Goal: Information Seeking & Learning: Check status

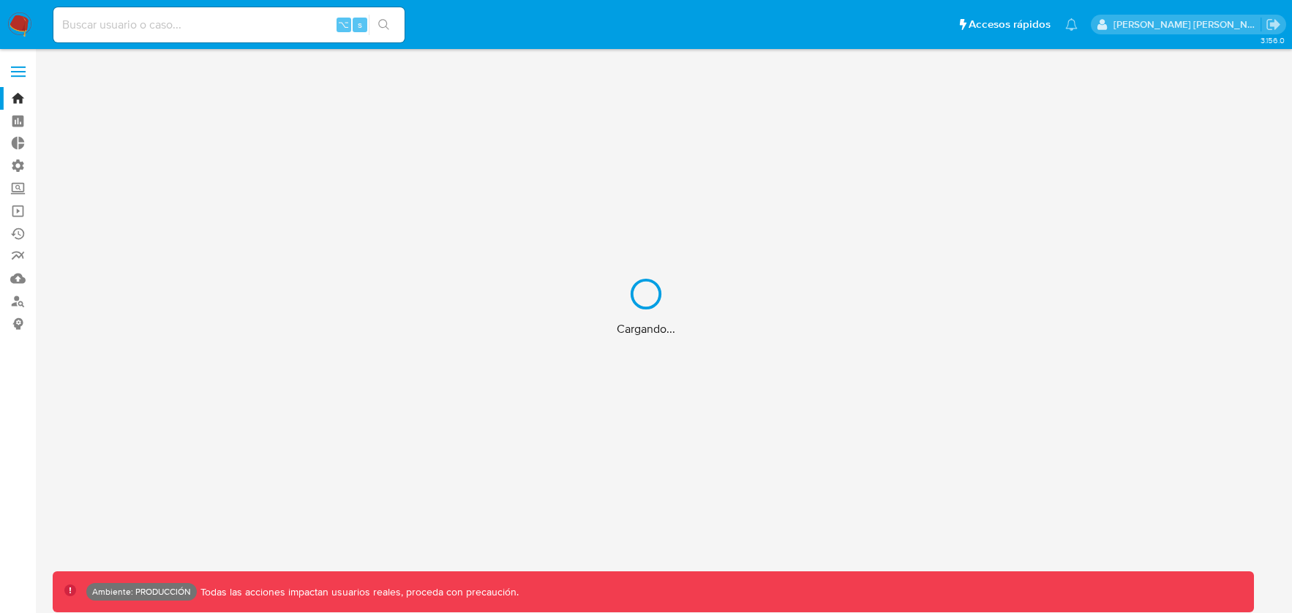
click at [18, 119] on div "Cargando..." at bounding box center [646, 306] width 1292 height 613
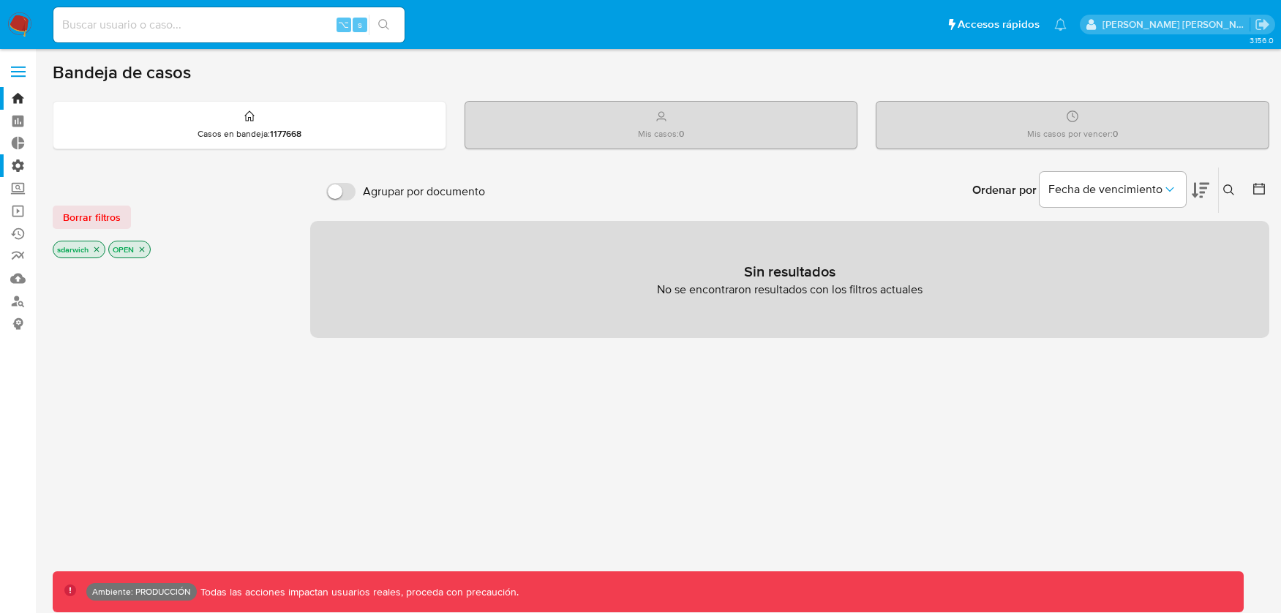
click at [18, 167] on label "Administración" at bounding box center [87, 165] width 174 height 23
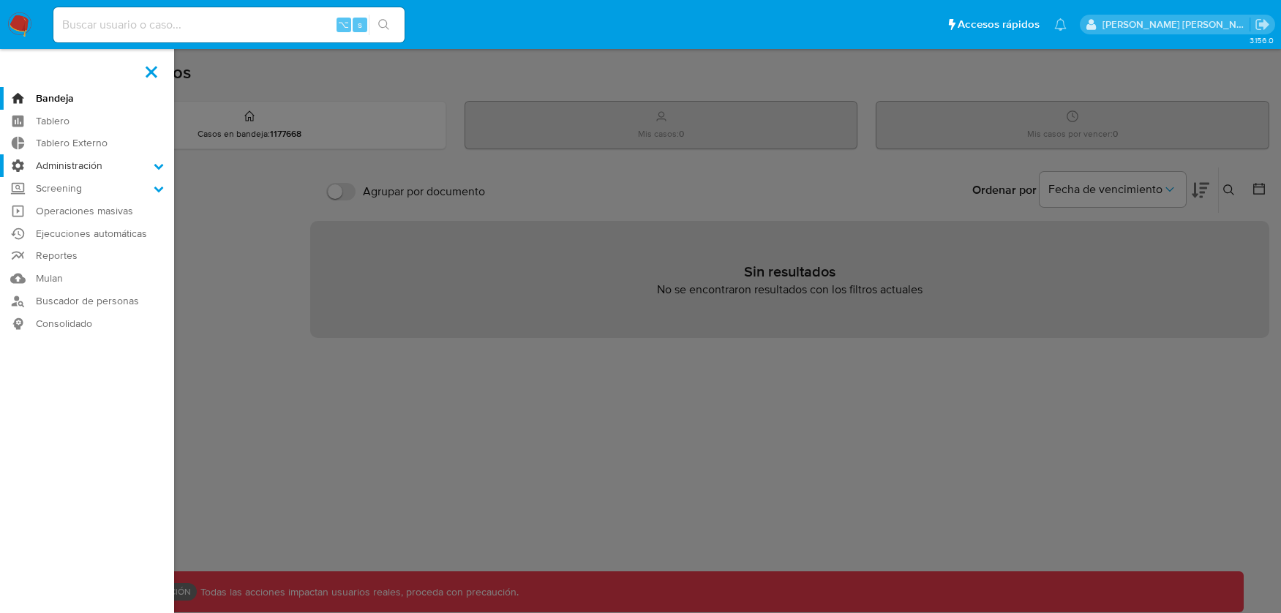
click at [0, 0] on input "Administración" at bounding box center [0, 0] width 0 height 0
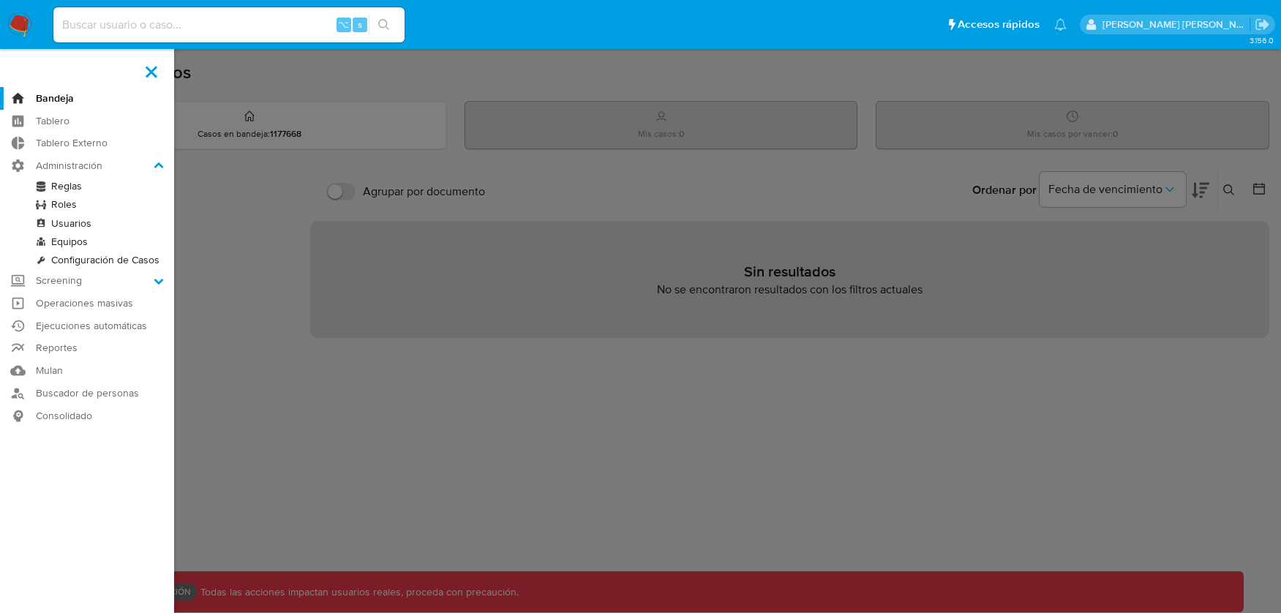
click at [76, 189] on link "Reglas" at bounding box center [87, 186] width 174 height 18
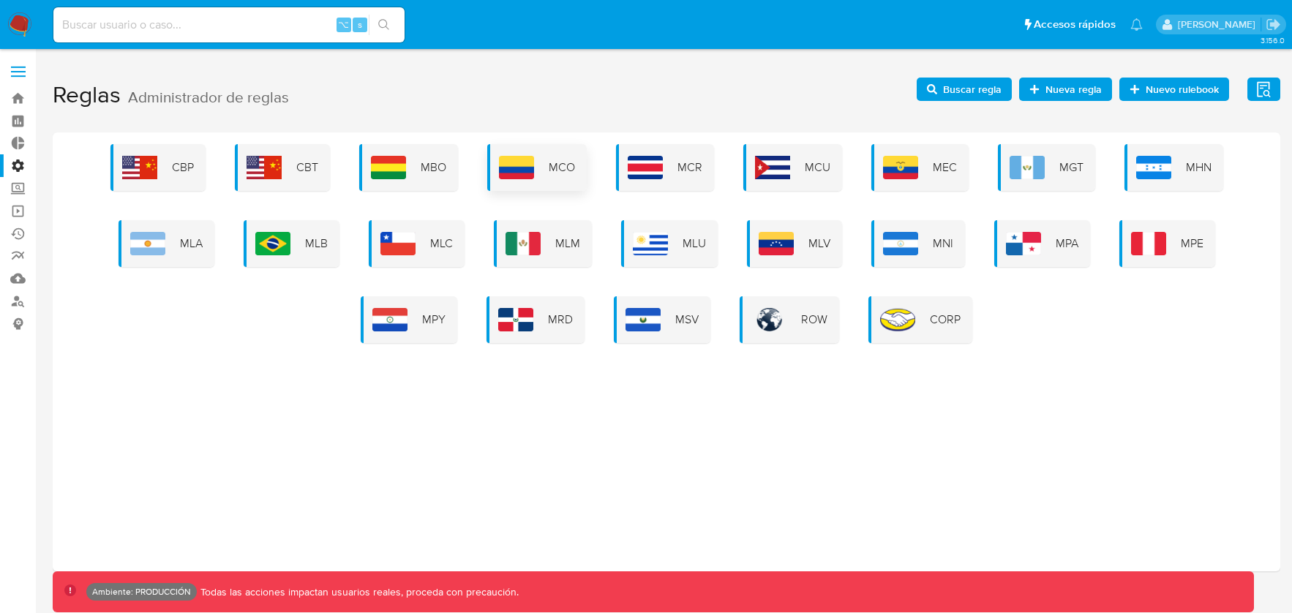
click at [546, 179] on div "MCO" at bounding box center [536, 167] width 99 height 47
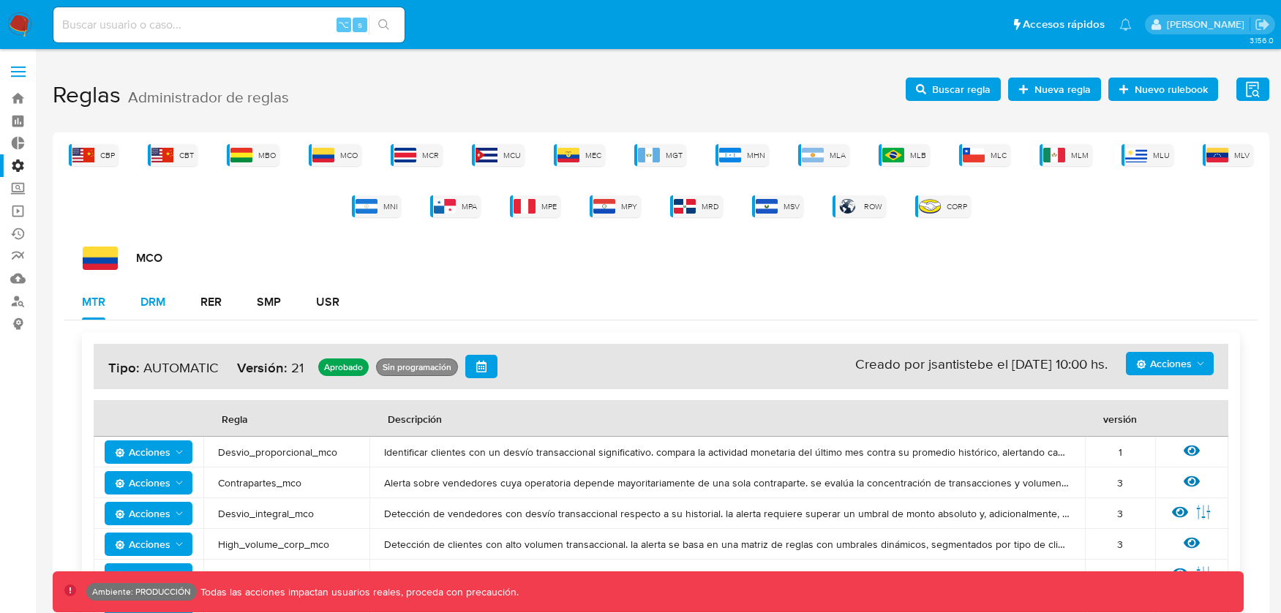
click at [167, 308] on button "DRM" at bounding box center [153, 302] width 60 height 35
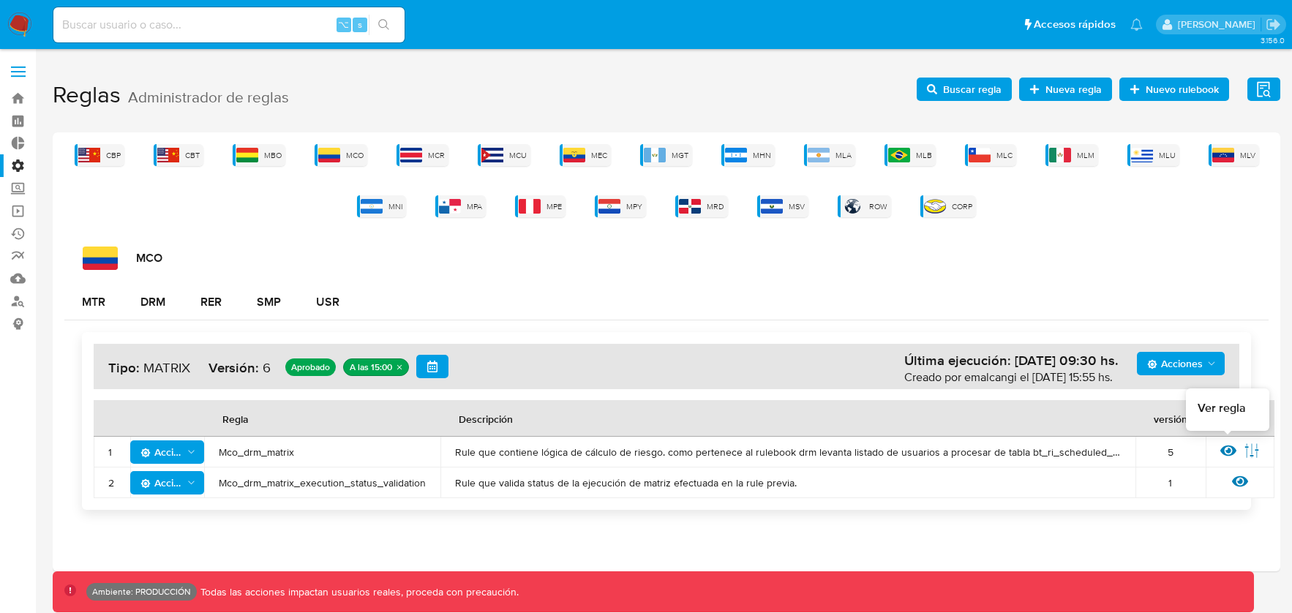
click at [1230, 451] on icon at bounding box center [1228, 450] width 16 height 11
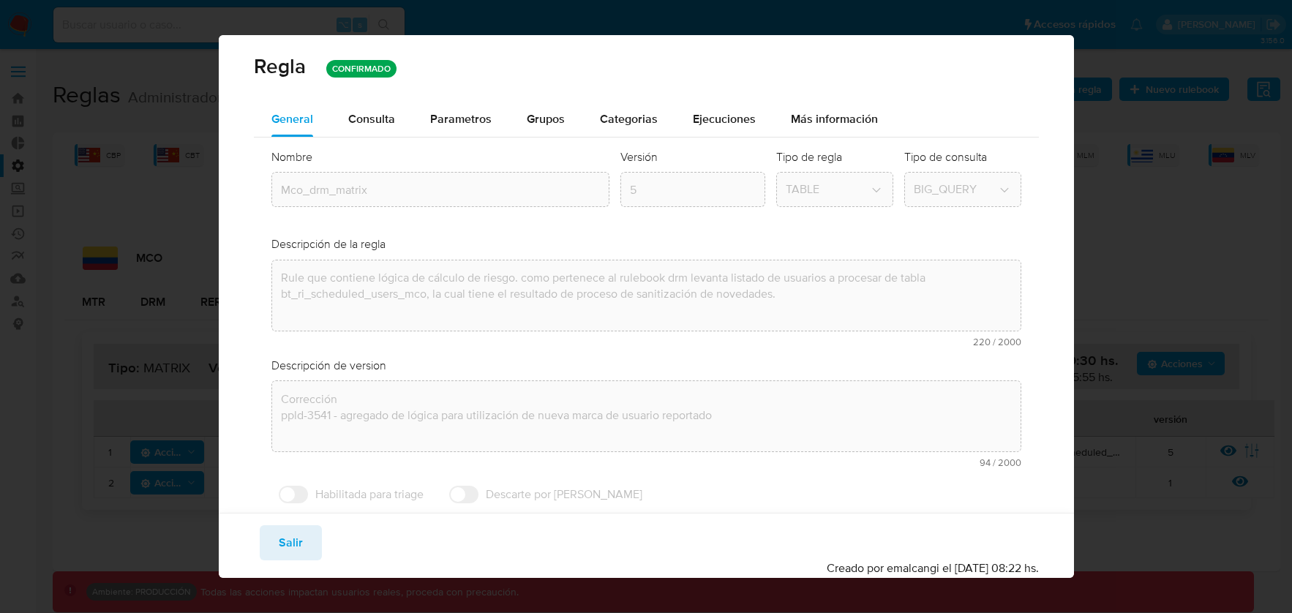
click at [1120, 124] on div "Regla CONFIRMADO General Consulta Parametros Grupos Categorias Ejecuciones Más …" at bounding box center [646, 306] width 1292 height 613
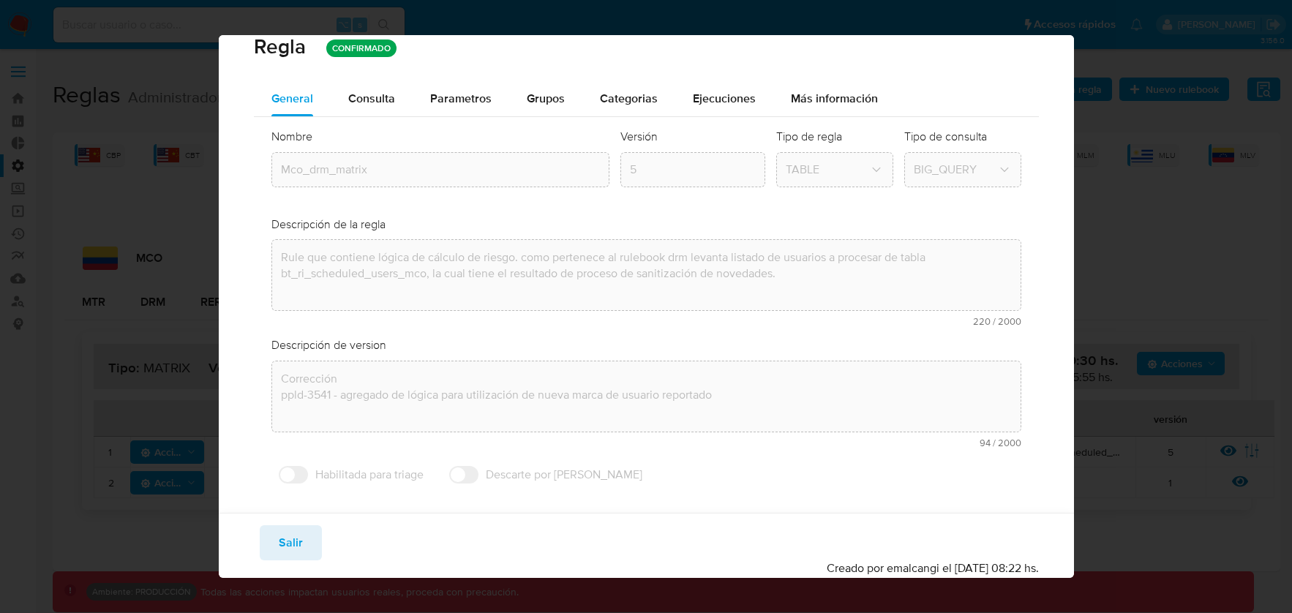
scroll to position [36, 0]
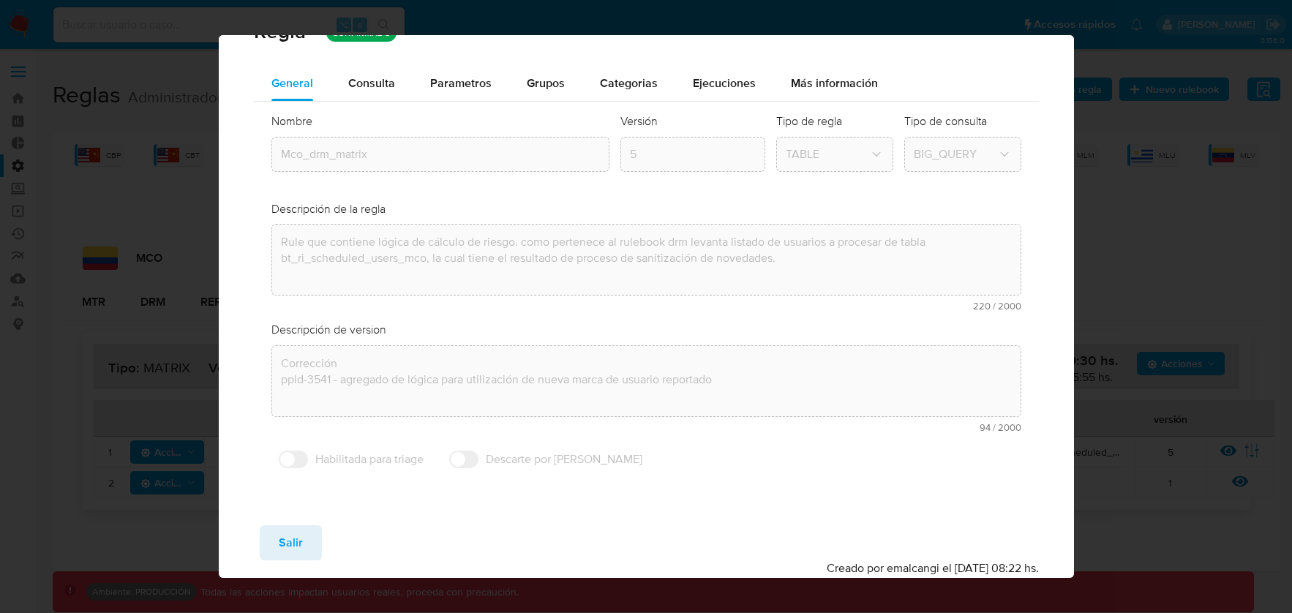
click at [1203, 279] on div "Regla CONFIRMADO General Consulta Parametros Grupos Categorias Ejecuciones Más …" at bounding box center [646, 306] width 1292 height 613
click at [287, 551] on span "Salir" at bounding box center [291, 543] width 24 height 32
type input "1"
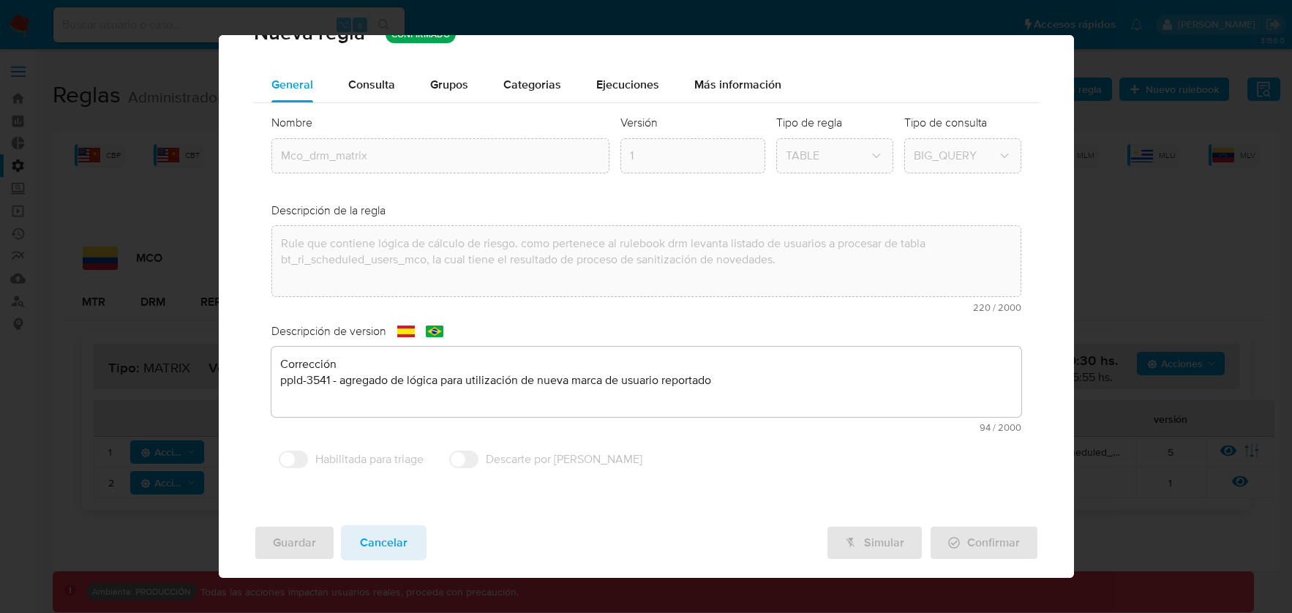
scroll to position [34, 0]
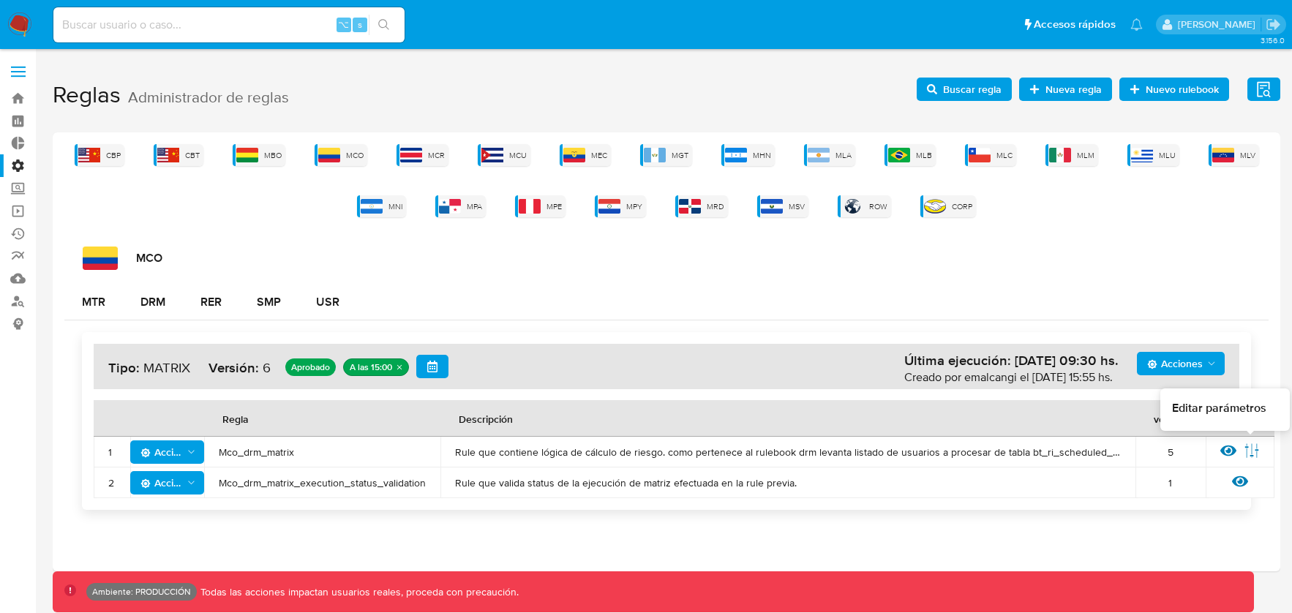
click at [1257, 453] on icon at bounding box center [1252, 451] width 16 height 16
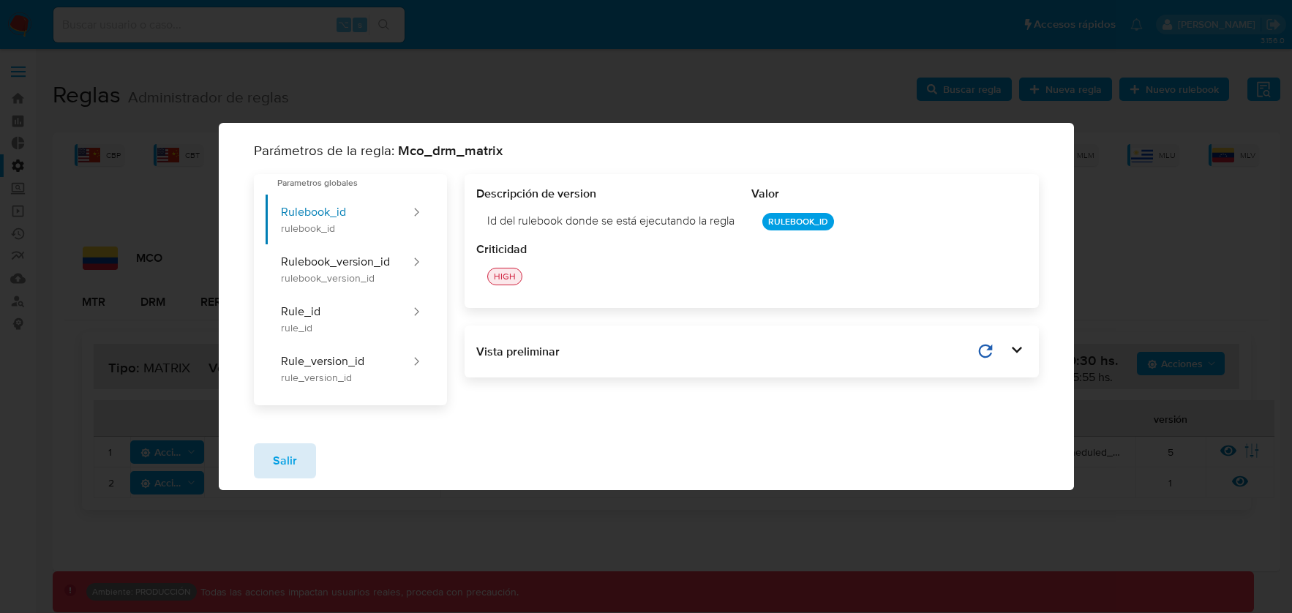
click at [288, 456] on span "Salir" at bounding box center [285, 461] width 24 height 32
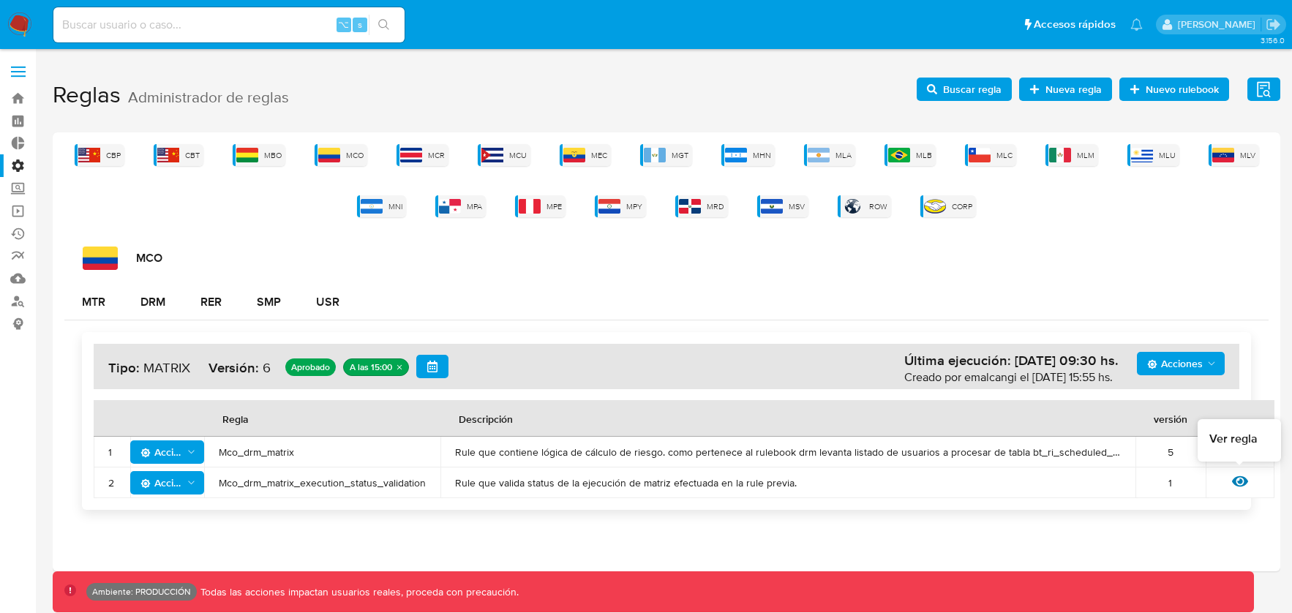
click at [1234, 484] on icon at bounding box center [1240, 481] width 16 height 11
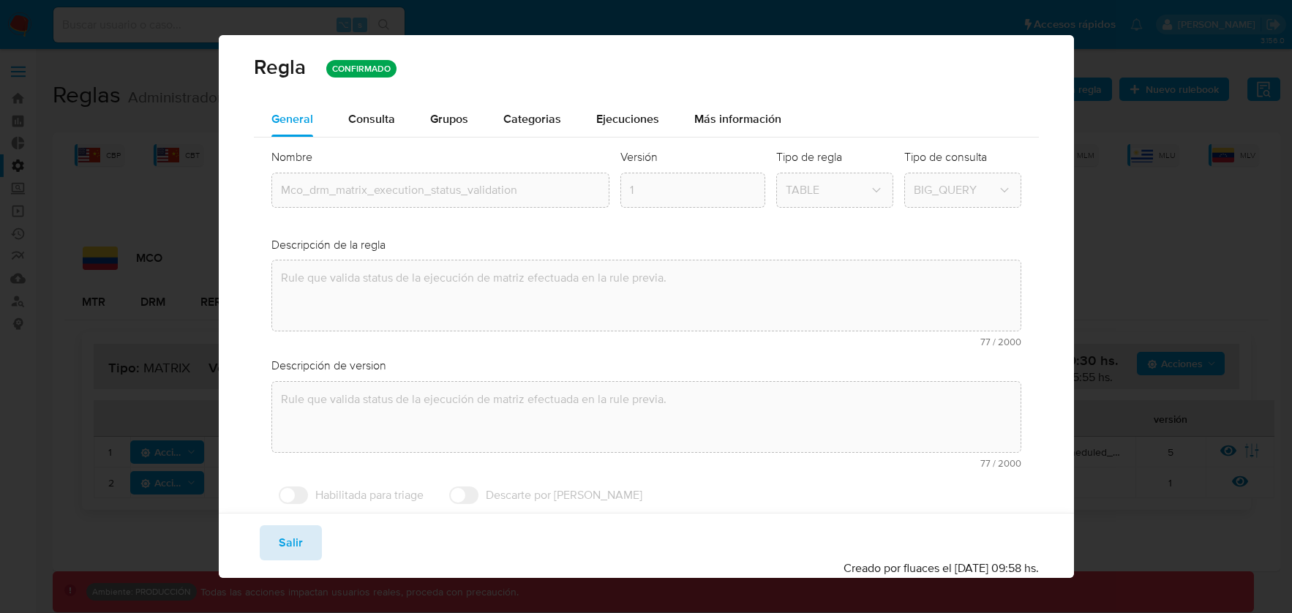
click at [307, 540] on button "Salir" at bounding box center [291, 542] width 62 height 35
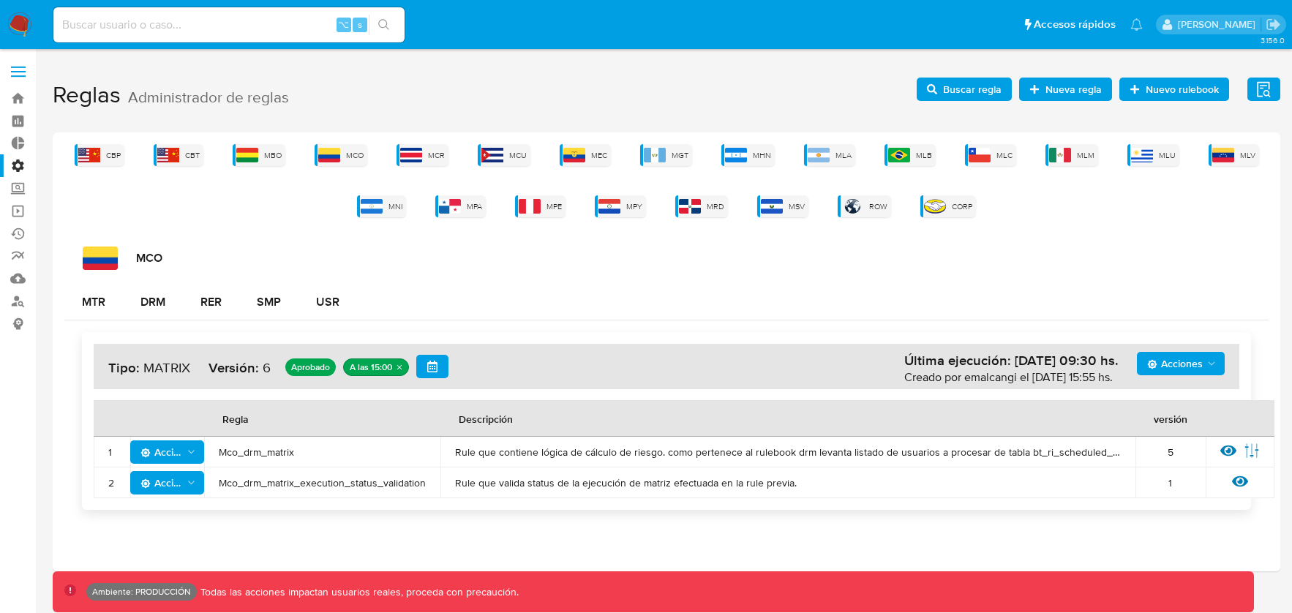
click at [196, 455] on icon "Acciones" at bounding box center [191, 452] width 11 height 12
click at [267, 524] on div "CBP CBT MBO MCO MCR MCU MEC MGT MHN MLA MLB MLC MLM MLU MLV MNI MPA MPE MPY MRD…" at bounding box center [666, 351] width 1227 height 439
click at [455, 369] on h4 "Acciones Última ejecución: [DATE] 09:30 hs. Creado por emalcangi el [DATE] 15:5…" at bounding box center [666, 366] width 1116 height 23
drag, startPoint x: 431, startPoint y: 366, endPoint x: 443, endPoint y: 370, distance: 13.0
click at [431, 367] on icon "button" at bounding box center [432, 367] width 12 height 12
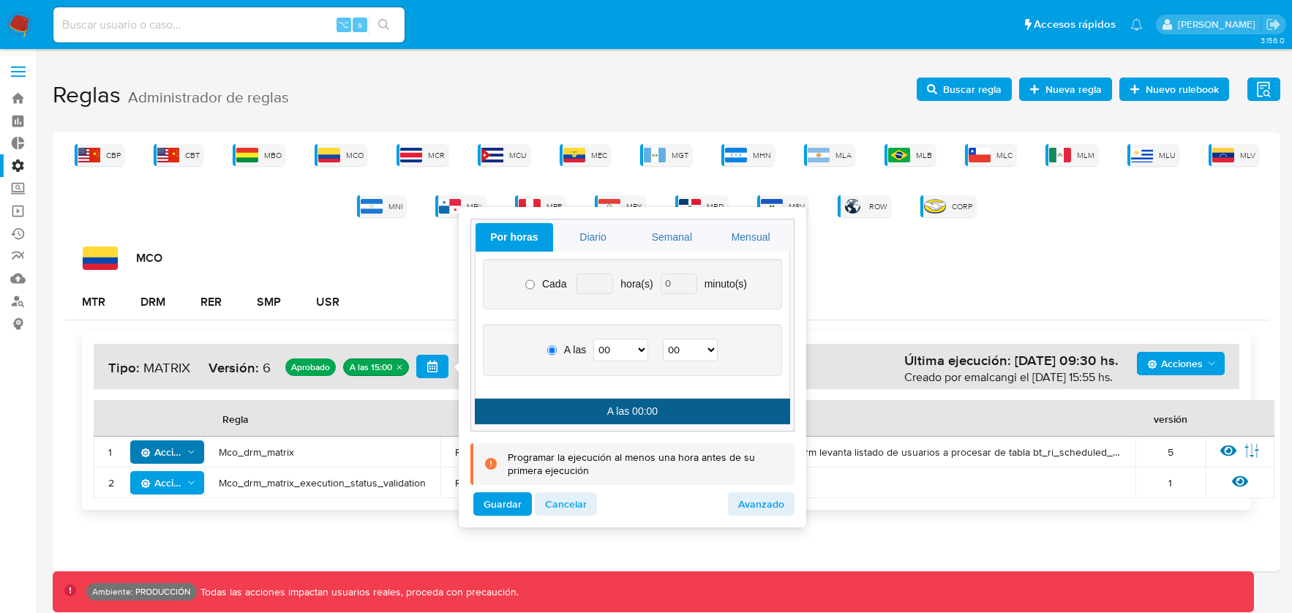
click at [871, 318] on div "MTR DRM RER SMP USR" at bounding box center [666, 302] width 1204 height 35
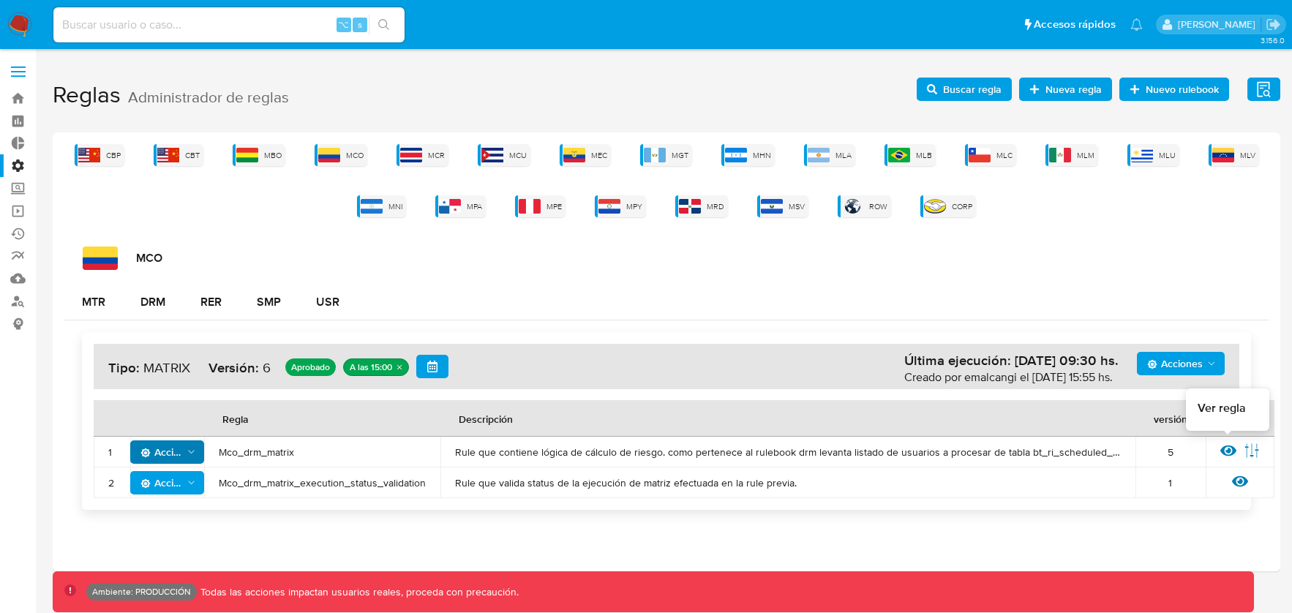
click at [1229, 454] on icon at bounding box center [1228, 450] width 16 height 11
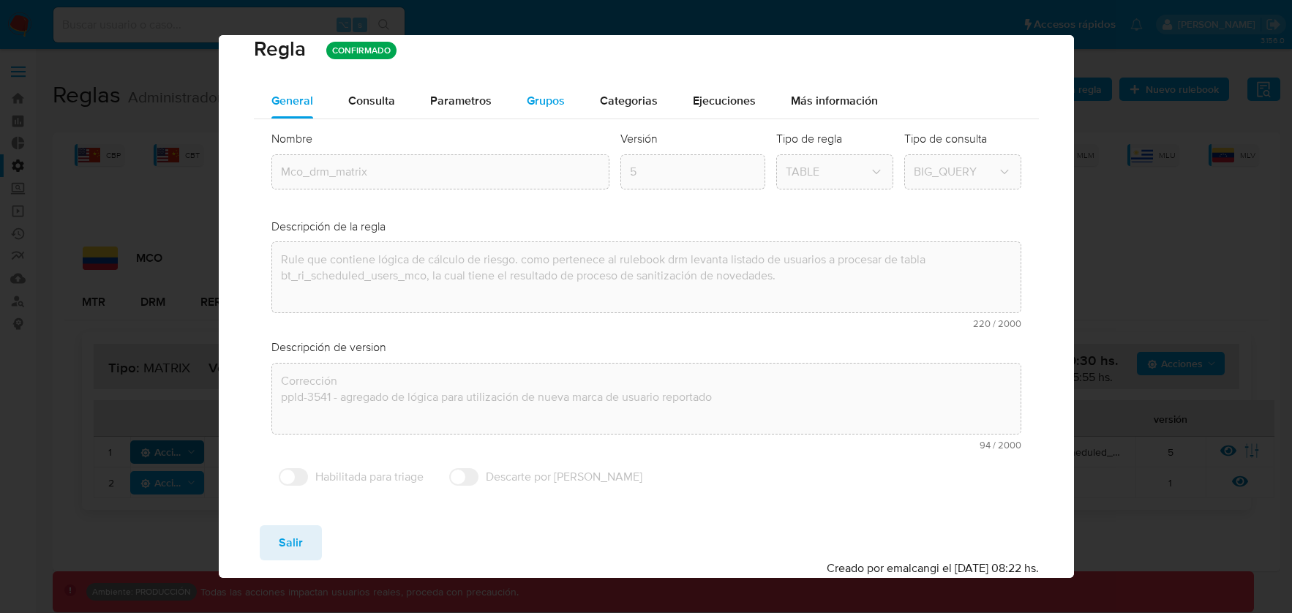
scroll to position [0, 0]
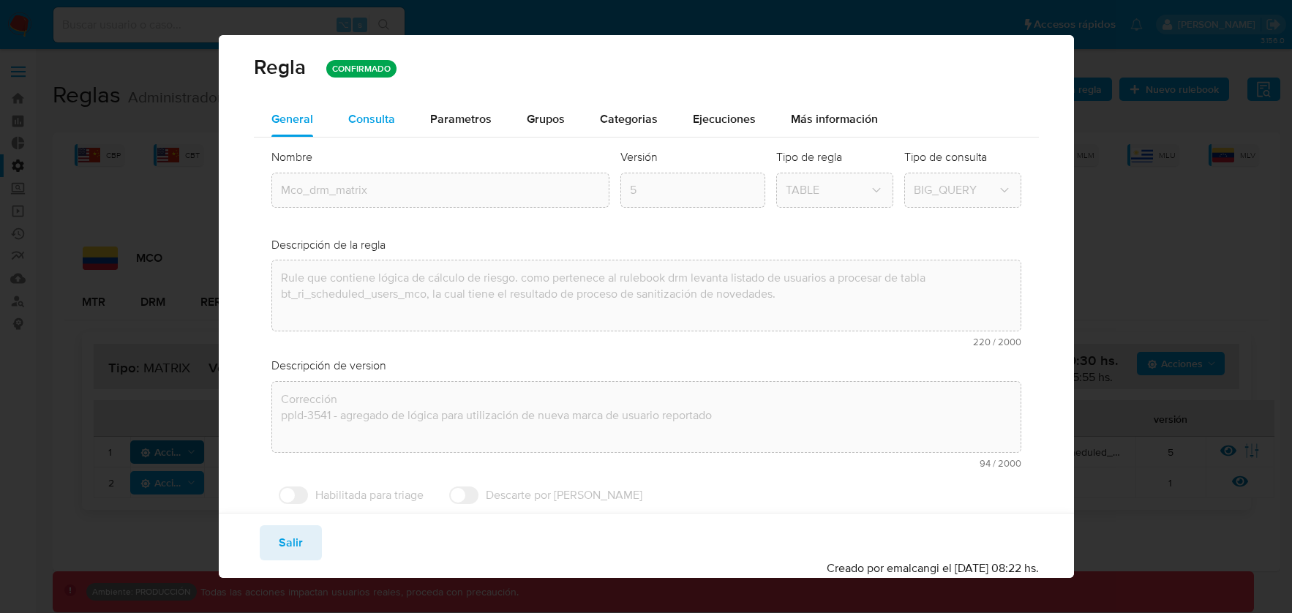
click at [394, 117] on button "Consulta" at bounding box center [372, 119] width 82 height 35
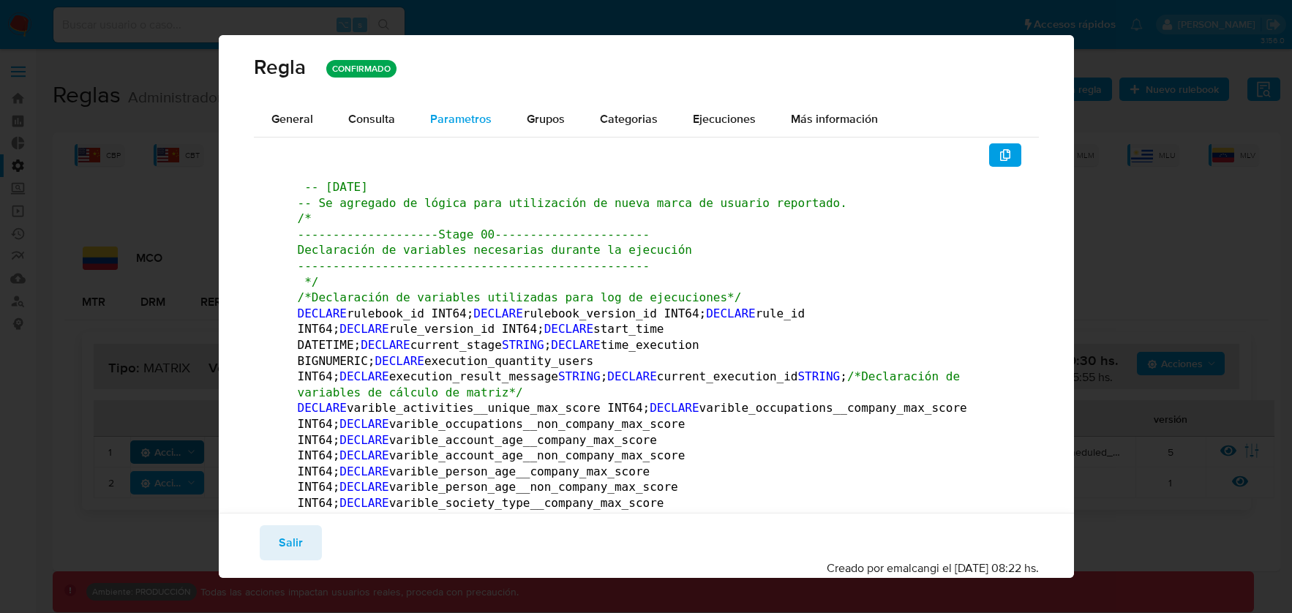
click at [464, 119] on span "Parametros" at bounding box center [460, 118] width 61 height 17
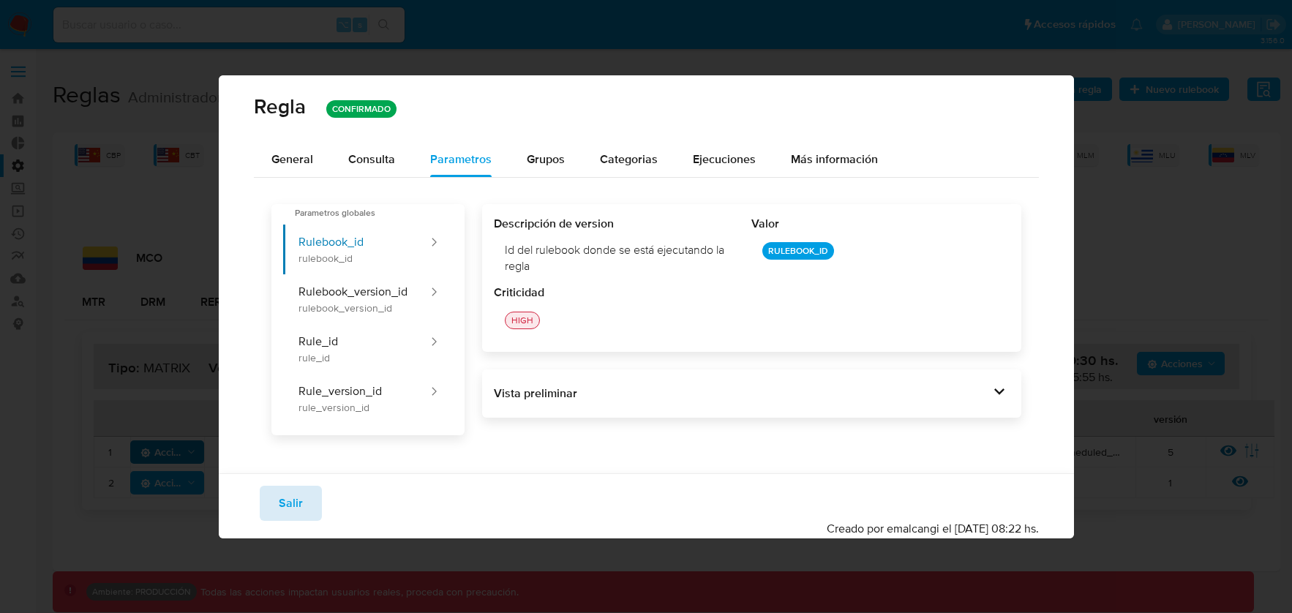
click at [312, 500] on button "Salir" at bounding box center [291, 503] width 62 height 35
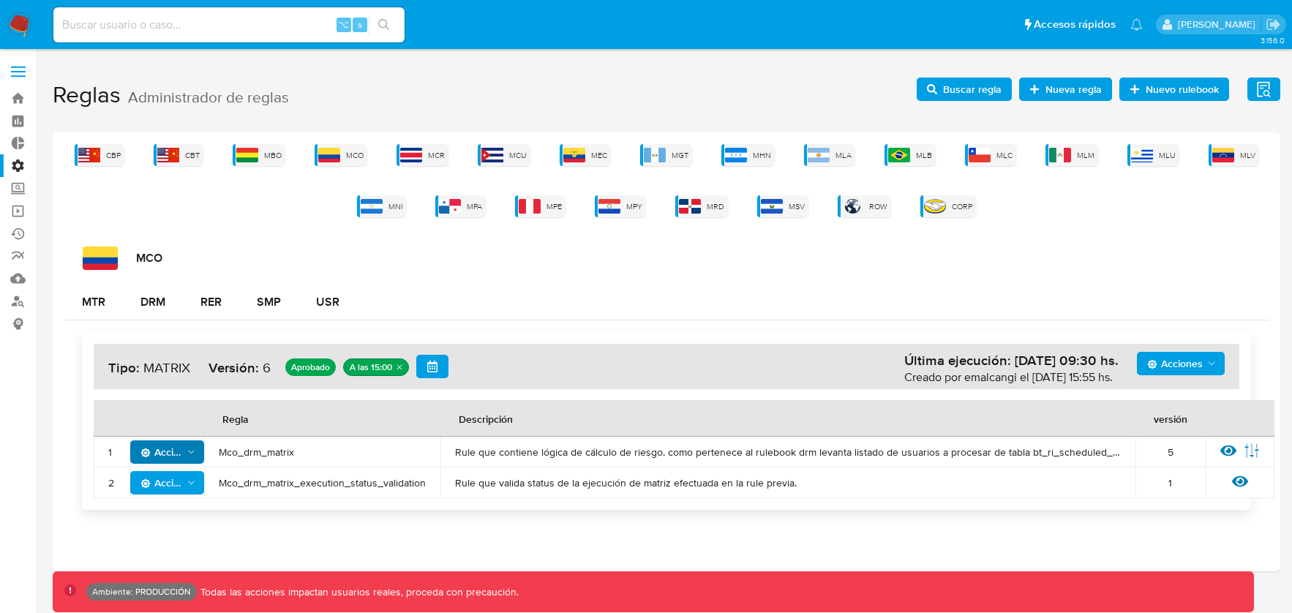
click at [426, 365] on icon "button" at bounding box center [432, 367] width 12 height 12
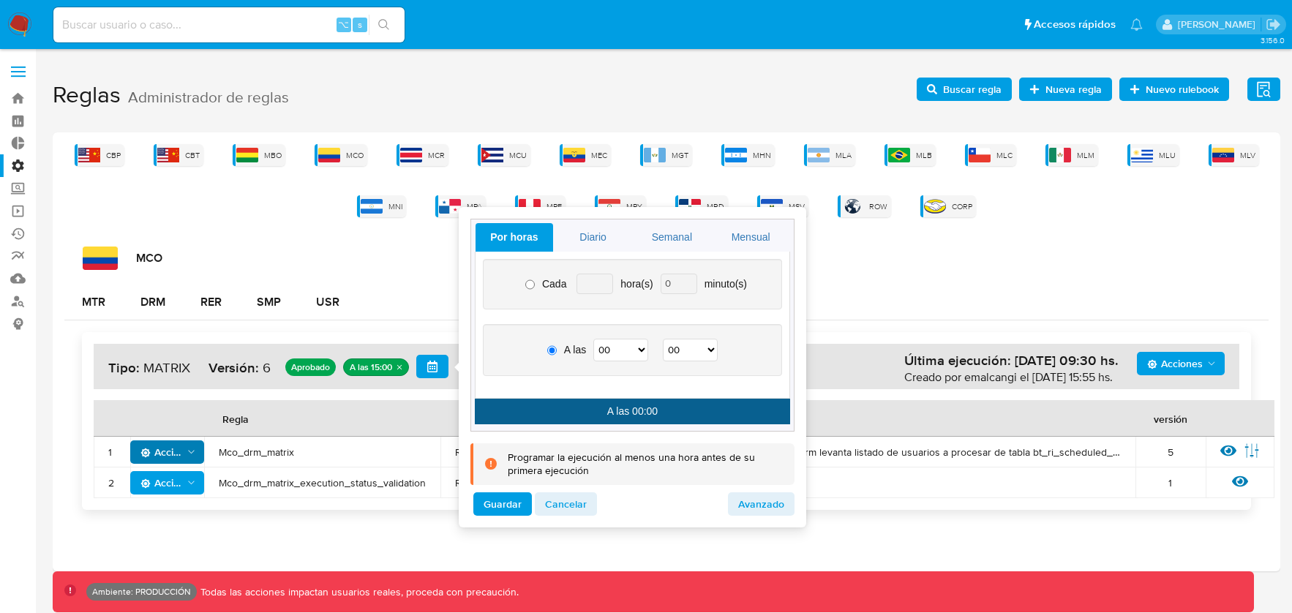
click at [970, 331] on div "Acciones Última ejecución: [DATE] 09:30 hs. Creado por emalcangi el [DATE] 15:5…" at bounding box center [666, 420] width 1204 height 201
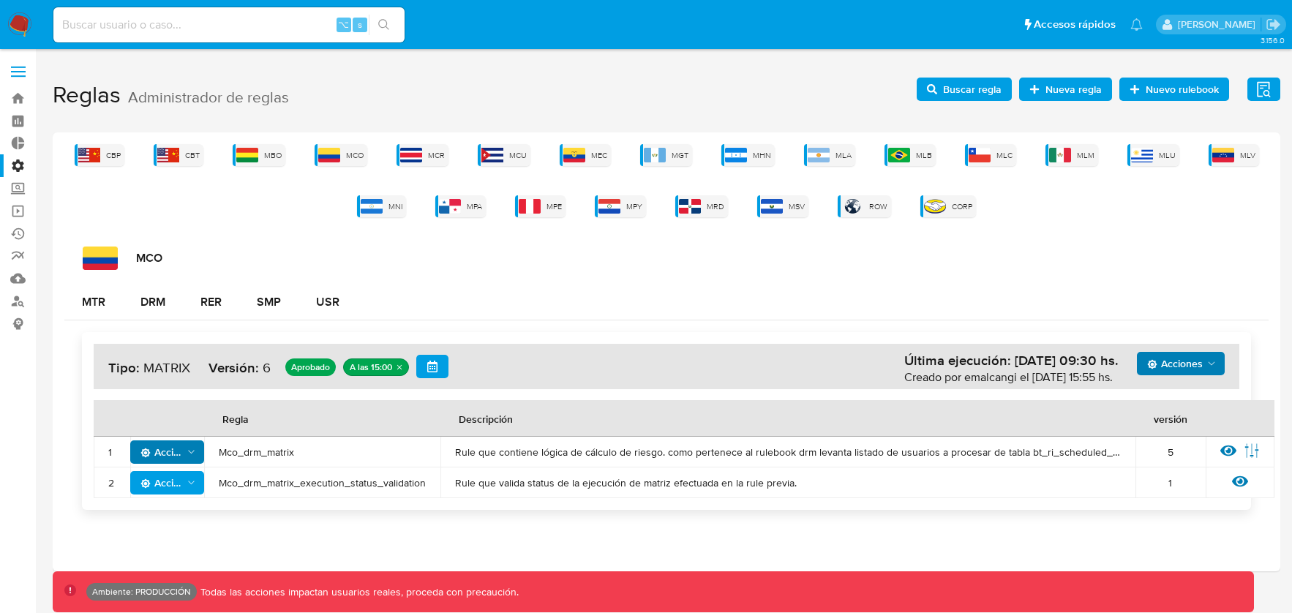
click at [1208, 368] on icon "Acciones" at bounding box center [1212, 364] width 12 height 12
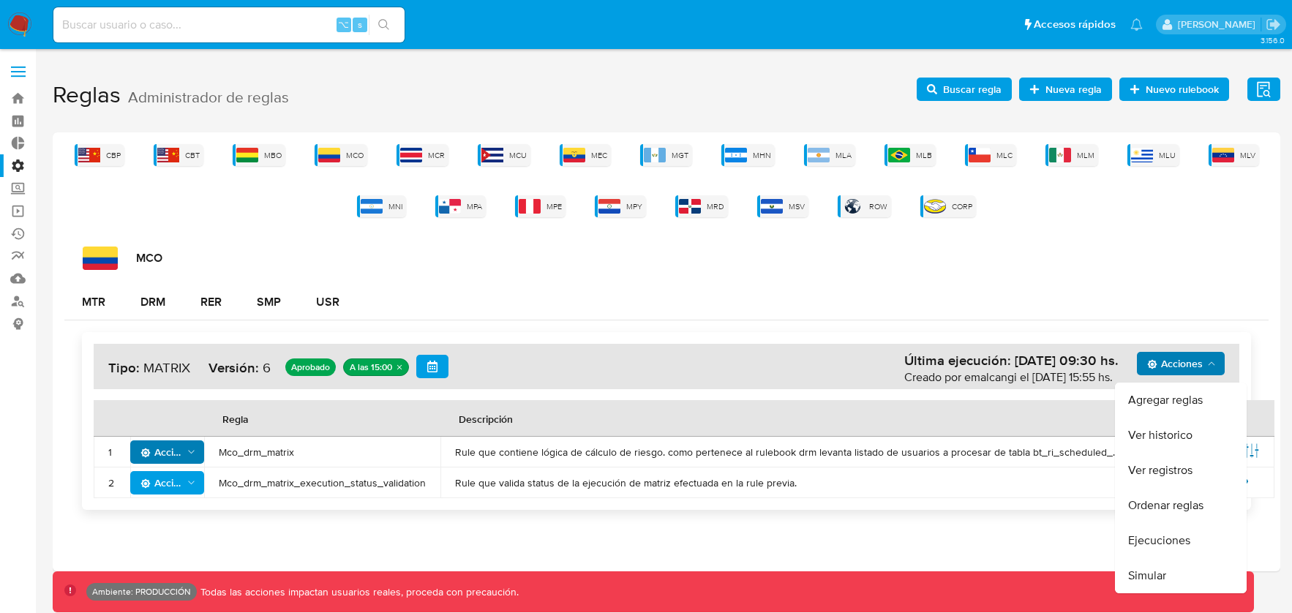
click at [1233, 324] on div "Acciones Agregar reglas Ver historico Ver registros Ordenar reglas Ejecuciones …" at bounding box center [666, 420] width 1204 height 201
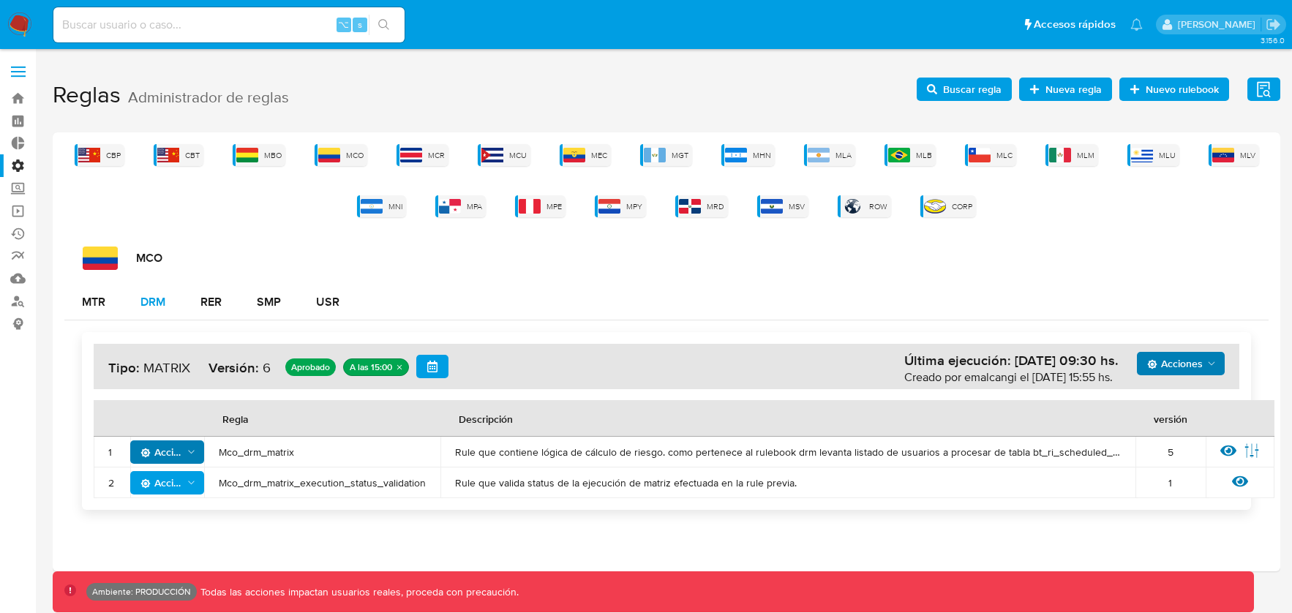
click at [168, 303] on button "DRM" at bounding box center [153, 302] width 60 height 35
click at [1224, 451] on icon at bounding box center [1228, 451] width 16 height 16
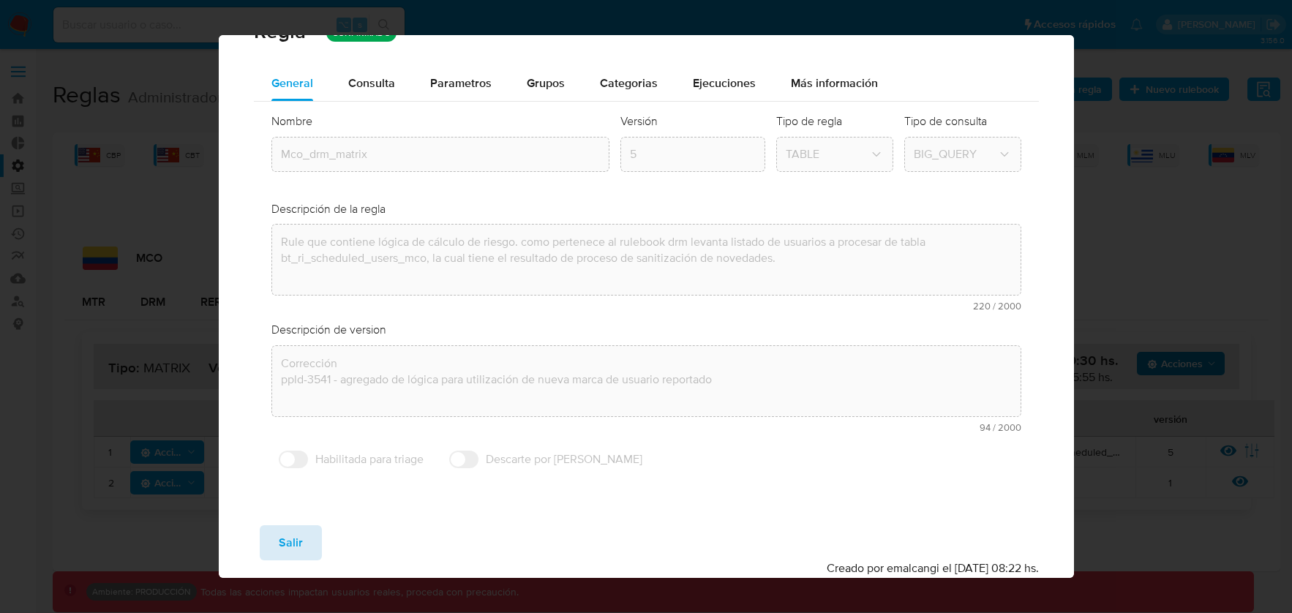
click at [290, 538] on span "Salir" at bounding box center [291, 543] width 24 height 32
type input "1"
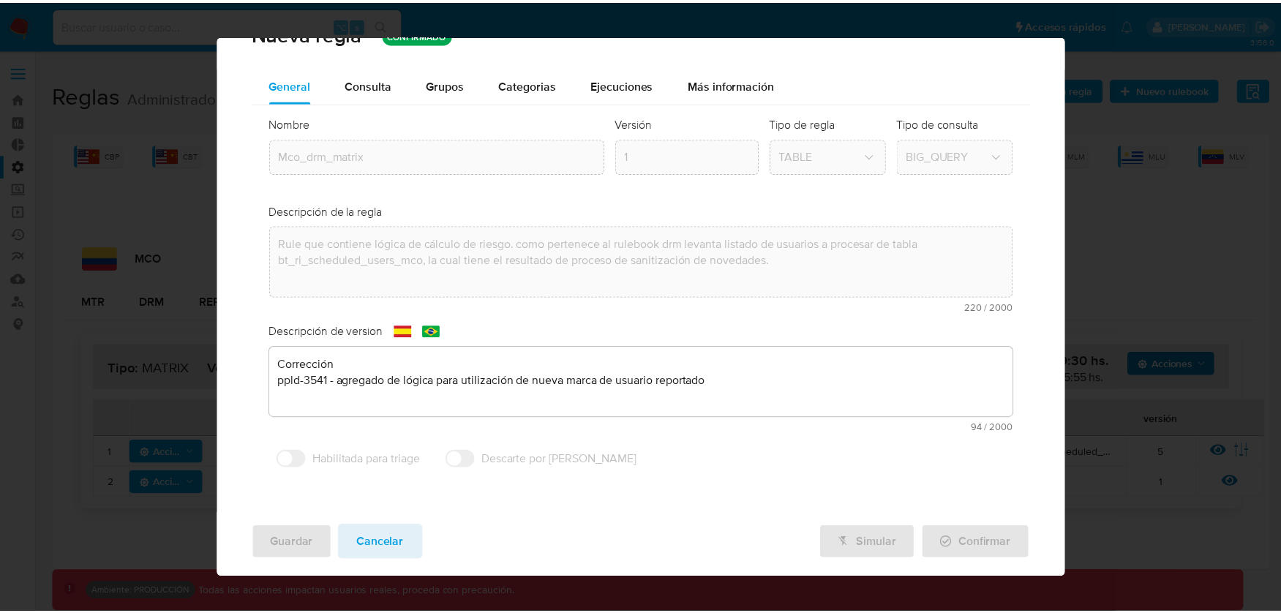
scroll to position [34, 0]
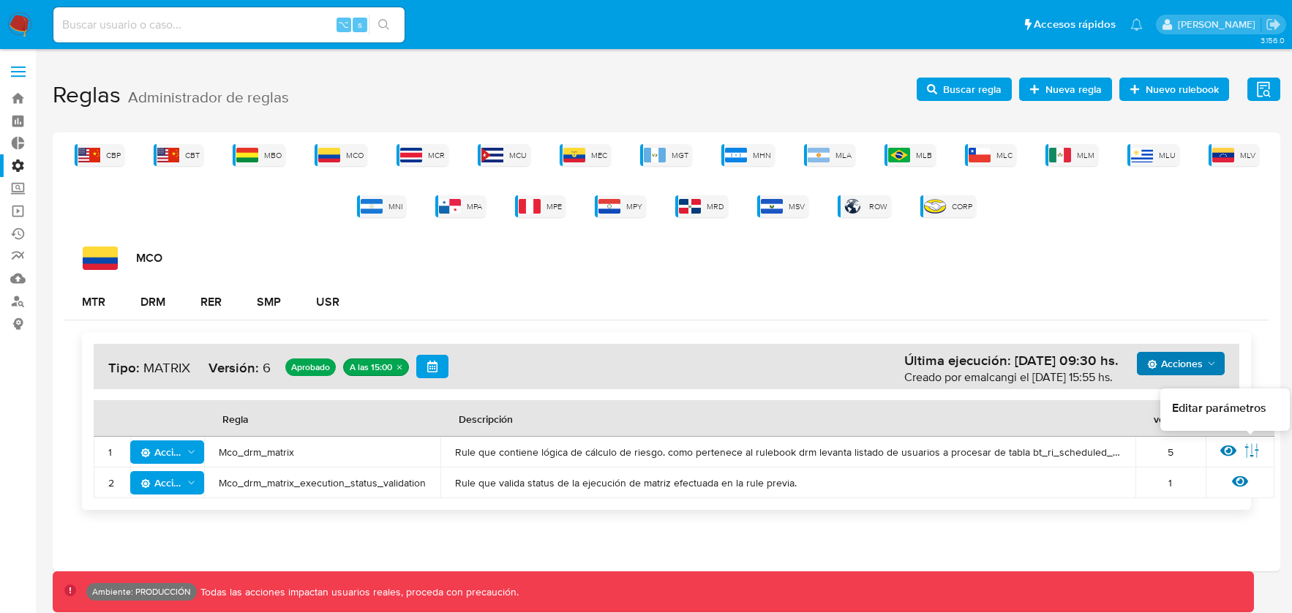
click at [1255, 450] on icon at bounding box center [1251, 450] width 13 height 14
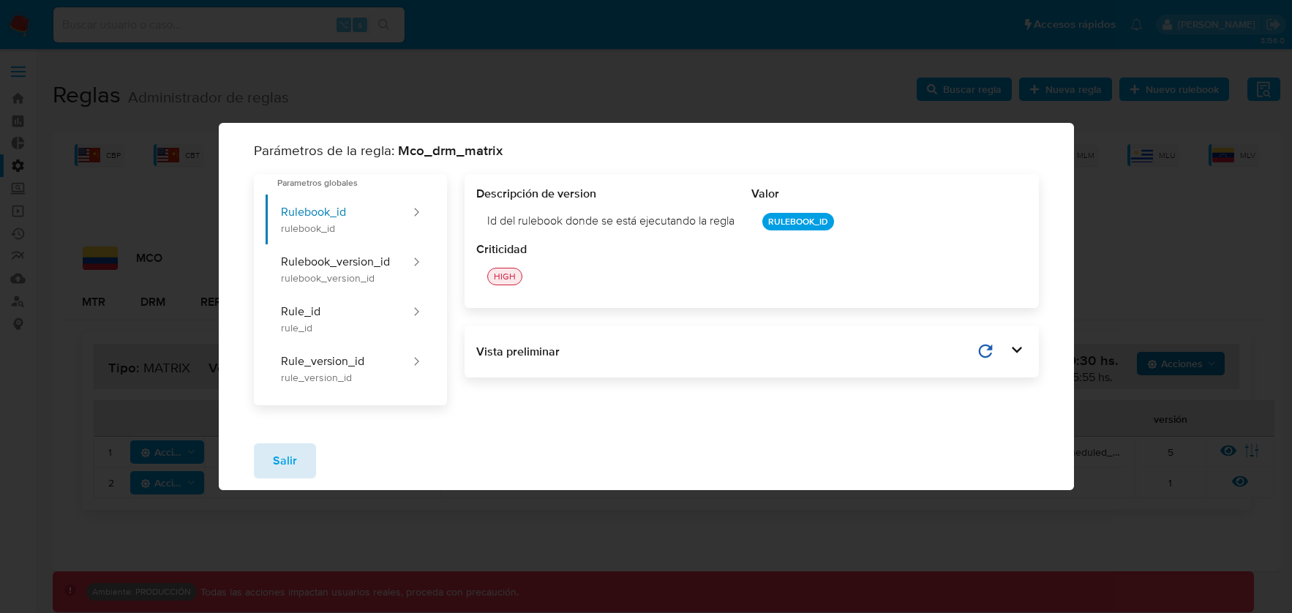
click at [293, 457] on span "Salir" at bounding box center [285, 461] width 24 height 32
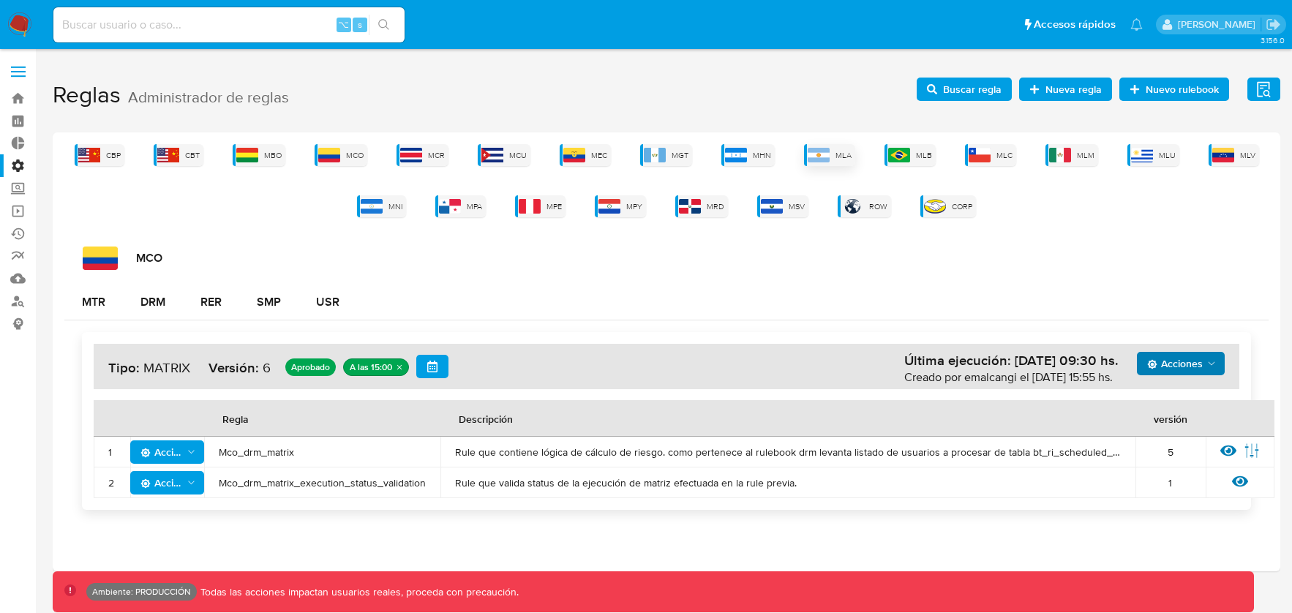
click at [842, 157] on span "MLA" at bounding box center [843, 155] width 16 height 11
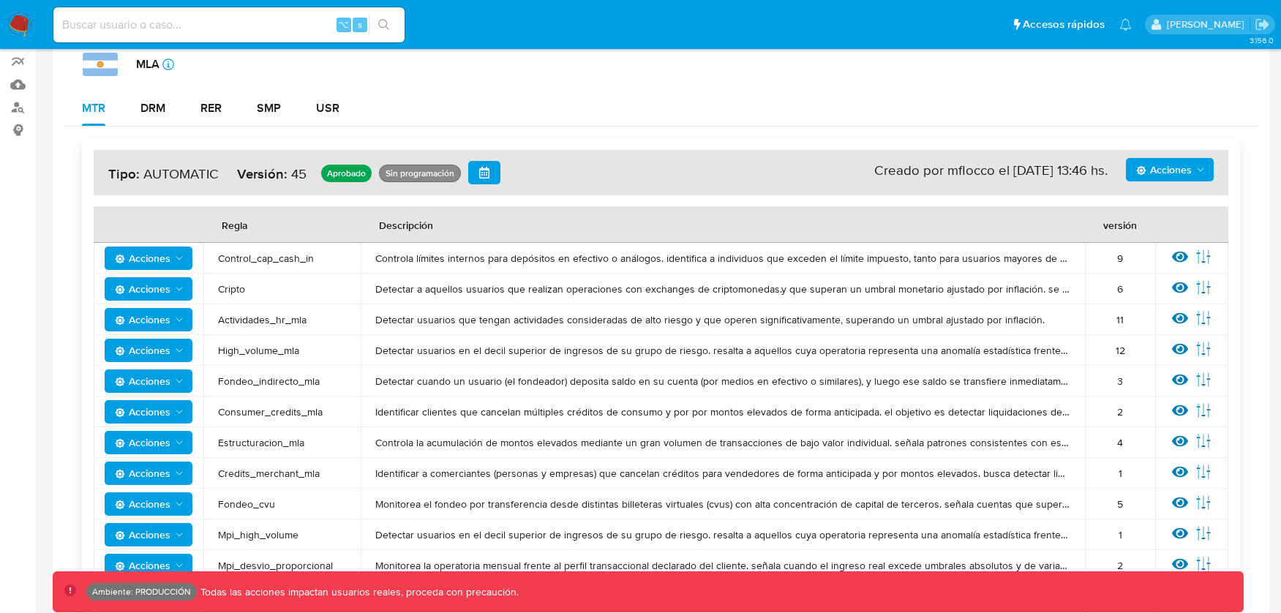
scroll to position [190, 0]
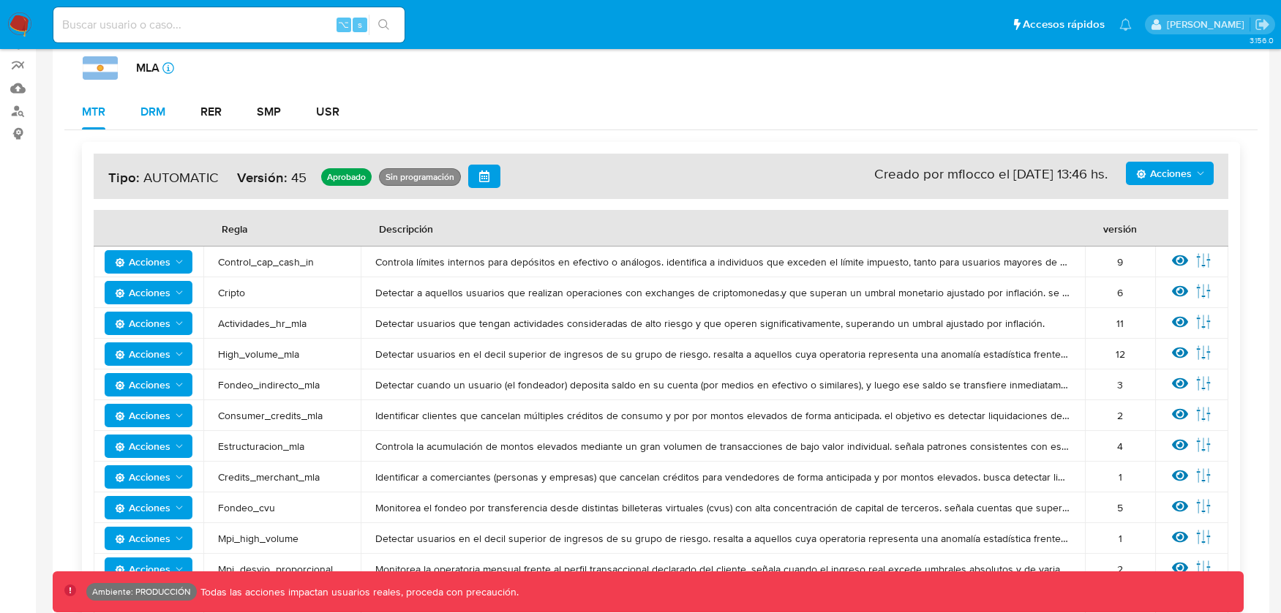
click at [155, 114] on div "DRM" at bounding box center [152, 112] width 25 height 12
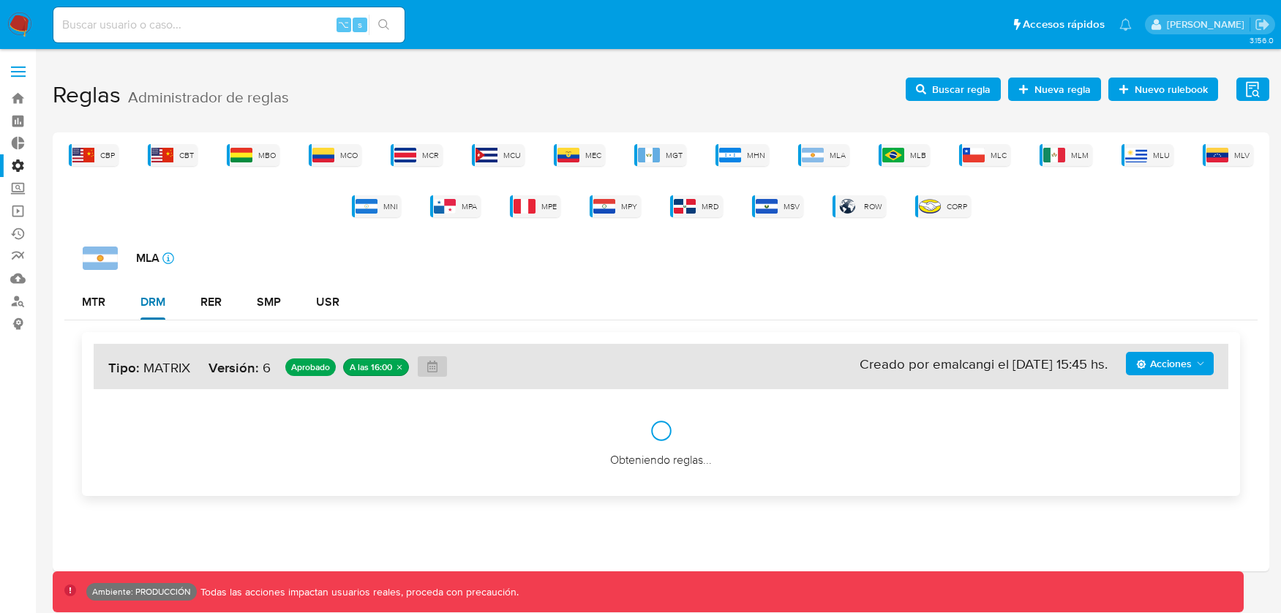
scroll to position [0, 0]
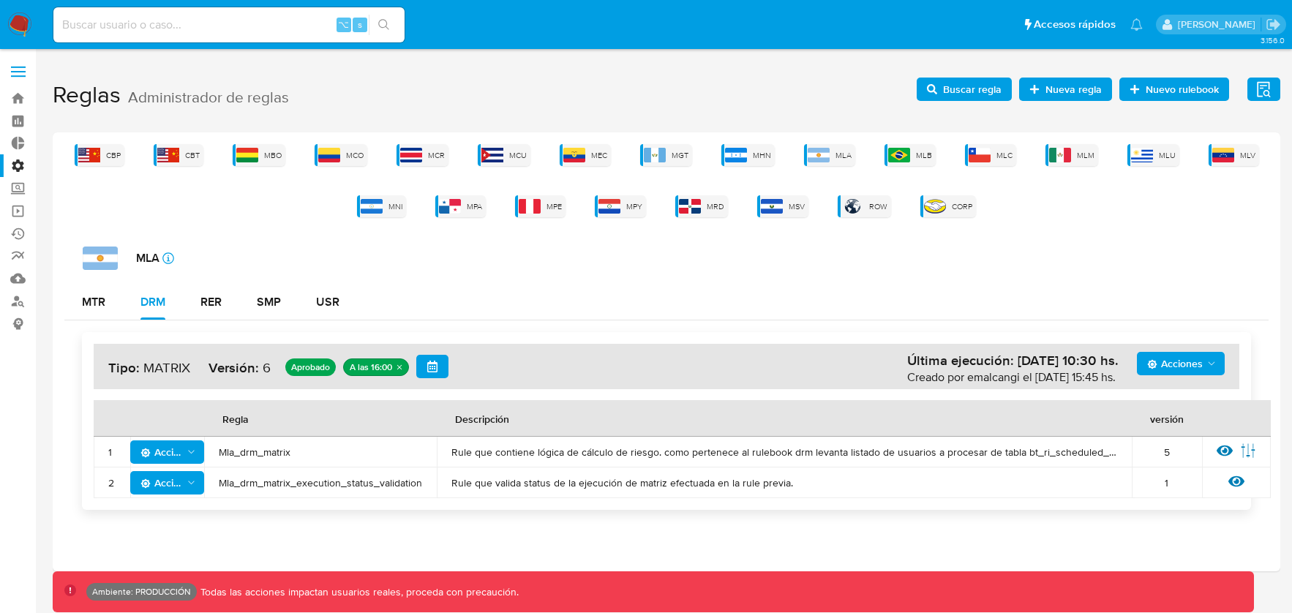
drag, startPoint x: 996, startPoint y: 449, endPoint x: 975, endPoint y: 451, distance: 20.5
click at [996, 449] on span "Rule que contiene lógica de cálculo de riesgo. como pertenece al rulebook drm l…" at bounding box center [784, 451] width 666 height 13
click at [377, 448] on span "Mla_drm_matrix" at bounding box center [320, 451] width 203 height 13
click at [137, 454] on button "Acciones" at bounding box center [167, 451] width 74 height 23
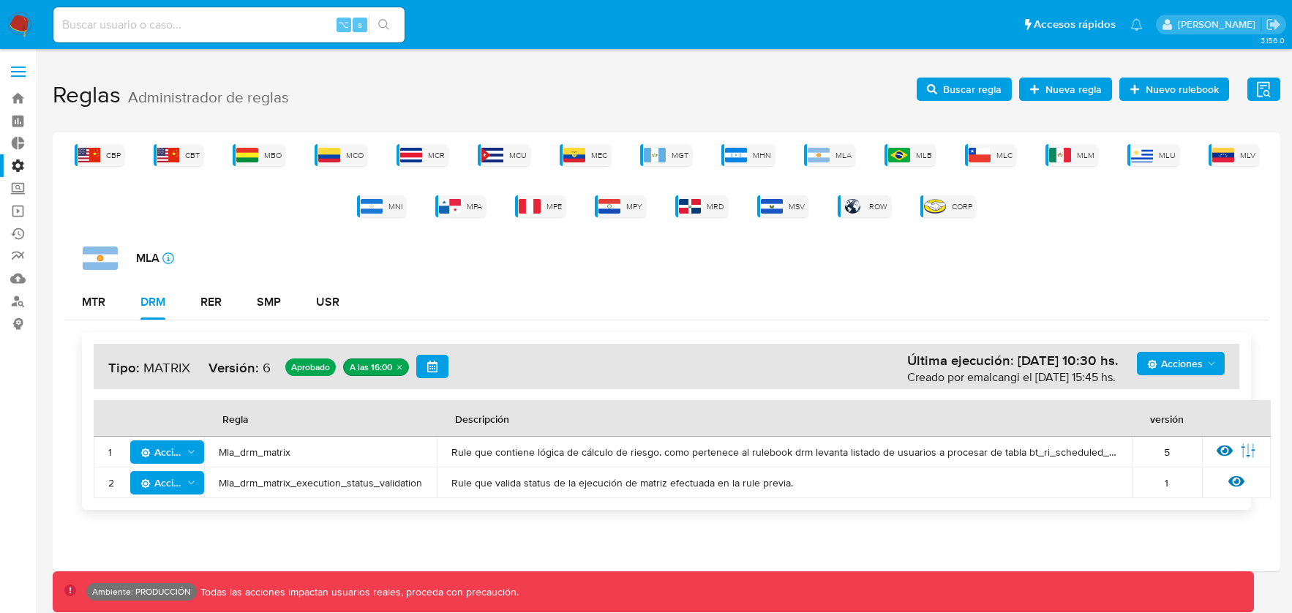
drag, startPoint x: 160, startPoint y: 456, endPoint x: 155, endPoint y: 462, distance: 7.8
click at [160, 456] on span "Acciones" at bounding box center [161, 451] width 42 height 23
click at [146, 527] on button "Ver historico" at bounding box center [167, 523] width 132 height 35
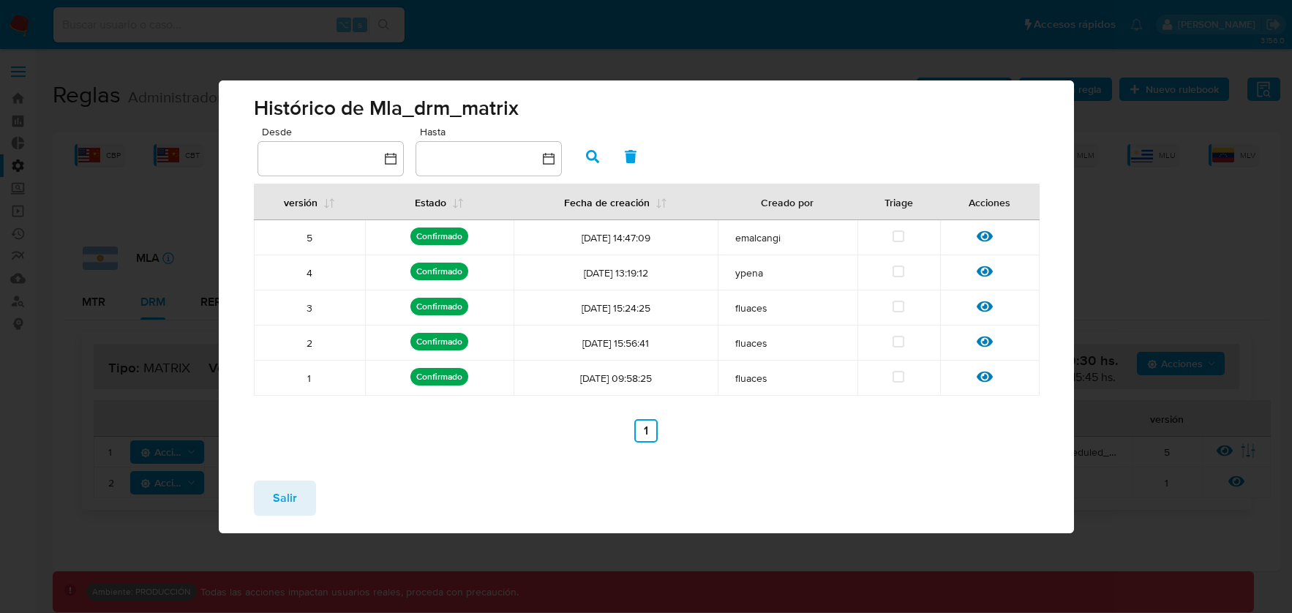
drag, startPoint x: 271, startPoint y: 501, endPoint x: 306, endPoint y: 502, distance: 34.4
click at [271, 501] on button "Salir" at bounding box center [285, 498] width 62 height 35
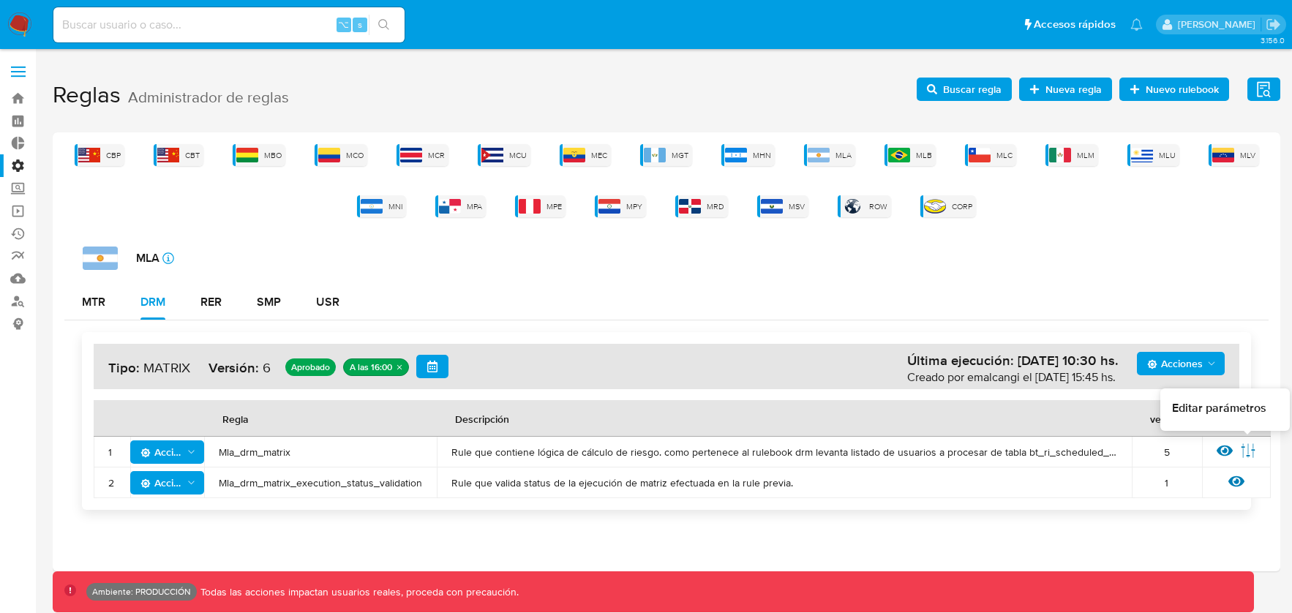
click at [1252, 452] on icon at bounding box center [1247, 450] width 13 height 14
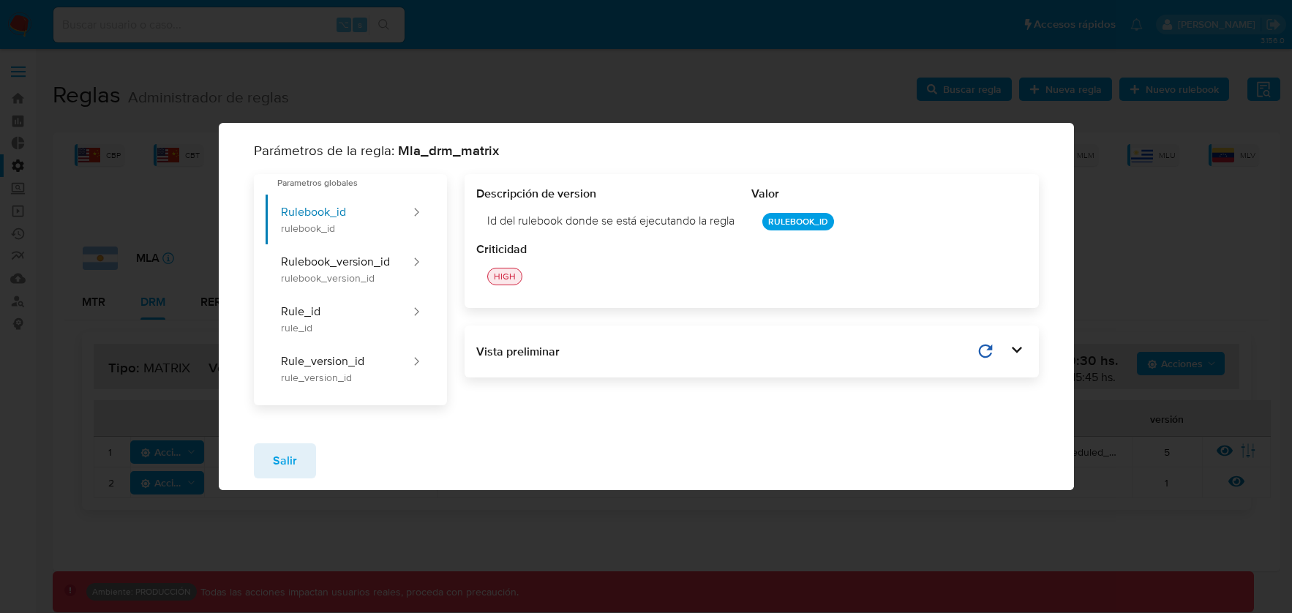
click at [297, 459] on button "Salir" at bounding box center [285, 460] width 62 height 35
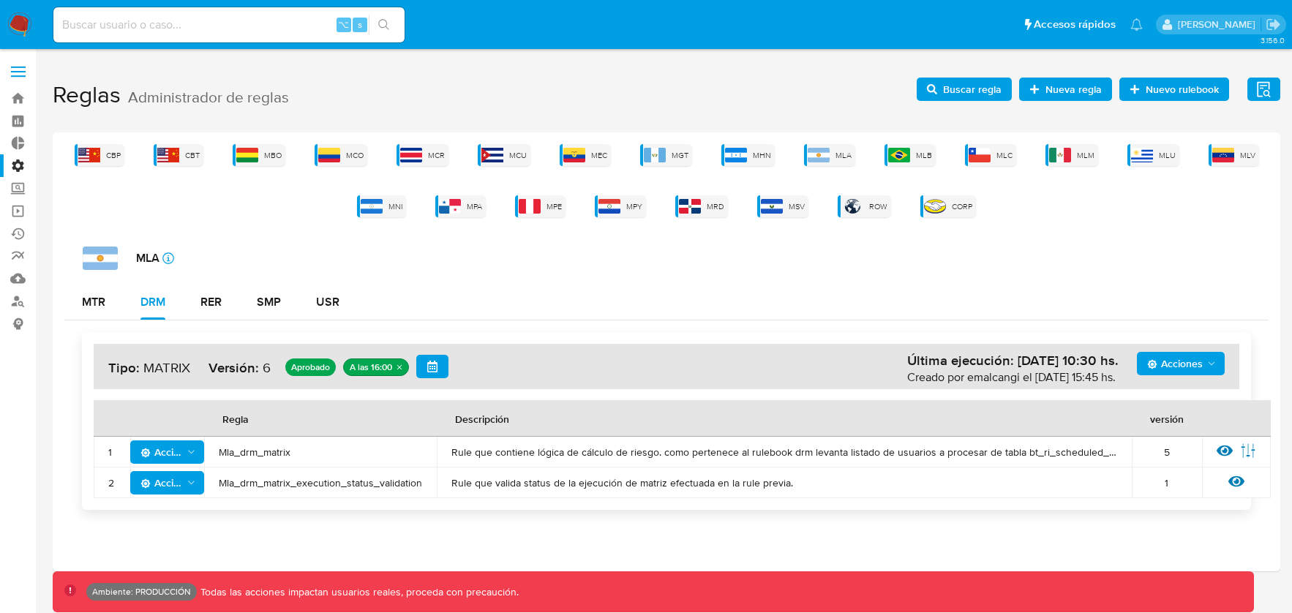
click at [961, 270] on div "MLA icon-info-16 MTR DRM RER SMP USR Acciones Última ejecución: [DATE] 10:30 hs…" at bounding box center [666, 384] width 1204 height 275
click at [151, 302] on div "DRM" at bounding box center [152, 302] width 25 height 12
click at [1197, 361] on span "Acciones" at bounding box center [1175, 363] width 56 height 23
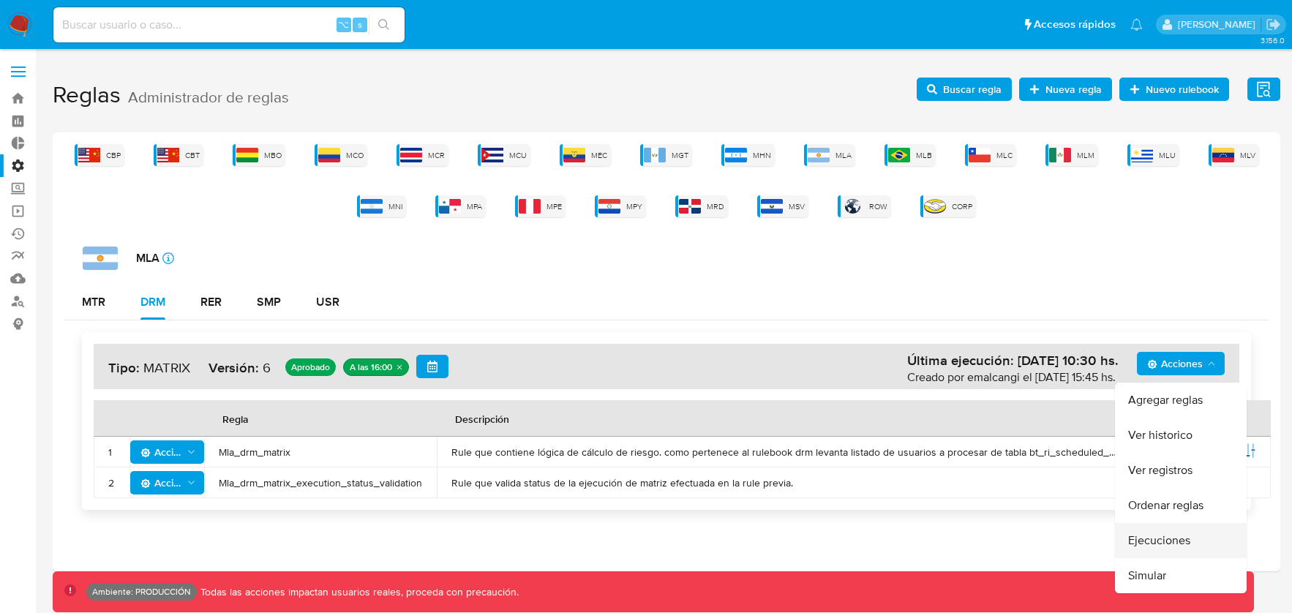
click at [1172, 533] on button "Ejecuciones" at bounding box center [1181, 540] width 132 height 35
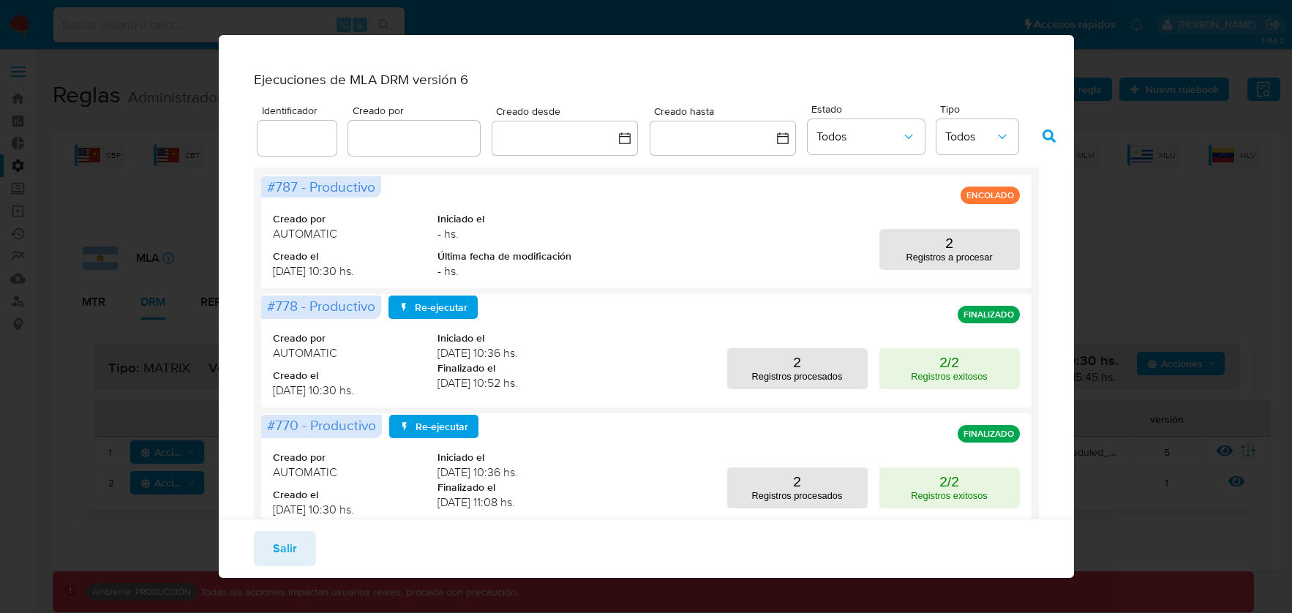
click at [1150, 227] on div "Ejecuciones de MLA DRM versión 6 Identificador Creado por Creado desde Creado h…" at bounding box center [646, 306] width 1292 height 613
click at [1205, 225] on div "Ejecuciones de MLA DRM versión 6 Identificador Creado por Creado desde Creado h…" at bounding box center [646, 306] width 1292 height 613
click at [1197, 249] on div "Ejecuciones de MLA DRM versión 6 Identificador Creado por Creado desde Creado h…" at bounding box center [646, 306] width 1292 height 613
click at [275, 545] on span "Salir" at bounding box center [285, 549] width 24 height 32
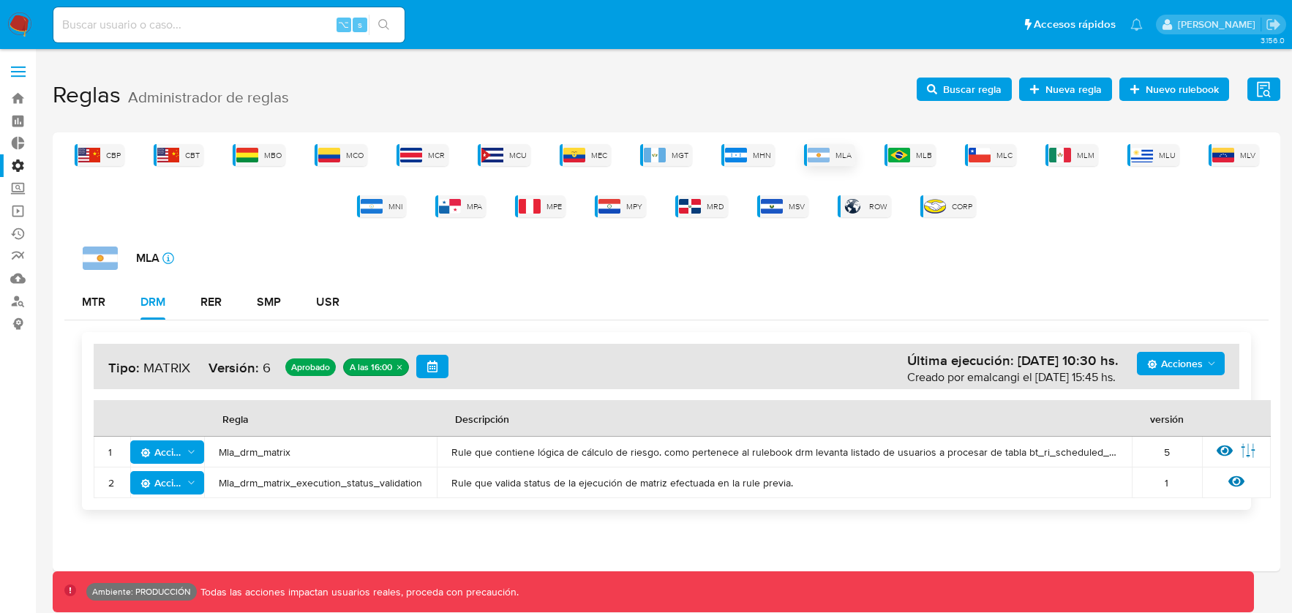
click at [819, 157] on img at bounding box center [819, 155] width 22 height 15
click at [1189, 372] on span "Acciones" at bounding box center [1175, 363] width 56 height 23
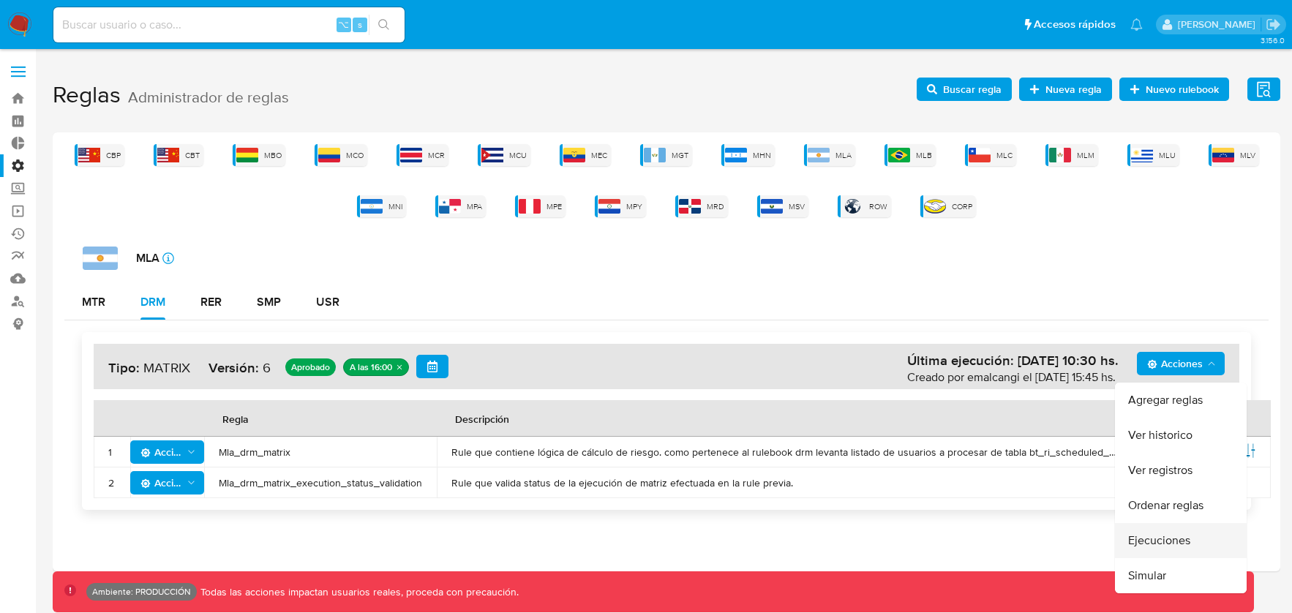
click at [1159, 547] on button "Ejecuciones" at bounding box center [1181, 540] width 132 height 35
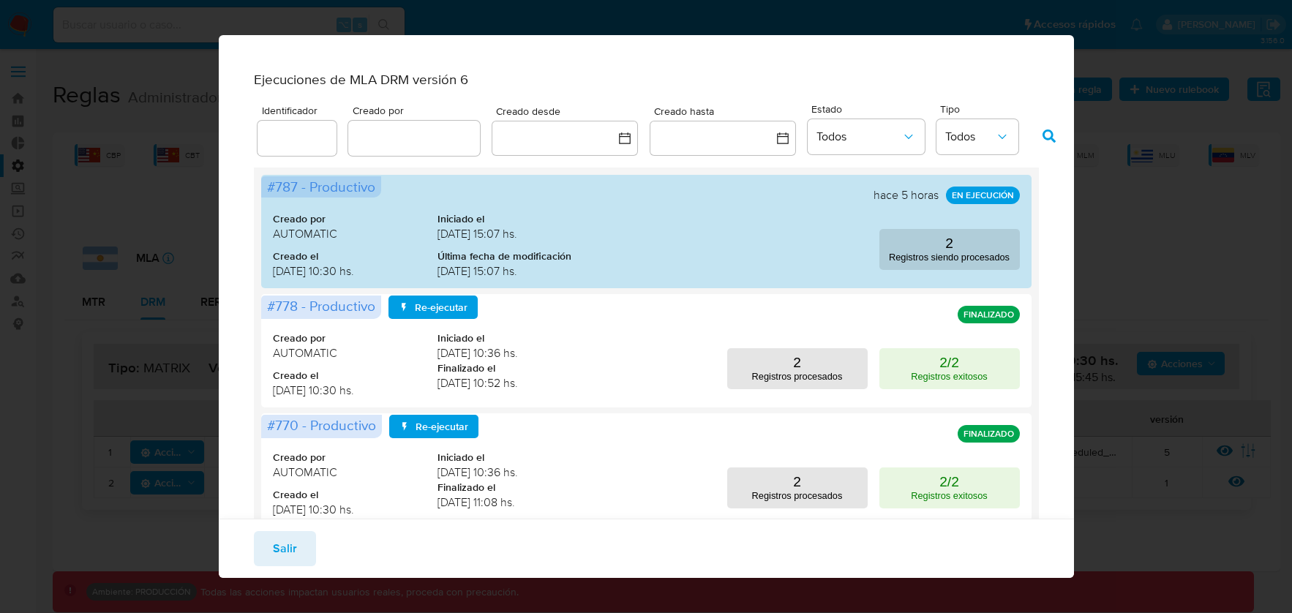
drag, startPoint x: 1125, startPoint y: 265, endPoint x: 1119, endPoint y: 270, distance: 7.8
click at [1121, 268] on div "Ejecuciones de MLA DRM versión 6 Identificador Creado por Creado desde Creado h…" at bounding box center [646, 306] width 1292 height 613
click at [310, 548] on button "Salir" at bounding box center [285, 548] width 62 height 35
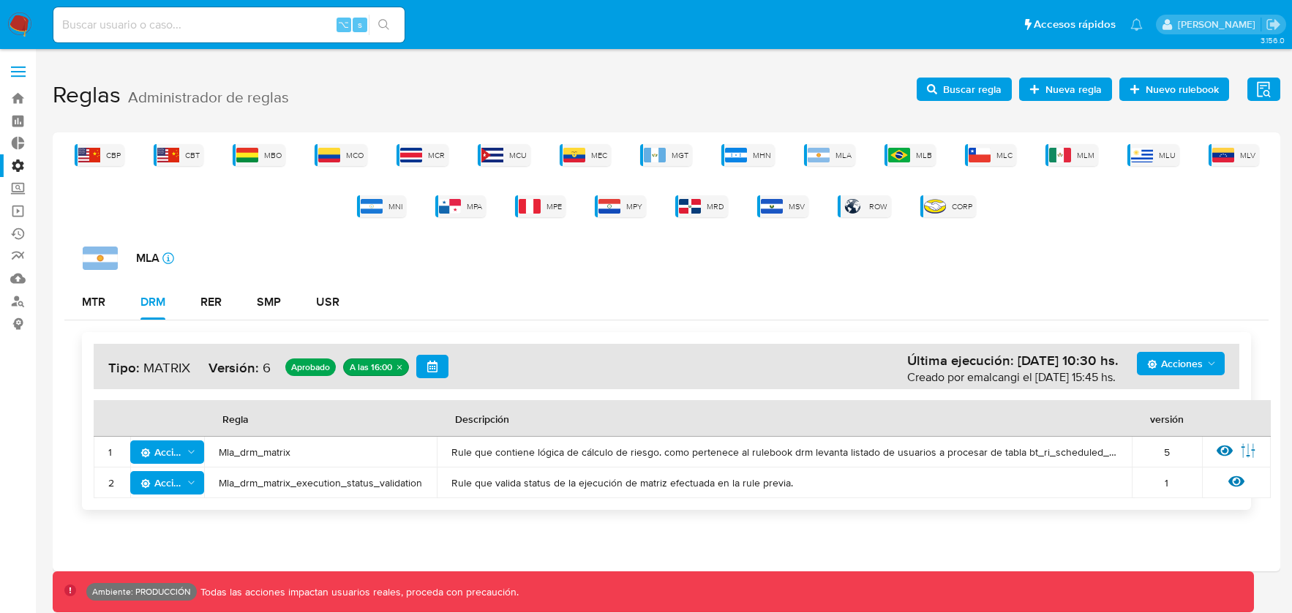
click at [1188, 364] on span "Acciones" at bounding box center [1175, 363] width 56 height 23
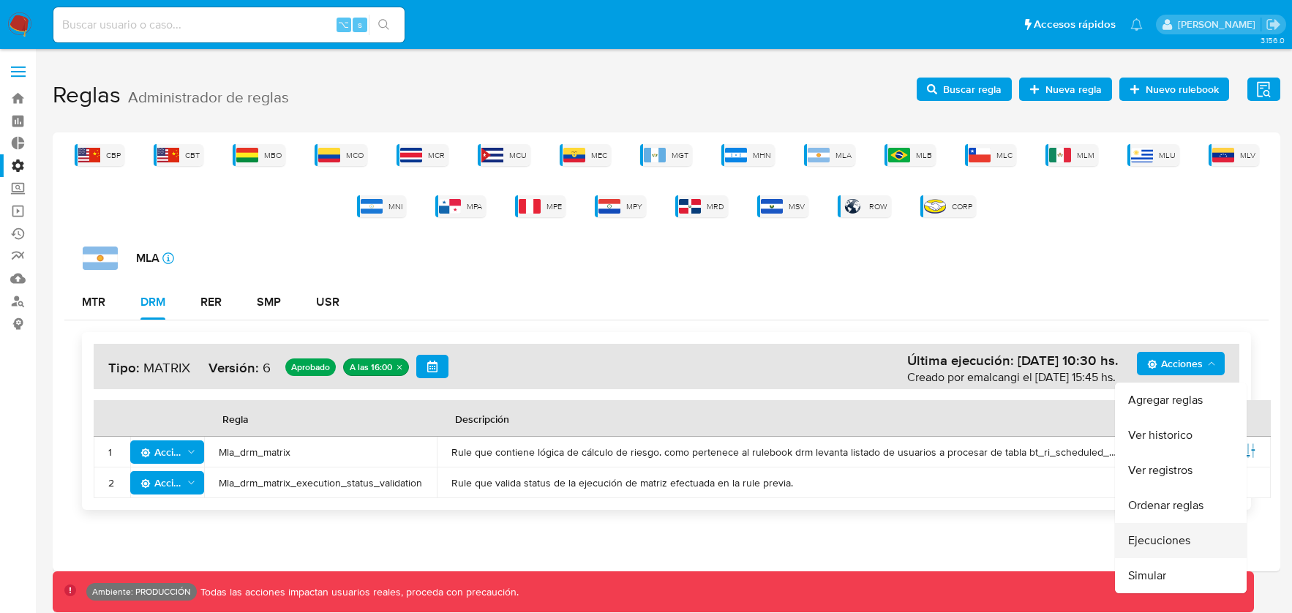
click at [1175, 548] on button "Ejecuciones" at bounding box center [1181, 540] width 132 height 35
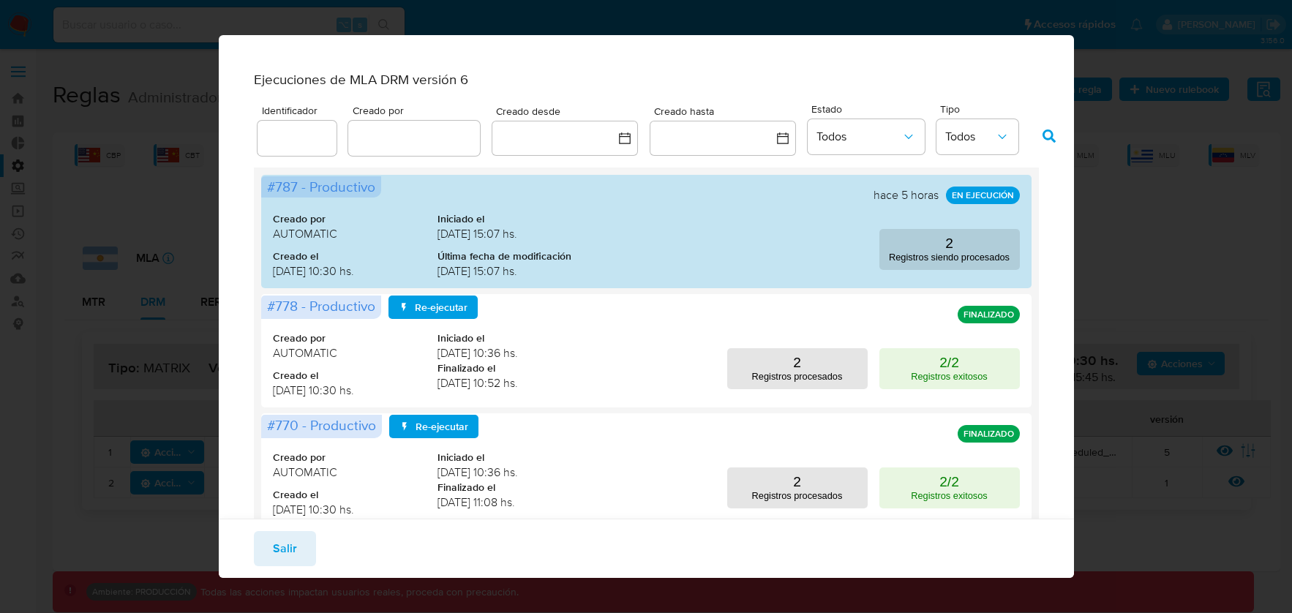
click at [147, 70] on div "Ejecuciones de MLA DRM versión 6 Identificador Creado por Creado desde Creado h…" at bounding box center [646, 306] width 1292 height 613
click at [1223, 108] on div "Ejecuciones de MLA DRM versión 6 Identificador Creado por Creado desde Creado h…" at bounding box center [646, 306] width 1292 height 613
click at [293, 551] on span "Salir" at bounding box center [285, 549] width 24 height 32
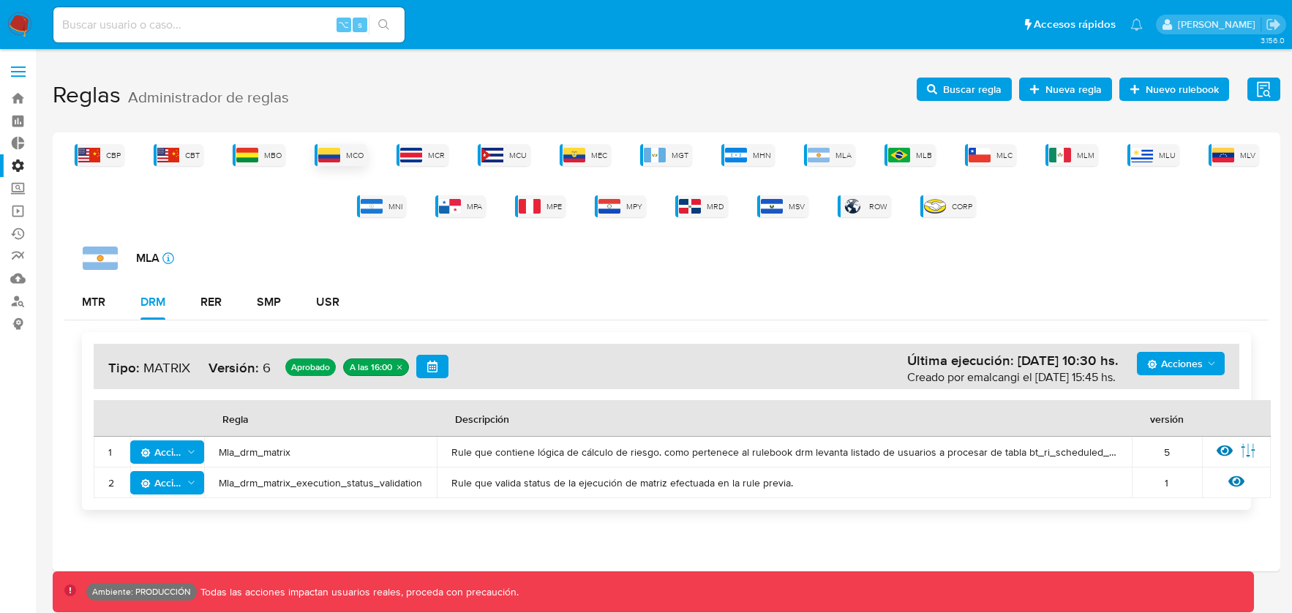
click at [348, 154] on span "MCO" at bounding box center [355, 155] width 18 height 11
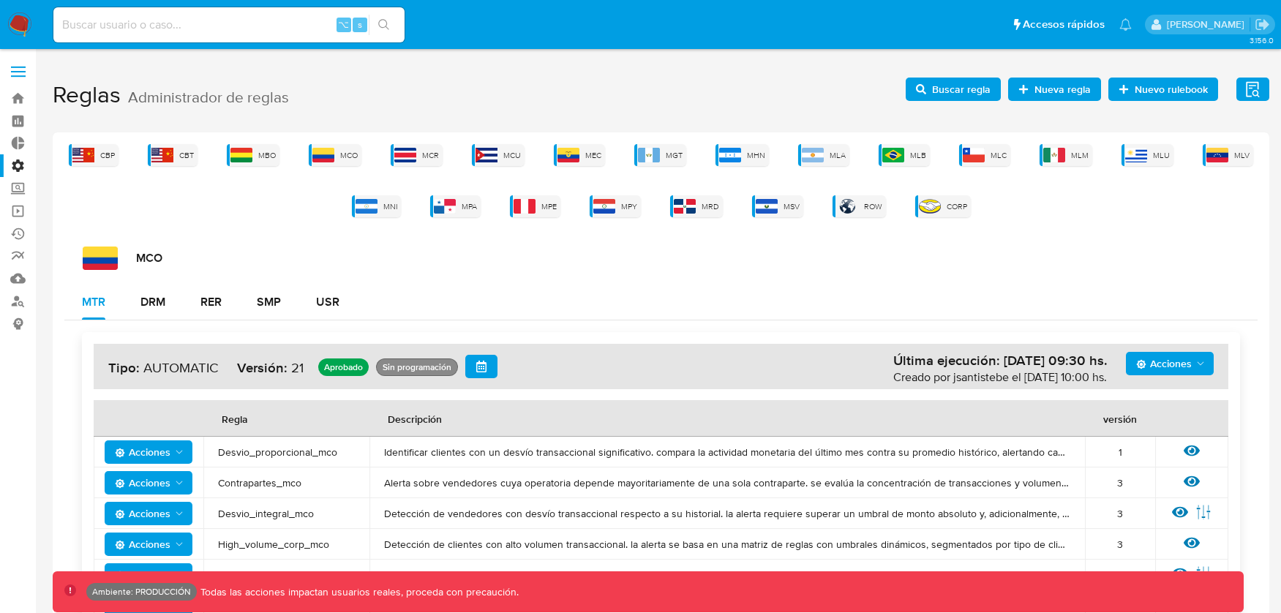
click at [1170, 374] on span "Acciones" at bounding box center [1164, 363] width 56 height 23
click at [1152, 507] on button "Ejecuciones" at bounding box center [1170, 505] width 132 height 35
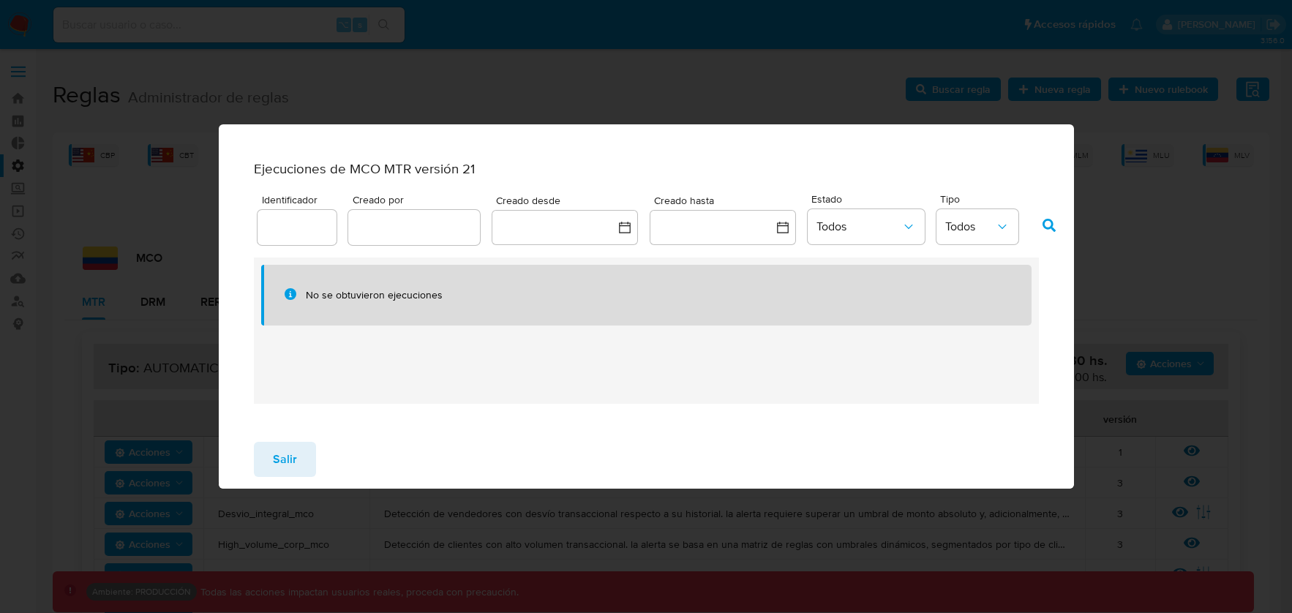
click at [1132, 215] on div "Ejecuciones de MCO MTR versión 21 Identificador Creado por Creado desde Creado …" at bounding box center [646, 306] width 1292 height 613
click at [291, 484] on div "Salir" at bounding box center [646, 459] width 855 height 59
click at [260, 456] on button "Salir" at bounding box center [285, 459] width 62 height 35
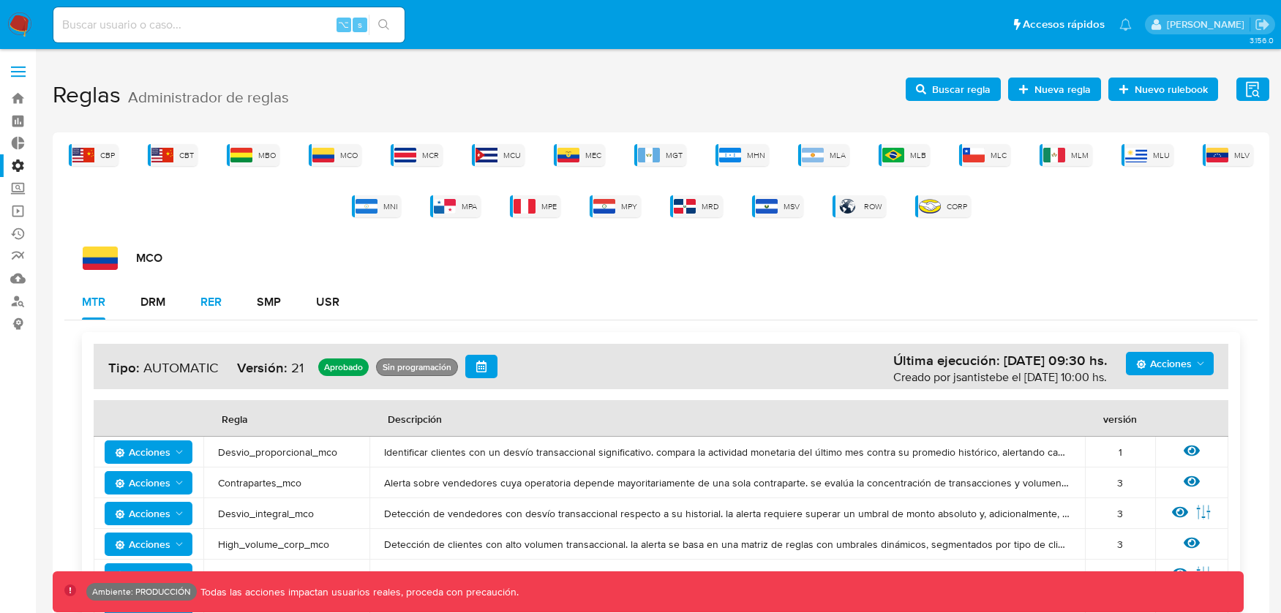
drag, startPoint x: 167, startPoint y: 300, endPoint x: 192, endPoint y: 307, distance: 25.9
click at [166, 300] on button "DRM" at bounding box center [153, 302] width 60 height 35
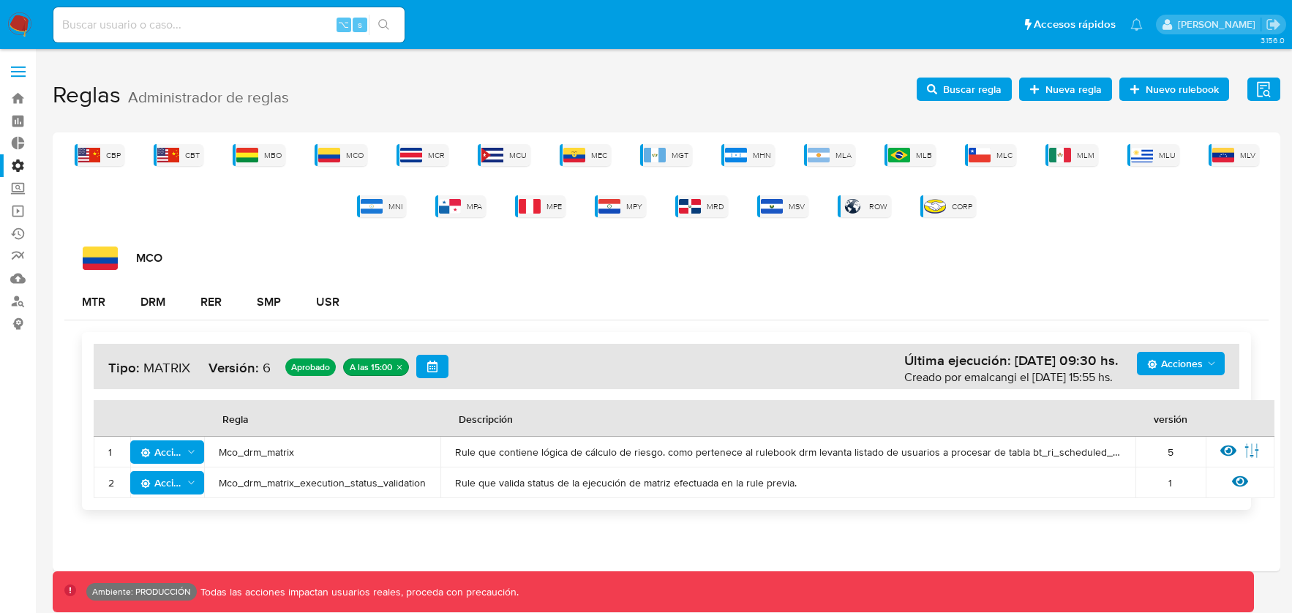
click at [1157, 380] on div "Acciones Última ejecución: [DATE] 09:30 hs. Creado por emalcangi el [DATE] 15:5…" at bounding box center [667, 366] width 1146 height 45
click at [1163, 368] on span "Acciones" at bounding box center [1175, 363] width 56 height 23
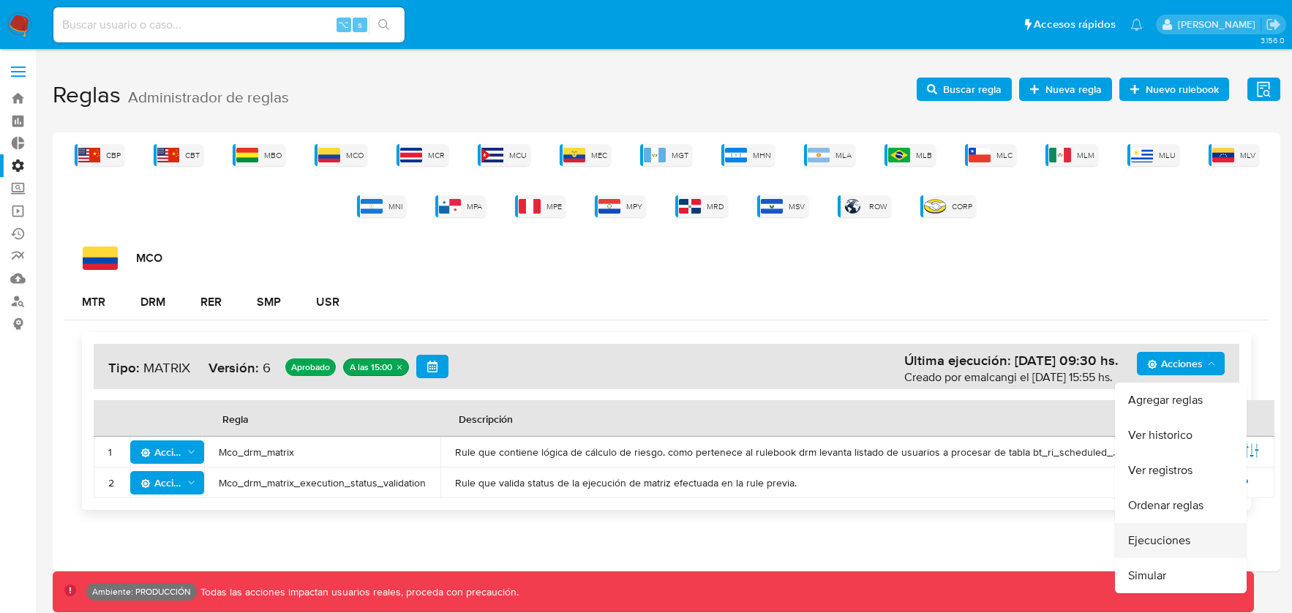
click at [1156, 542] on button "Ejecuciones" at bounding box center [1181, 540] width 132 height 35
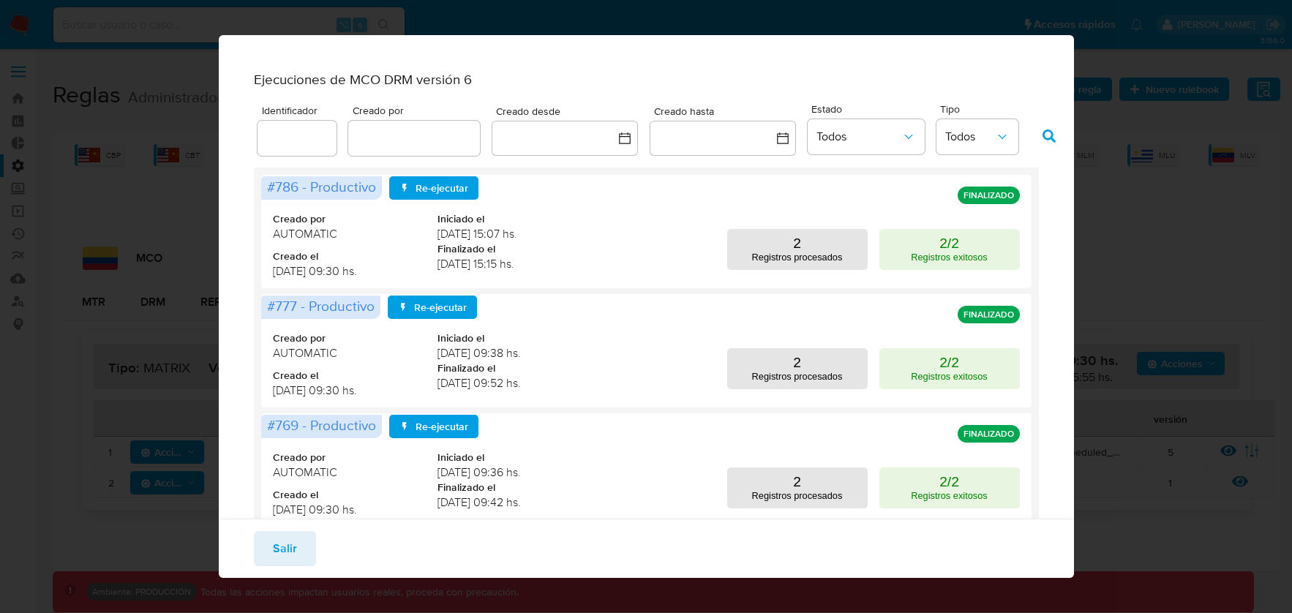
click at [297, 541] on button "Salir" at bounding box center [285, 548] width 62 height 35
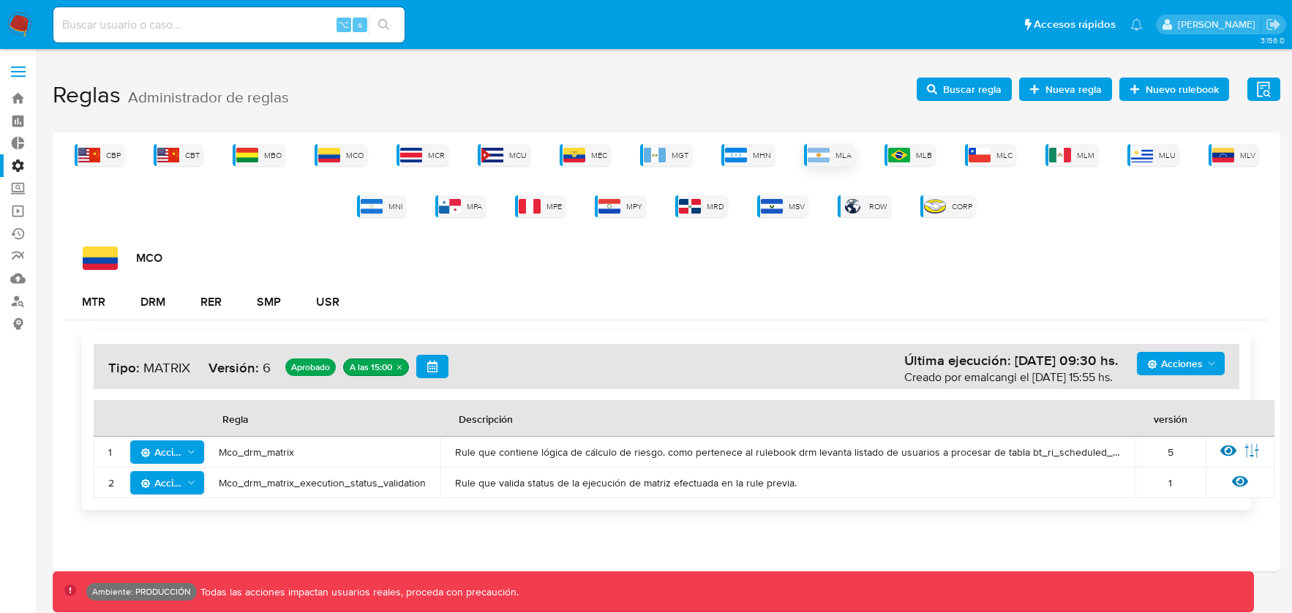
click at [838, 165] on div "MLA" at bounding box center [829, 155] width 51 height 22
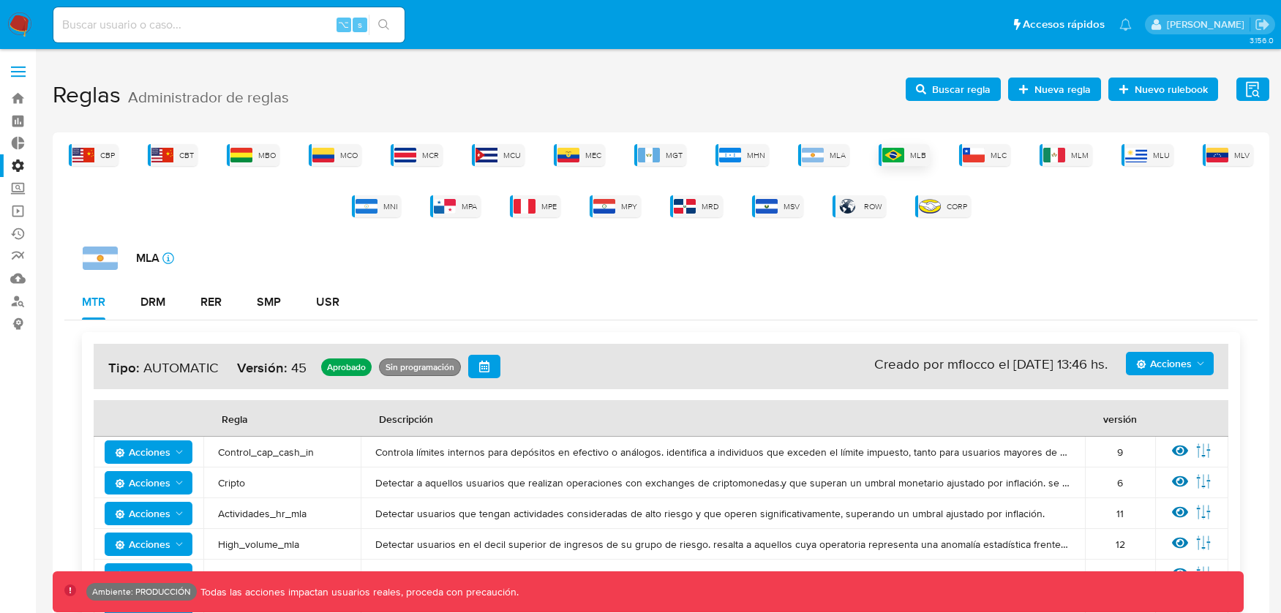
click at [914, 157] on span "MLB" at bounding box center [918, 155] width 16 height 11
click at [148, 300] on div "DRM" at bounding box center [152, 302] width 25 height 12
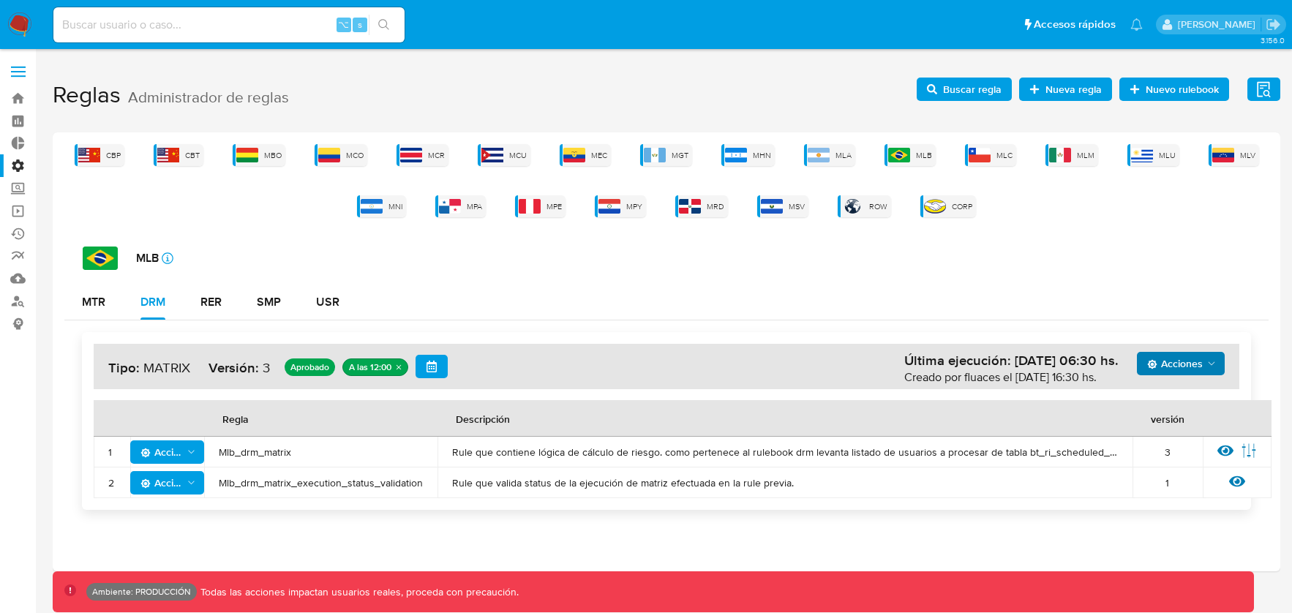
click at [1147, 372] on span "Acciones" at bounding box center [1175, 363] width 56 height 23
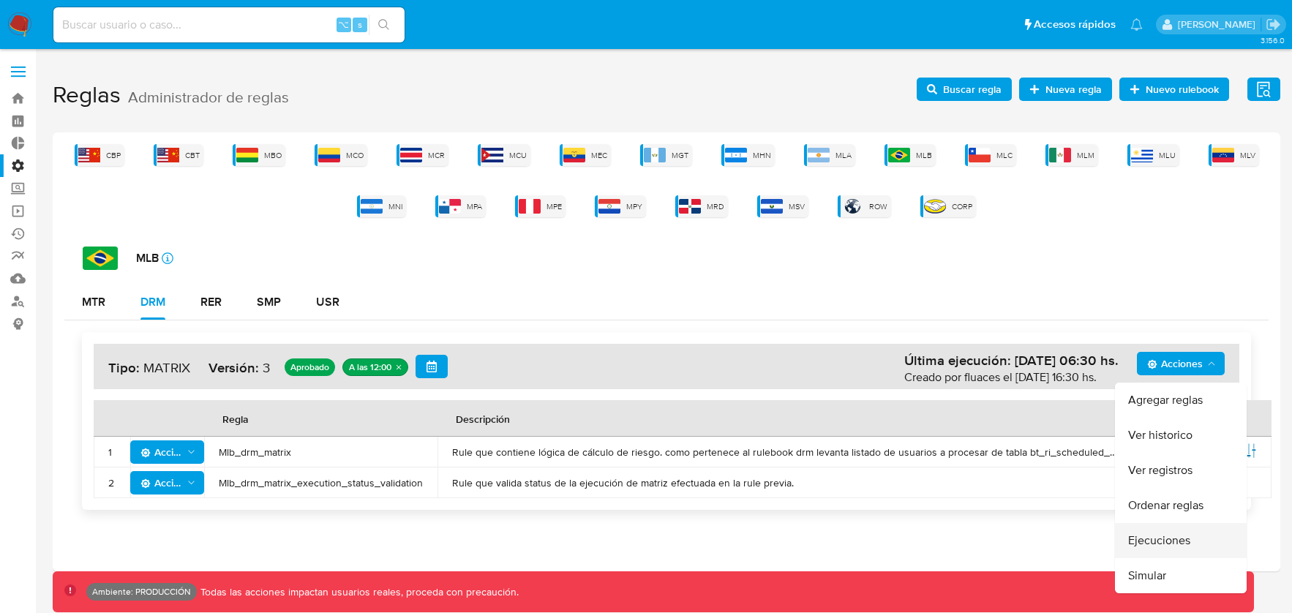
click at [1132, 533] on button "Ejecuciones" at bounding box center [1181, 540] width 132 height 35
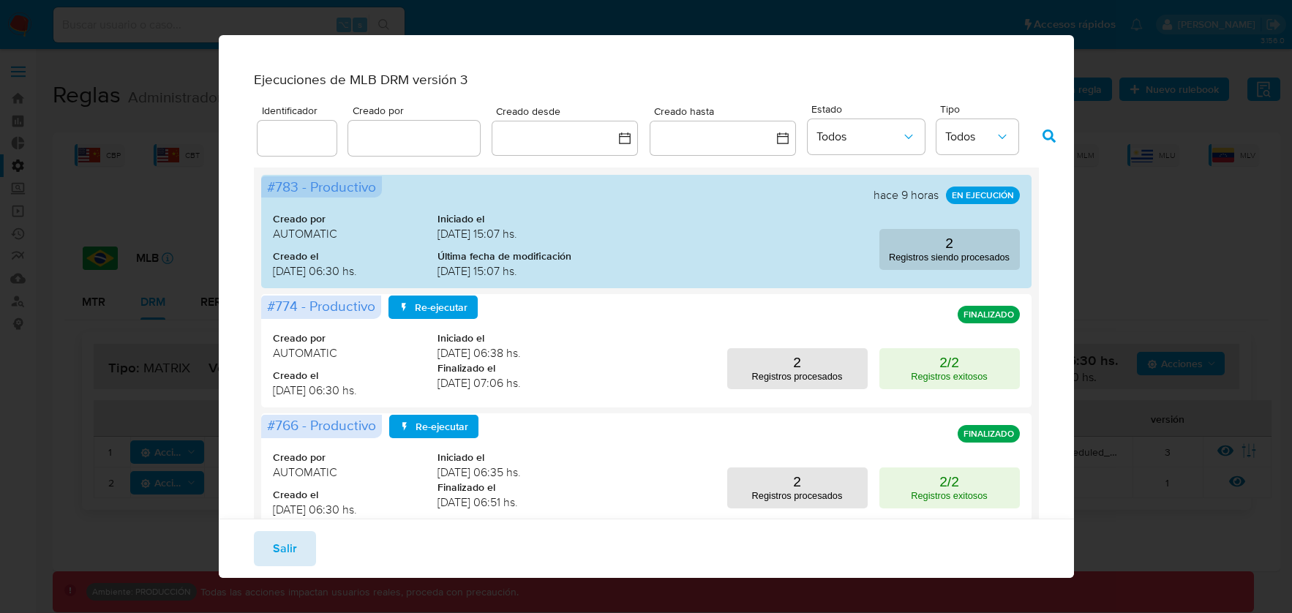
click at [283, 540] on span "Salir" at bounding box center [285, 549] width 24 height 32
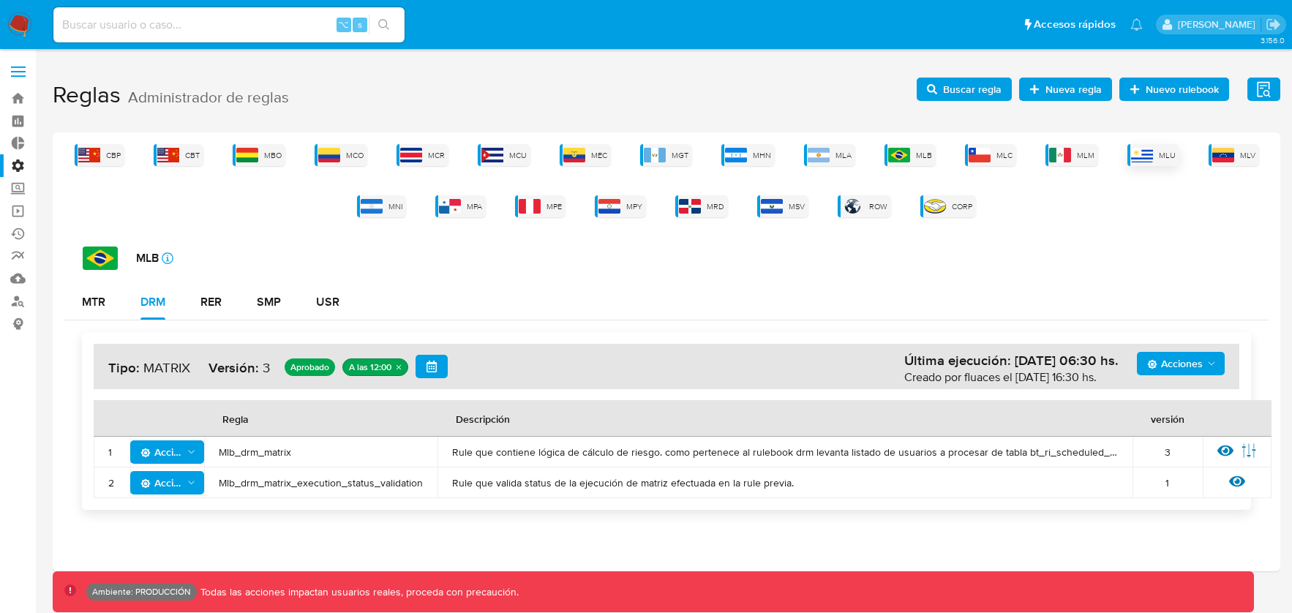
click at [1137, 160] on img at bounding box center [1142, 155] width 22 height 15
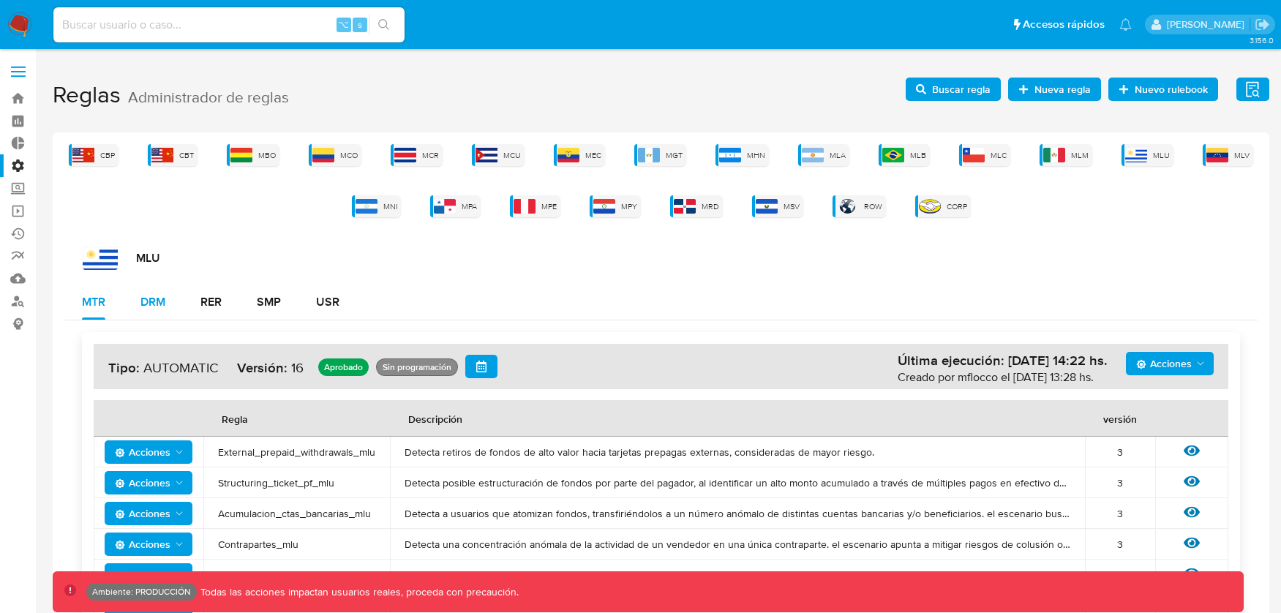
click at [147, 310] on div "DRM" at bounding box center [152, 302] width 25 height 35
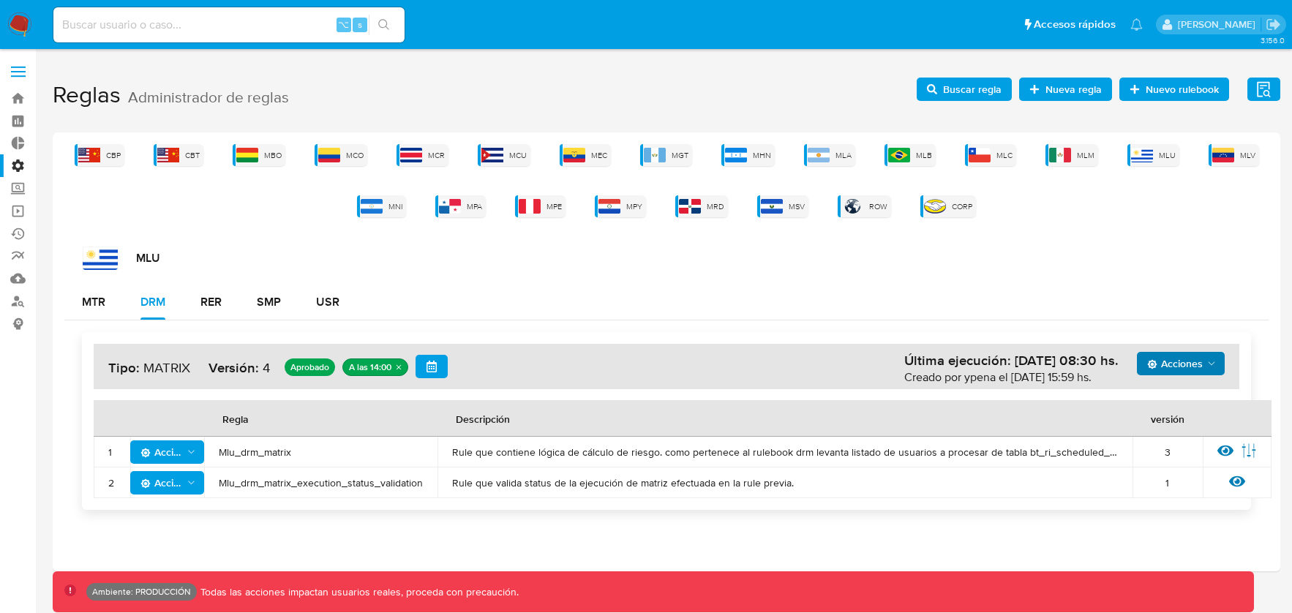
click at [1162, 366] on span "Acciones" at bounding box center [1175, 363] width 56 height 23
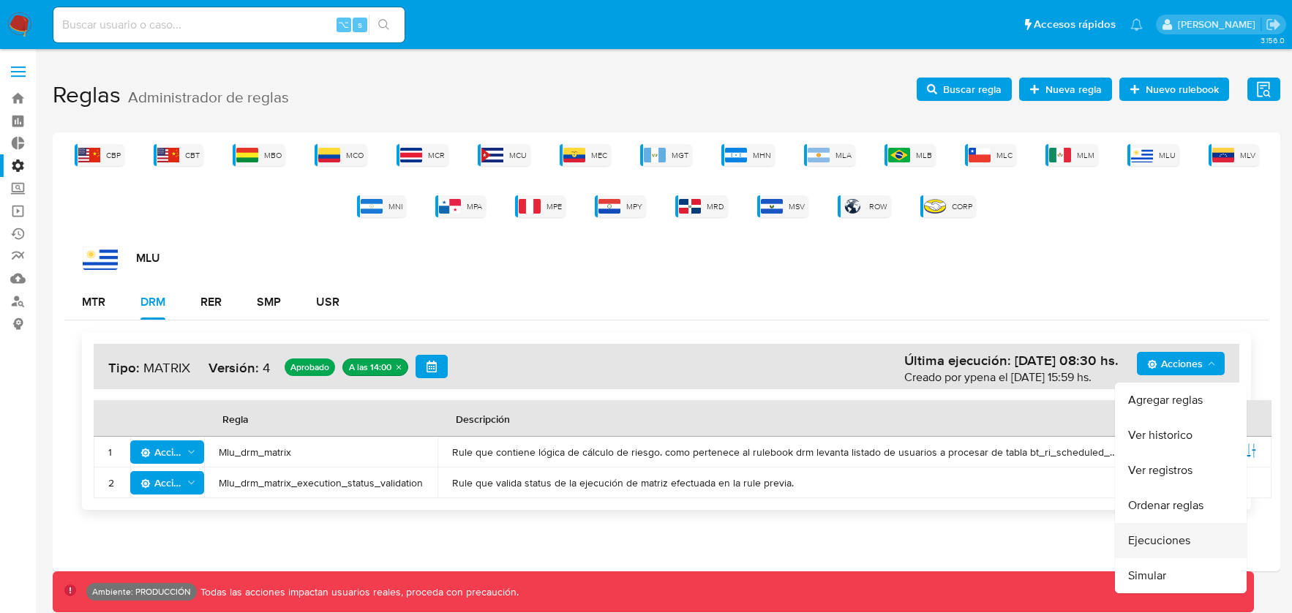
click at [1157, 538] on button "Ejecuciones" at bounding box center [1181, 540] width 132 height 35
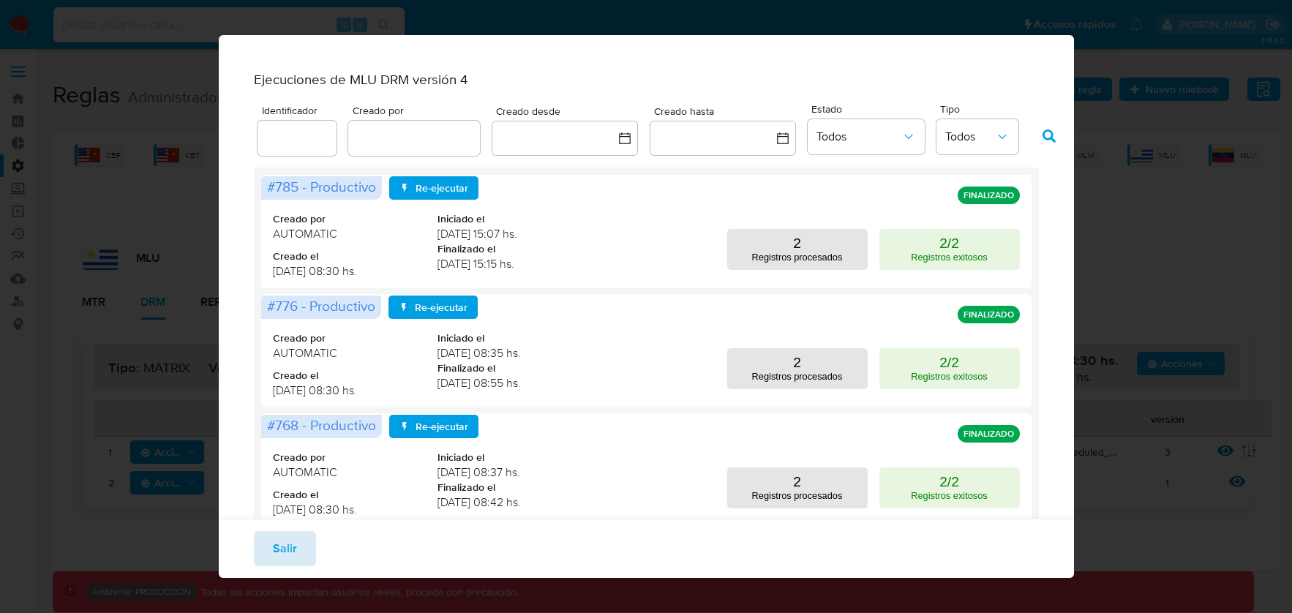
click at [279, 538] on span "Salir" at bounding box center [285, 549] width 24 height 32
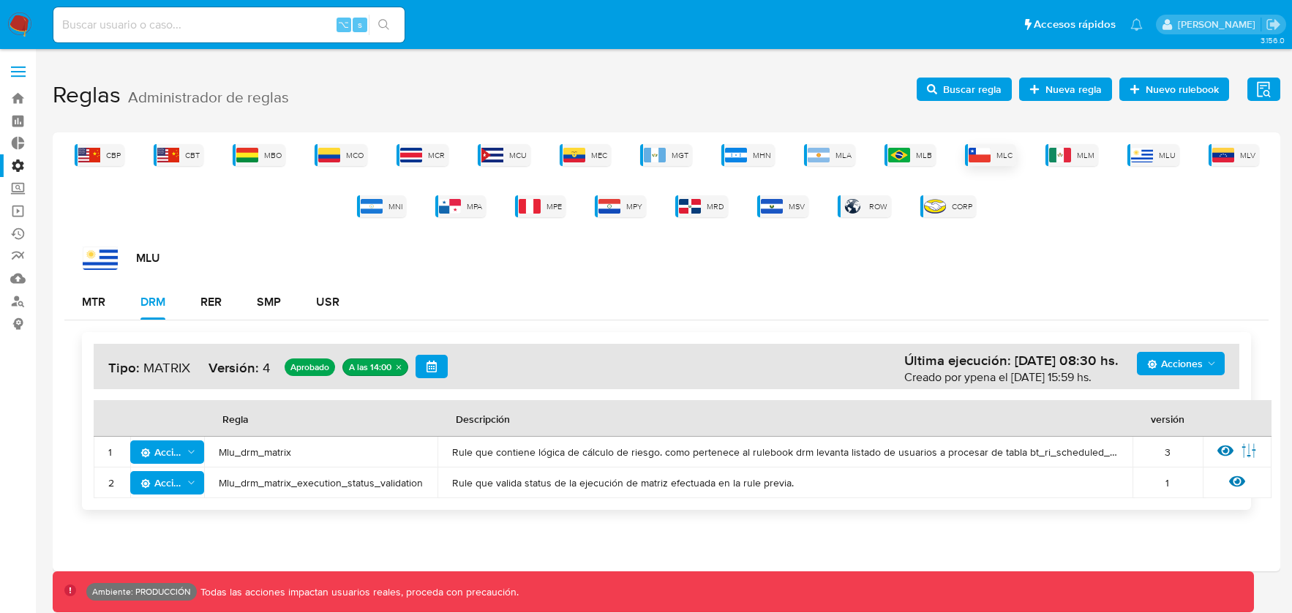
click at [1005, 162] on div "MLC" at bounding box center [990, 155] width 51 height 22
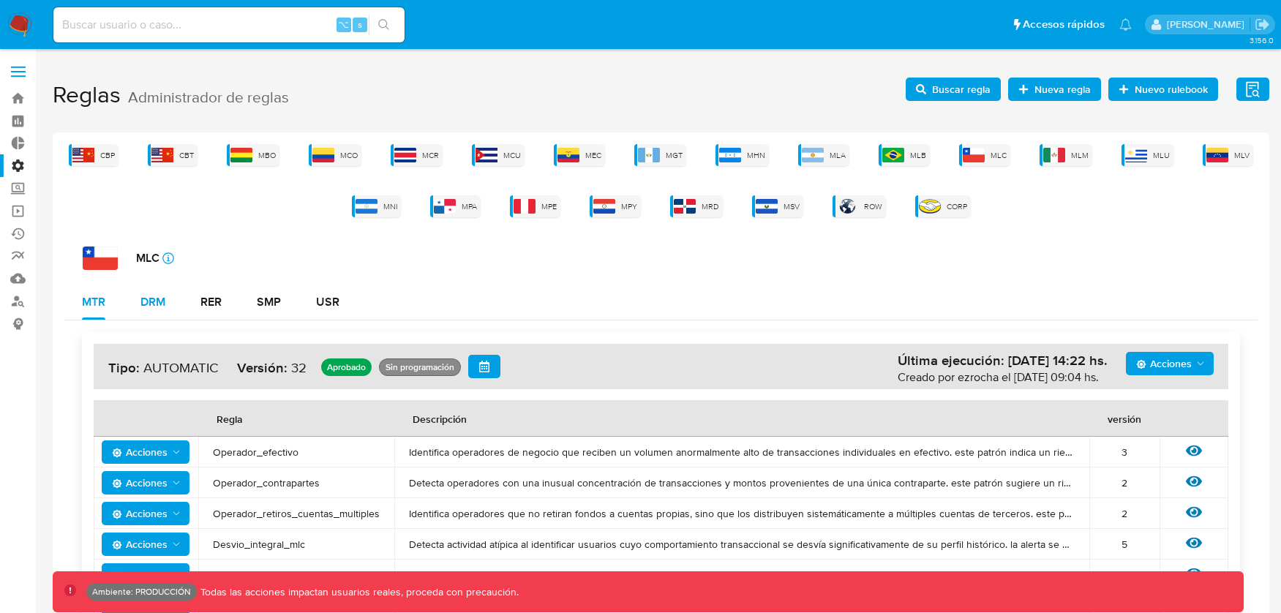
click at [157, 304] on div "DRM" at bounding box center [152, 302] width 25 height 12
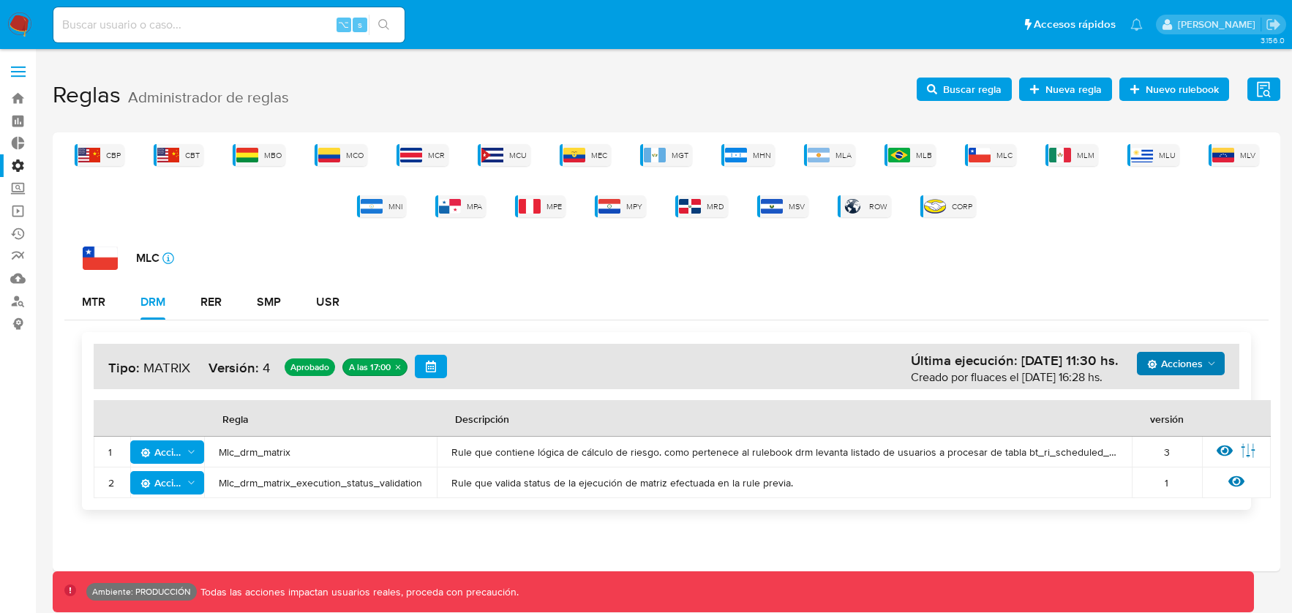
click at [1187, 369] on span "Acciones" at bounding box center [1175, 363] width 56 height 23
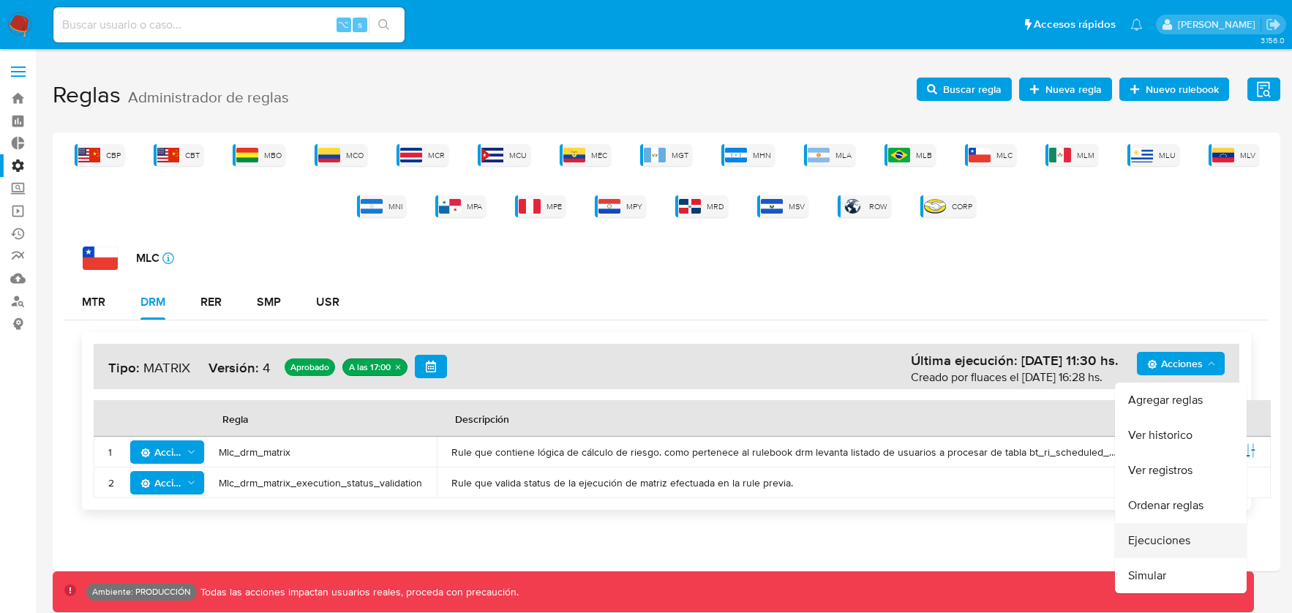
click at [1177, 538] on button "Ejecuciones" at bounding box center [1181, 540] width 132 height 35
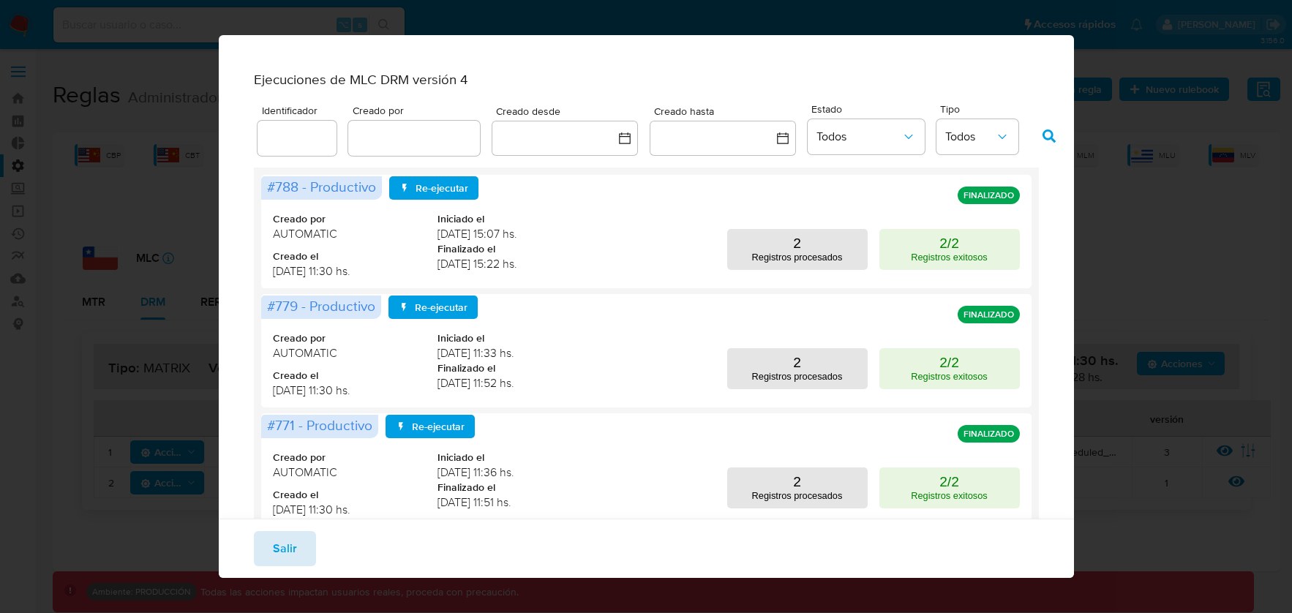
click at [293, 544] on span "Salir" at bounding box center [285, 549] width 24 height 32
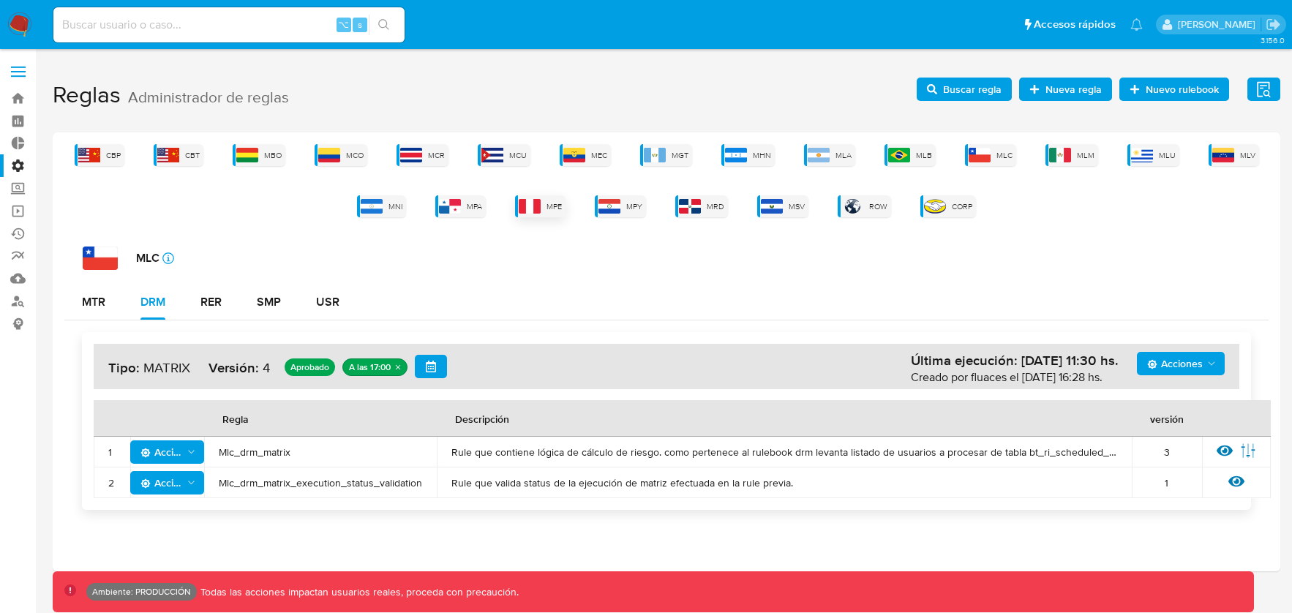
click at [544, 204] on div "MPE" at bounding box center [540, 206] width 50 height 22
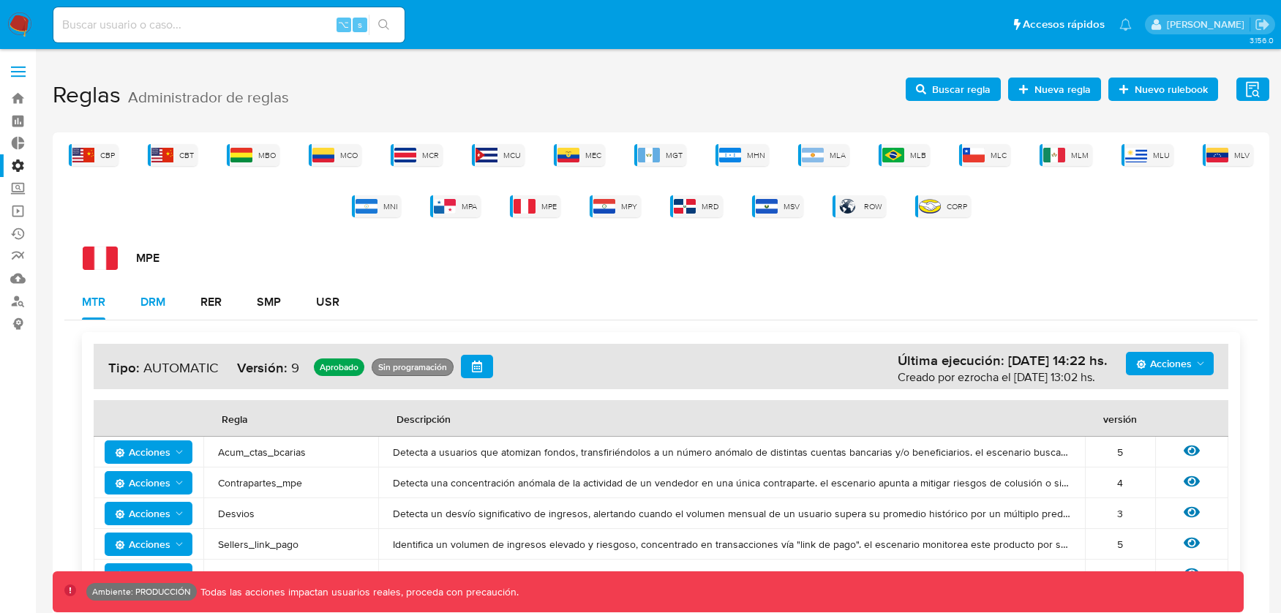
click at [157, 307] on div "DRM" at bounding box center [152, 302] width 25 height 12
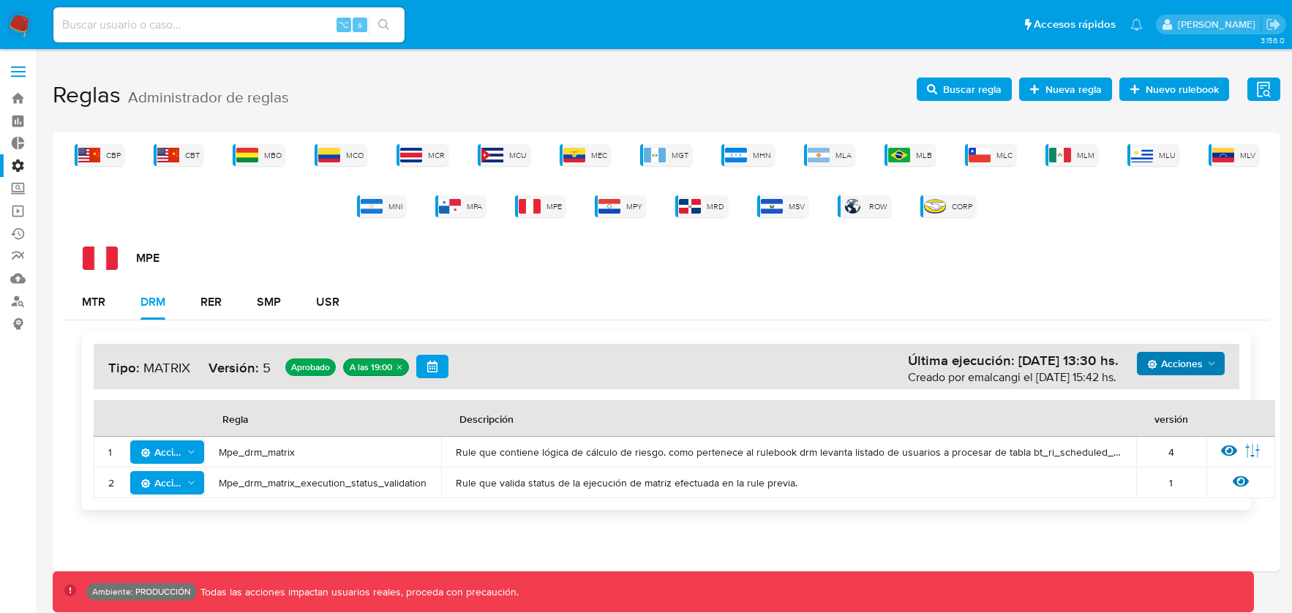
click at [1192, 358] on span "Acciones" at bounding box center [1175, 363] width 56 height 23
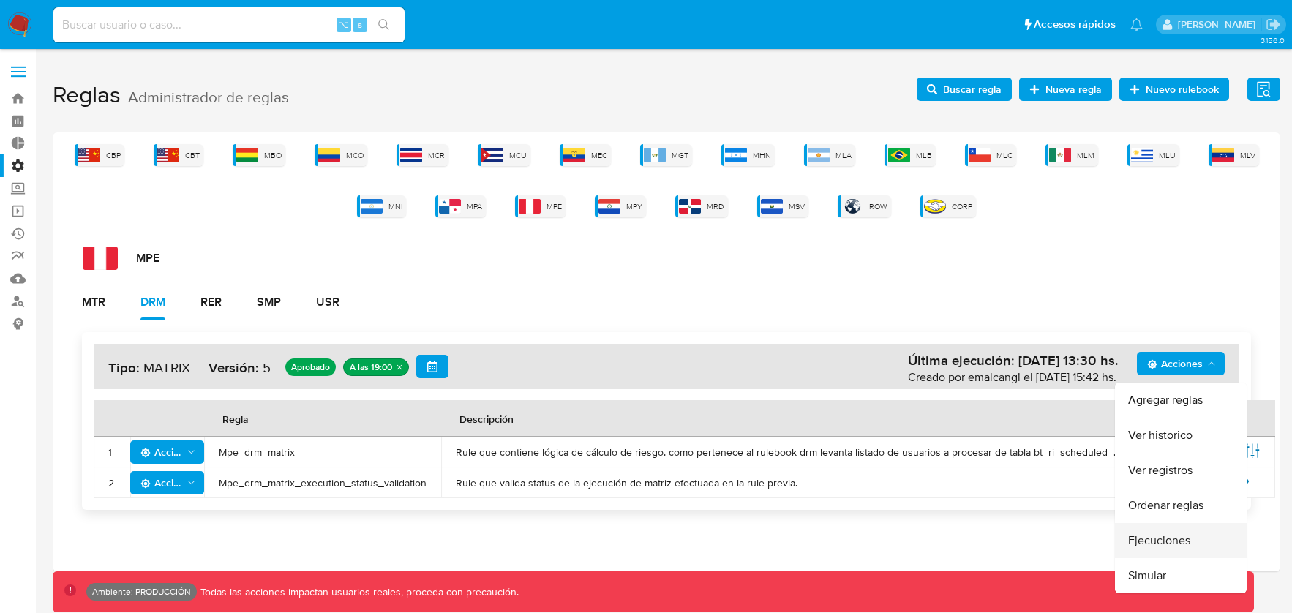
click at [1148, 535] on button "Ejecuciones" at bounding box center [1181, 540] width 132 height 35
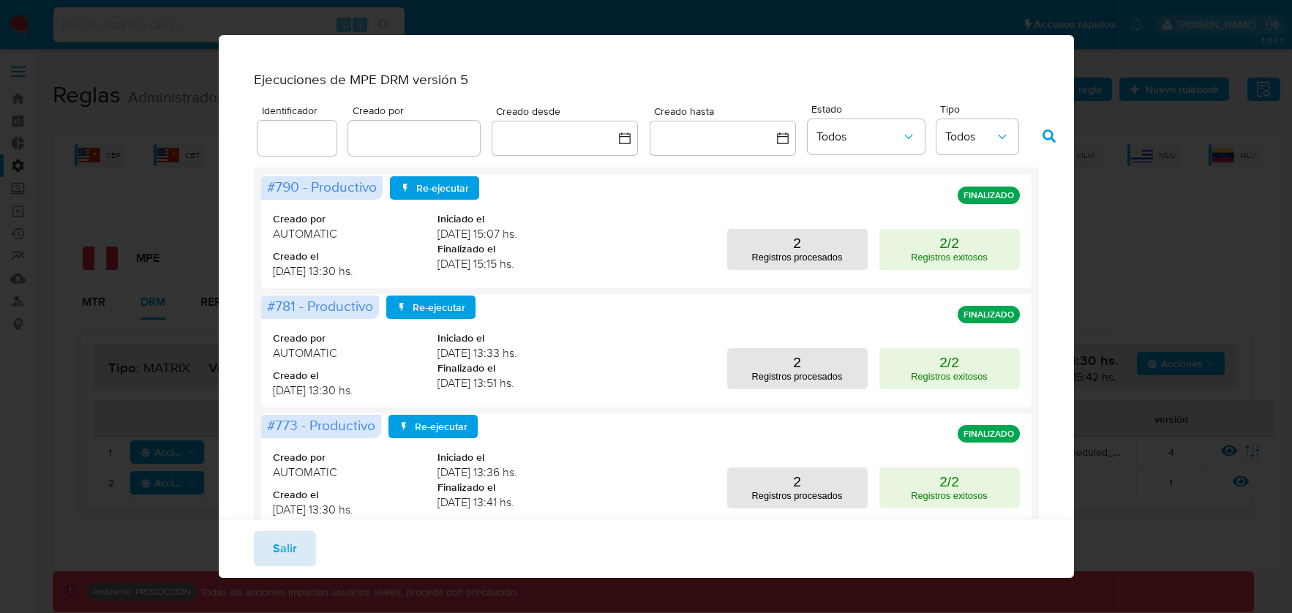
click at [293, 544] on span "Salir" at bounding box center [285, 549] width 24 height 32
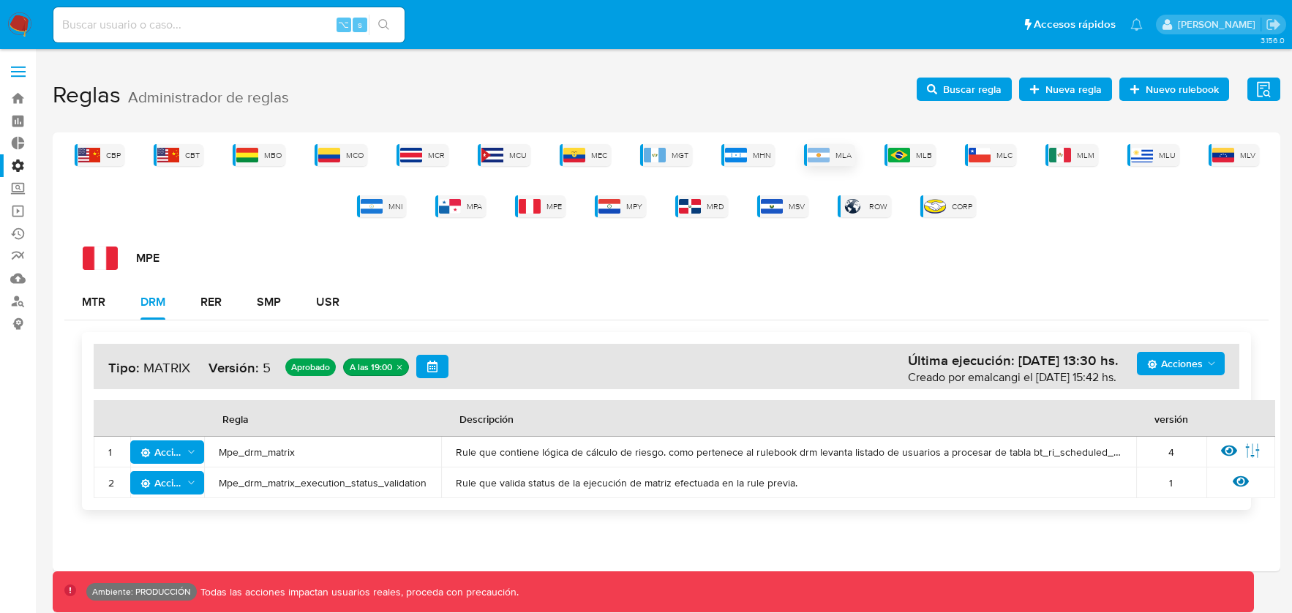
click at [829, 157] on img at bounding box center [819, 155] width 22 height 15
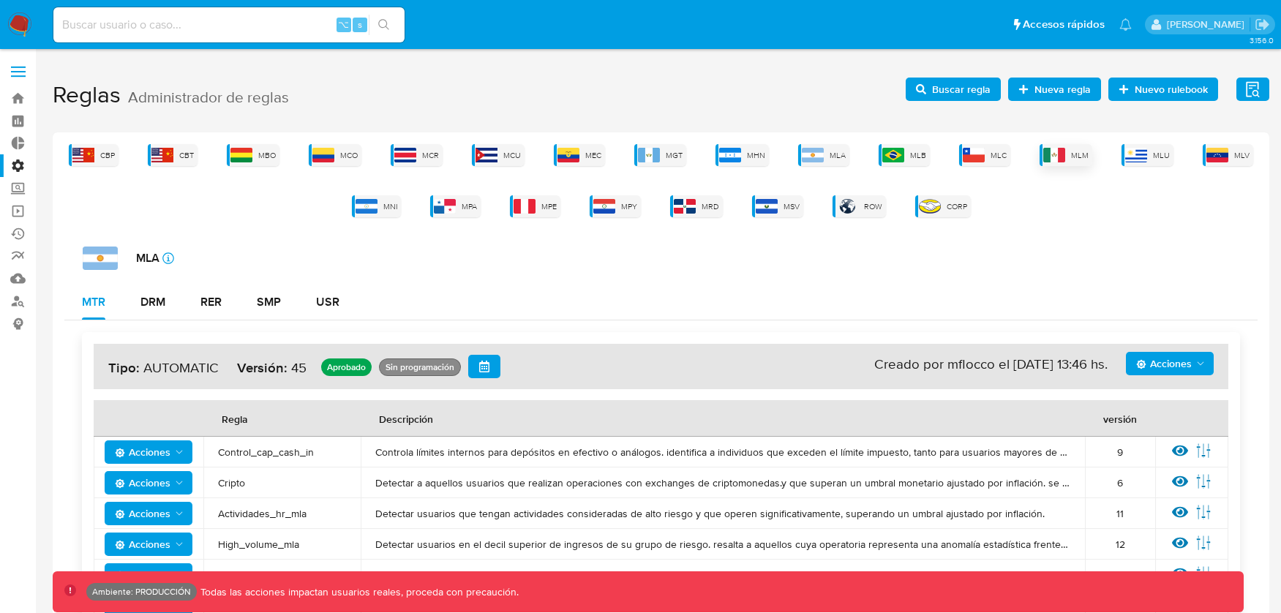
click at [1073, 152] on span "MLM" at bounding box center [1080, 155] width 18 height 11
click at [159, 305] on div "DRM" at bounding box center [152, 302] width 25 height 12
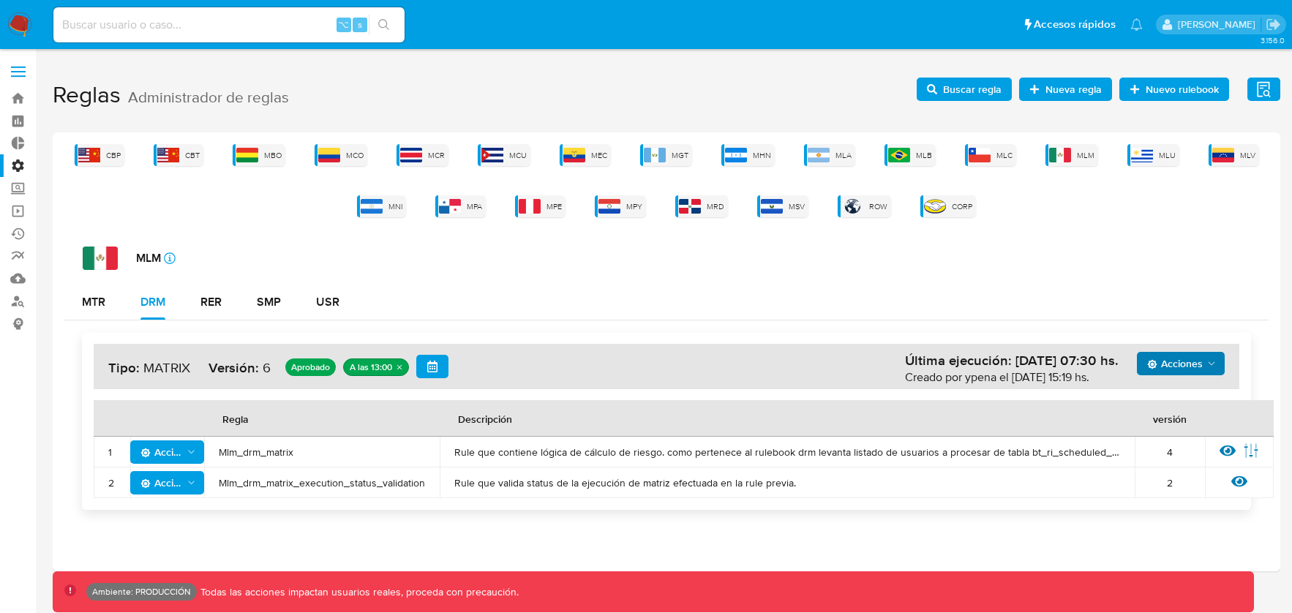
click at [1189, 369] on span "Acciones" at bounding box center [1175, 363] width 56 height 23
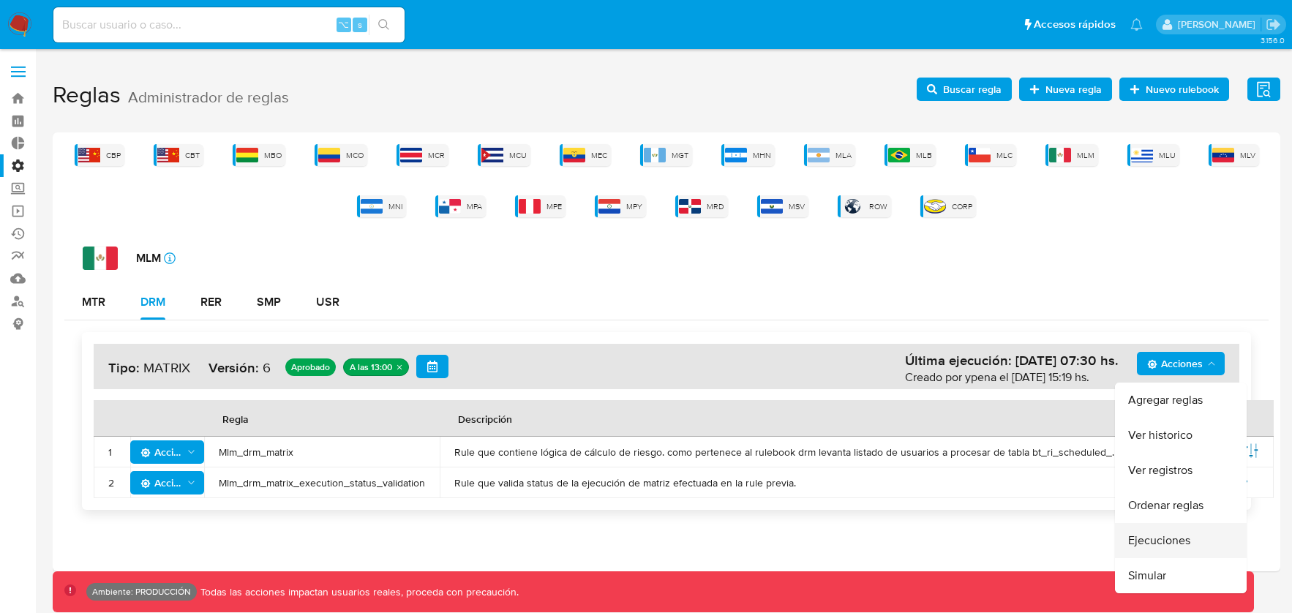
click at [1167, 540] on button "Ejecuciones" at bounding box center [1181, 540] width 132 height 35
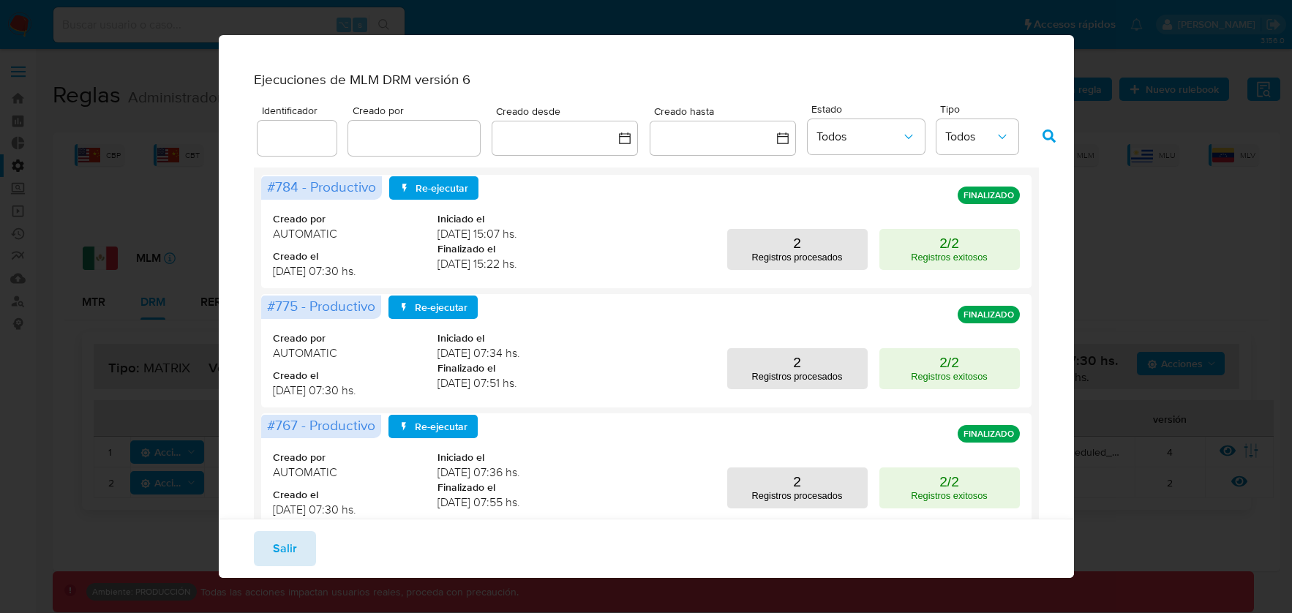
click at [281, 535] on span "Salir" at bounding box center [285, 549] width 24 height 32
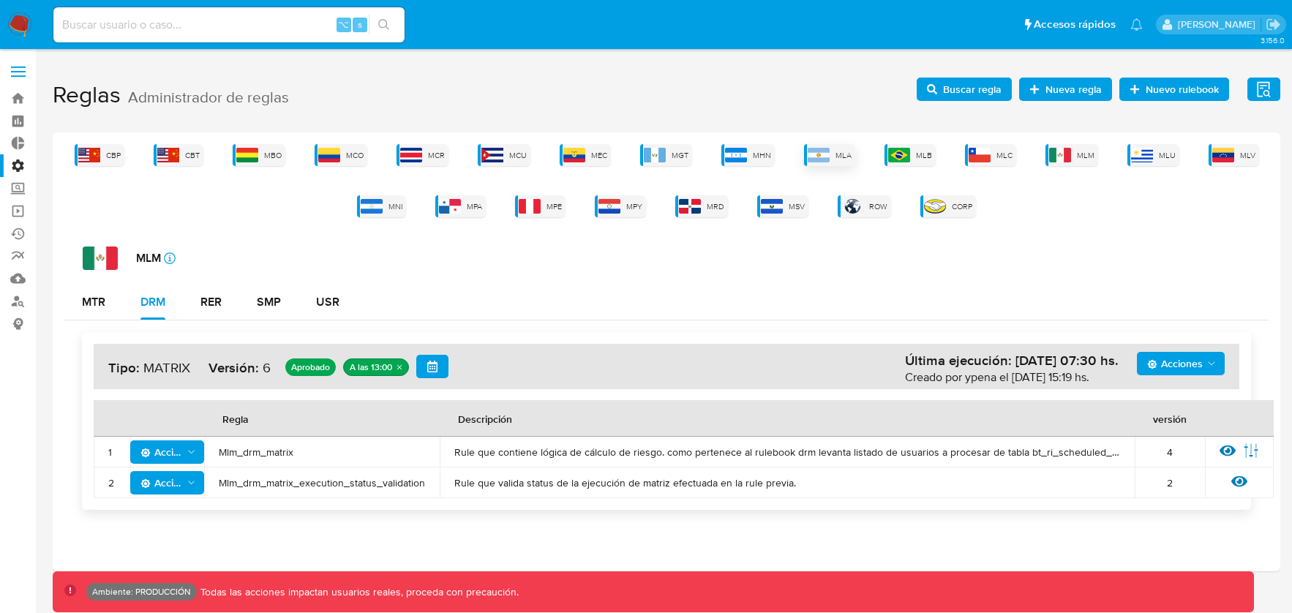
click at [826, 158] on img at bounding box center [819, 155] width 22 height 15
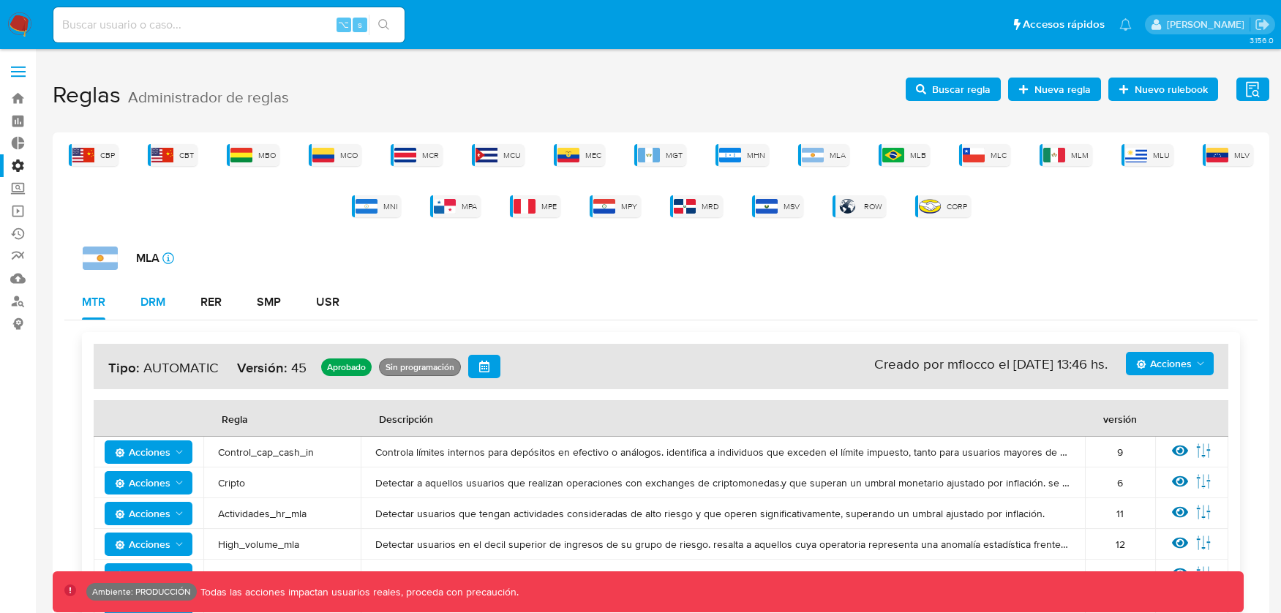
drag, startPoint x: 159, startPoint y: 301, endPoint x: 170, endPoint y: 300, distance: 10.3
click at [159, 300] on div "DRM" at bounding box center [152, 302] width 25 height 12
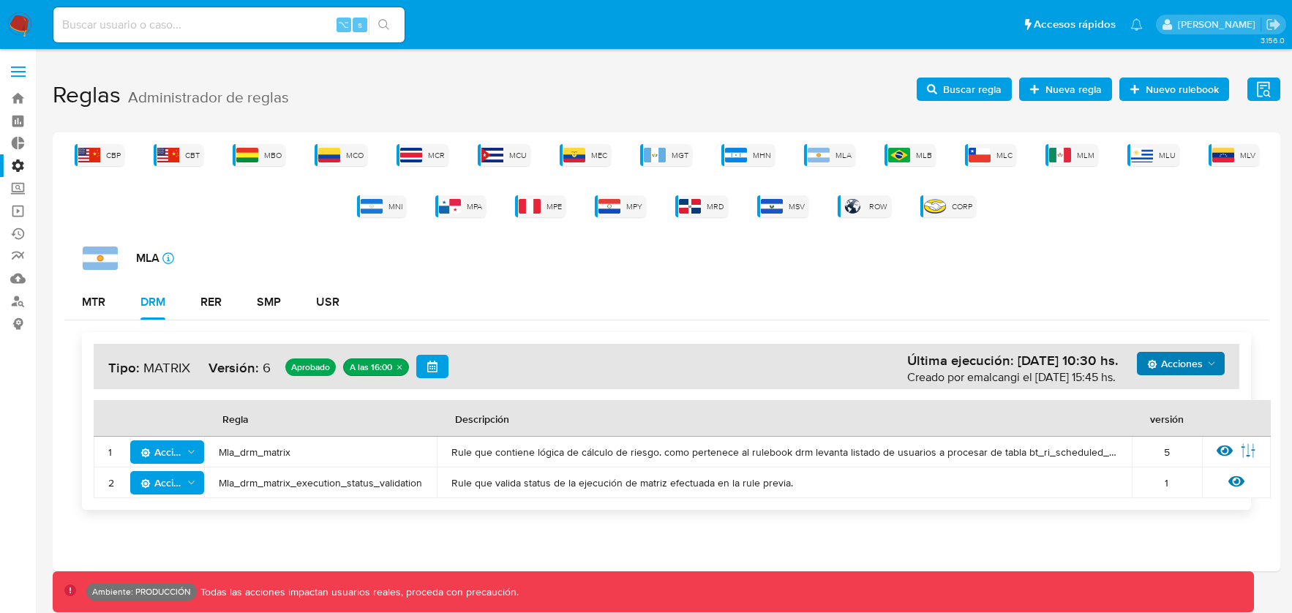
click at [1181, 372] on span "Acciones" at bounding box center [1175, 363] width 56 height 23
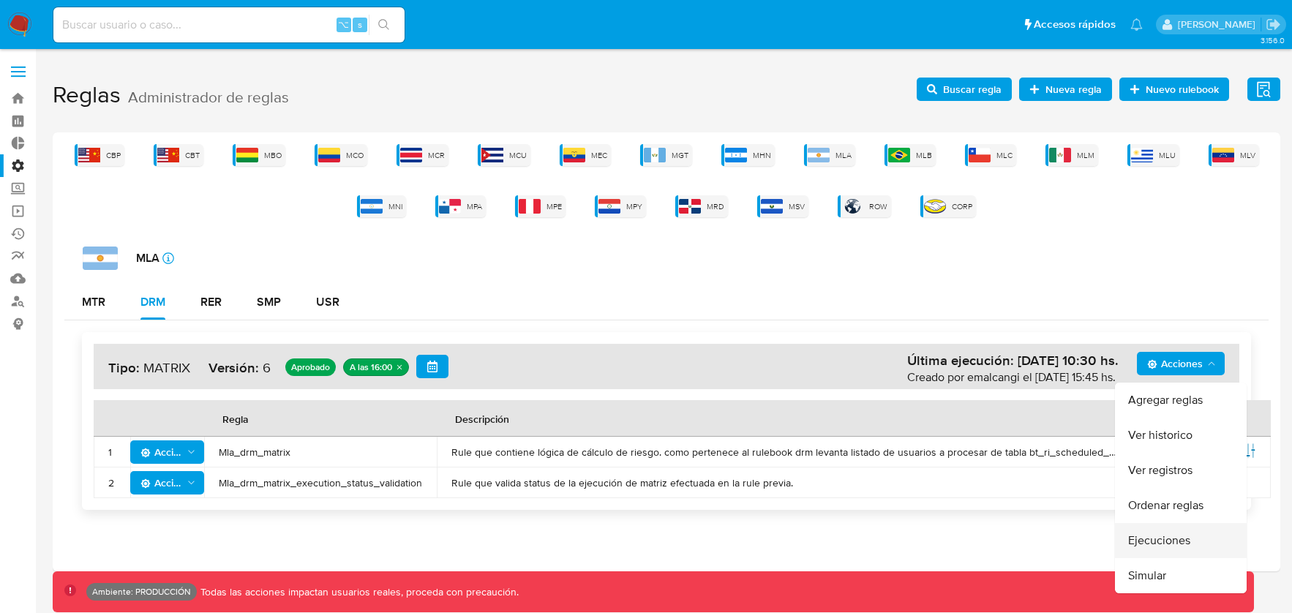
click at [1163, 537] on button "Ejecuciones" at bounding box center [1181, 540] width 132 height 35
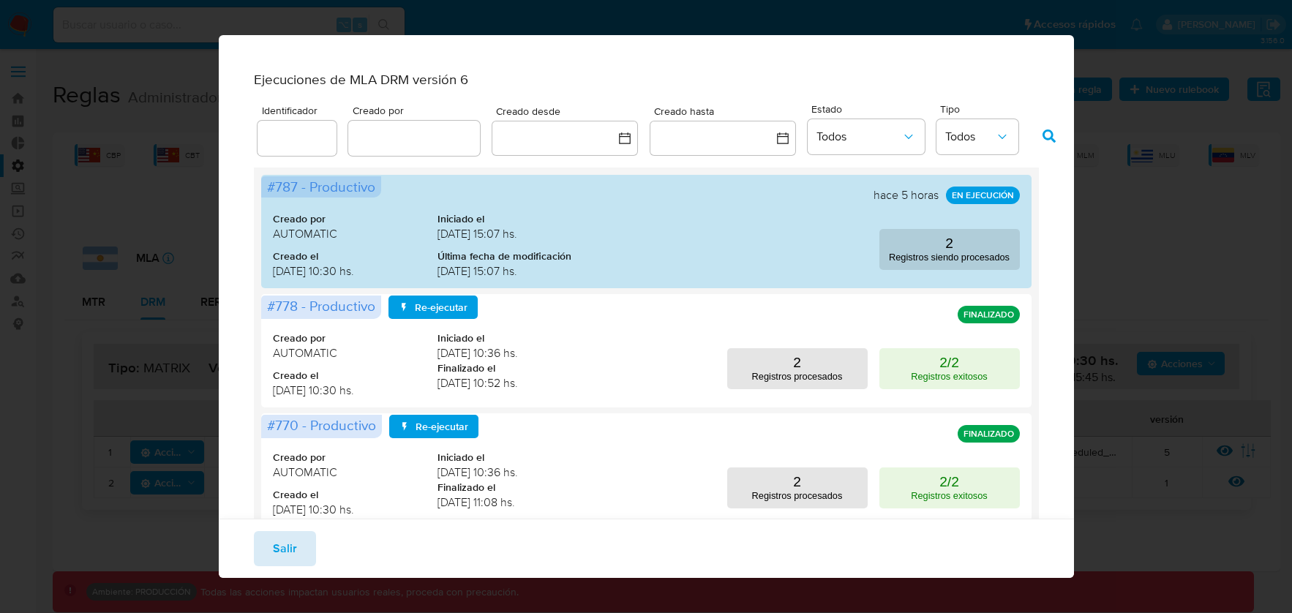
click at [283, 549] on span "Salir" at bounding box center [285, 549] width 24 height 32
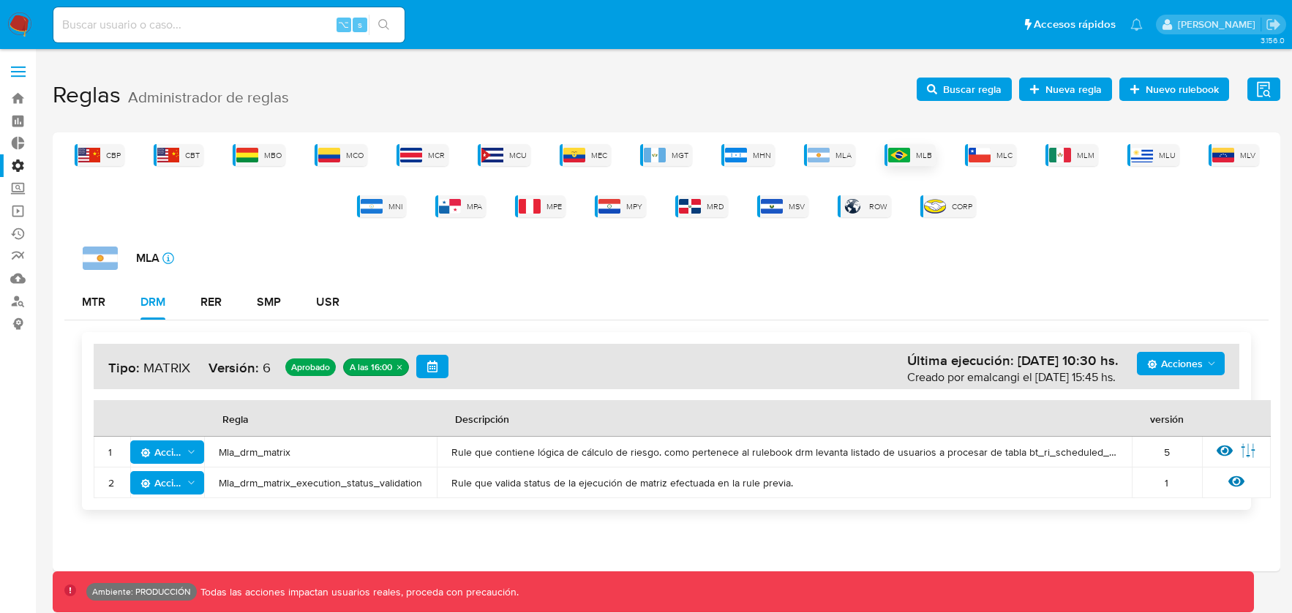
click at [905, 154] on img at bounding box center [899, 155] width 22 height 15
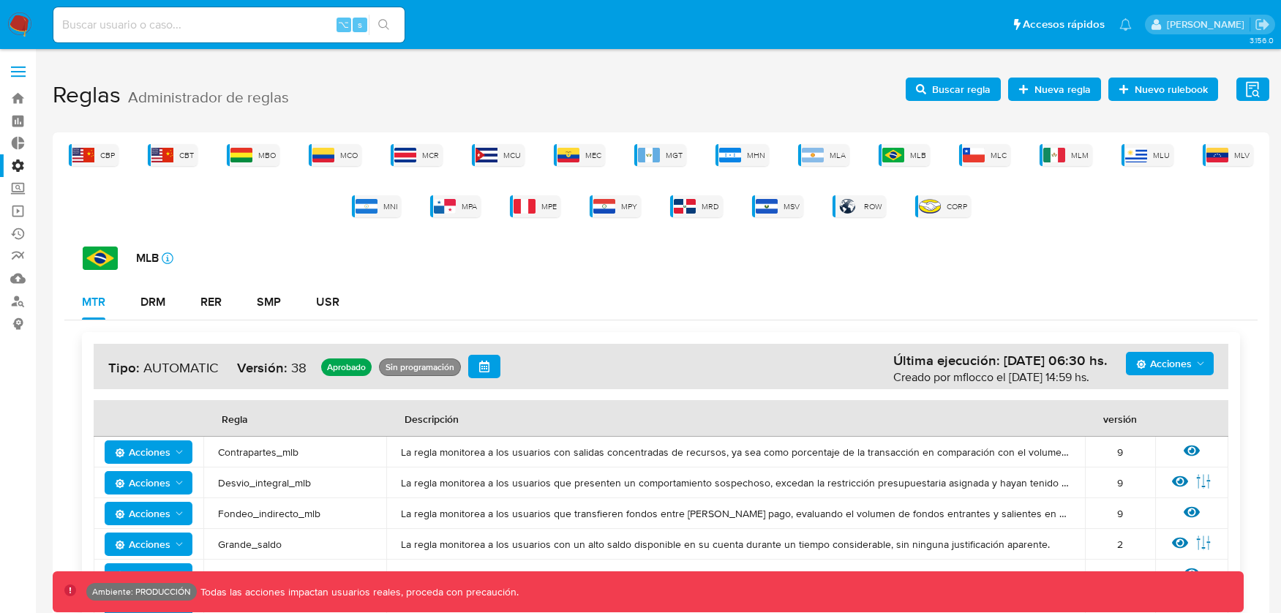
click at [1187, 366] on span "Acciones" at bounding box center [1164, 363] width 56 height 23
drag, startPoint x: 204, startPoint y: 284, endPoint x: 201, endPoint y: 293, distance: 9.3
click at [206, 286] on div "RER" at bounding box center [210, 302] width 21 height 35
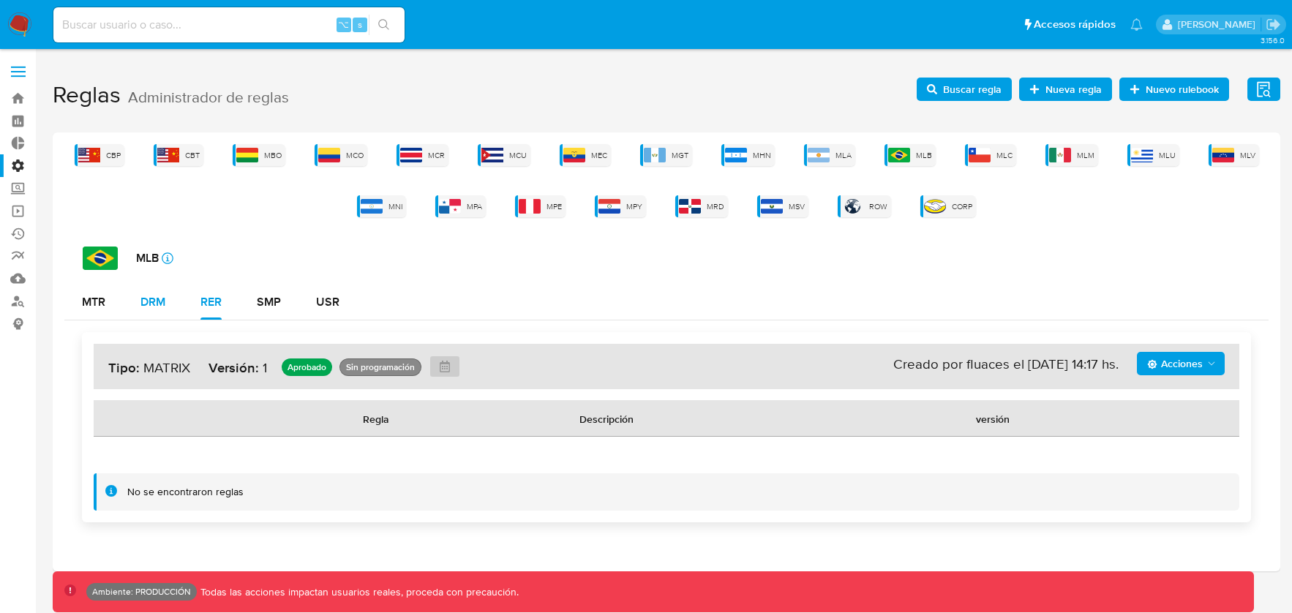
click at [159, 298] on div "DRM" at bounding box center [152, 302] width 25 height 12
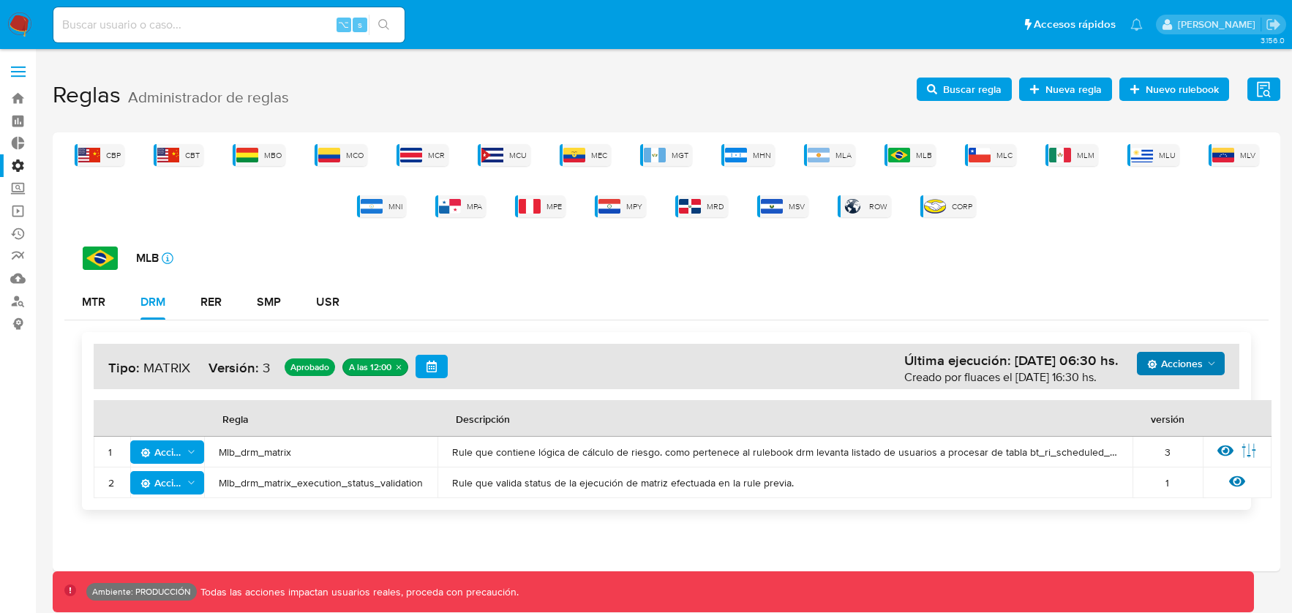
click at [1183, 363] on span "Acciones" at bounding box center [1175, 363] width 56 height 23
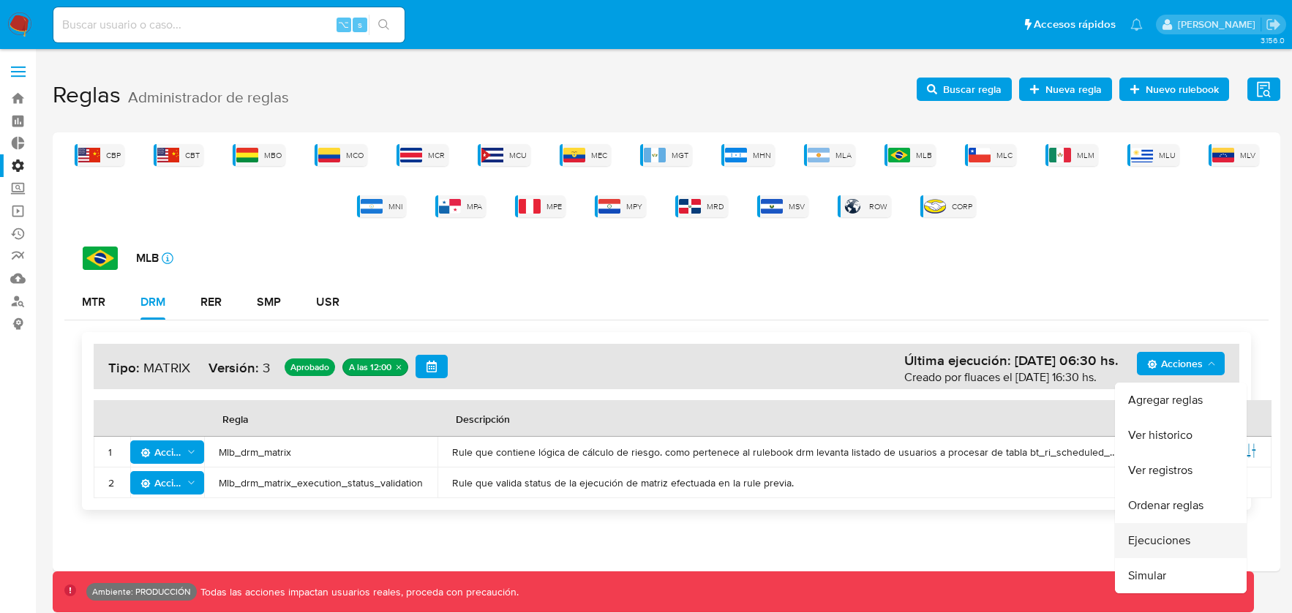
click at [1166, 531] on button "Ejecuciones" at bounding box center [1181, 540] width 132 height 35
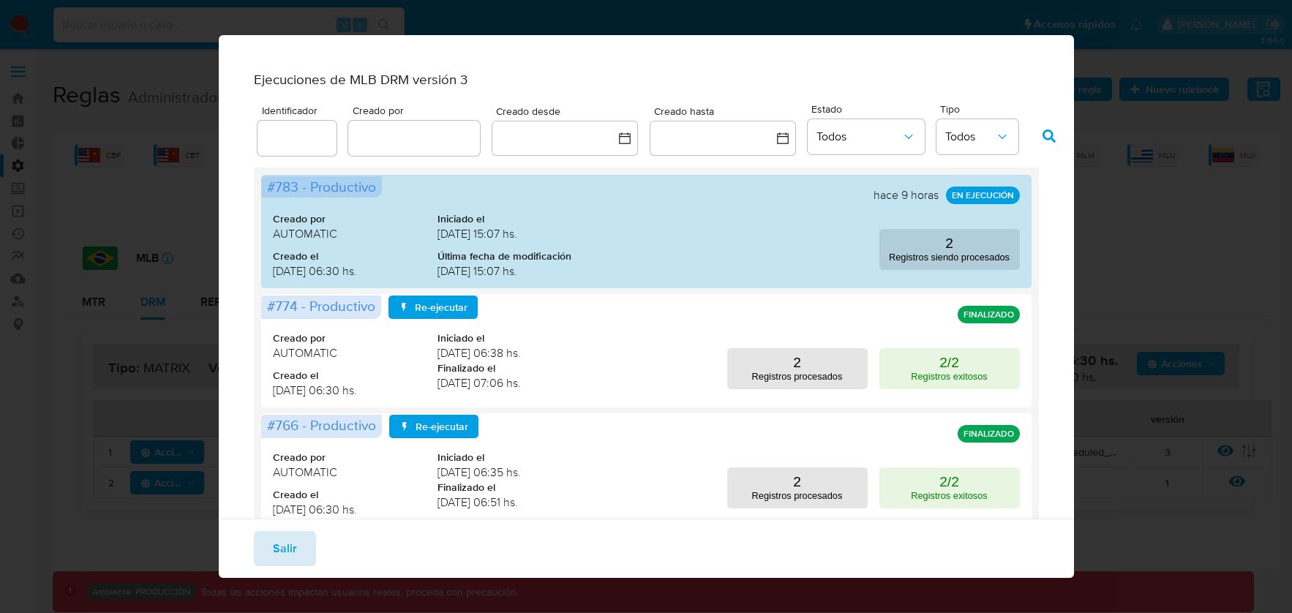
click at [297, 547] on button "Salir" at bounding box center [285, 548] width 62 height 35
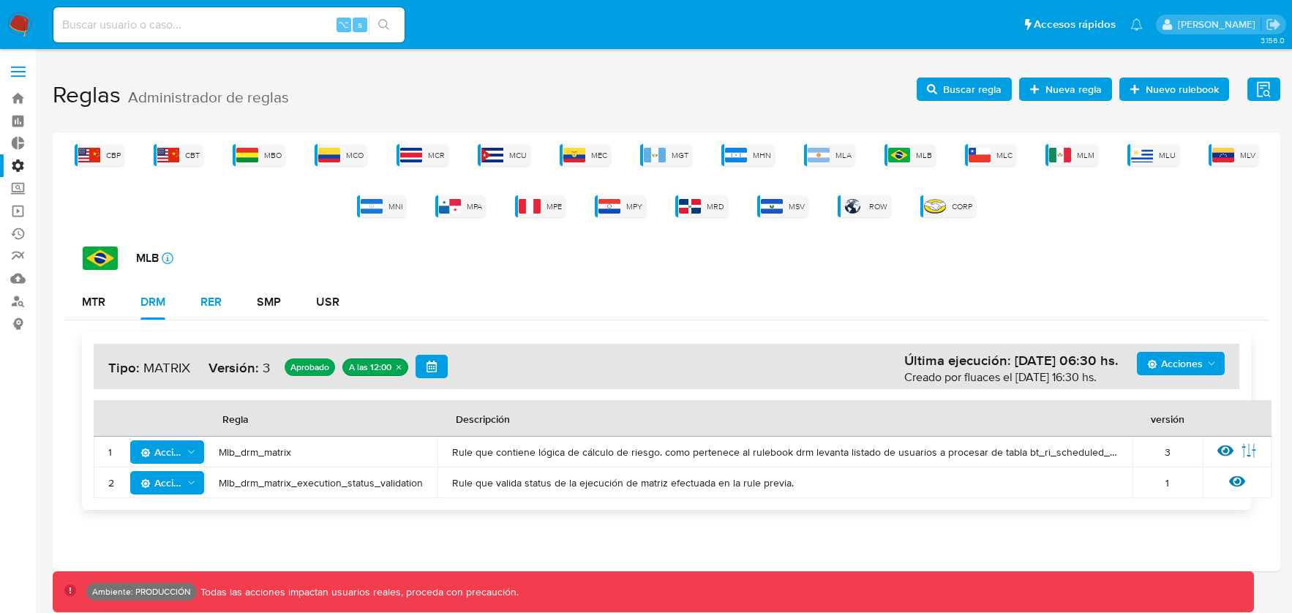
click at [203, 296] on div "RER" at bounding box center [210, 302] width 21 height 12
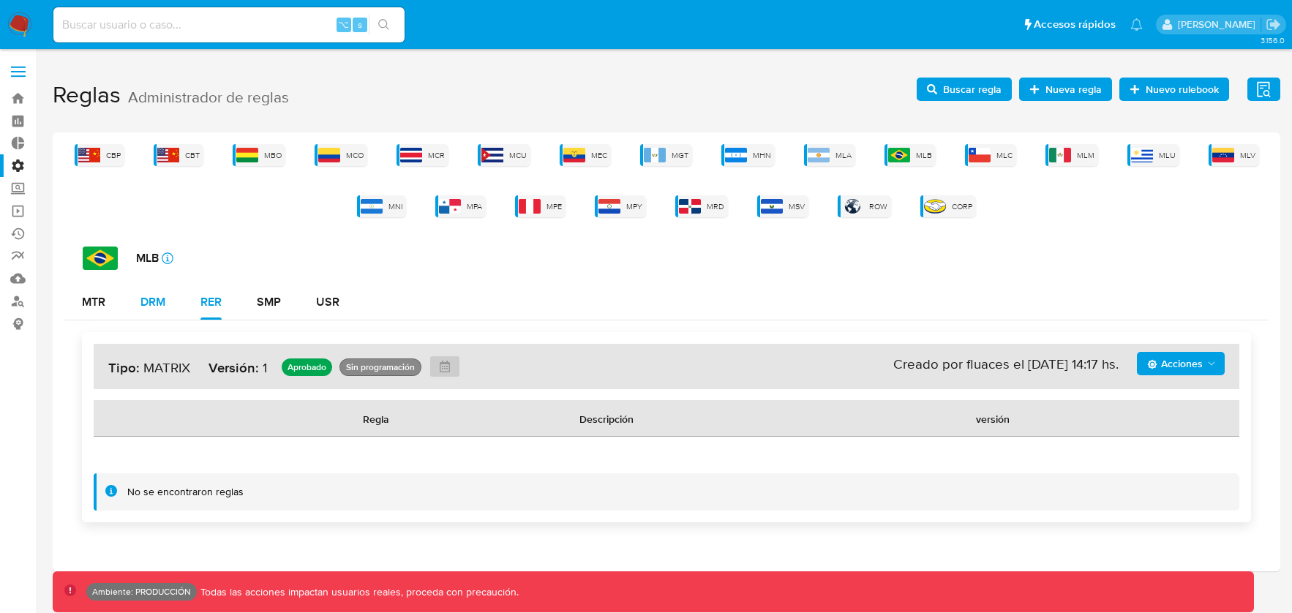
click at [151, 304] on div "DRM" at bounding box center [152, 302] width 25 height 12
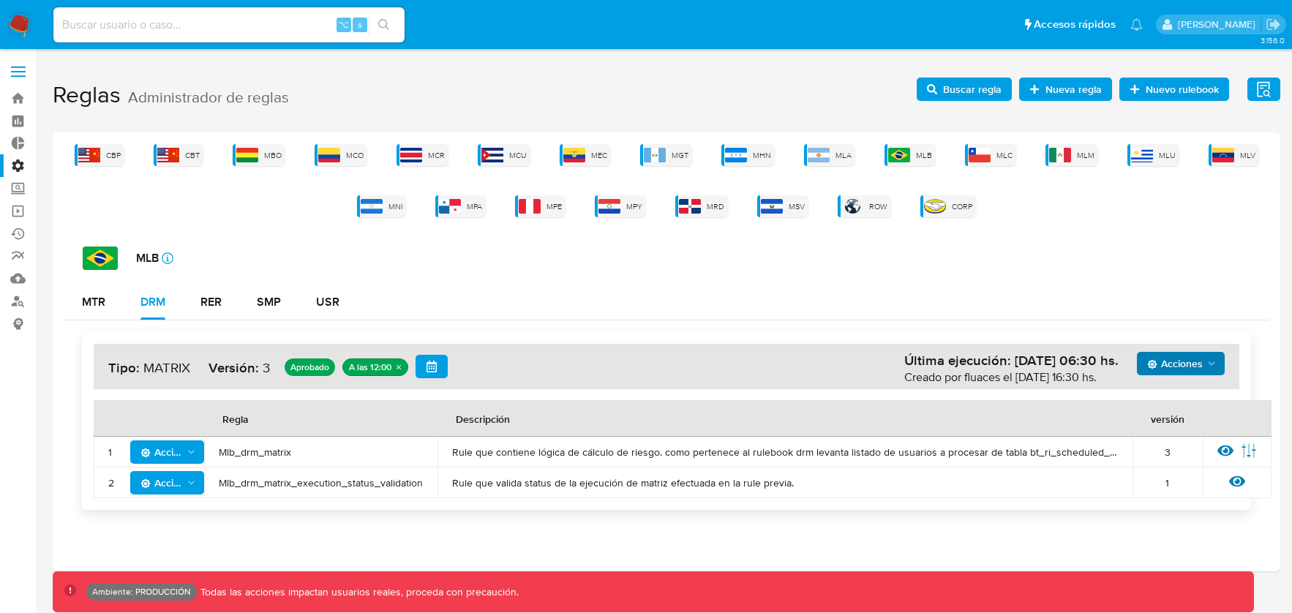
click at [1184, 369] on span "Acciones" at bounding box center [1175, 363] width 56 height 23
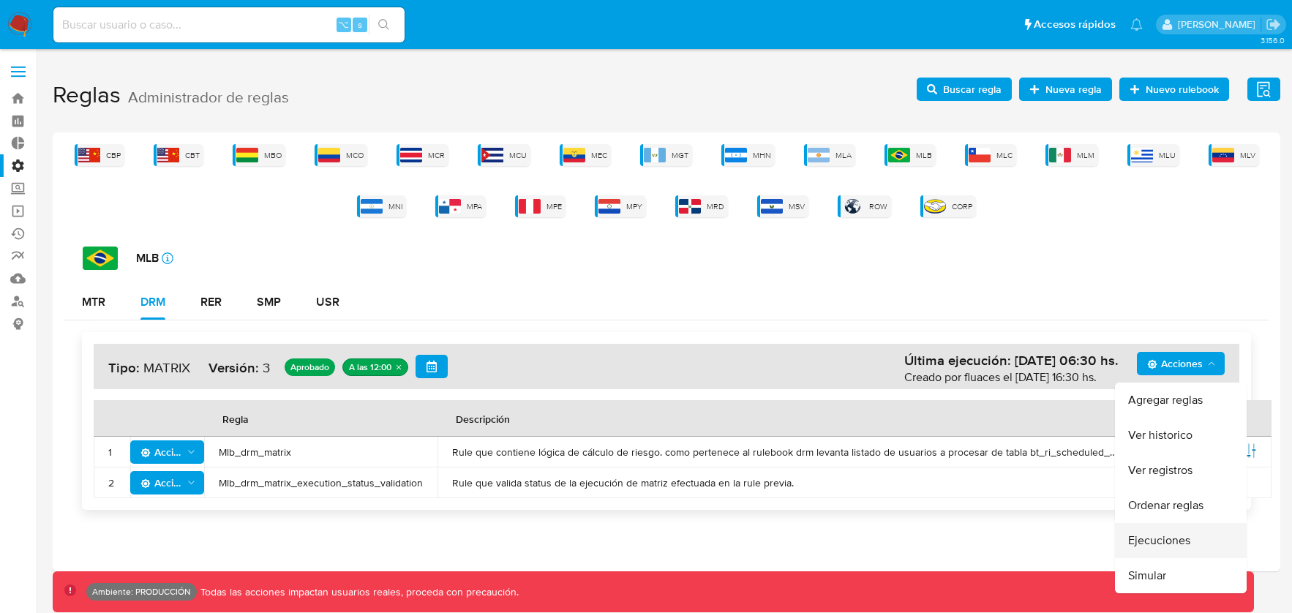
click at [1170, 533] on button "Ejecuciones" at bounding box center [1181, 540] width 132 height 35
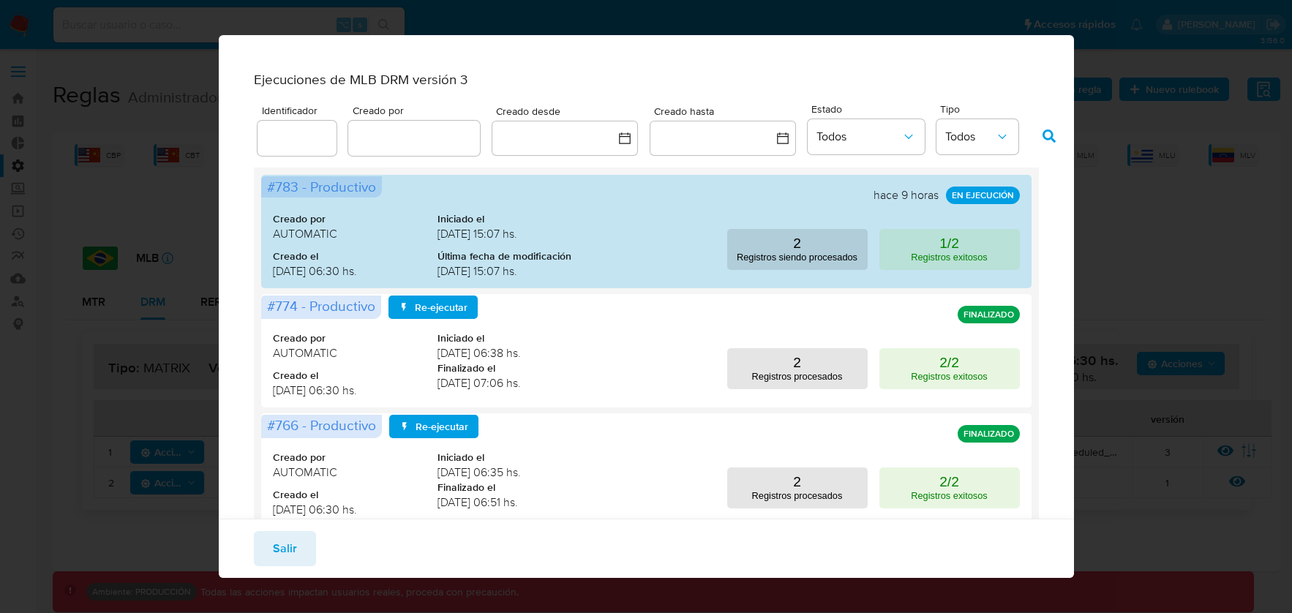
click at [1105, 165] on div "Ejecuciones de MLB DRM versión 3 Identificador Creado por Creado desde Creado h…" at bounding box center [646, 306] width 1292 height 613
click at [301, 549] on button "Salir" at bounding box center [285, 548] width 62 height 35
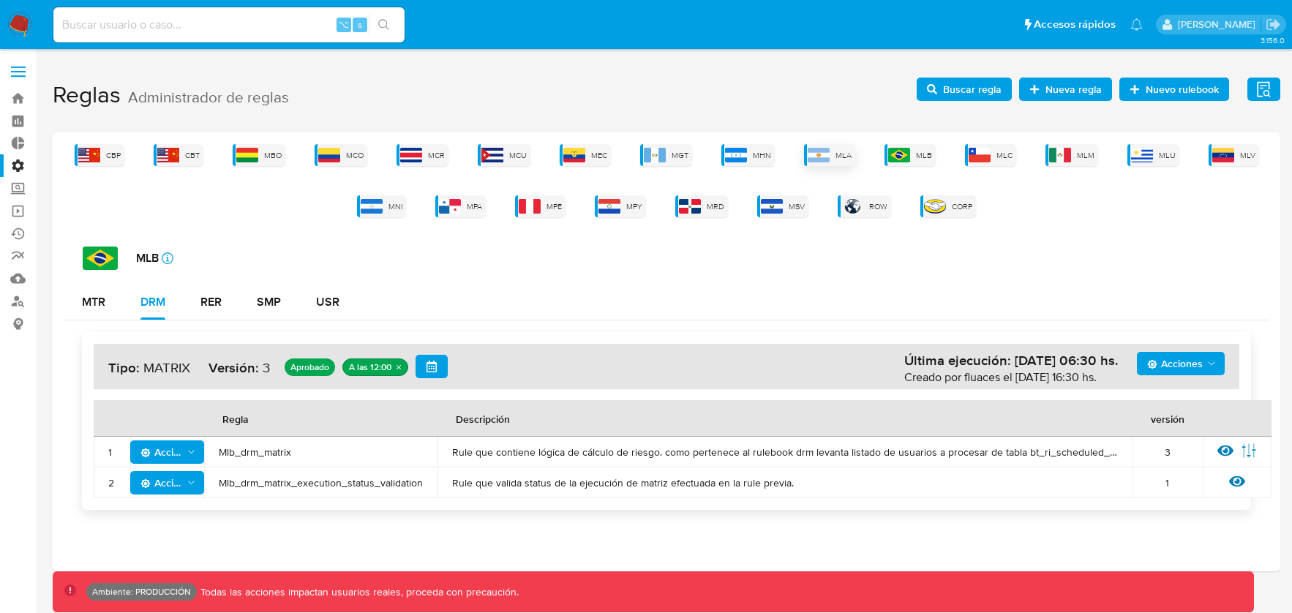
drag, startPoint x: 825, startPoint y: 157, endPoint x: 831, endPoint y: 151, distance: 8.3
click at [825, 157] on img at bounding box center [819, 155] width 22 height 15
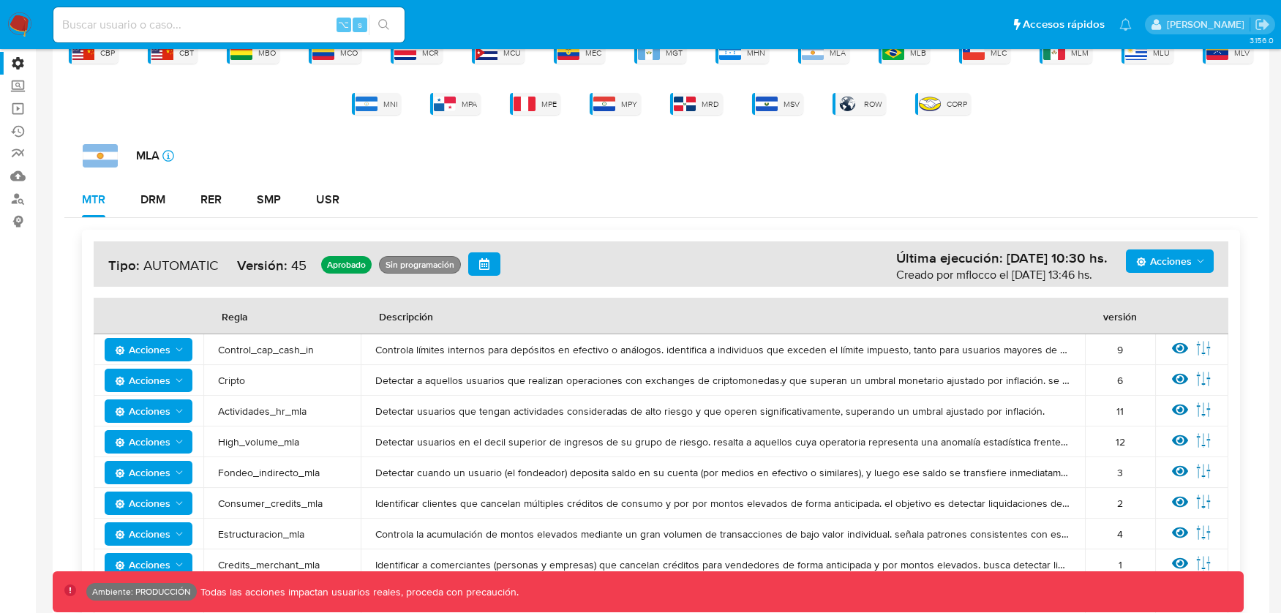
scroll to position [121, 0]
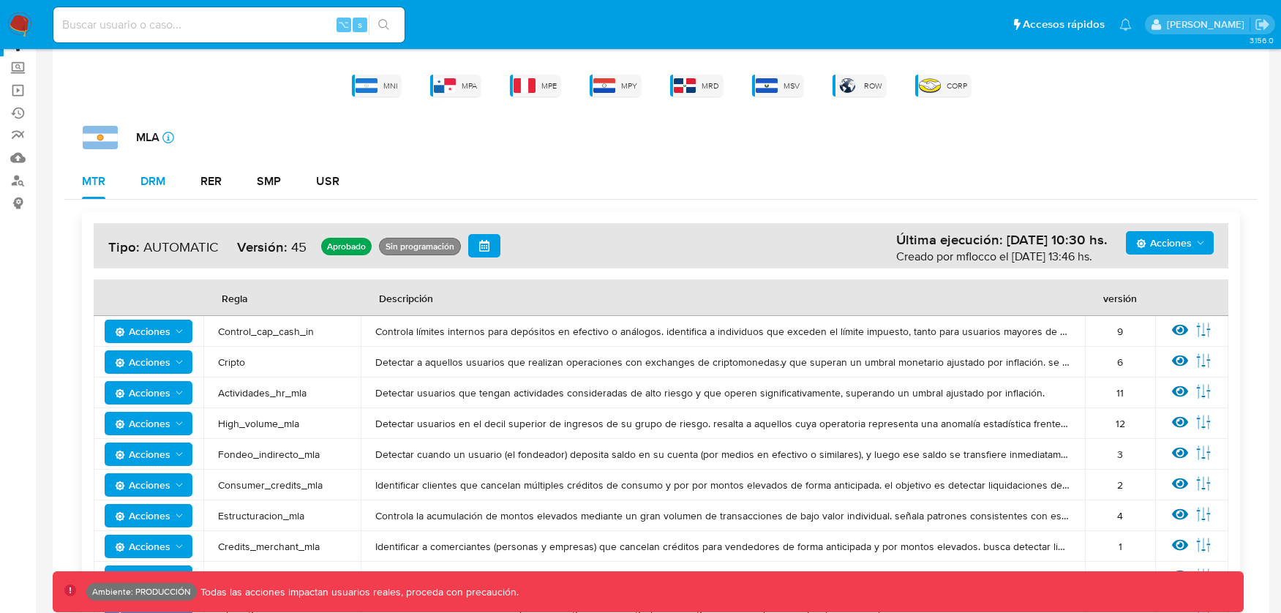
click at [162, 181] on div "DRM" at bounding box center [152, 182] width 25 height 12
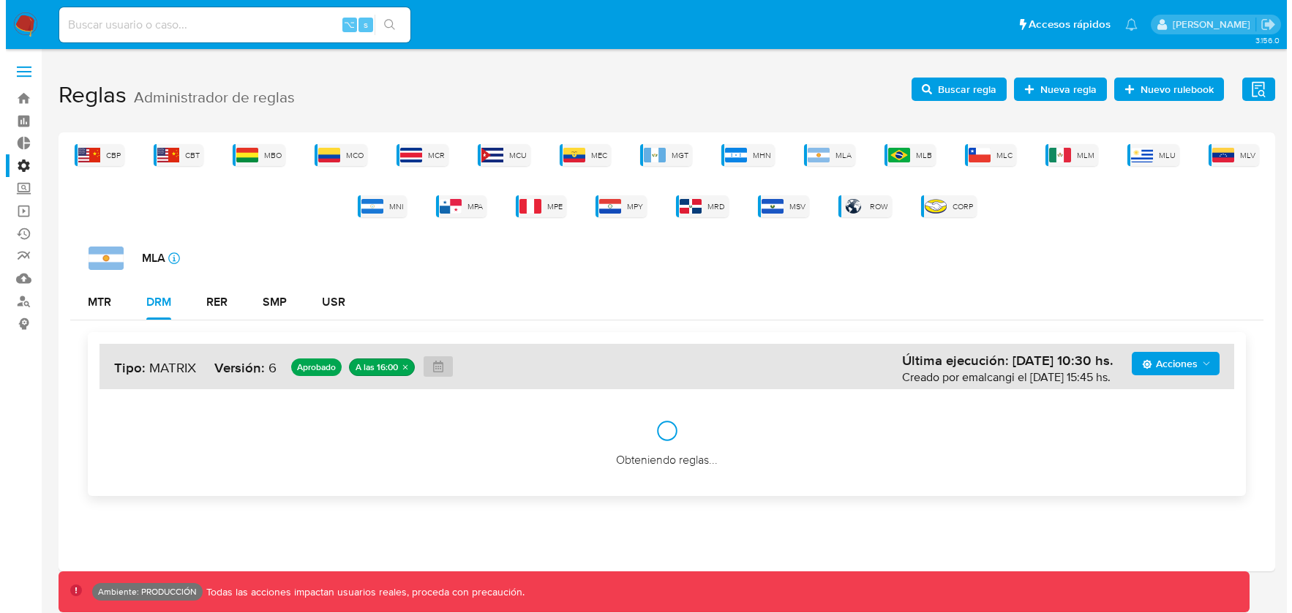
scroll to position [0, 0]
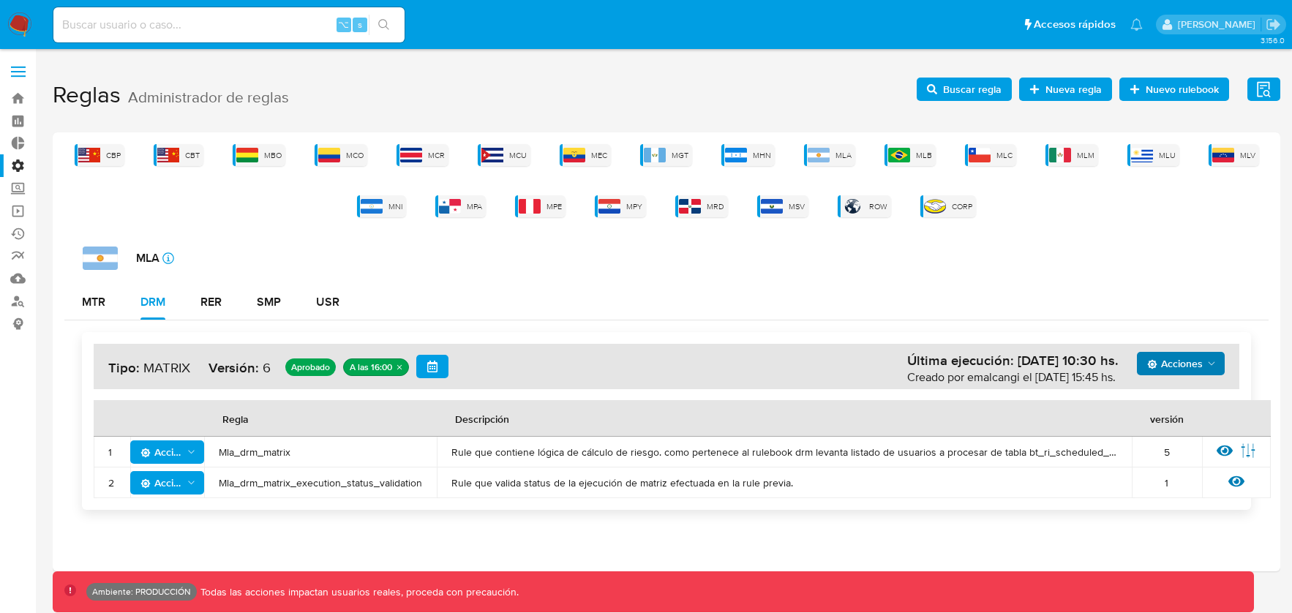
click at [1181, 374] on span "Acciones" at bounding box center [1175, 363] width 56 height 23
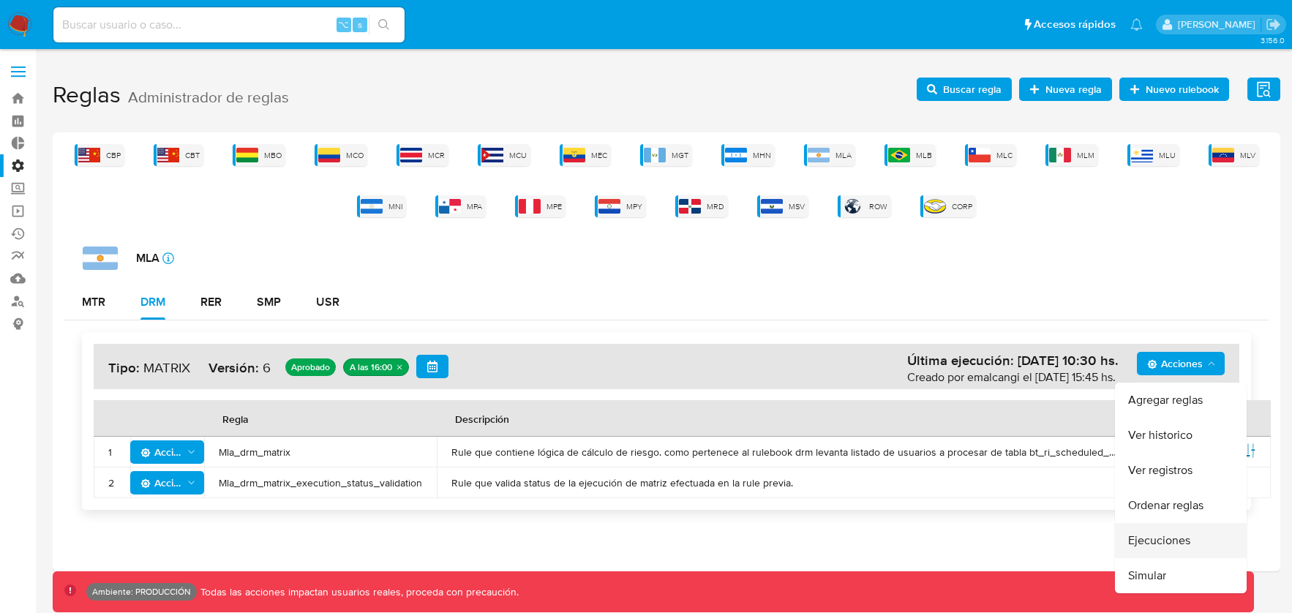
click at [1157, 541] on button "Ejecuciones" at bounding box center [1181, 540] width 132 height 35
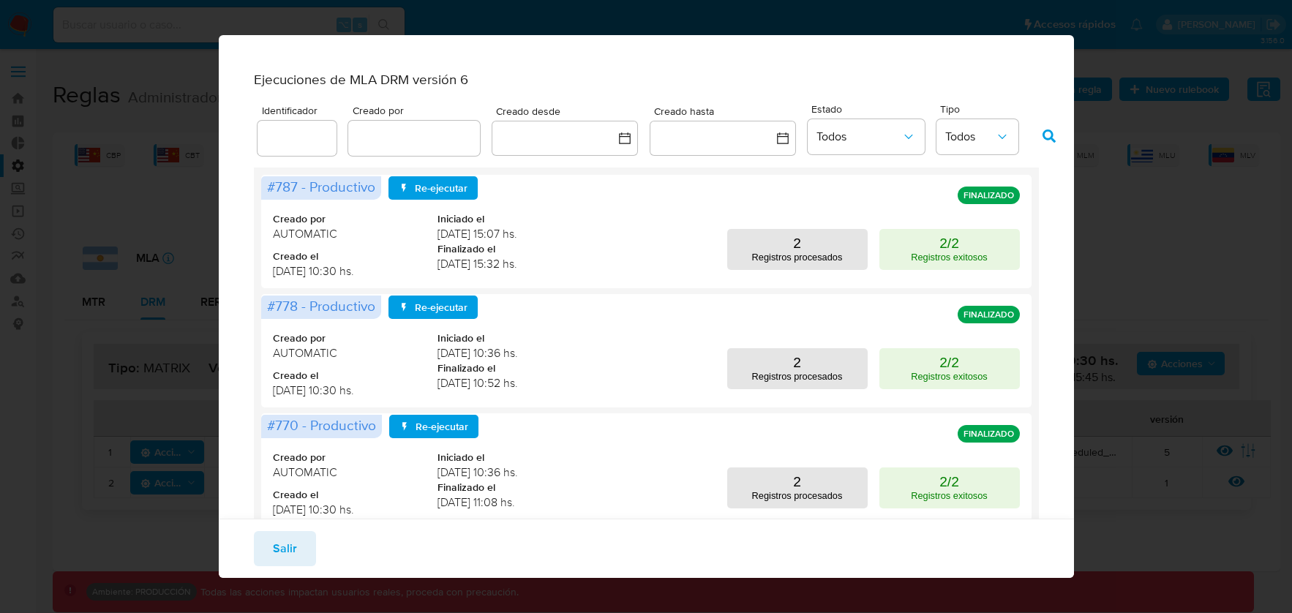
click at [1101, 160] on div "Ejecuciones de MLA DRM versión 6 Identificador Creado por Creado desde Creado h…" at bounding box center [646, 306] width 1292 height 613
click at [270, 539] on button "Salir" at bounding box center [285, 548] width 62 height 35
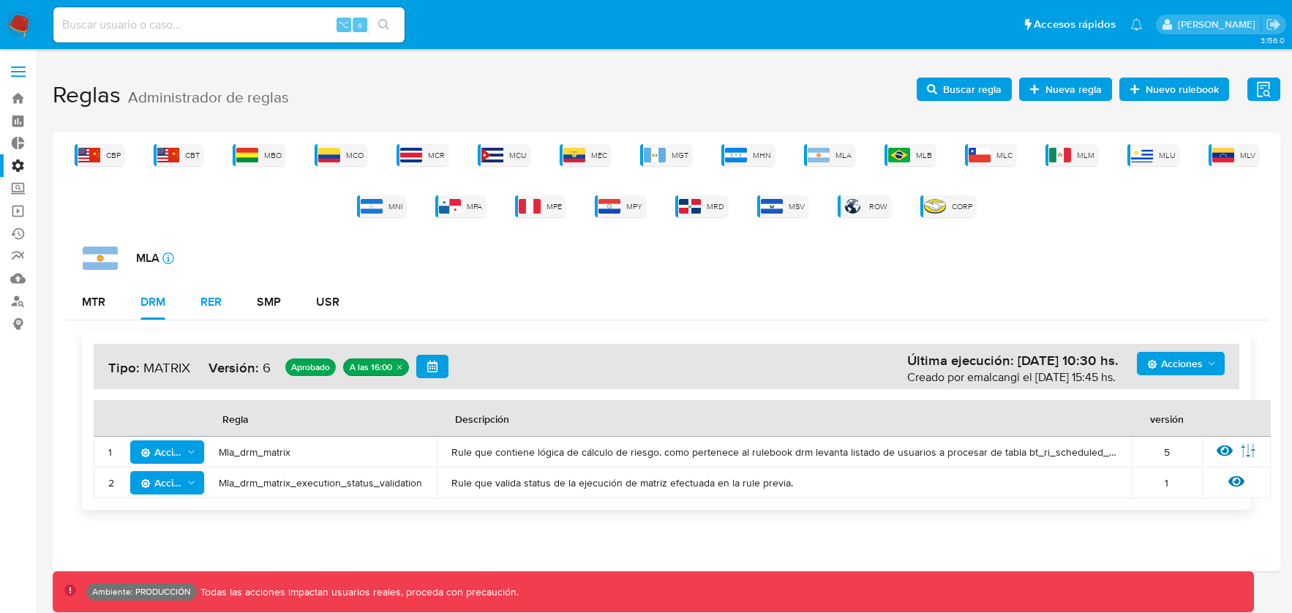
click at [217, 307] on div "RER" at bounding box center [210, 302] width 21 height 12
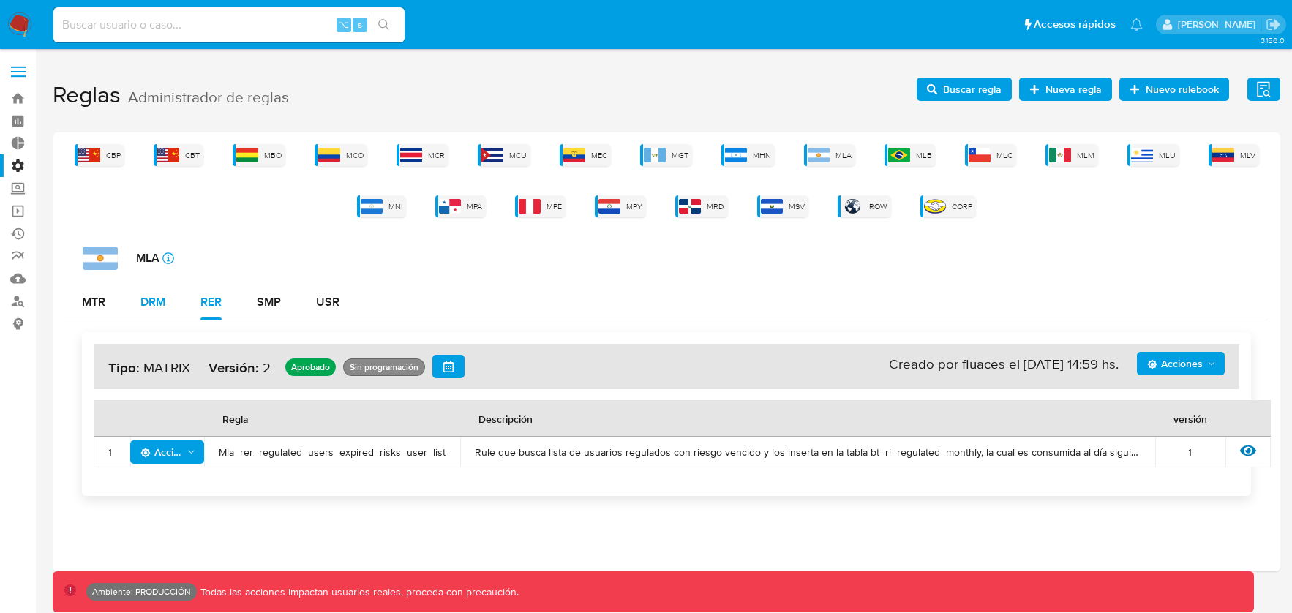
click at [159, 307] on div "DRM" at bounding box center [152, 302] width 25 height 12
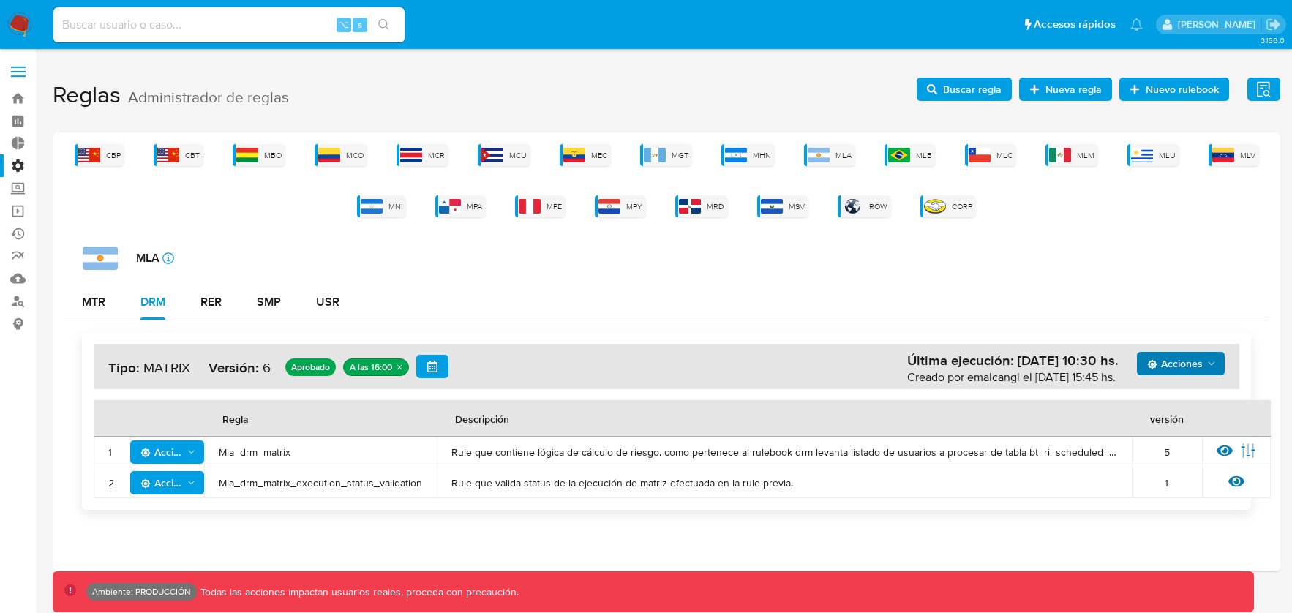
click at [1201, 372] on span "Acciones" at bounding box center [1175, 363] width 56 height 23
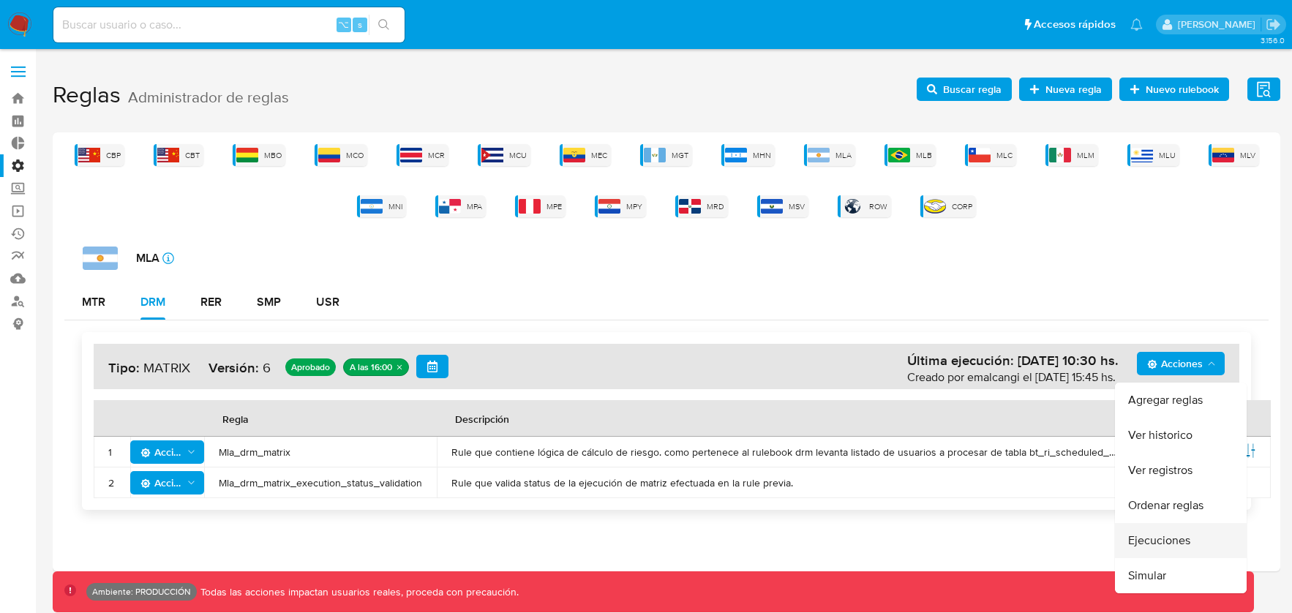
click at [1146, 537] on button "Ejecuciones" at bounding box center [1181, 540] width 132 height 35
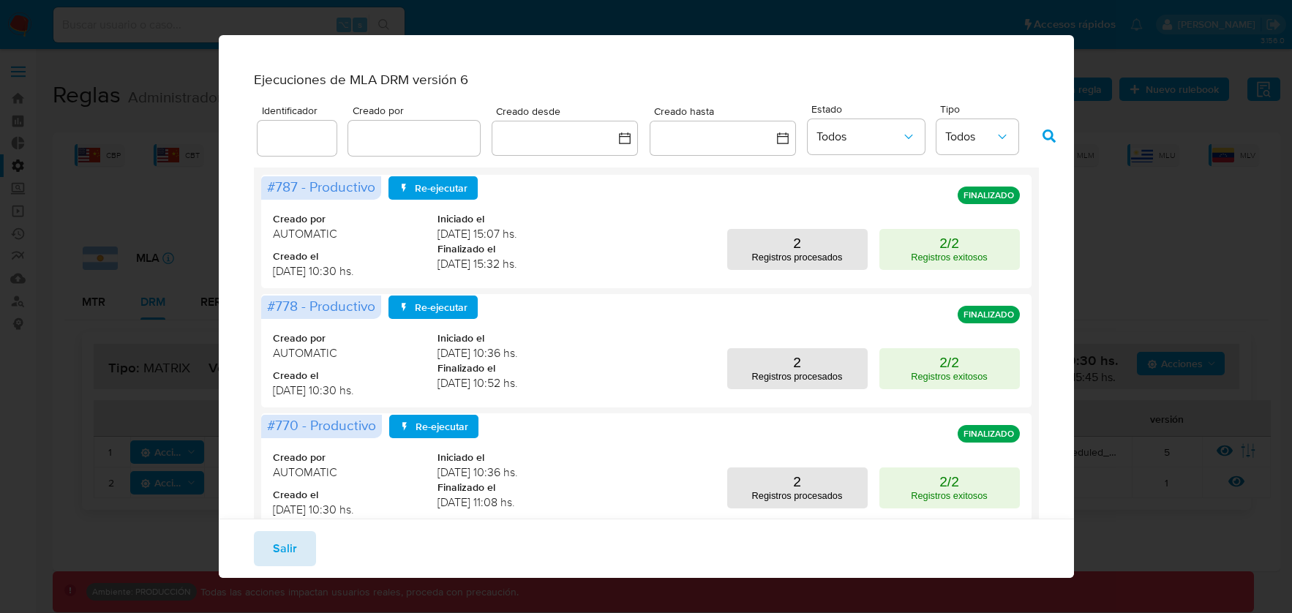
click at [293, 552] on span "Salir" at bounding box center [285, 549] width 24 height 32
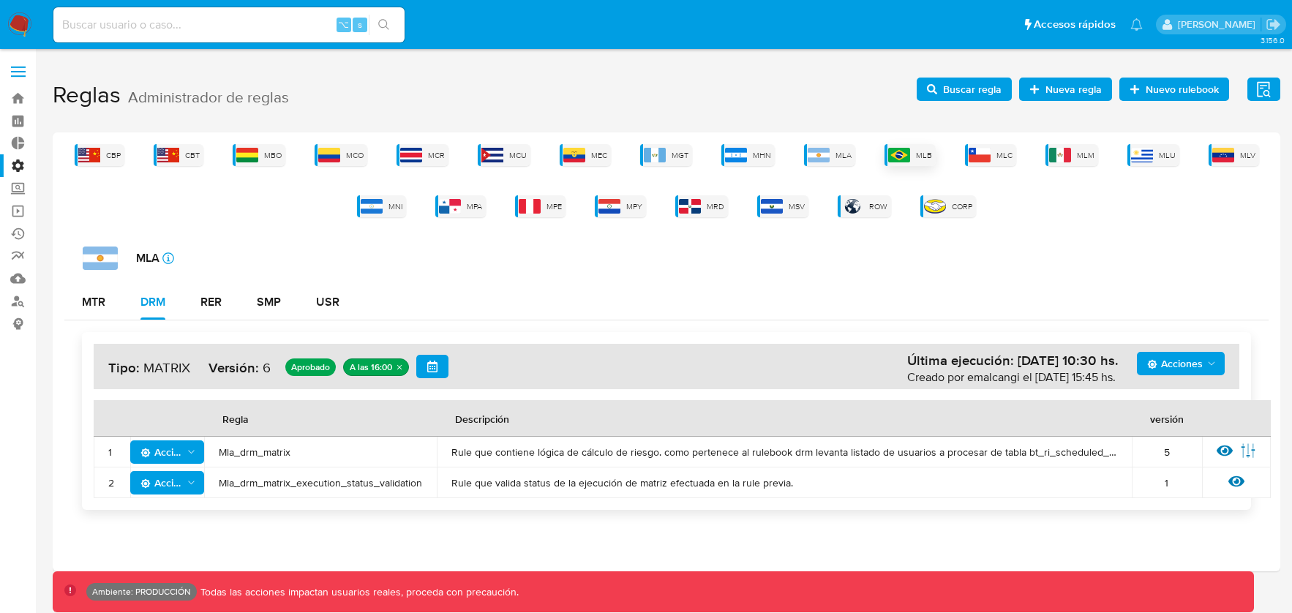
click at [902, 156] on img at bounding box center [899, 155] width 22 height 15
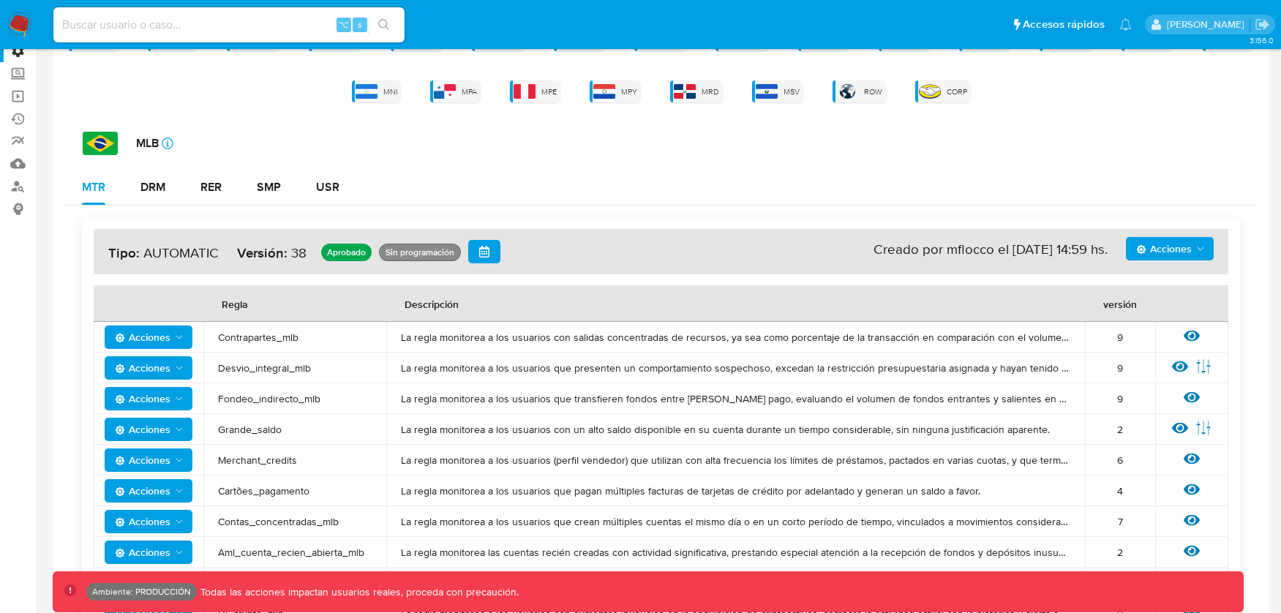
scroll to position [116, 0]
click at [173, 195] on button "DRM" at bounding box center [153, 186] width 60 height 35
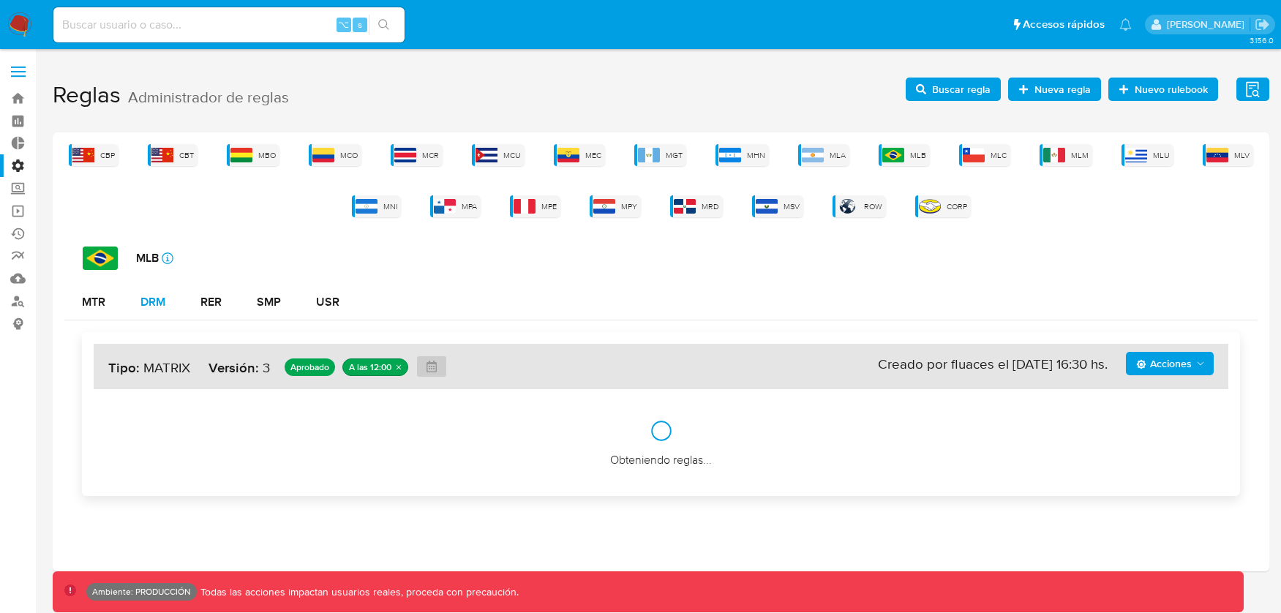
scroll to position [0, 0]
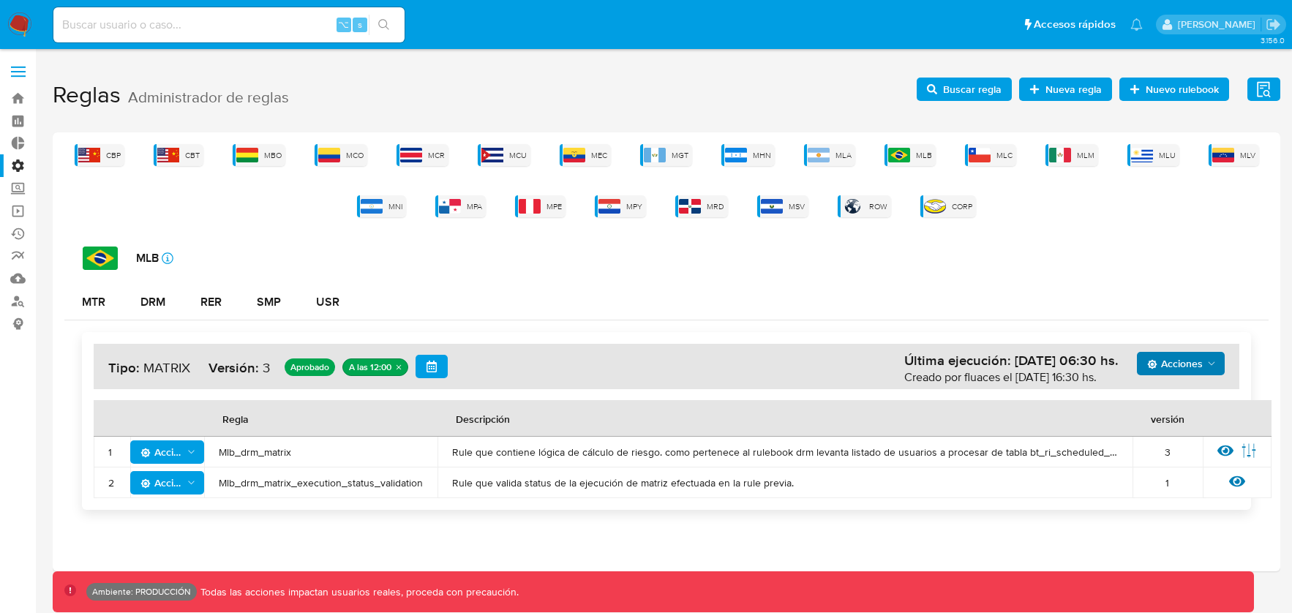
click at [1173, 371] on span "Acciones" at bounding box center [1175, 363] width 56 height 23
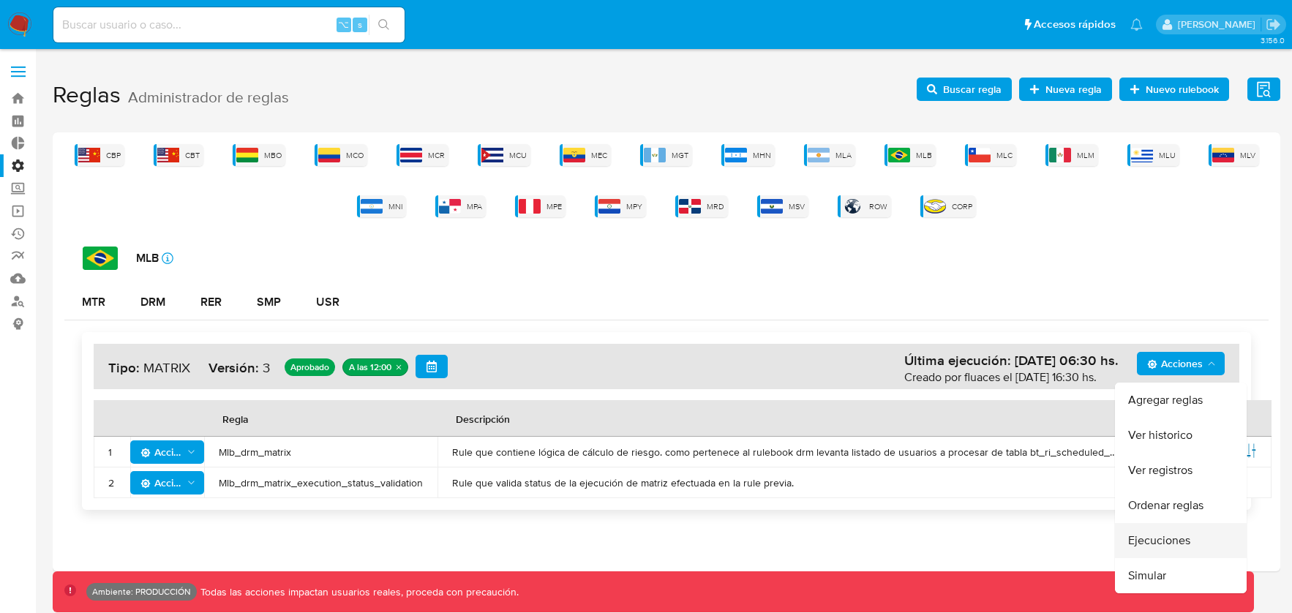
click at [1147, 539] on button "Ejecuciones" at bounding box center [1181, 540] width 132 height 35
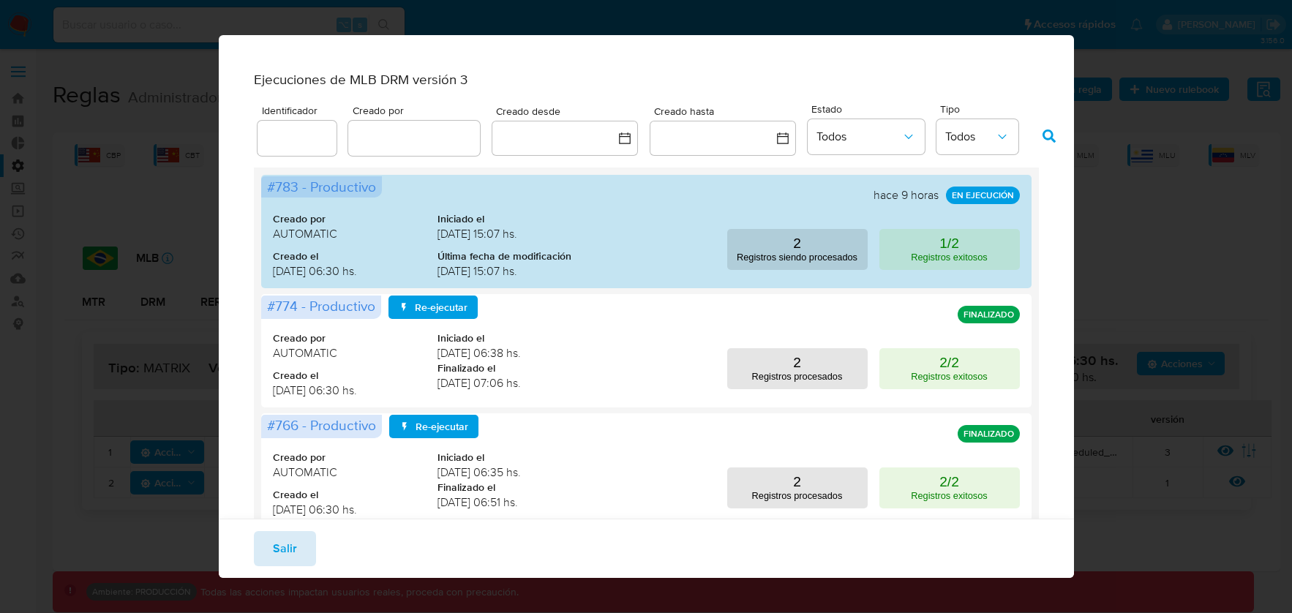
click at [308, 542] on button "Salir" at bounding box center [285, 548] width 62 height 35
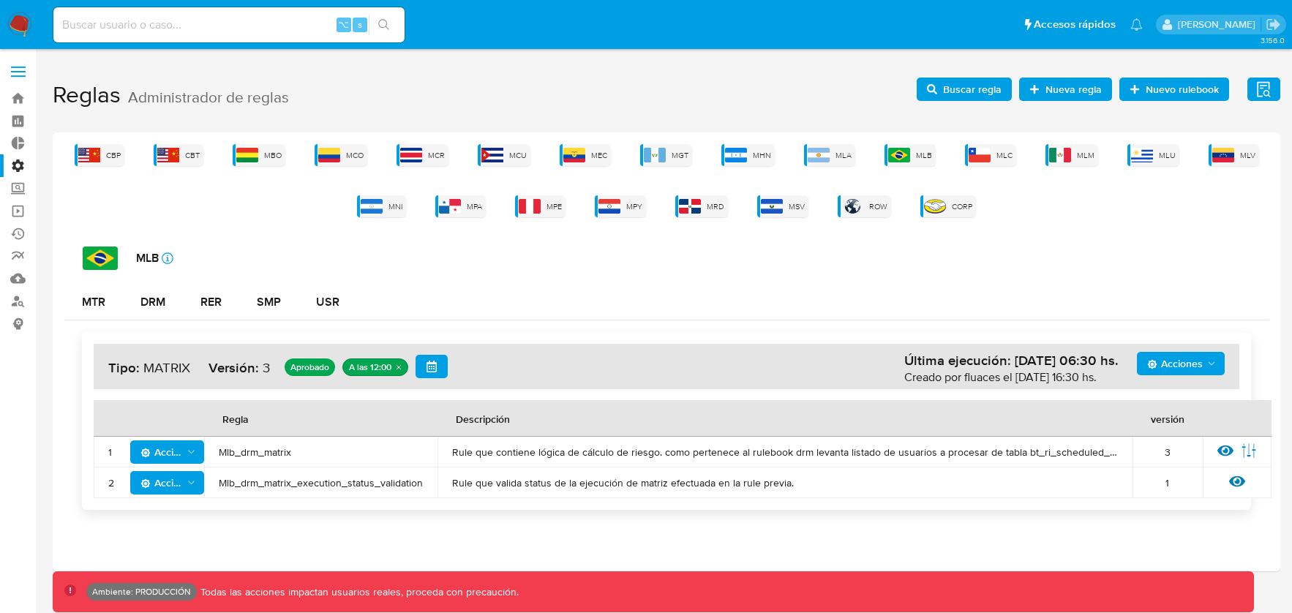
click at [1151, 360] on icon "Acciones" at bounding box center [1152, 364] width 10 height 10
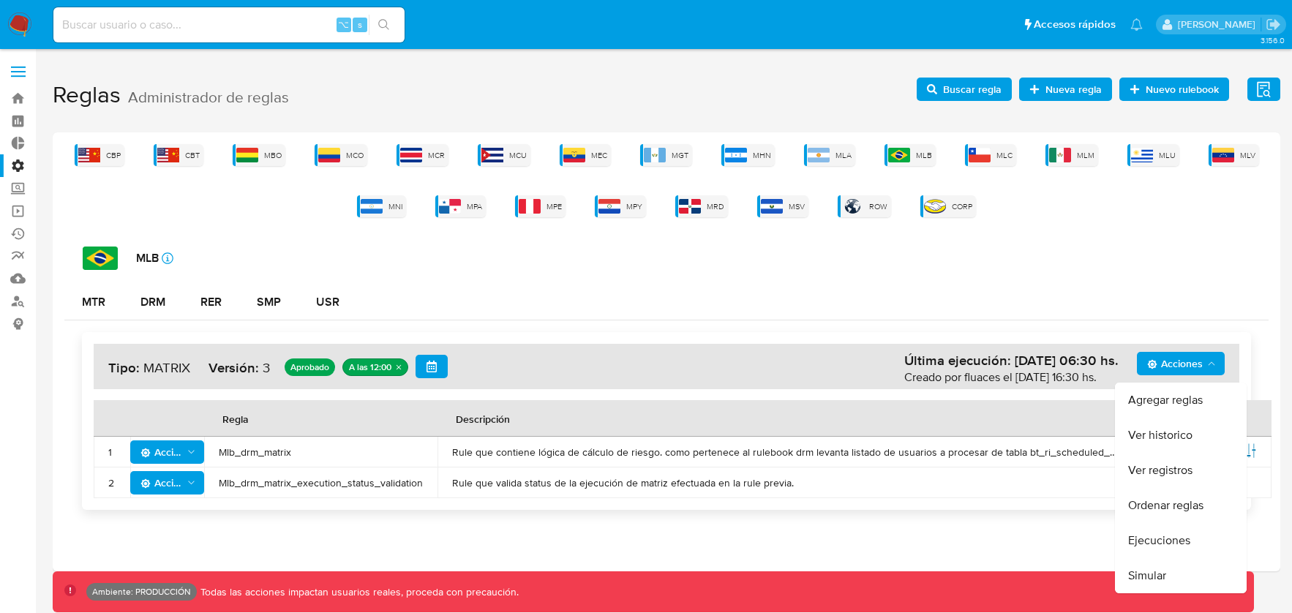
click at [1160, 537] on button "Ejecuciones" at bounding box center [1181, 540] width 132 height 35
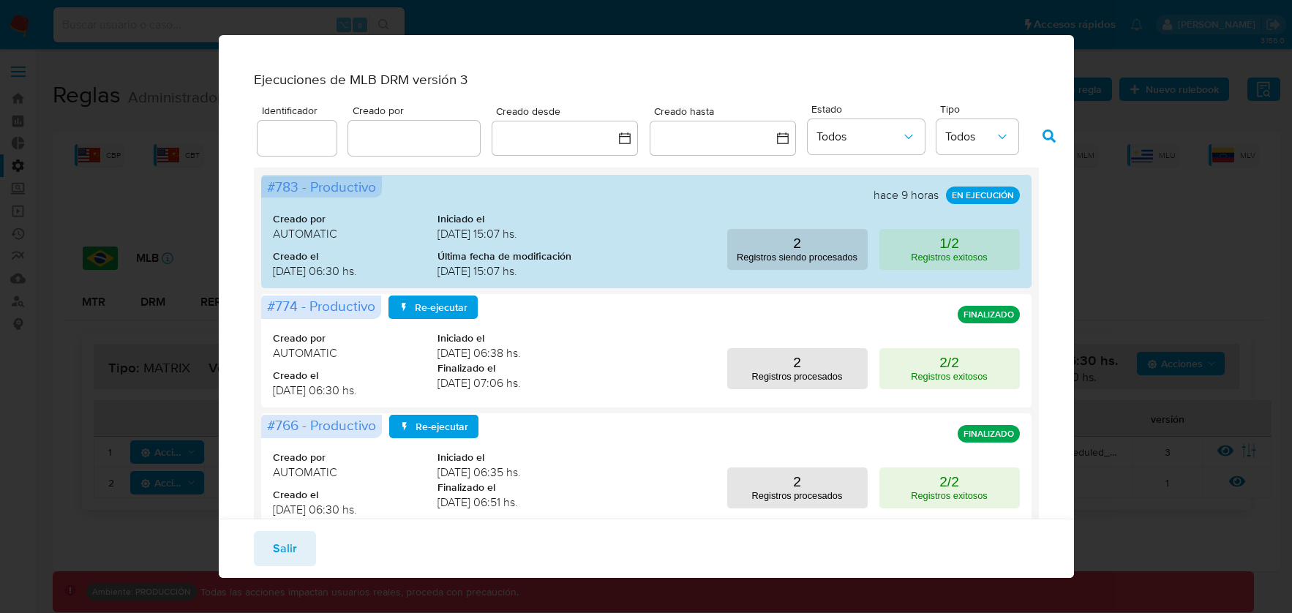
click at [1137, 158] on div "Ejecuciones de MLB DRM versión 3 Identificador Creado por Creado desde Creado h…" at bounding box center [646, 306] width 1292 height 613
click at [298, 544] on button "Salir" at bounding box center [285, 548] width 62 height 35
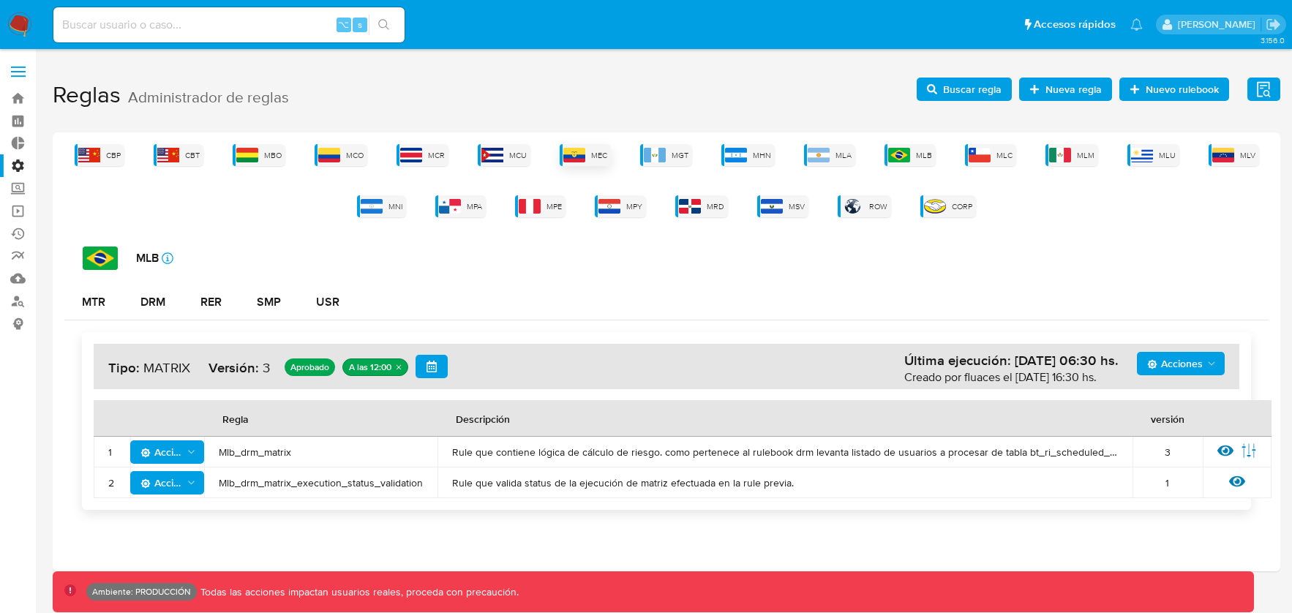
click at [589, 160] on div "MEC" at bounding box center [585, 155] width 51 height 22
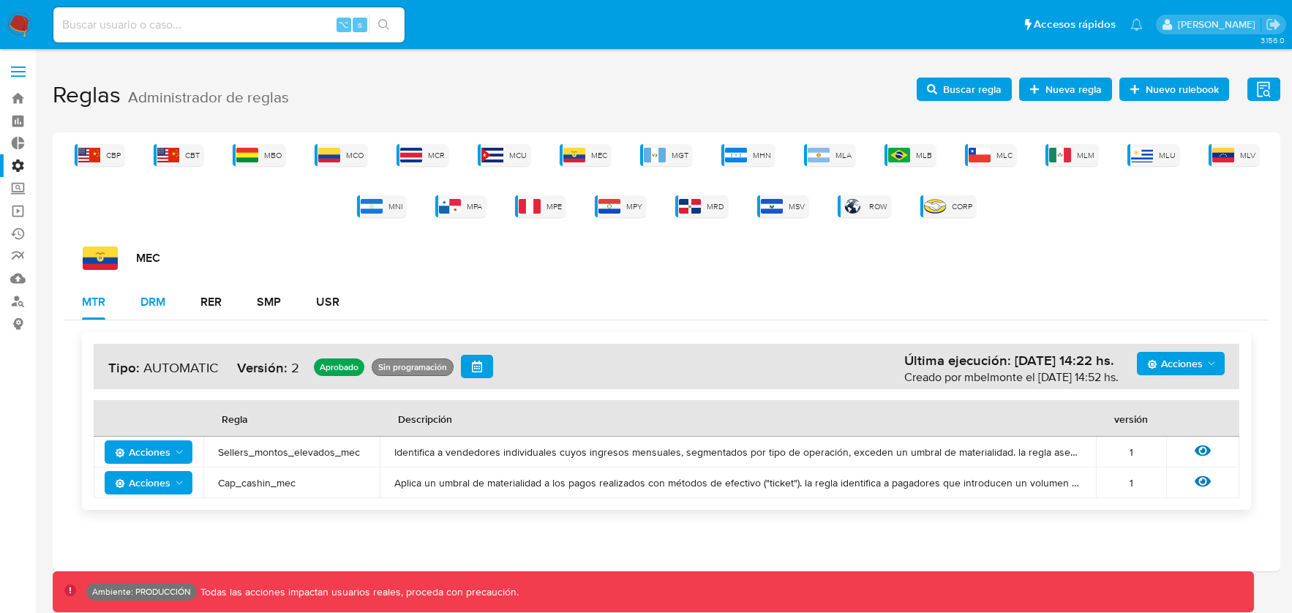
click at [142, 308] on div "DRM" at bounding box center [152, 302] width 25 height 12
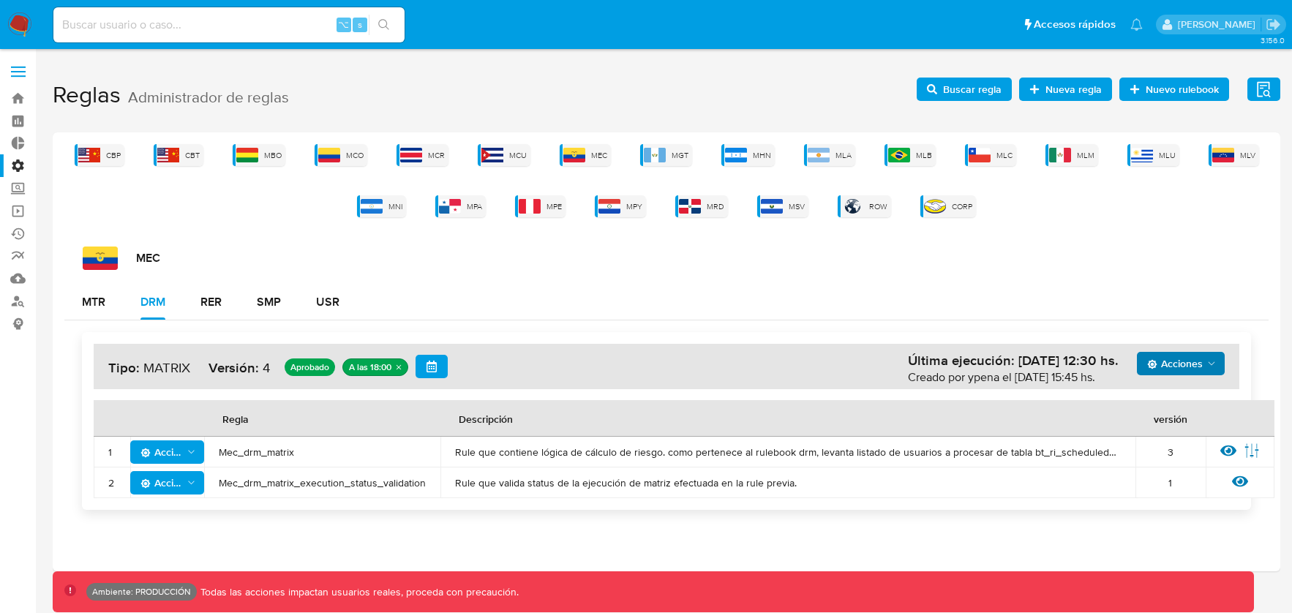
click at [1184, 364] on span "Acciones" at bounding box center [1175, 363] width 56 height 23
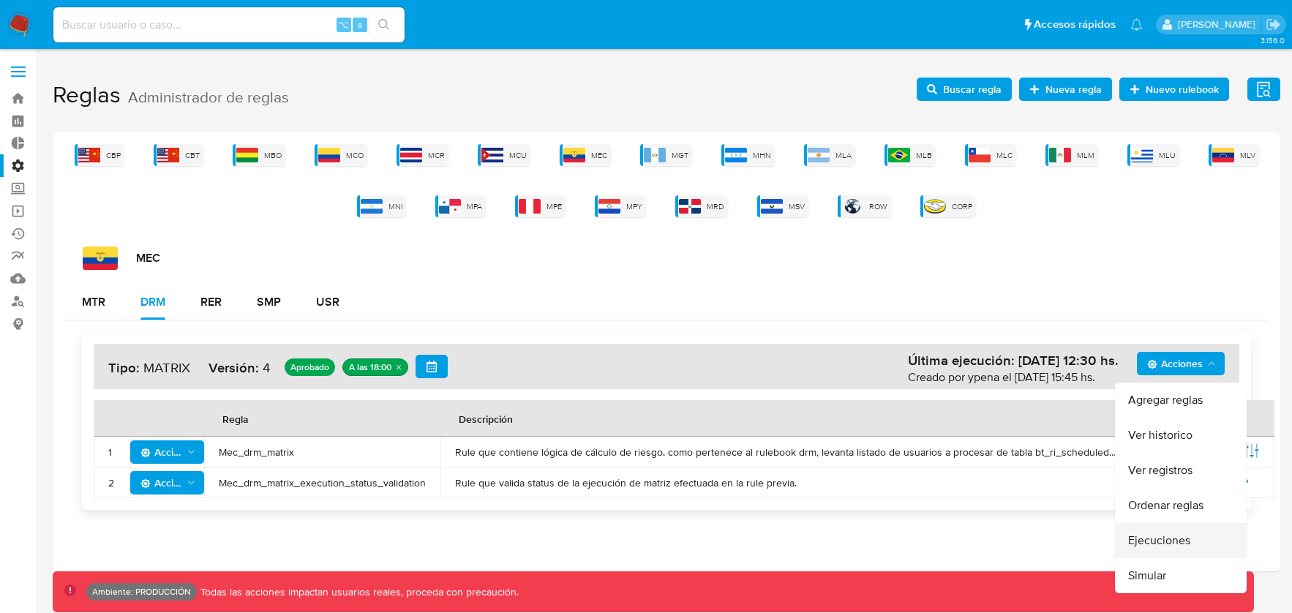
click at [1170, 541] on button "Ejecuciones" at bounding box center [1181, 540] width 132 height 35
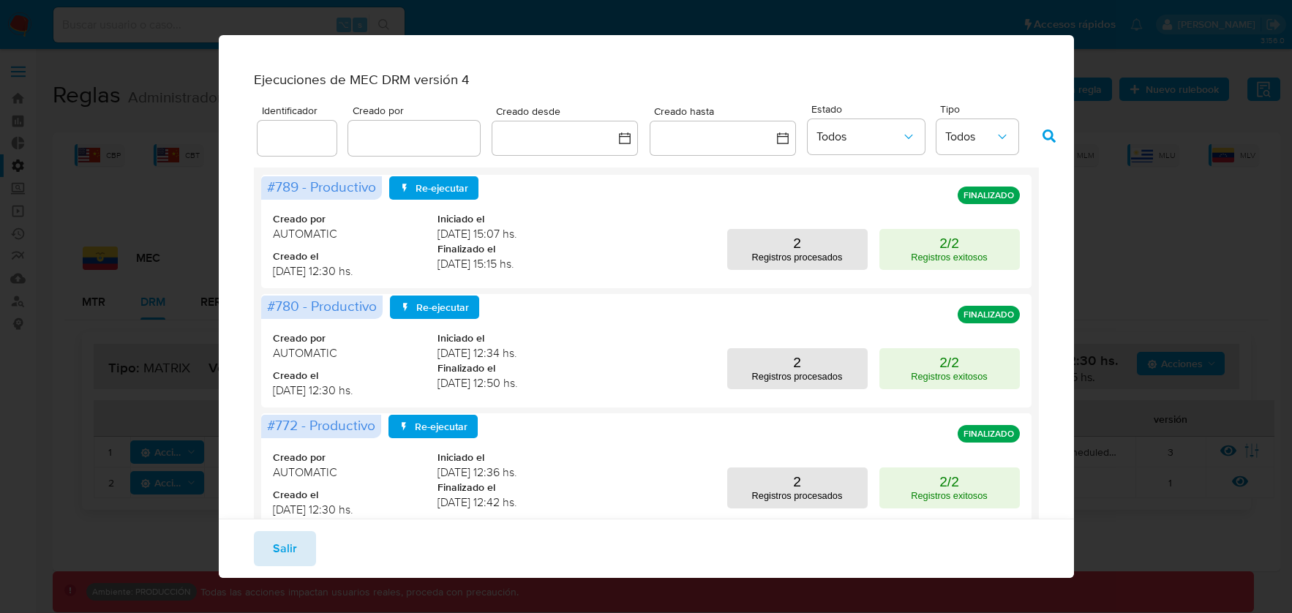
click at [299, 549] on button "Salir" at bounding box center [285, 548] width 62 height 35
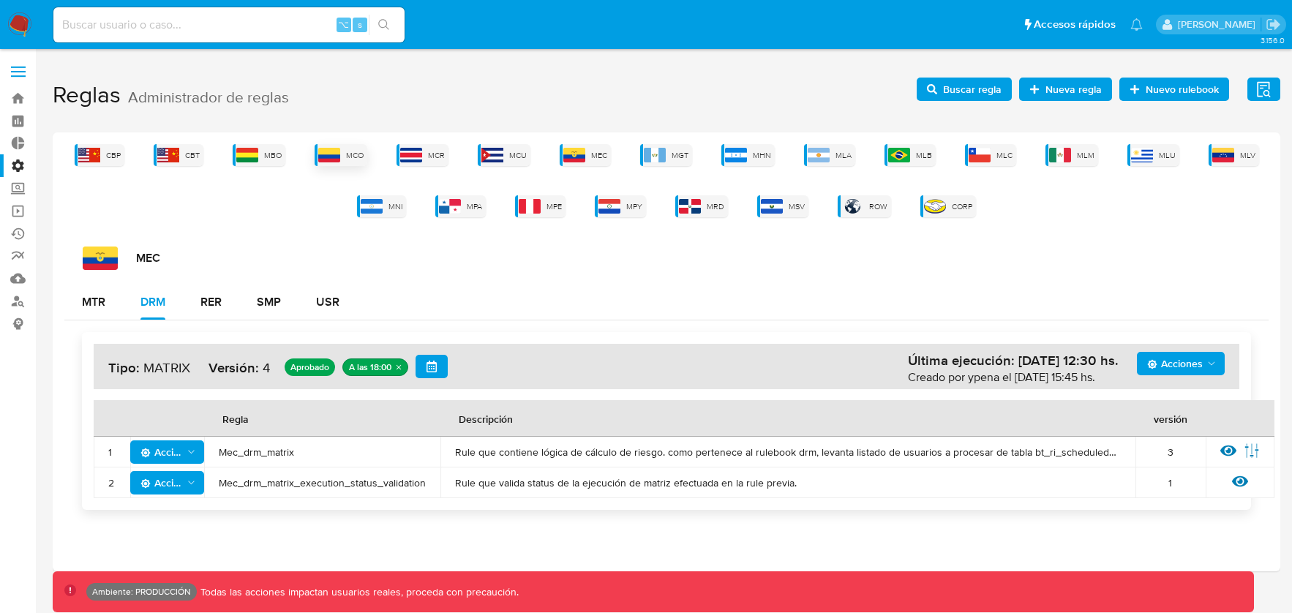
click at [331, 159] on img at bounding box center [329, 155] width 22 height 15
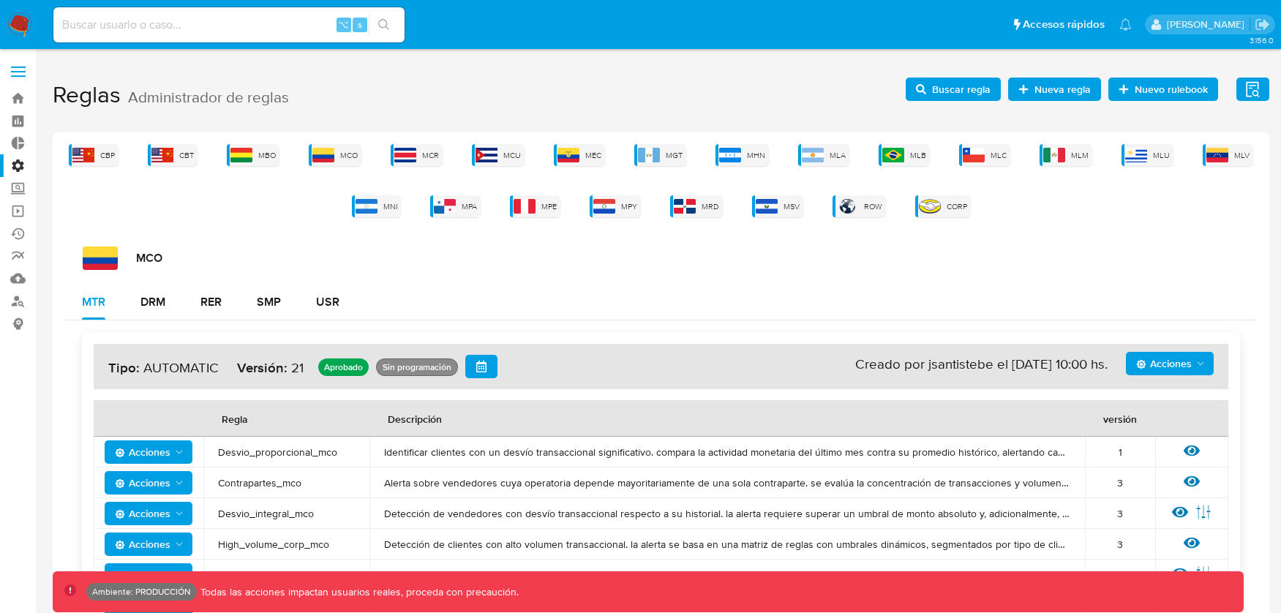
click at [1148, 369] on span "Acciones" at bounding box center [1164, 363] width 56 height 23
click at [164, 315] on div "DRM" at bounding box center [152, 302] width 25 height 35
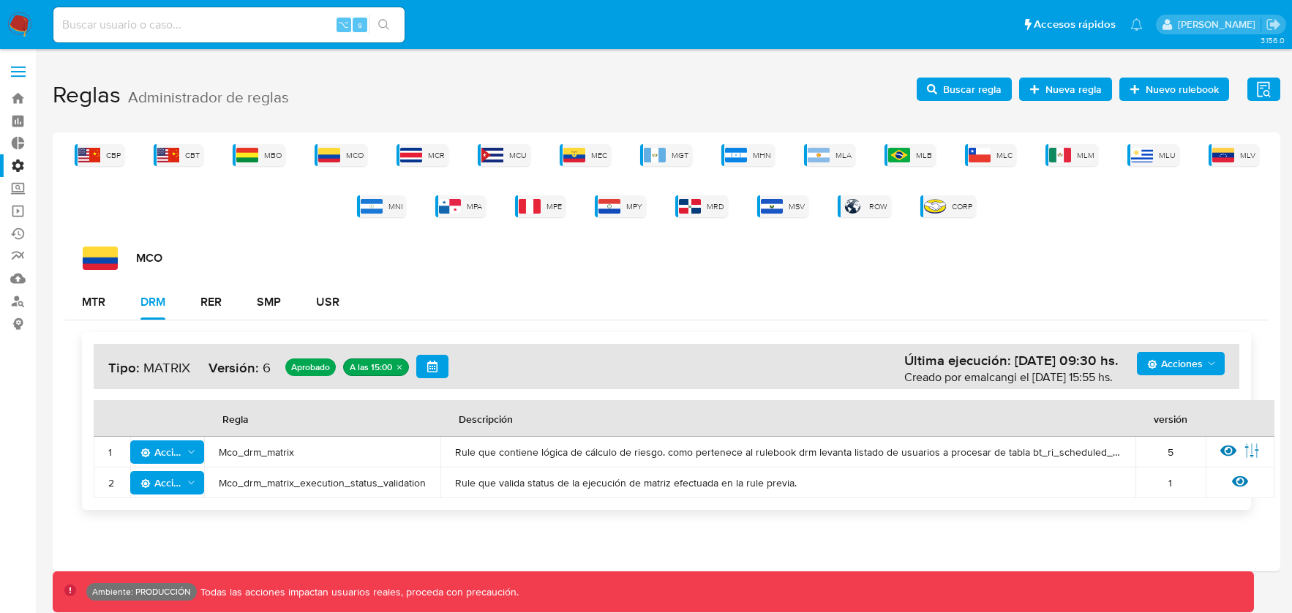
click at [1196, 372] on span "Acciones" at bounding box center [1175, 363] width 56 height 23
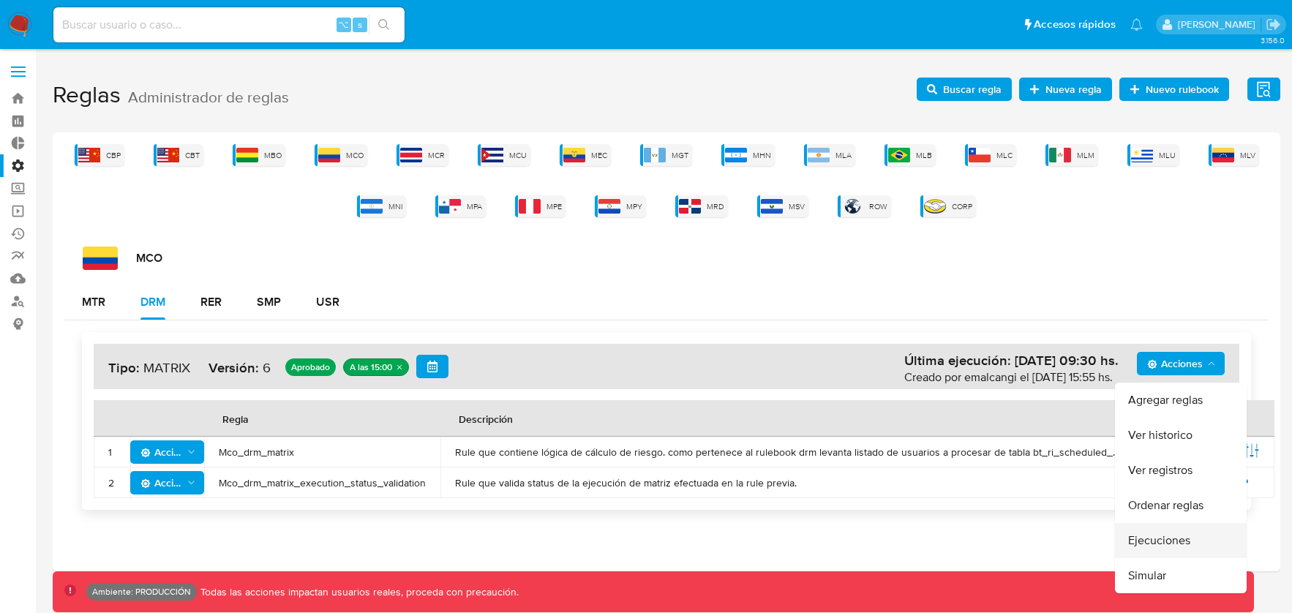
click at [1170, 541] on button "Ejecuciones" at bounding box center [1181, 540] width 132 height 35
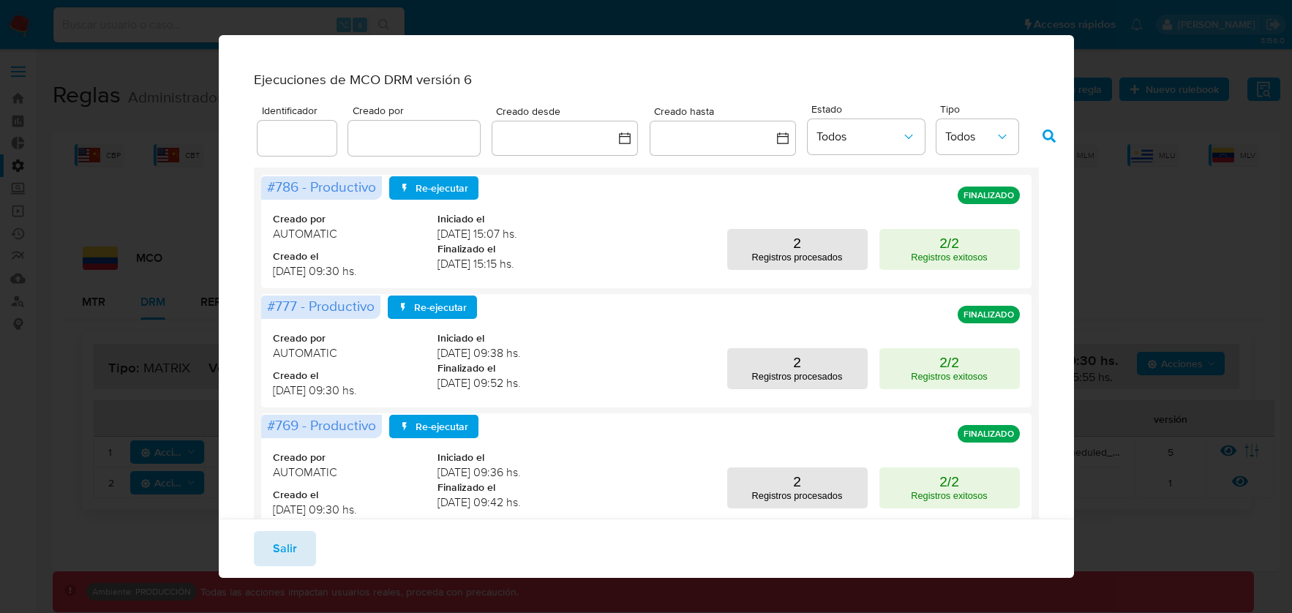
click at [296, 541] on button "Salir" at bounding box center [285, 548] width 62 height 35
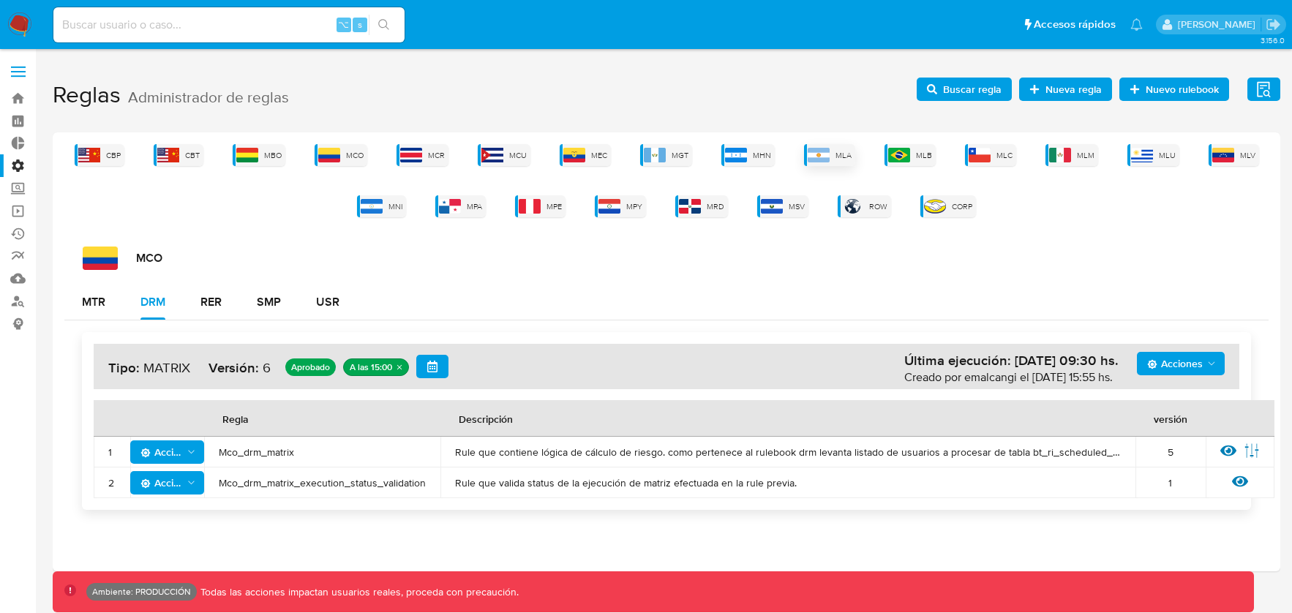
click at [840, 160] on div "MLA" at bounding box center [829, 155] width 51 height 22
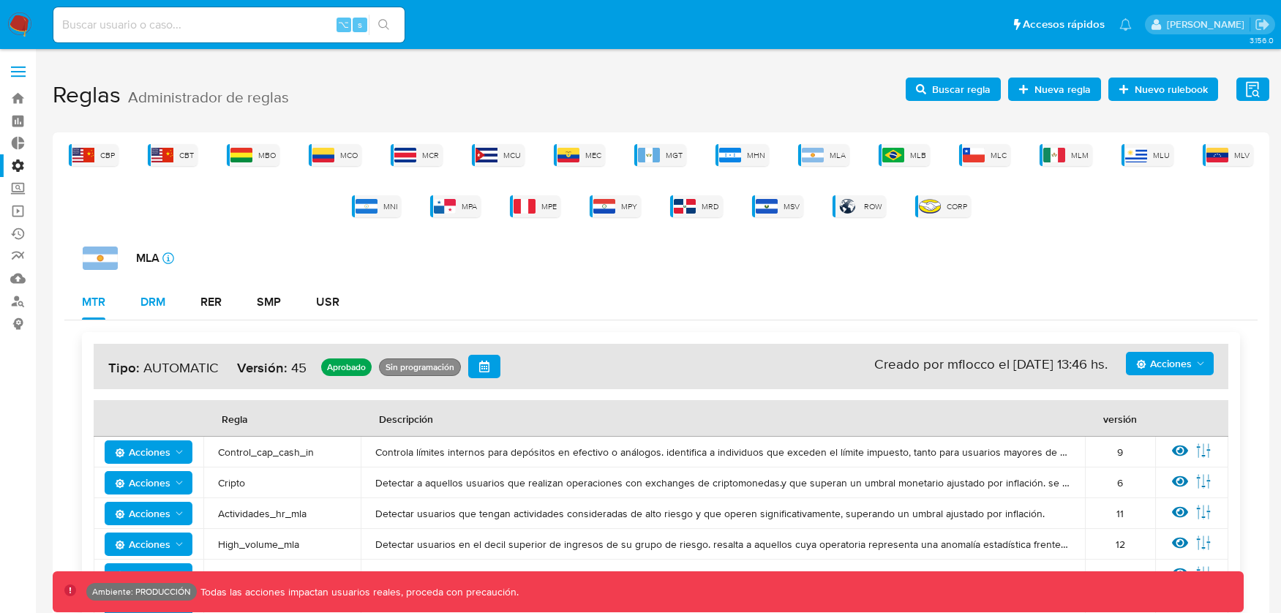
click at [168, 303] on button "DRM" at bounding box center [153, 302] width 60 height 35
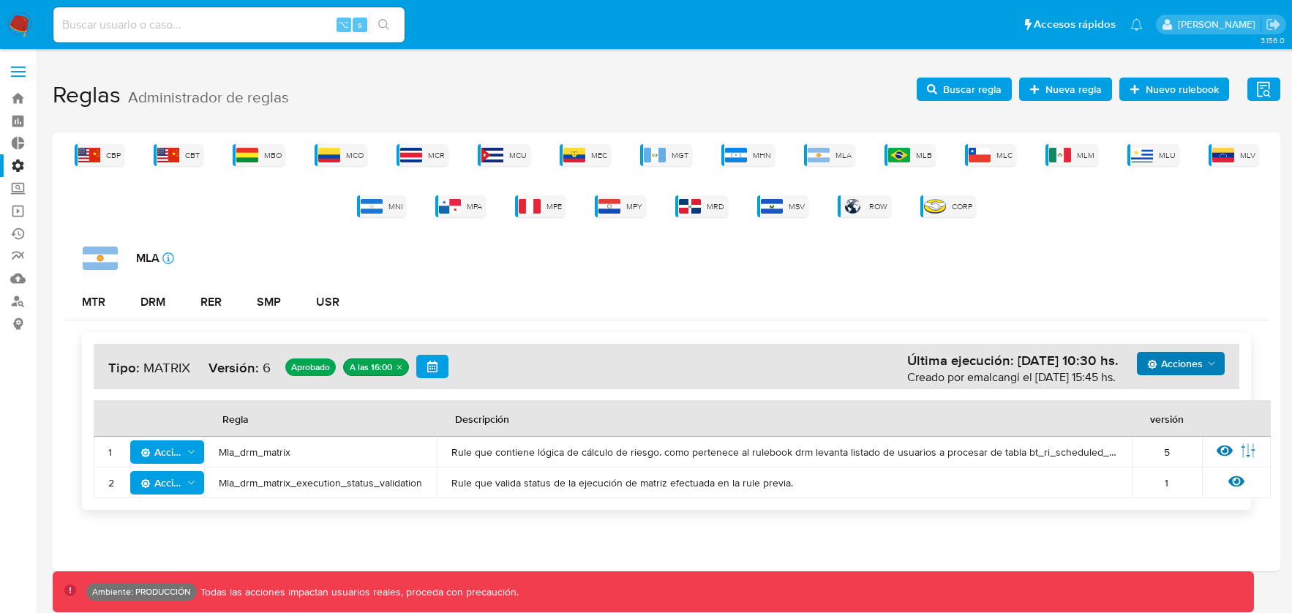
click at [1178, 359] on span "Acciones" at bounding box center [1175, 363] width 56 height 23
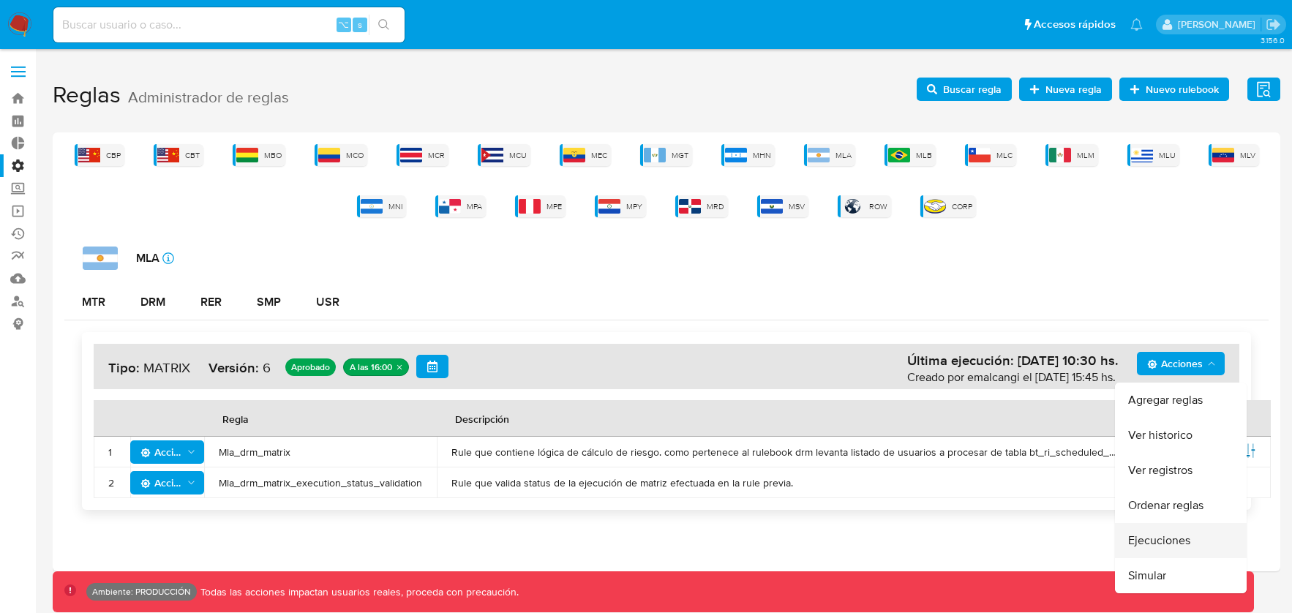
click at [1170, 536] on button "Ejecuciones" at bounding box center [1181, 540] width 132 height 35
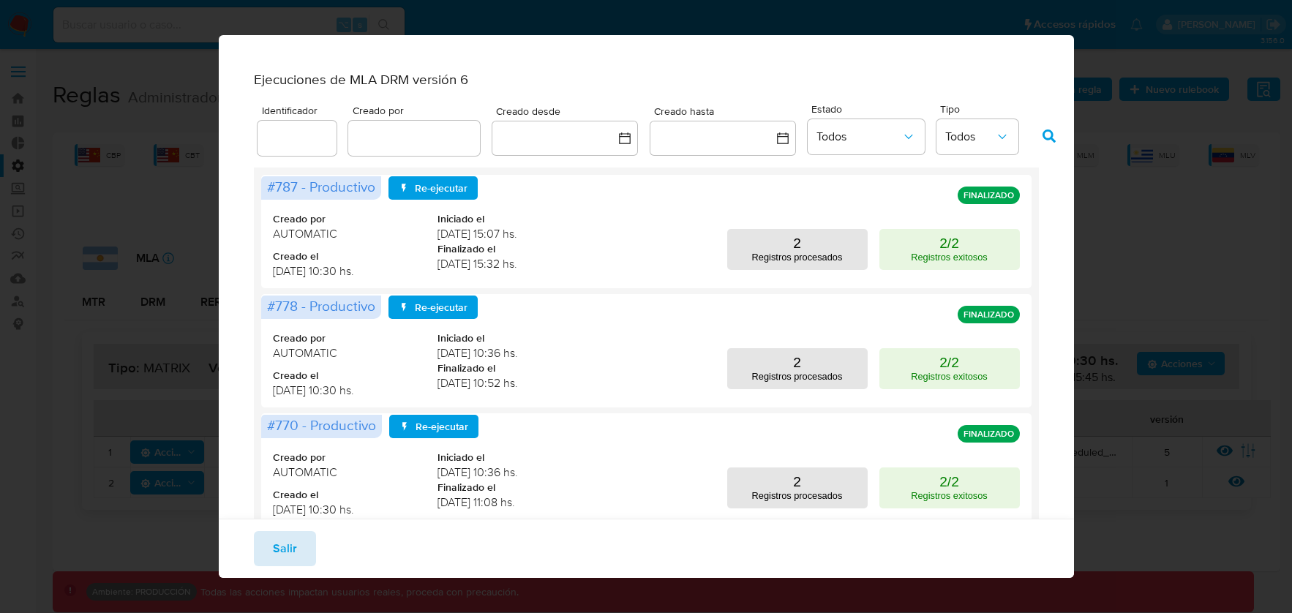
click at [289, 533] on span "Salir" at bounding box center [285, 549] width 24 height 32
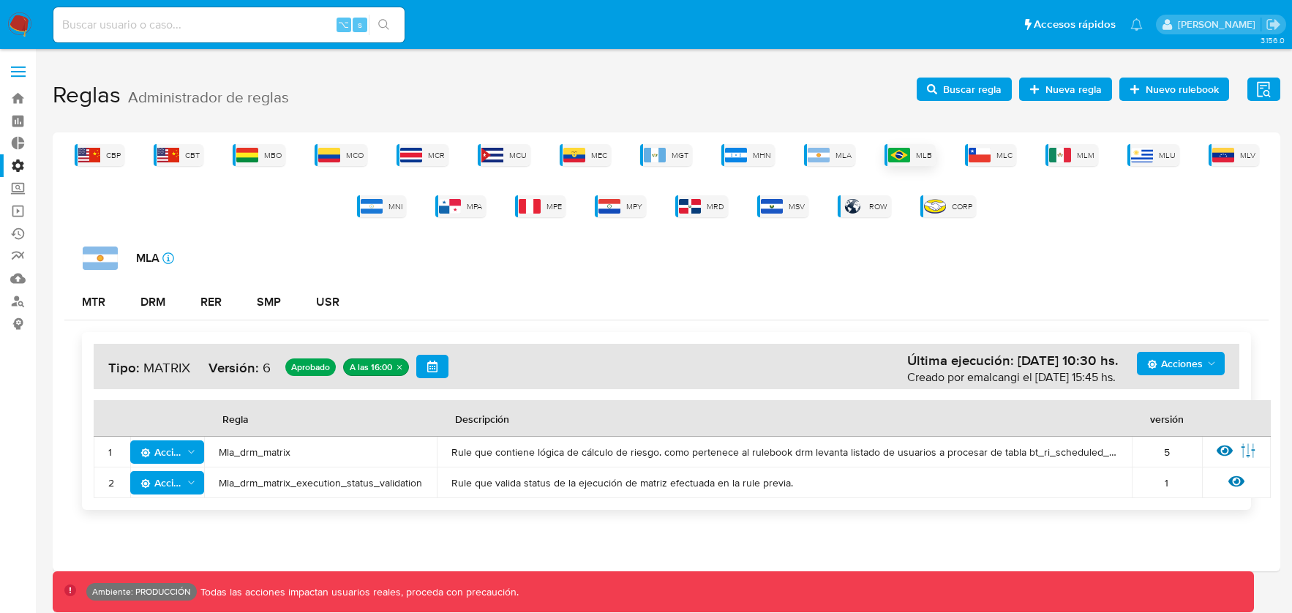
click at [924, 160] on div "MLB" at bounding box center [909, 155] width 51 height 22
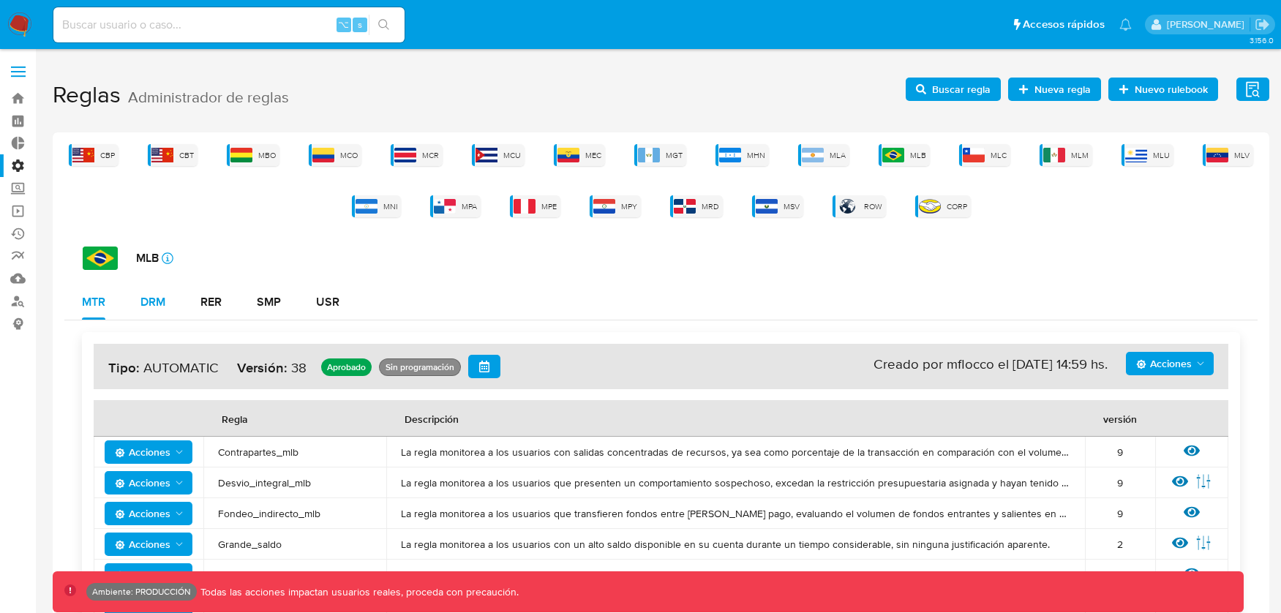
click at [143, 297] on div "DRM" at bounding box center [152, 302] width 25 height 12
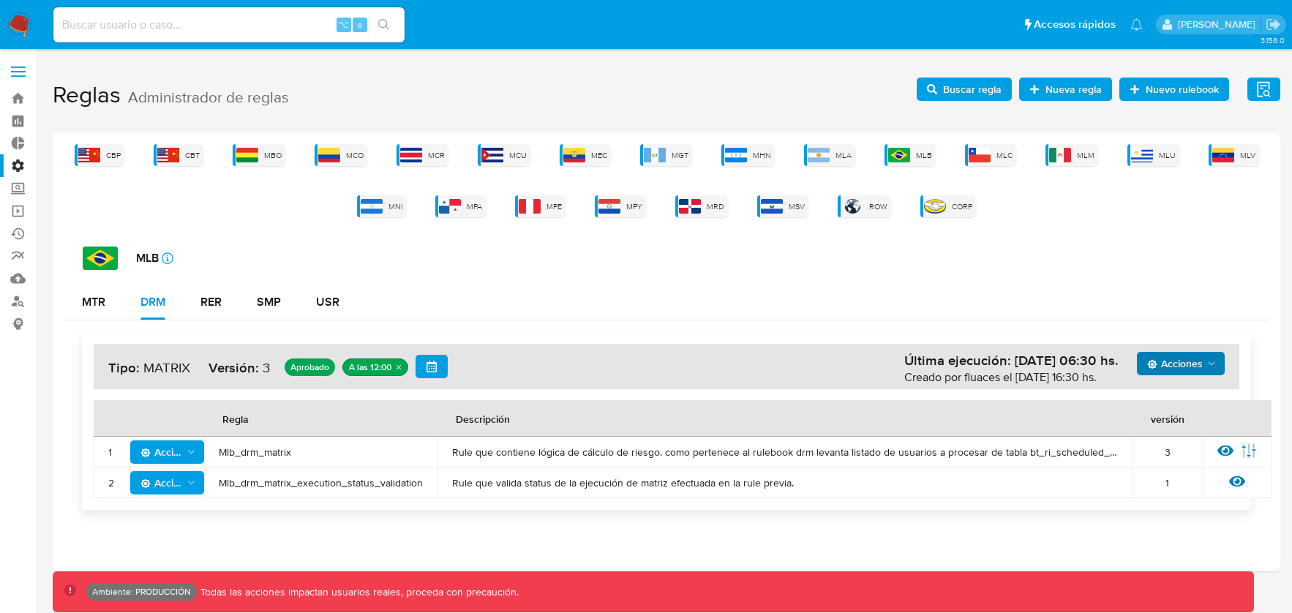
click at [1173, 369] on span "Acciones" at bounding box center [1175, 363] width 56 height 23
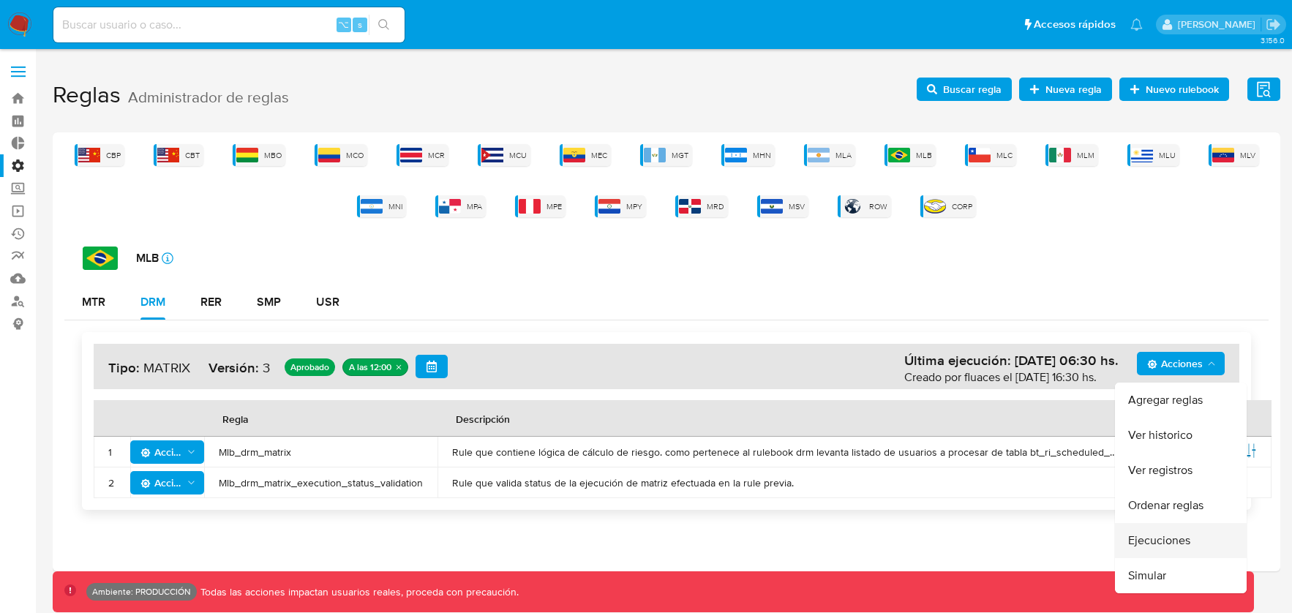
click at [1148, 536] on button "Ejecuciones" at bounding box center [1181, 540] width 132 height 35
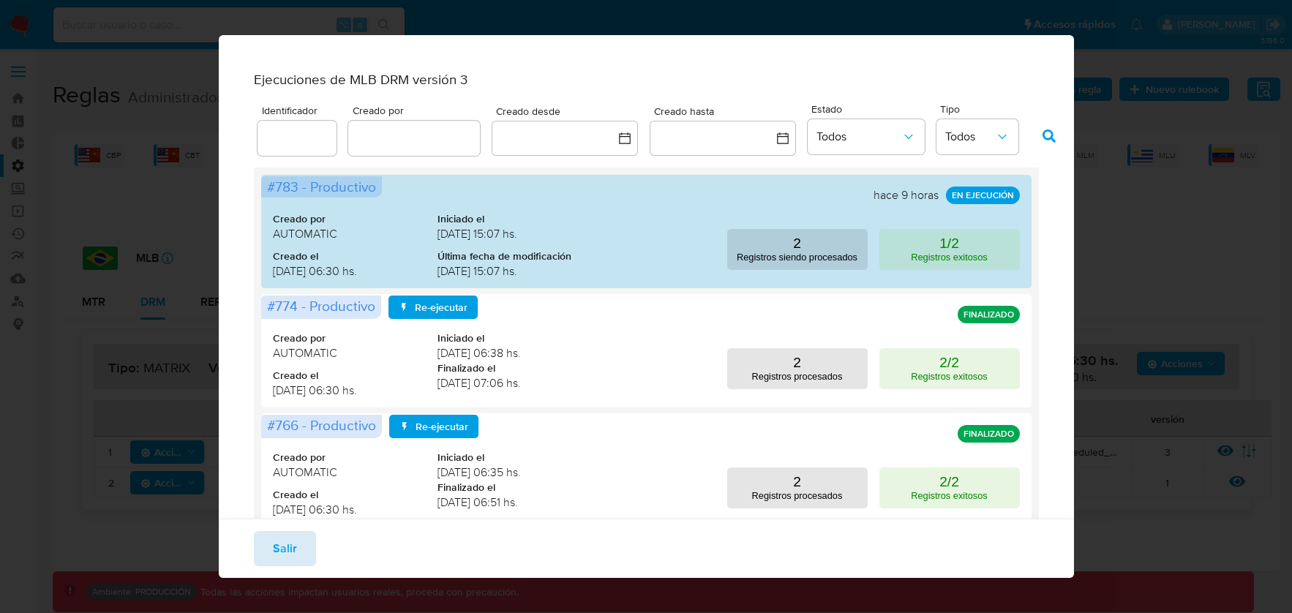
click at [293, 546] on span "Salir" at bounding box center [285, 549] width 24 height 32
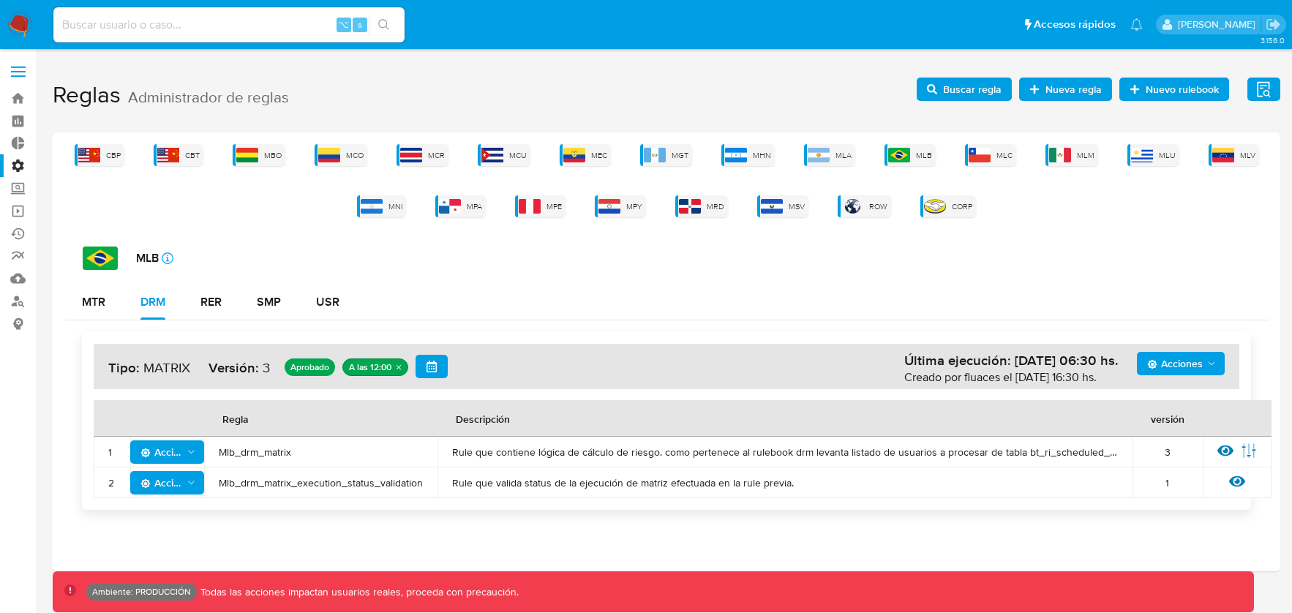
click at [1016, 159] on div "CBP CBT MBO MCO MCR MCU MEC MGT MHN MLA MLB MLC MLM MLU MLV MNI MPA MPE MPY MRD…" at bounding box center [666, 180] width 1204 height 73
click at [998, 157] on span "MLC" at bounding box center [1004, 155] width 16 height 11
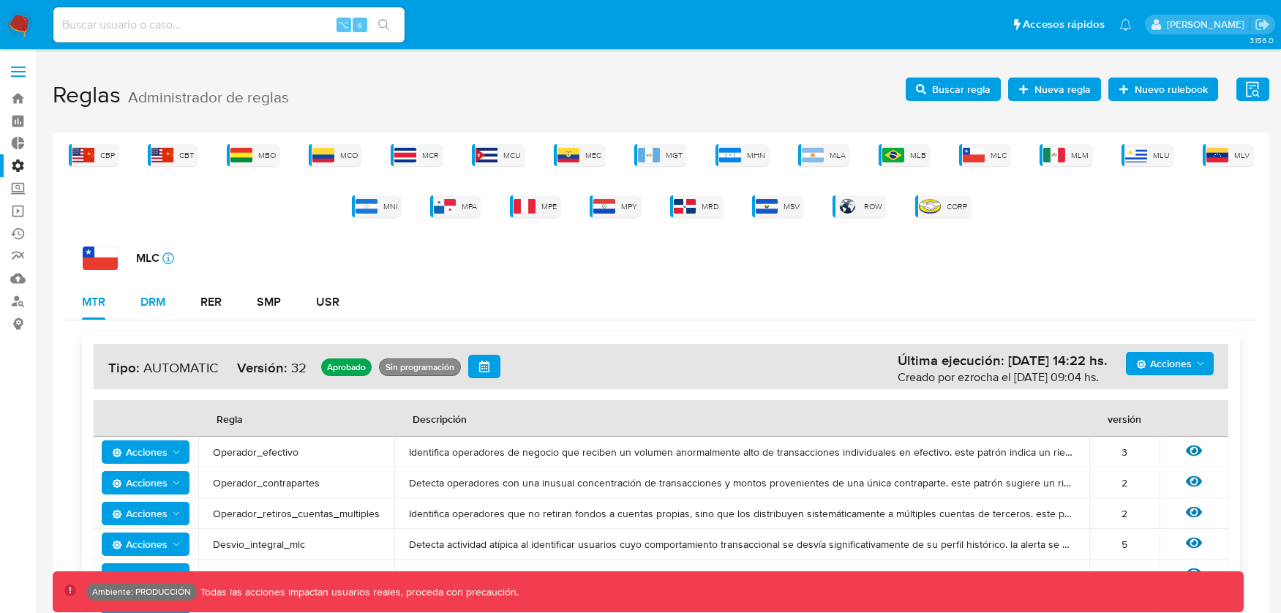
click at [157, 306] on div "DRM" at bounding box center [152, 302] width 25 height 12
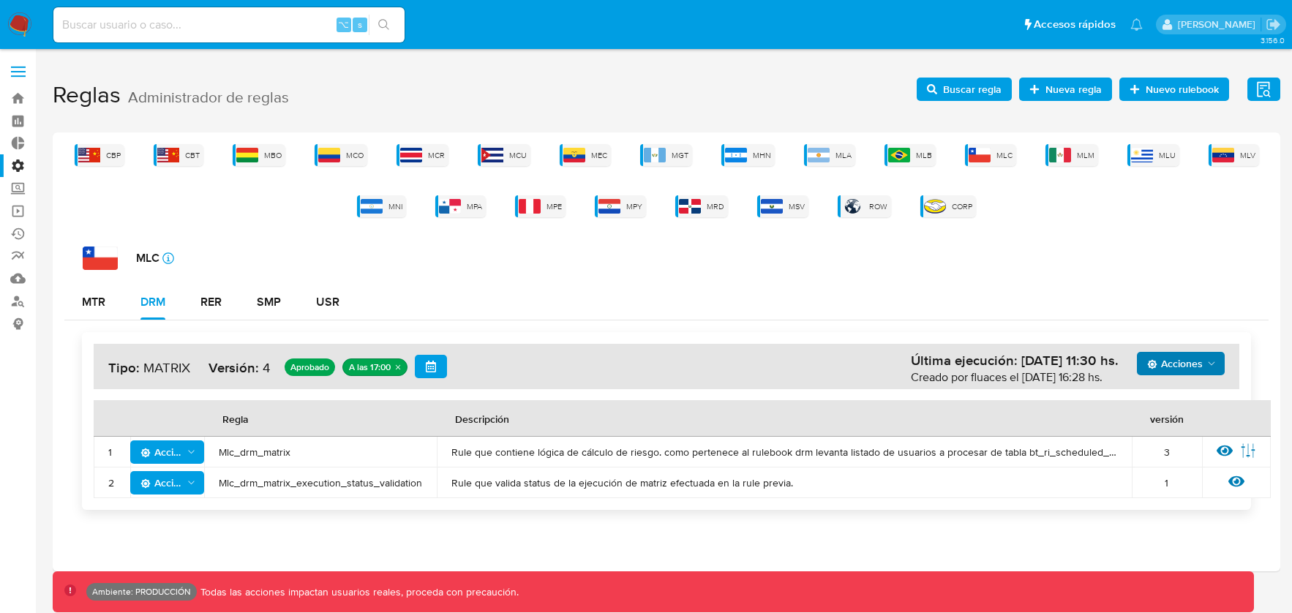
click at [1189, 362] on span "Acciones" at bounding box center [1175, 363] width 56 height 23
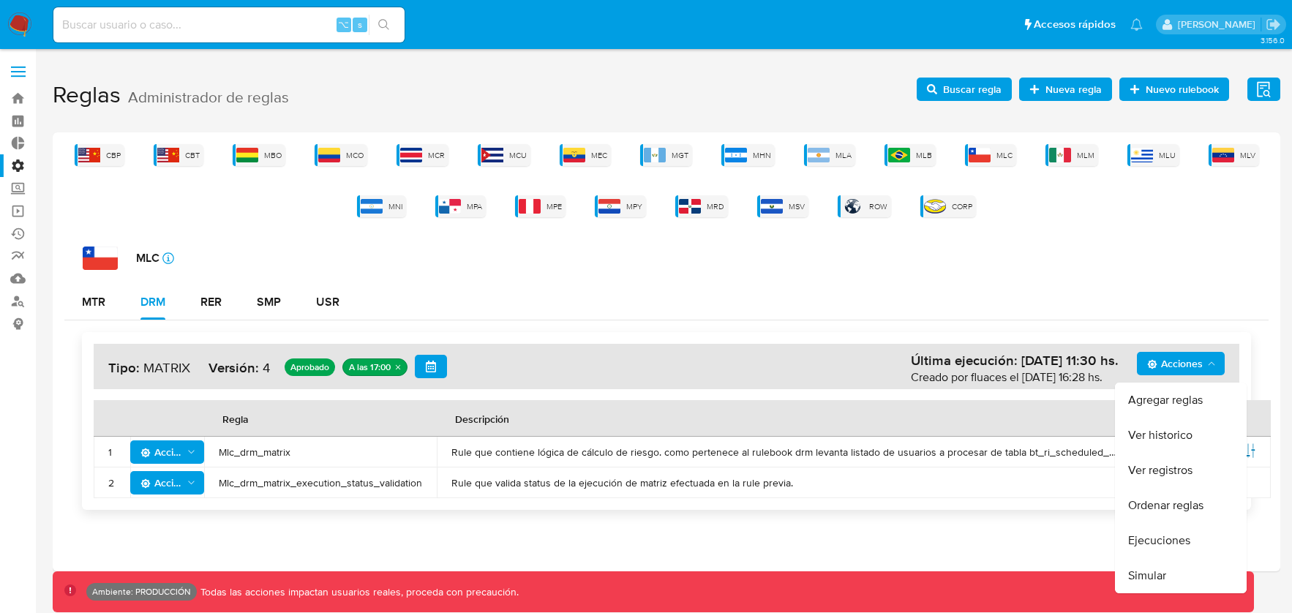
click at [1159, 536] on button "Ejecuciones" at bounding box center [1181, 540] width 132 height 35
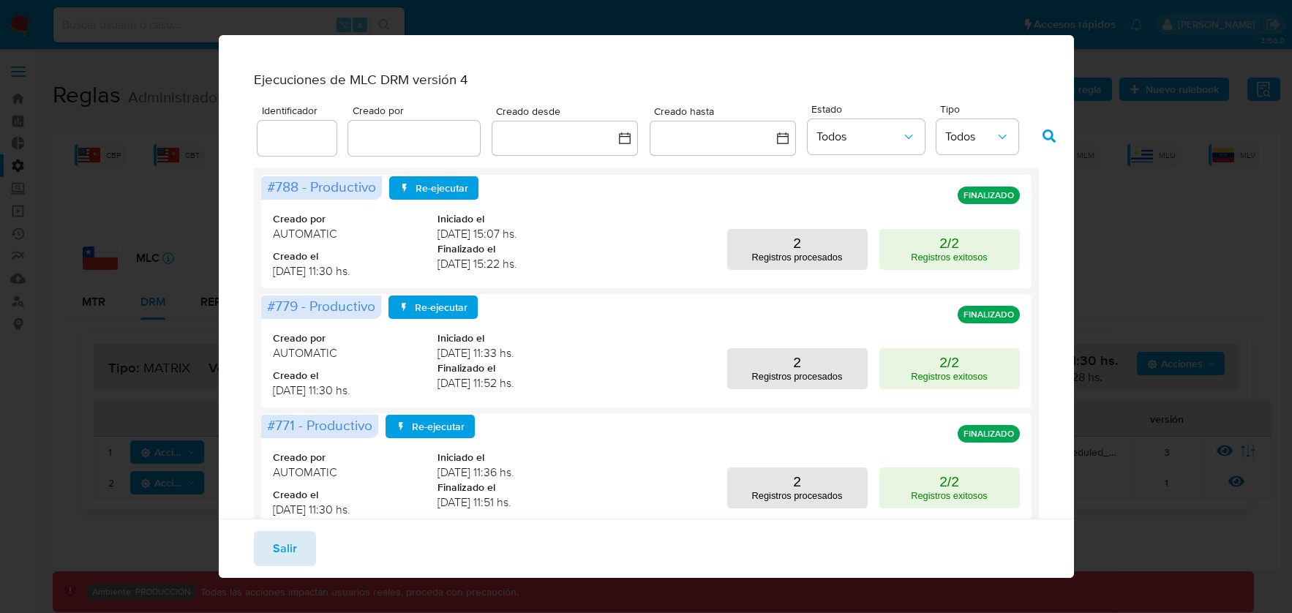
click at [298, 560] on button "Salir" at bounding box center [285, 548] width 62 height 35
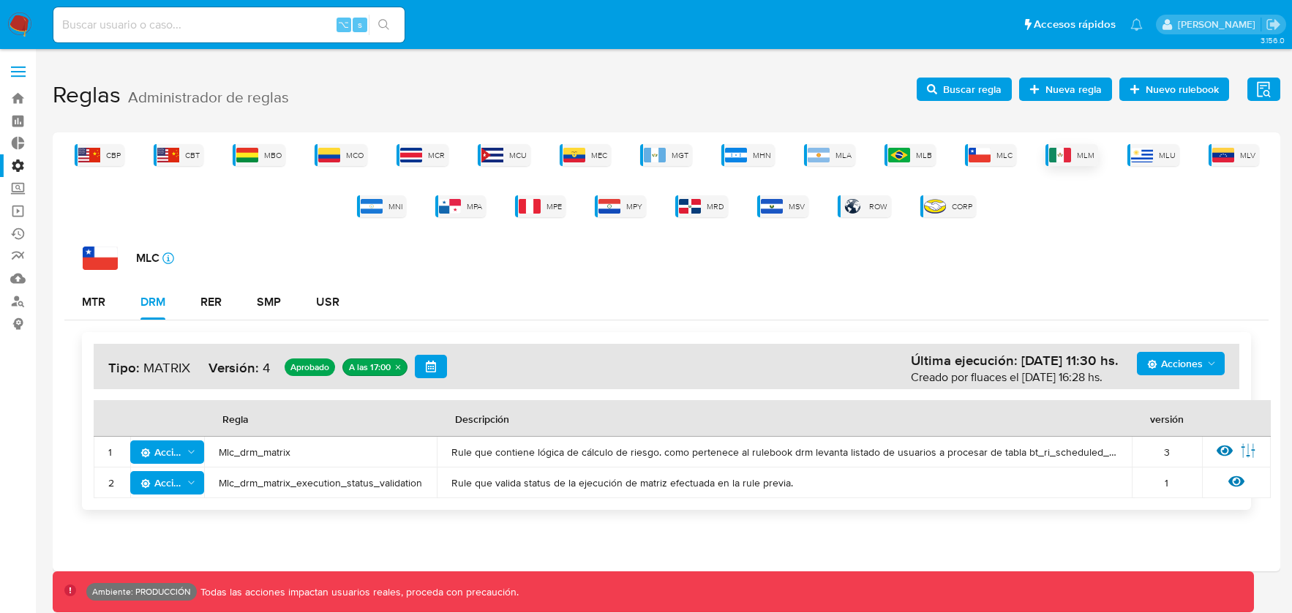
click at [1083, 150] on span "MLM" at bounding box center [1086, 155] width 18 height 11
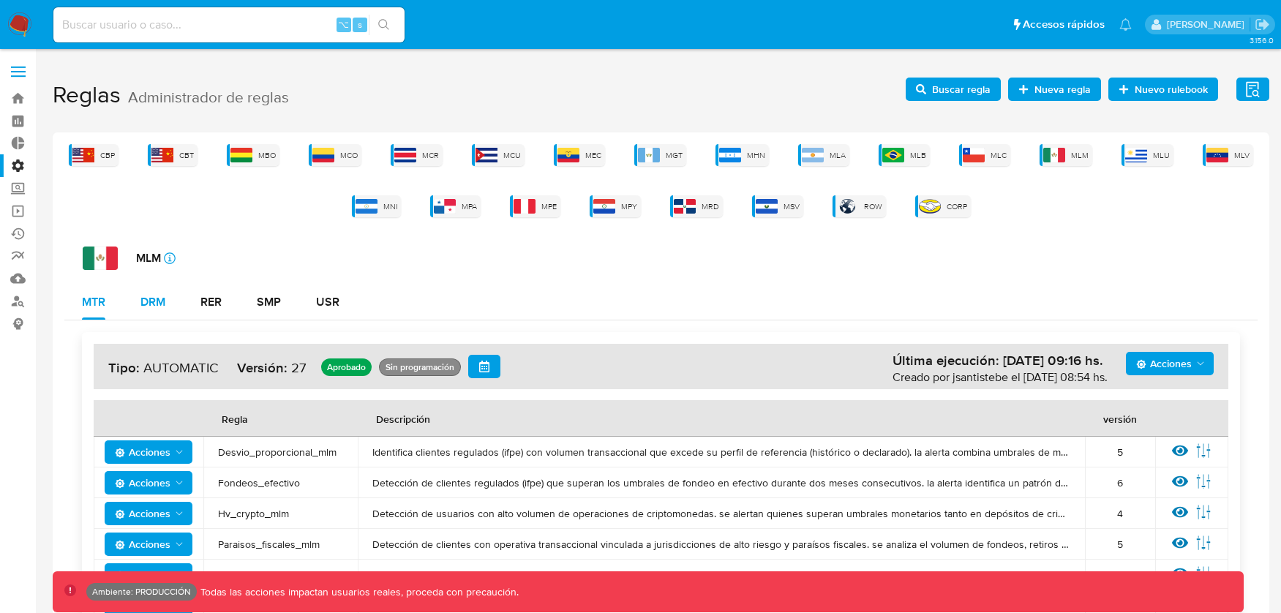
click at [153, 310] on div "DRM" at bounding box center [152, 302] width 25 height 35
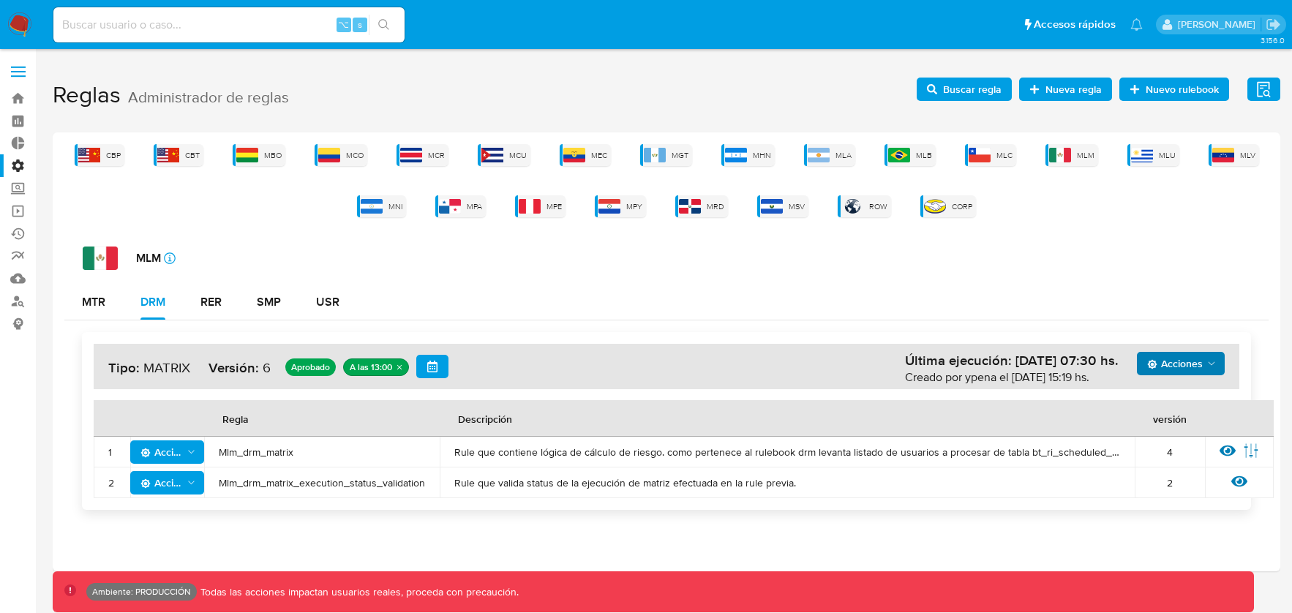
click at [1209, 362] on icon "Acciones" at bounding box center [1212, 364] width 12 height 12
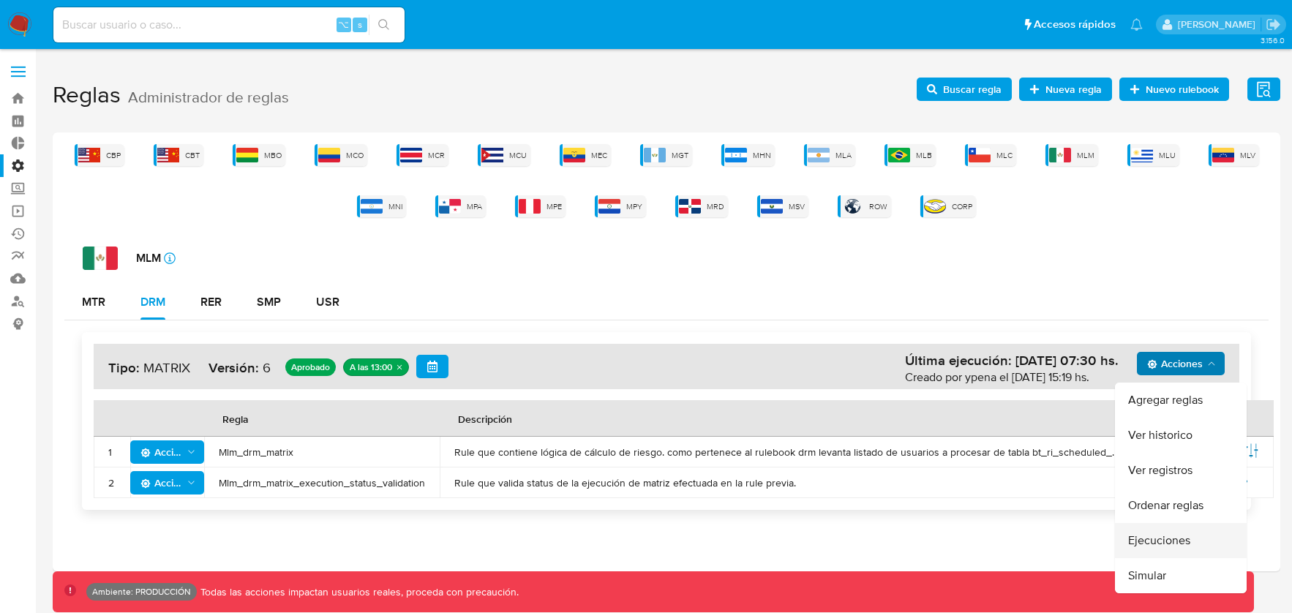
click at [1157, 535] on button "Ejecuciones" at bounding box center [1181, 540] width 132 height 35
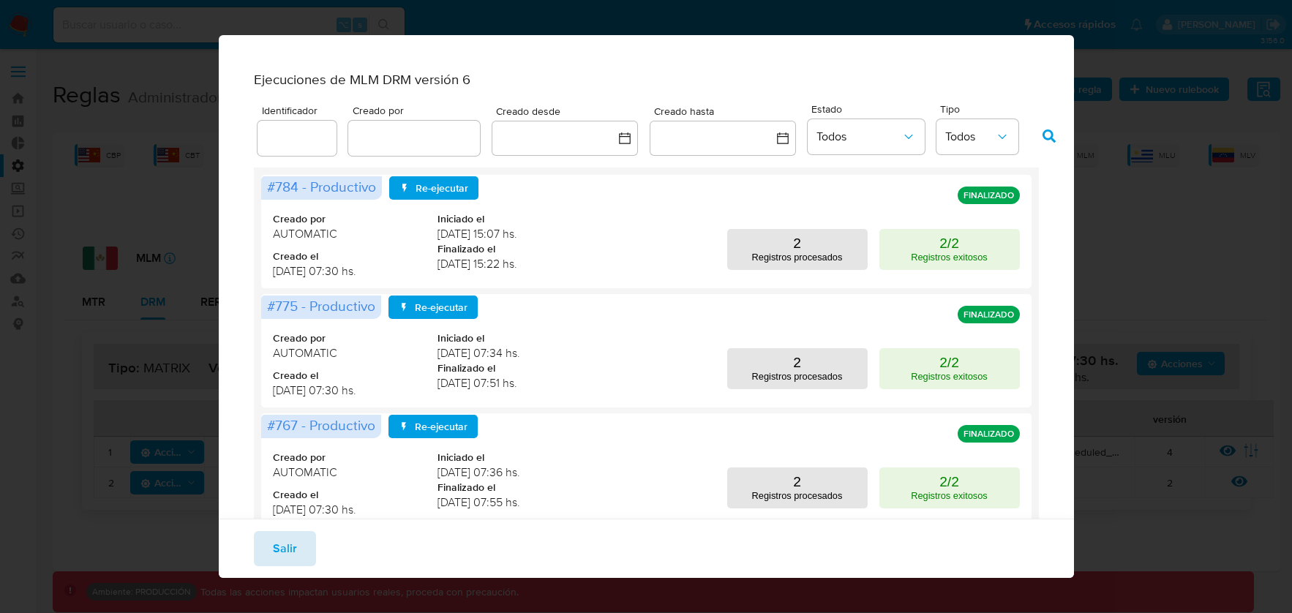
click at [279, 547] on span "Salir" at bounding box center [285, 549] width 24 height 32
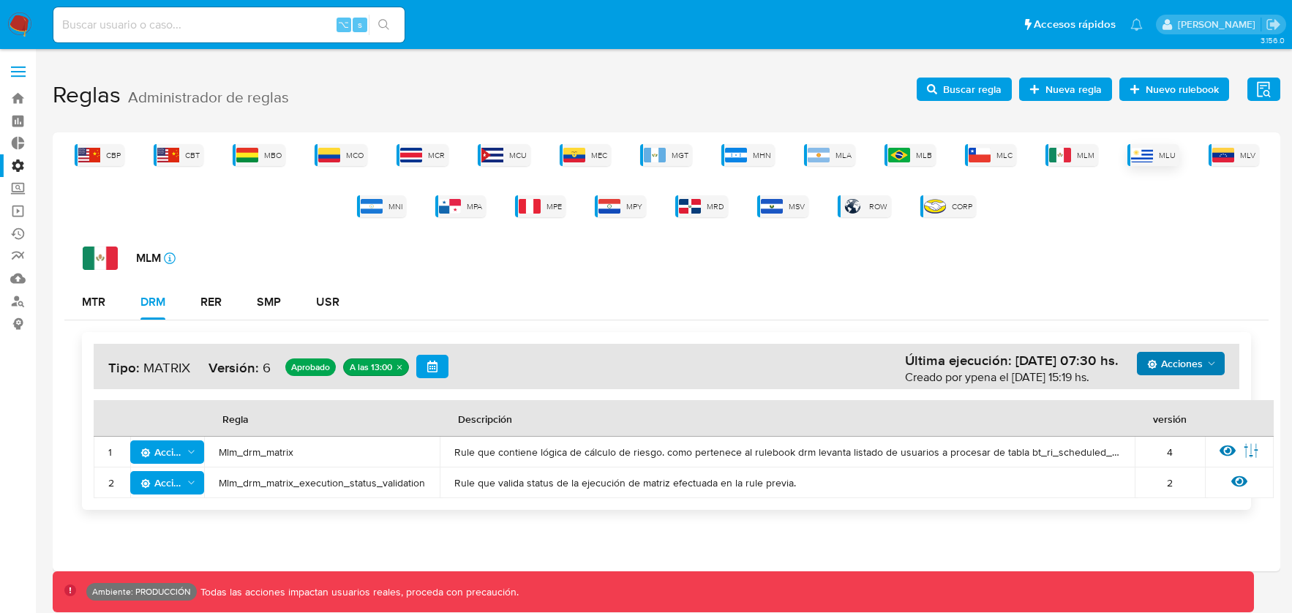
click at [1160, 151] on span "MLU" at bounding box center [1167, 155] width 17 height 11
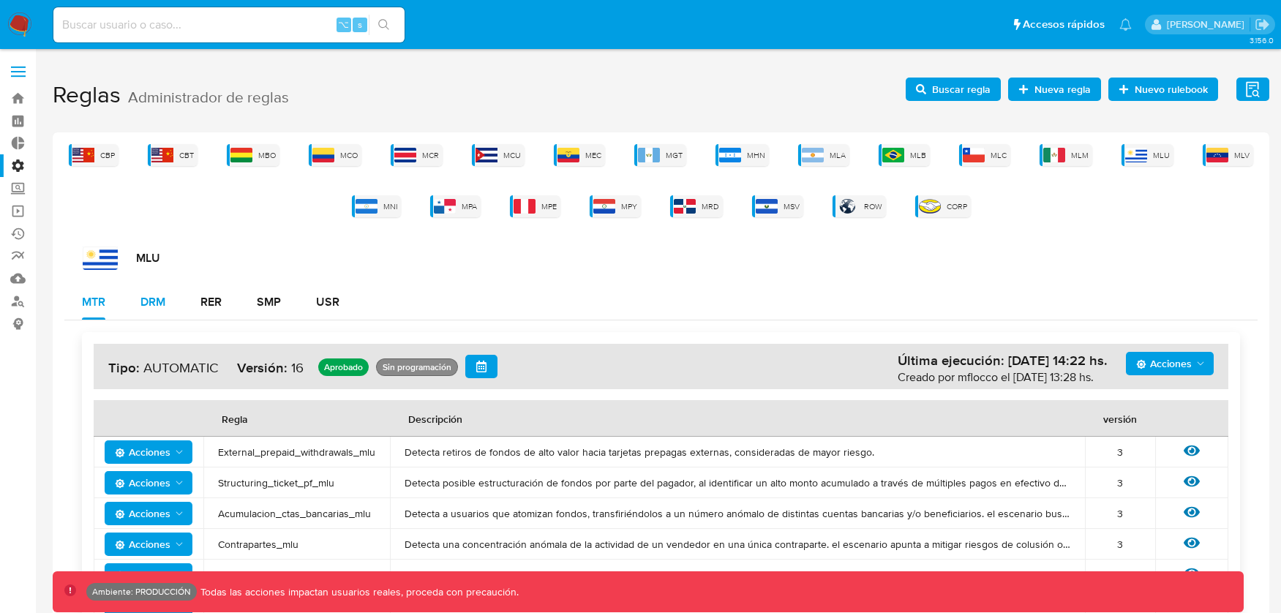
click at [157, 308] on div "DRM" at bounding box center [152, 302] width 25 height 12
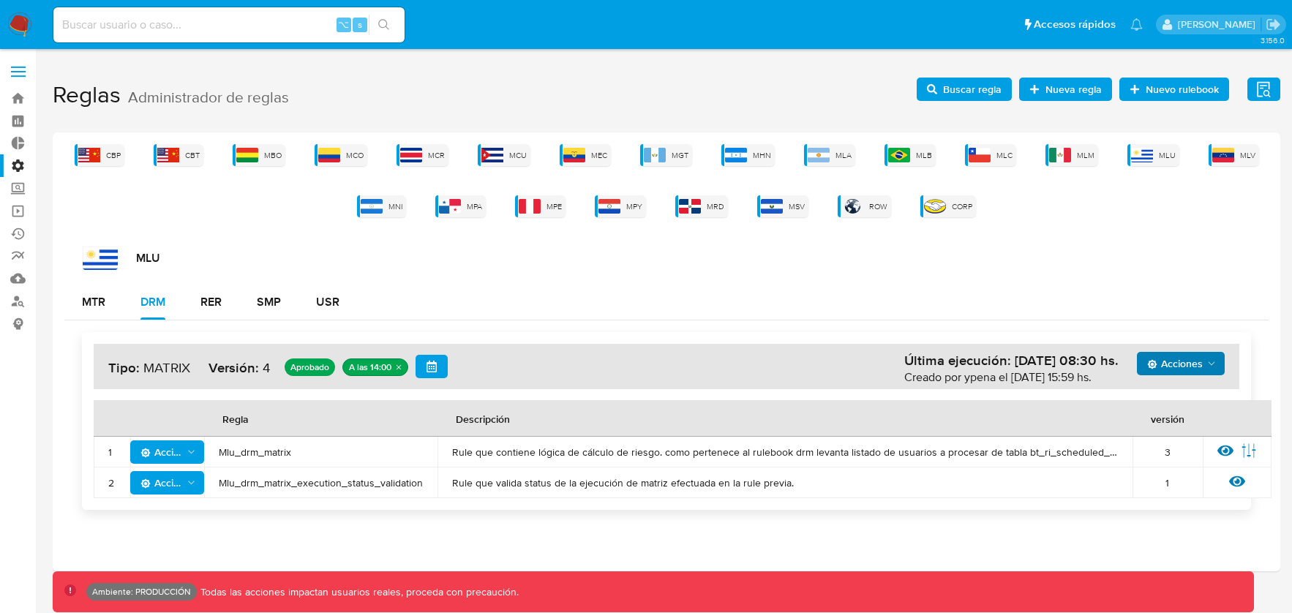
click at [1220, 364] on button "Acciones" at bounding box center [1181, 363] width 88 height 23
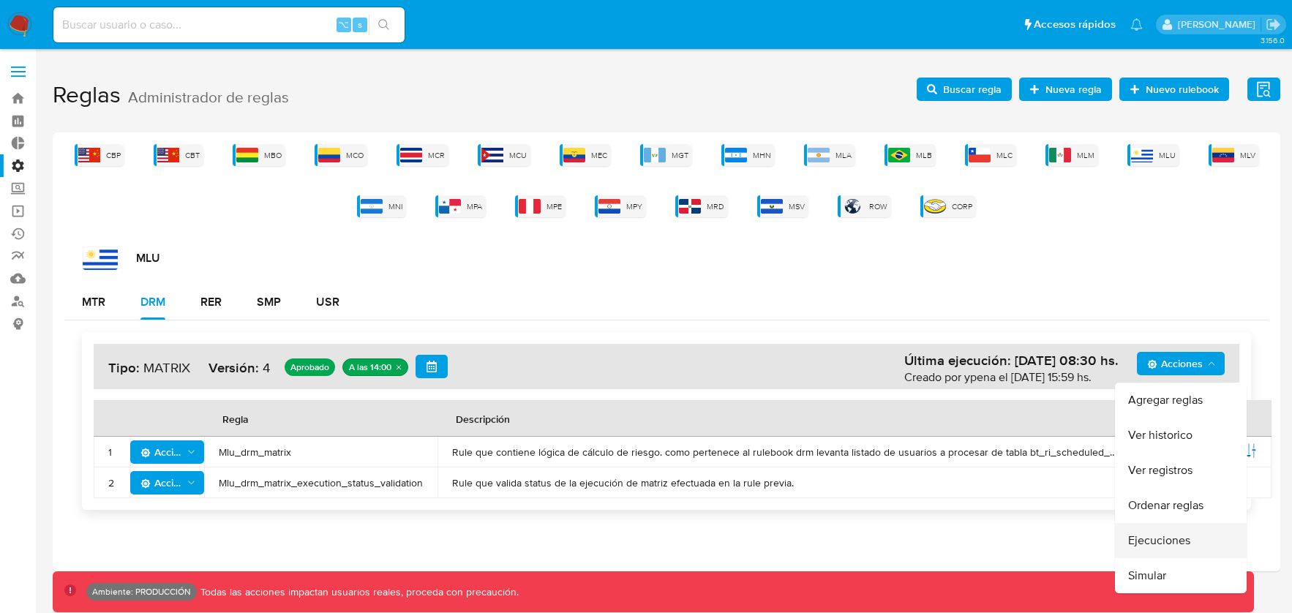
click at [1180, 536] on button "Ejecuciones" at bounding box center [1181, 540] width 132 height 35
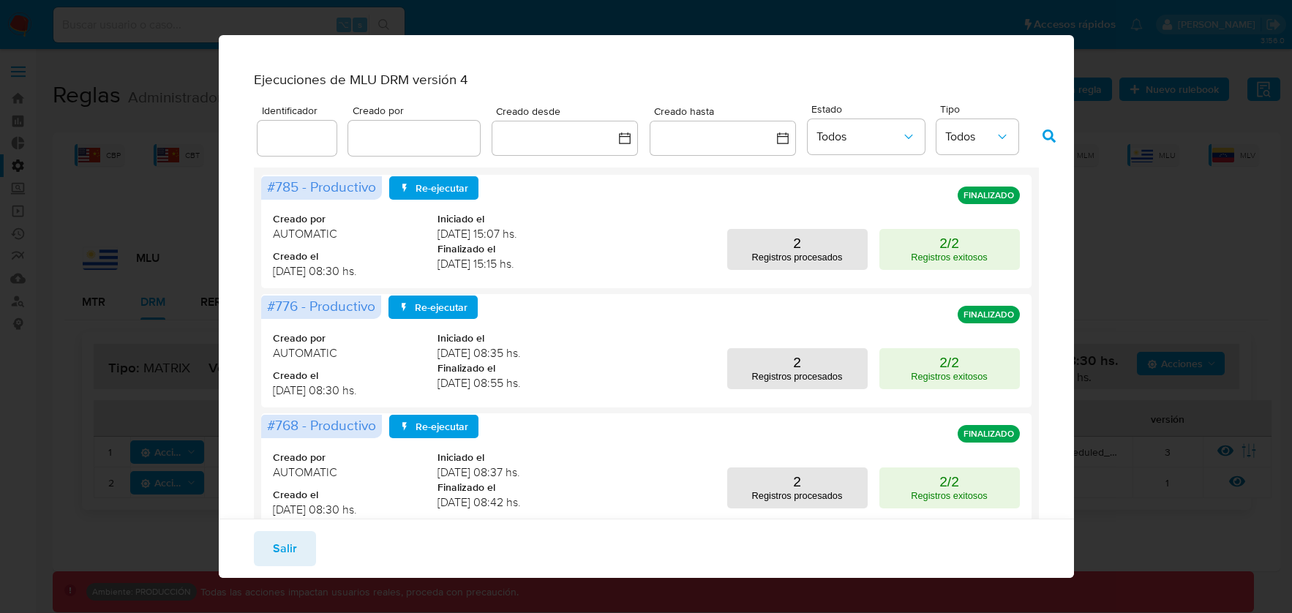
click at [292, 535] on span "Salir" at bounding box center [285, 549] width 24 height 32
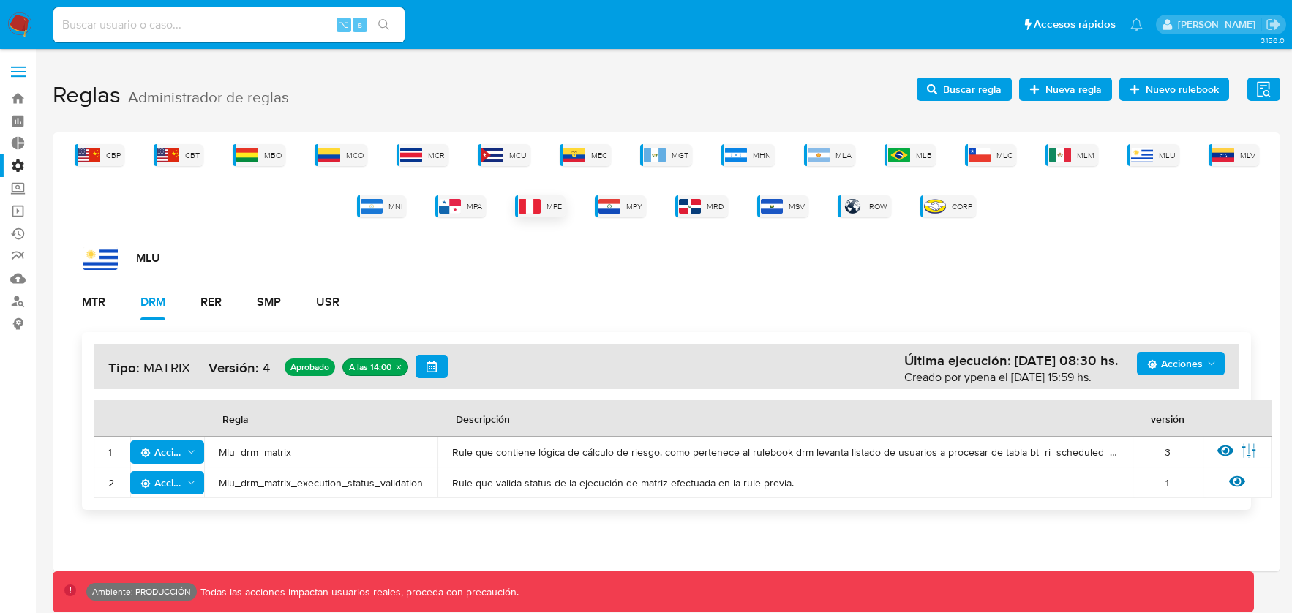
click at [543, 211] on div "MPE" at bounding box center [540, 206] width 50 height 22
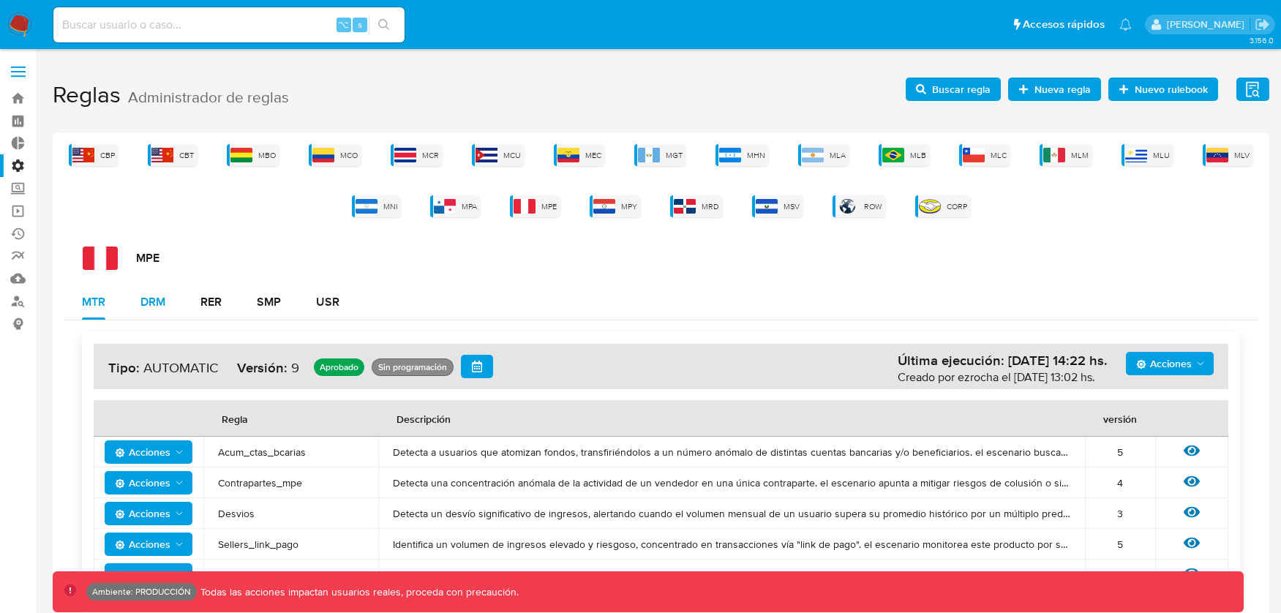
click at [151, 312] on div "DRM" at bounding box center [152, 302] width 25 height 35
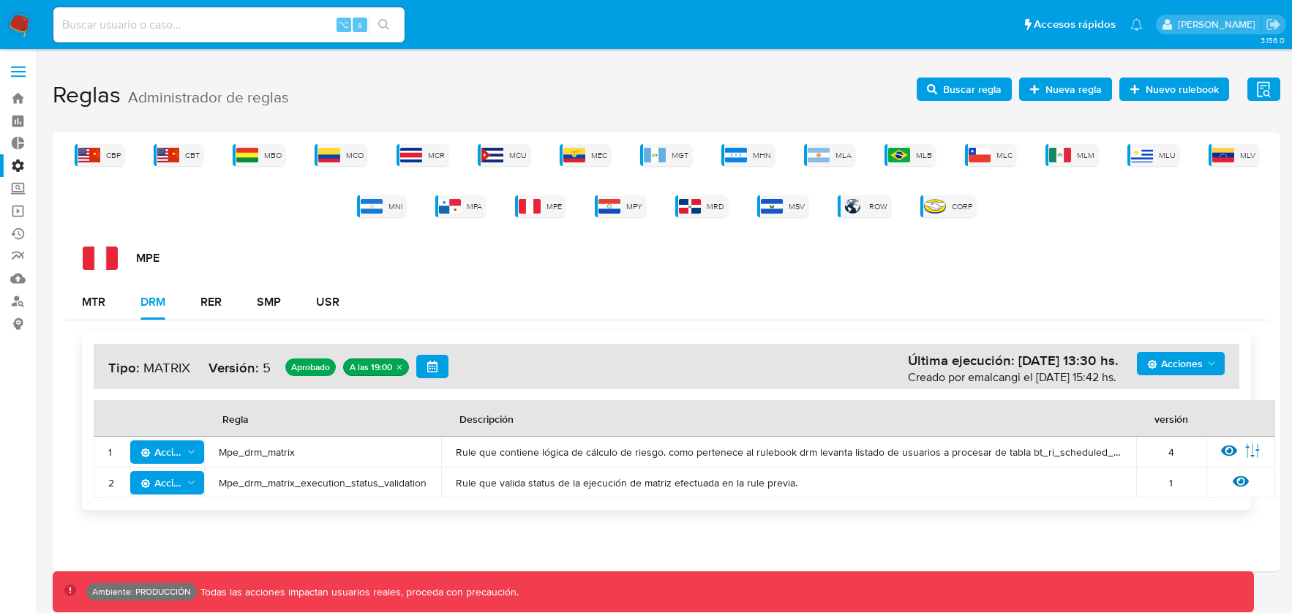
click at [1169, 372] on span "Acciones" at bounding box center [1175, 363] width 56 height 23
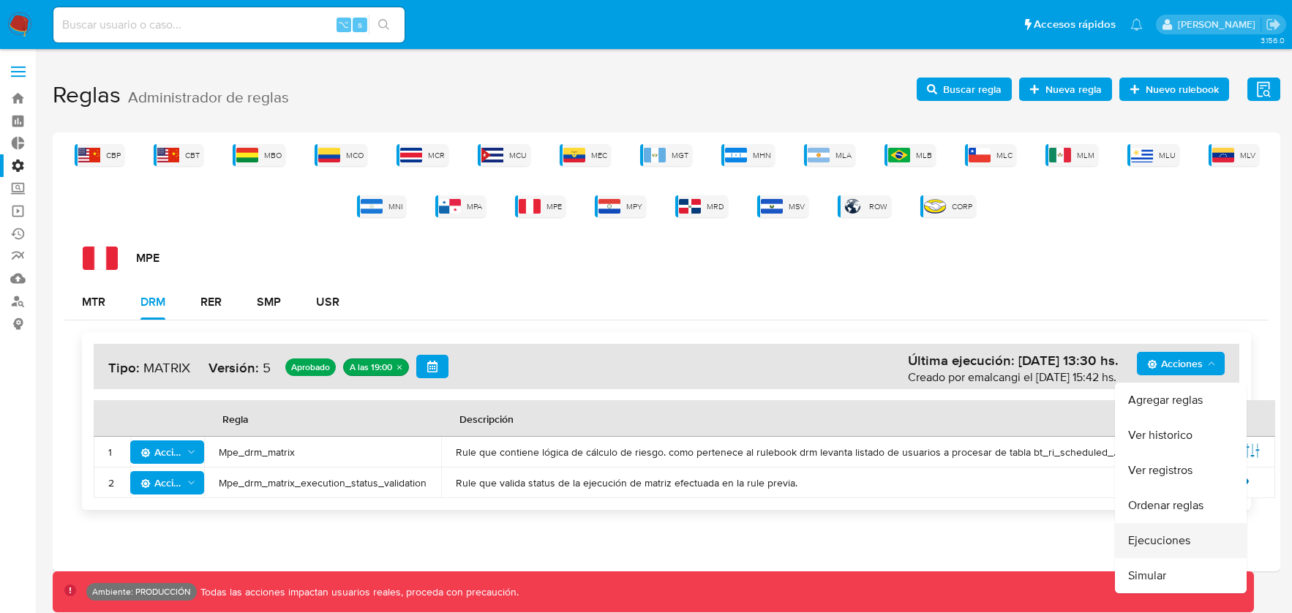
click at [1162, 535] on button "Ejecuciones" at bounding box center [1181, 540] width 132 height 35
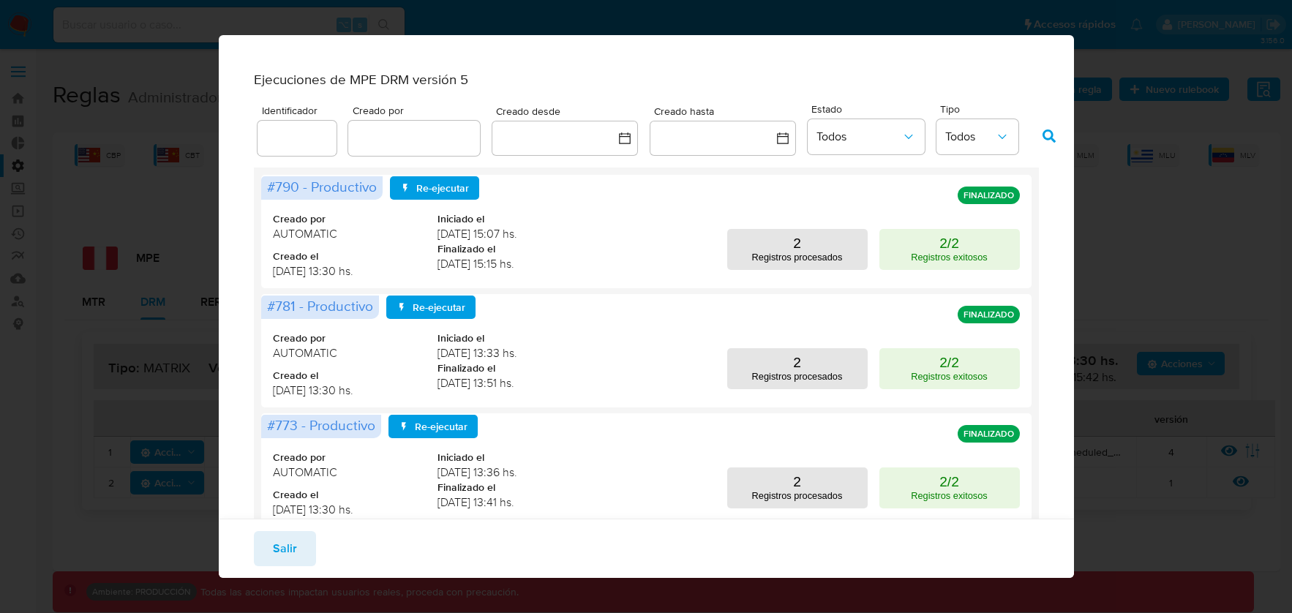
click at [290, 549] on span "Salir" at bounding box center [285, 549] width 24 height 32
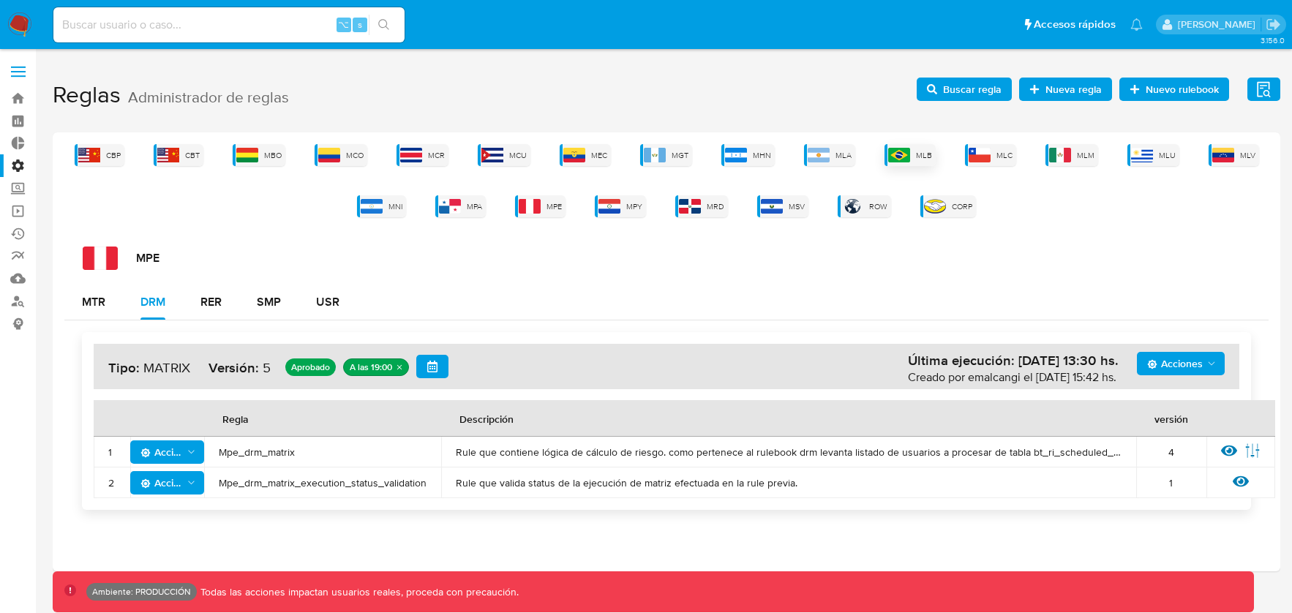
click at [912, 154] on div "MLB" at bounding box center [909, 155] width 51 height 22
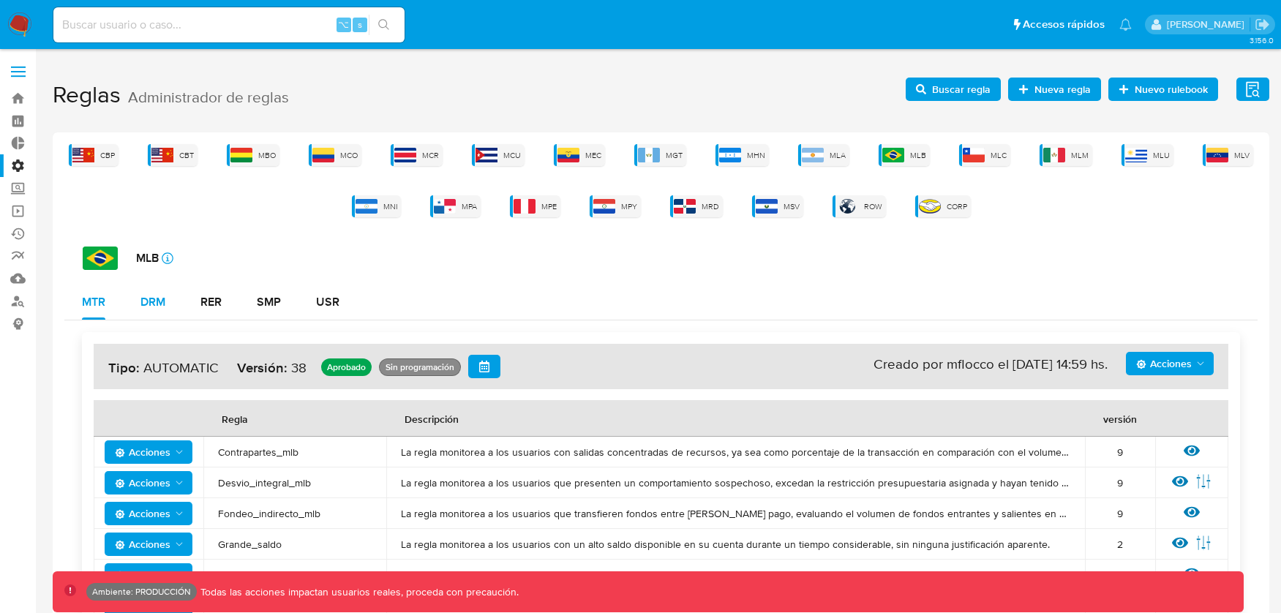
drag, startPoint x: 165, startPoint y: 307, endPoint x: 173, endPoint y: 305, distance: 8.9
click at [165, 306] on div "DRM" at bounding box center [152, 302] width 25 height 12
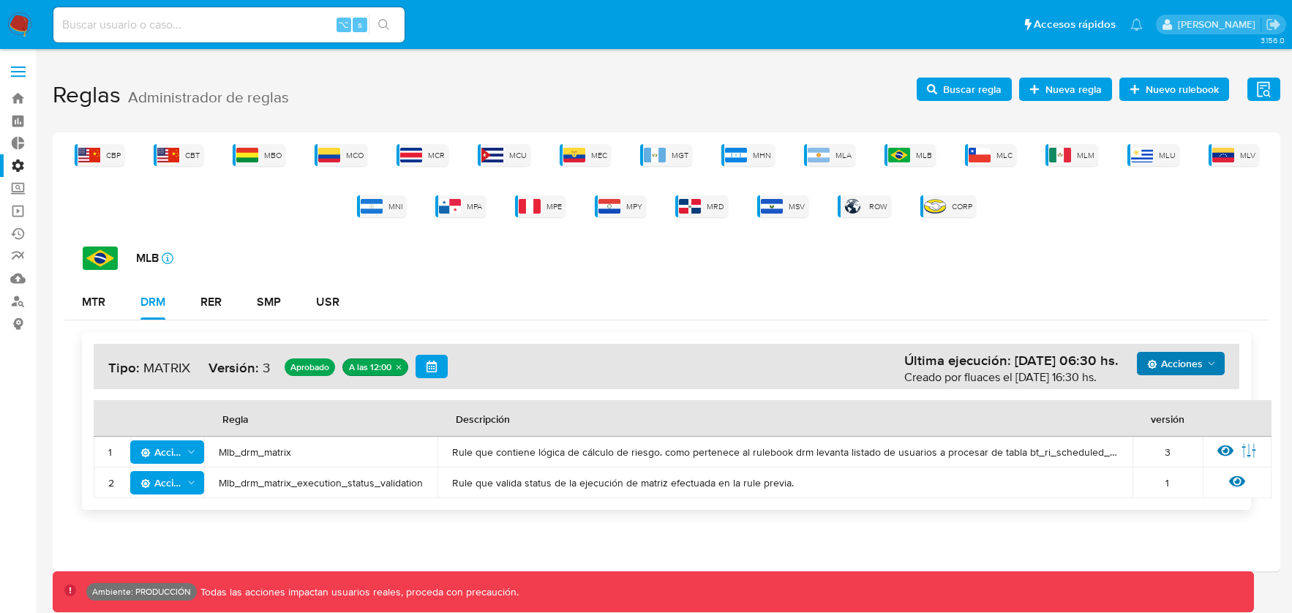
click at [1208, 363] on icon "Acciones" at bounding box center [1212, 364] width 12 height 12
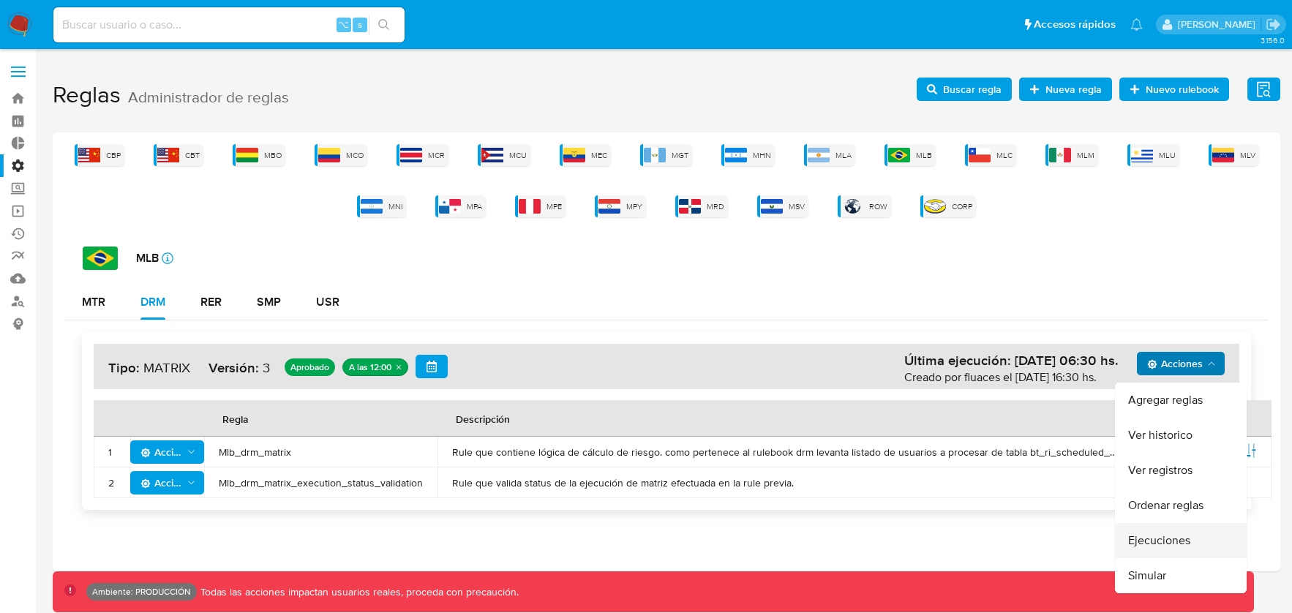
click at [1154, 535] on button "Ejecuciones" at bounding box center [1181, 540] width 132 height 35
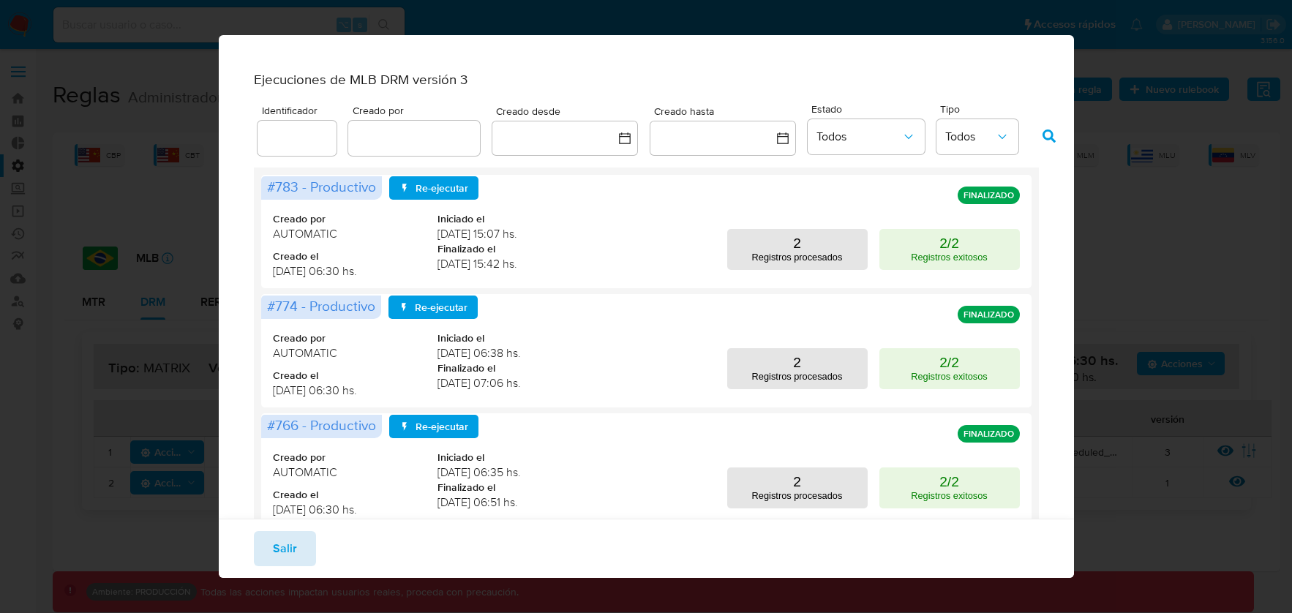
click at [298, 550] on button "Salir" at bounding box center [285, 548] width 62 height 35
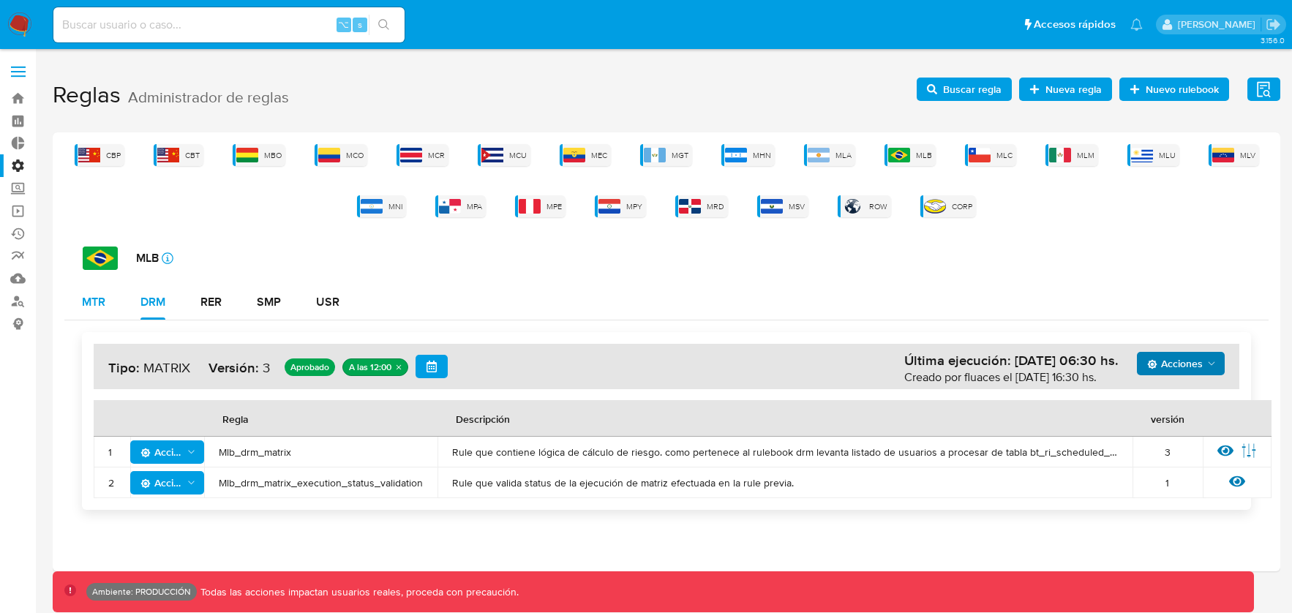
click at [101, 291] on div "MTR" at bounding box center [93, 302] width 23 height 35
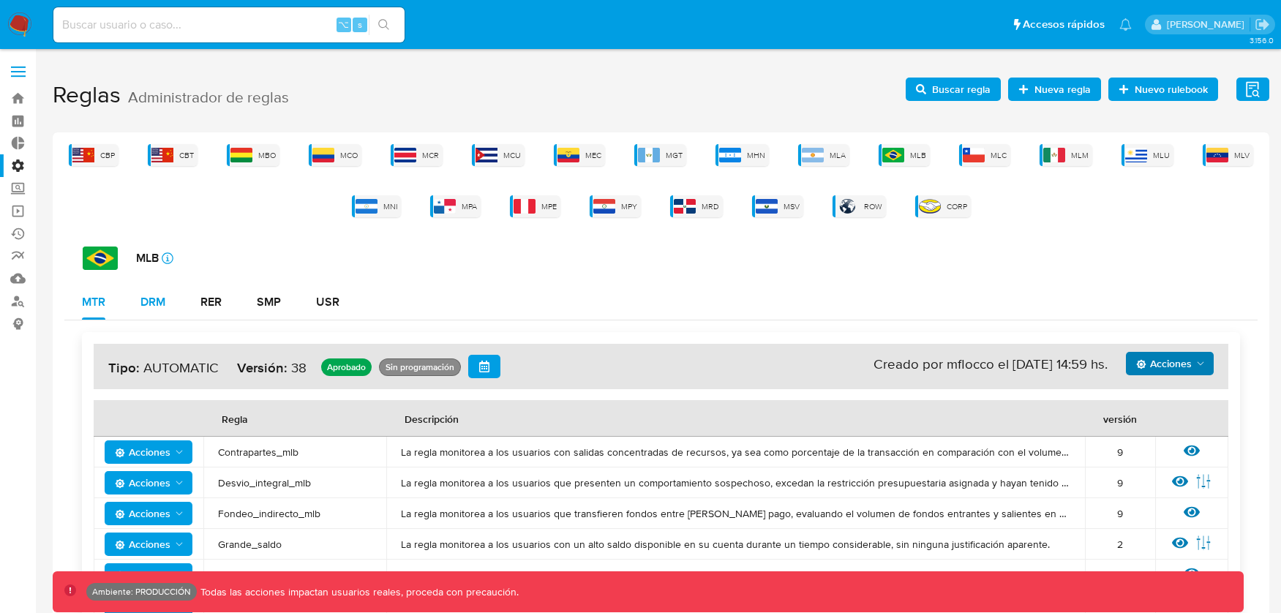
drag, startPoint x: 156, startPoint y: 307, endPoint x: 168, endPoint y: 309, distance: 11.8
click at [157, 307] on div "DRM" at bounding box center [152, 302] width 25 height 12
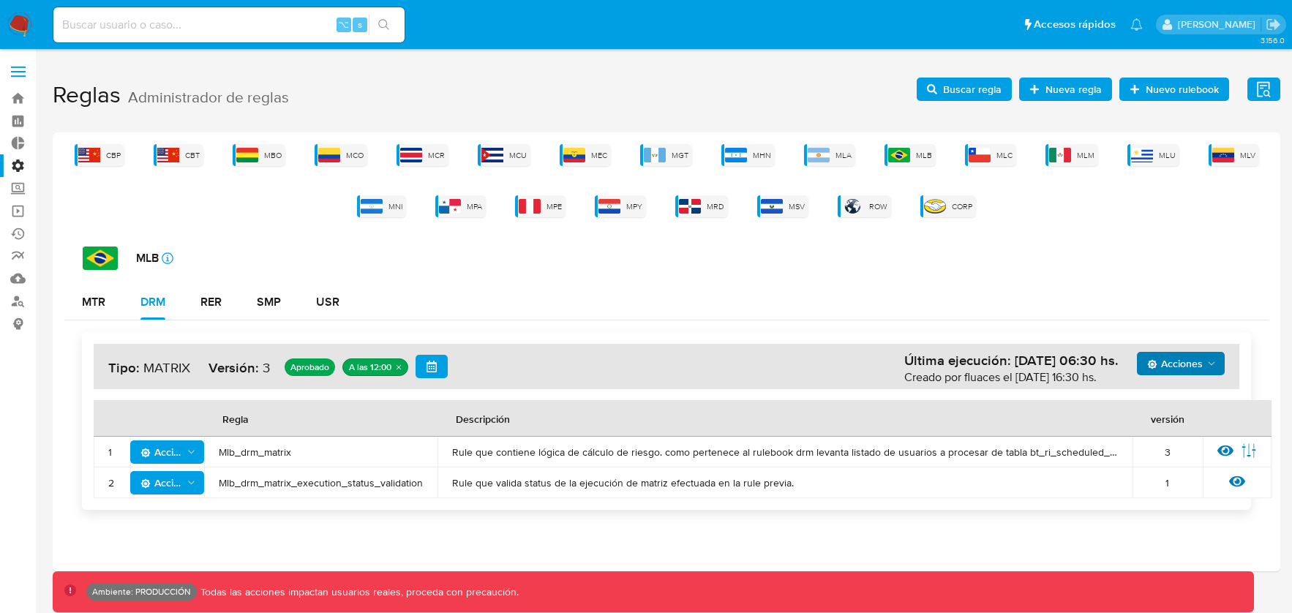
click at [1189, 363] on span "Acciones" at bounding box center [1175, 363] width 56 height 23
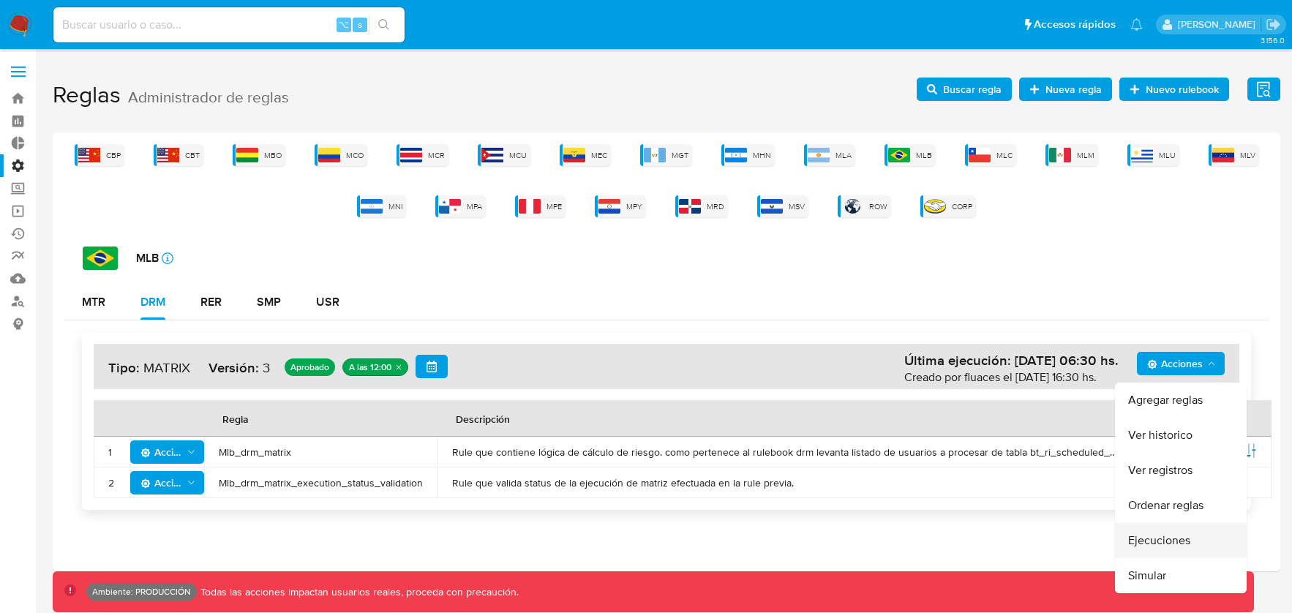
click at [1169, 541] on button "Ejecuciones" at bounding box center [1181, 540] width 132 height 35
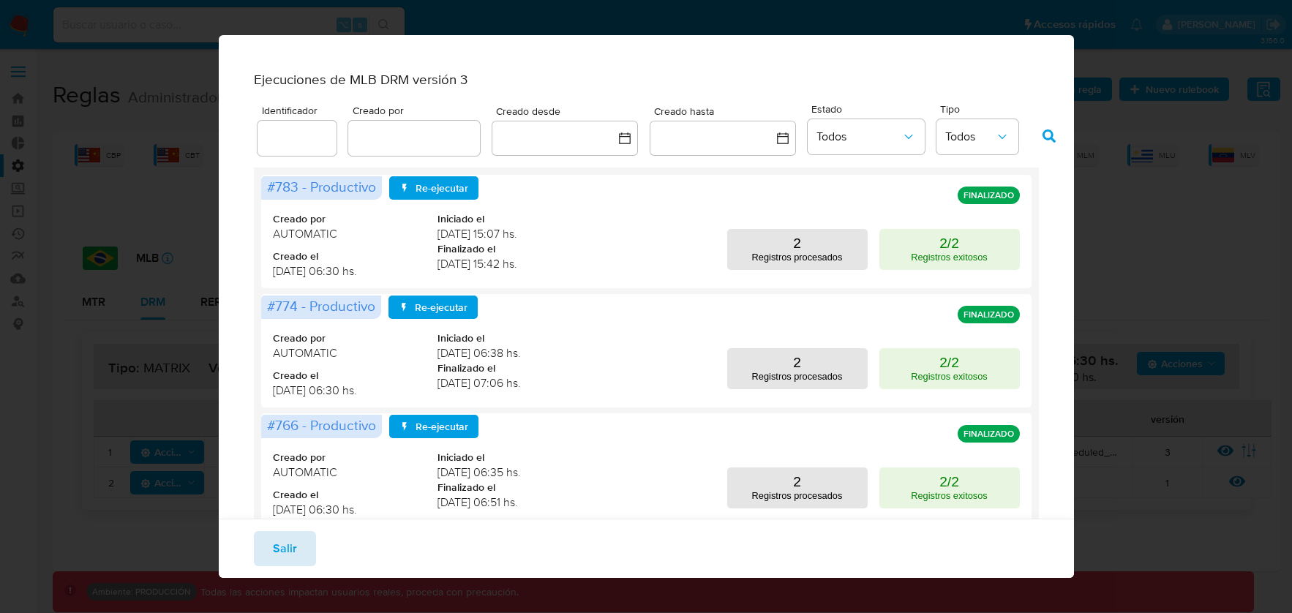
click at [296, 546] on button "Salir" at bounding box center [285, 548] width 62 height 35
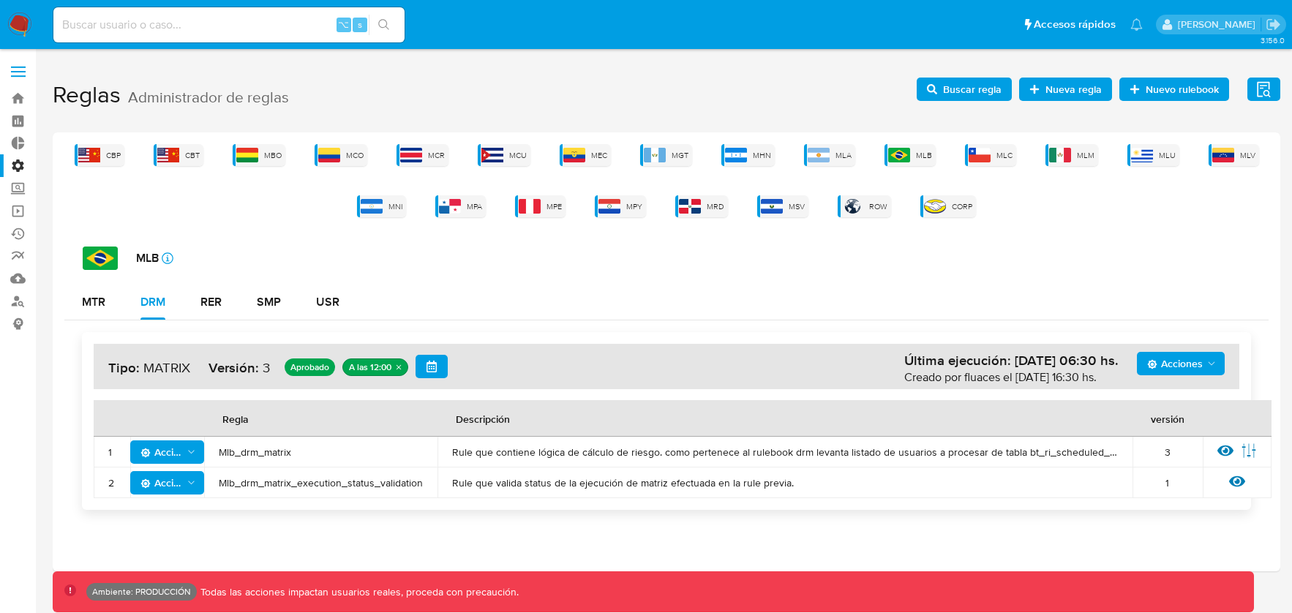
click at [782, 158] on div "CBP CBT MBO MCO MCR MCU MEC MGT MHN MLA MLB MLC MLM MLU MLV MNI MPA MPE MPY MRD…" at bounding box center [666, 180] width 1204 height 73
click at [835, 153] on div "MLA" at bounding box center [829, 155] width 51 height 22
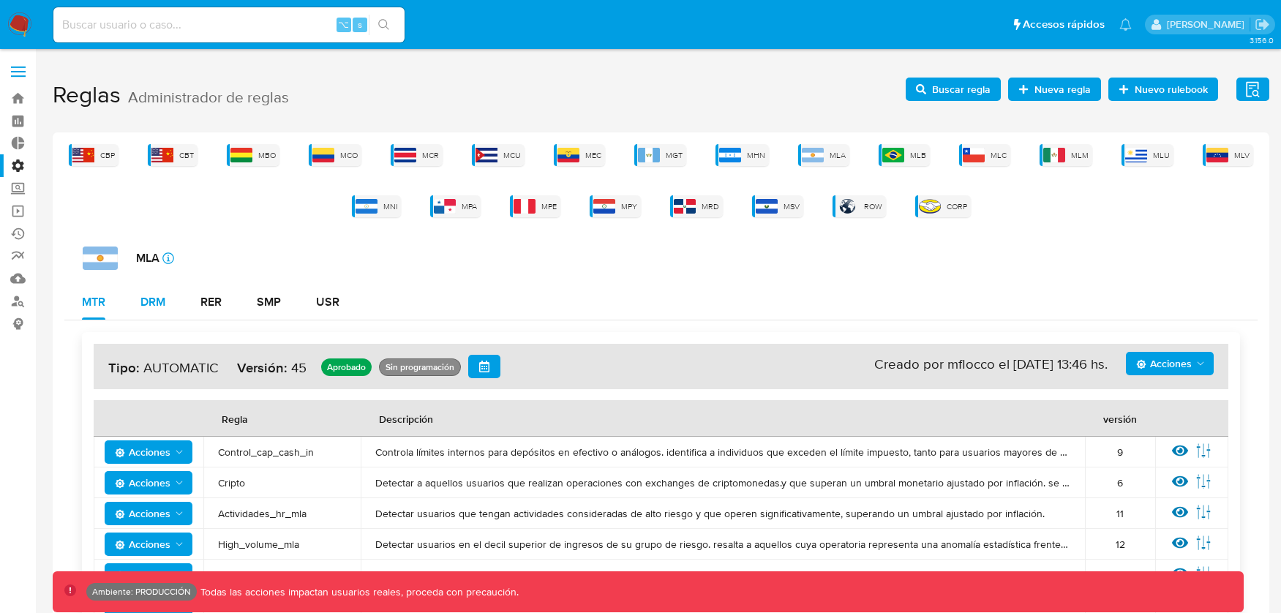
click at [165, 308] on div "DRM" at bounding box center [152, 302] width 25 height 12
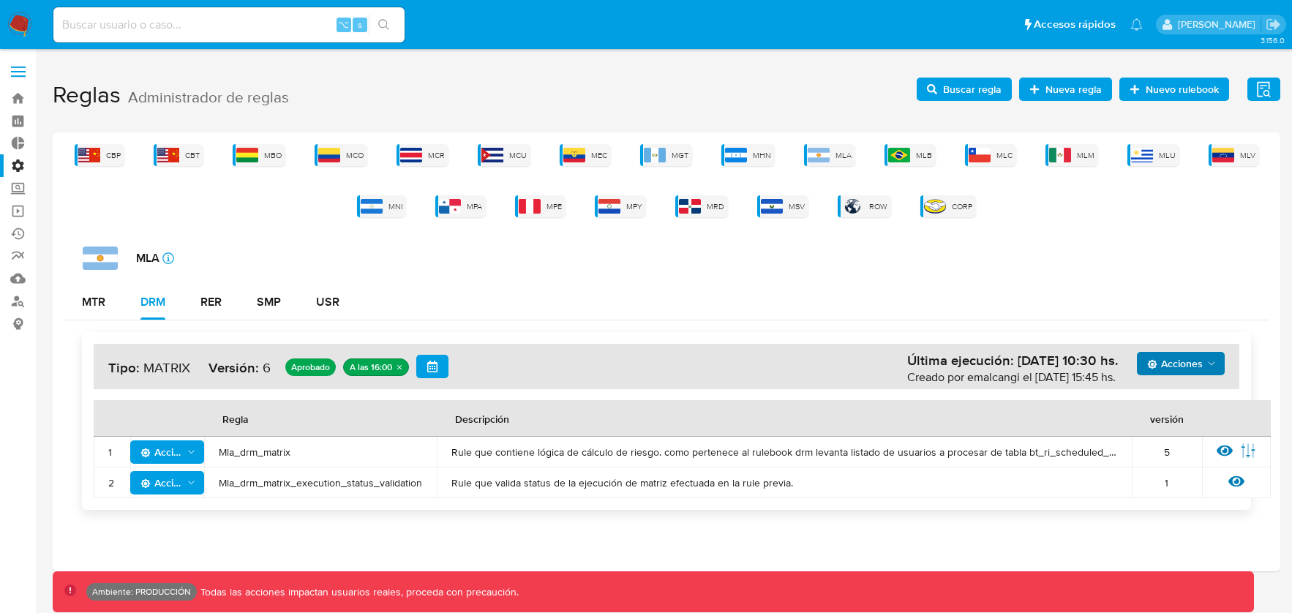
drag, startPoint x: 1165, startPoint y: 368, endPoint x: 1159, endPoint y: 372, distance: 7.5
click at [1165, 369] on span "Acciones" at bounding box center [1175, 363] width 56 height 23
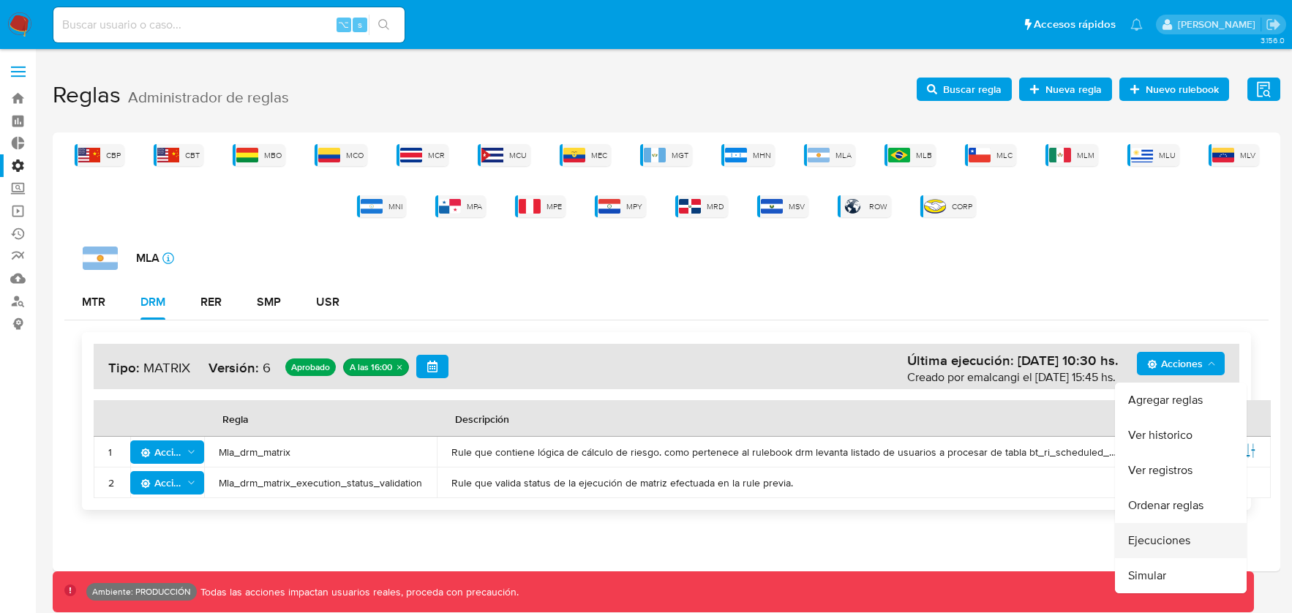
click at [1143, 532] on button "Ejecuciones" at bounding box center [1181, 540] width 132 height 35
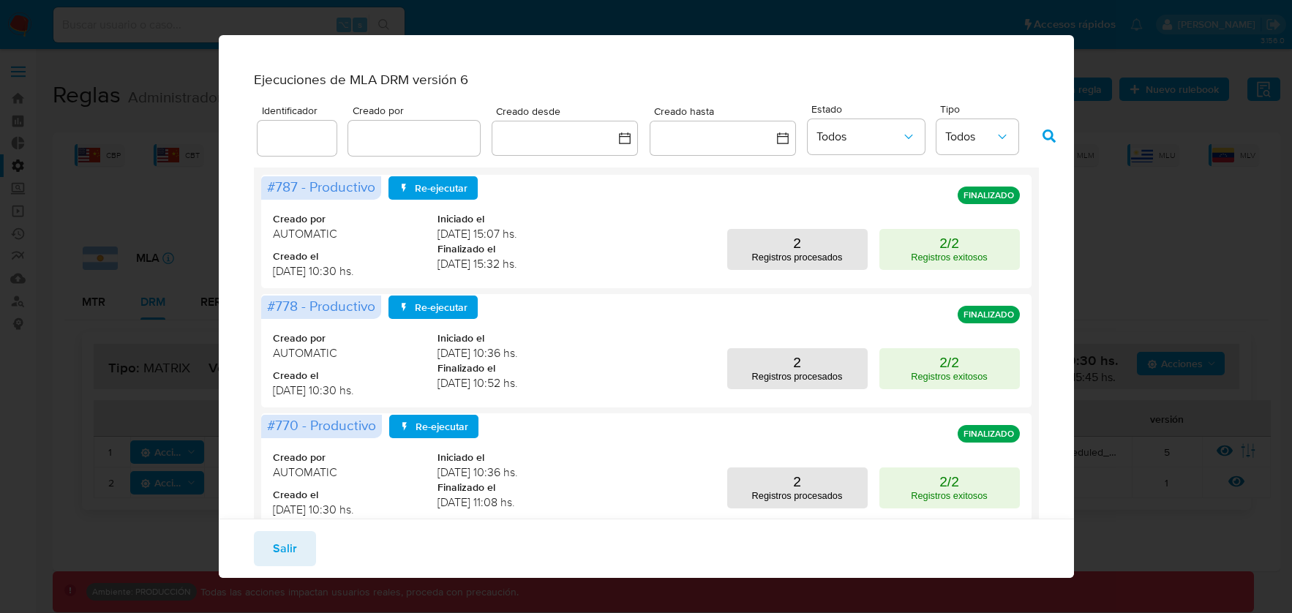
click at [1161, 112] on div "Ejecuciones de MLA DRM versión 6 Identificador Creado por Creado desde Creado h…" at bounding box center [646, 306] width 1292 height 613
click at [288, 542] on span "Salir" at bounding box center [285, 549] width 24 height 32
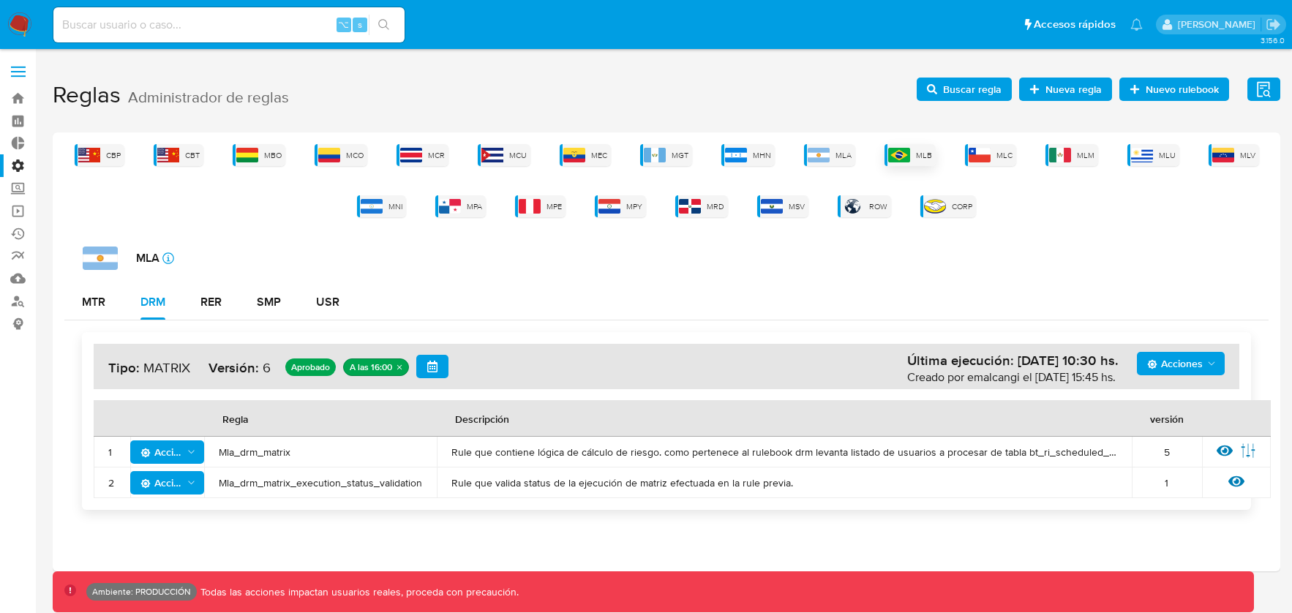
click at [896, 153] on img at bounding box center [899, 155] width 22 height 15
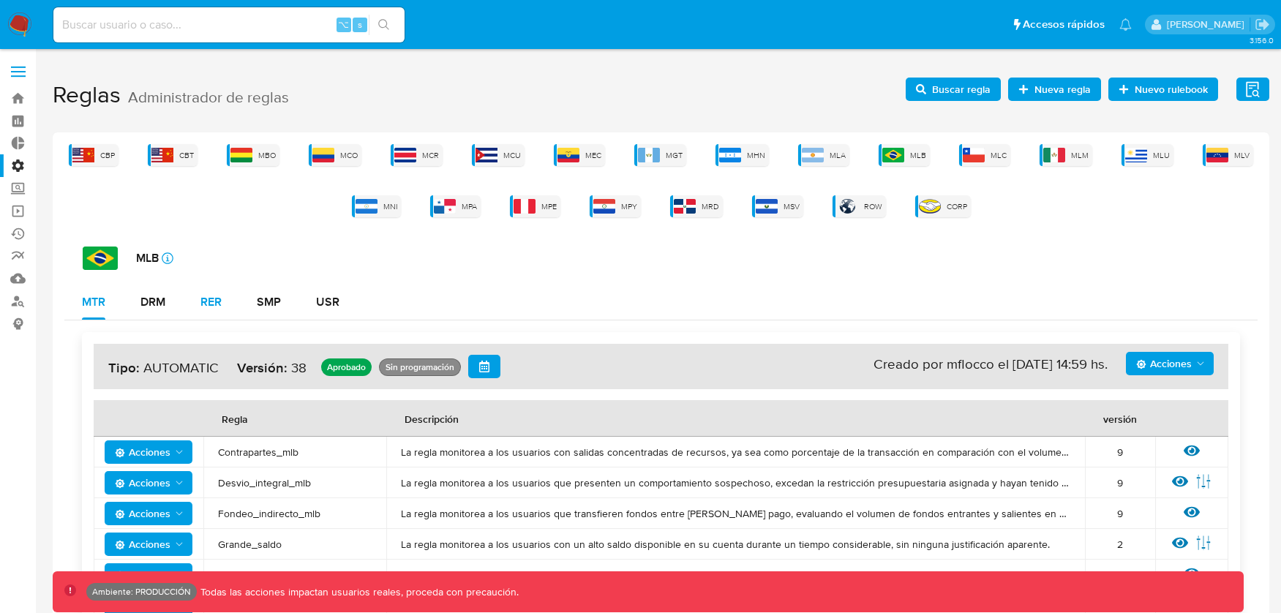
drag, startPoint x: 172, startPoint y: 306, endPoint x: 189, endPoint y: 307, distance: 17.6
click at [172, 307] on button "DRM" at bounding box center [153, 302] width 60 height 35
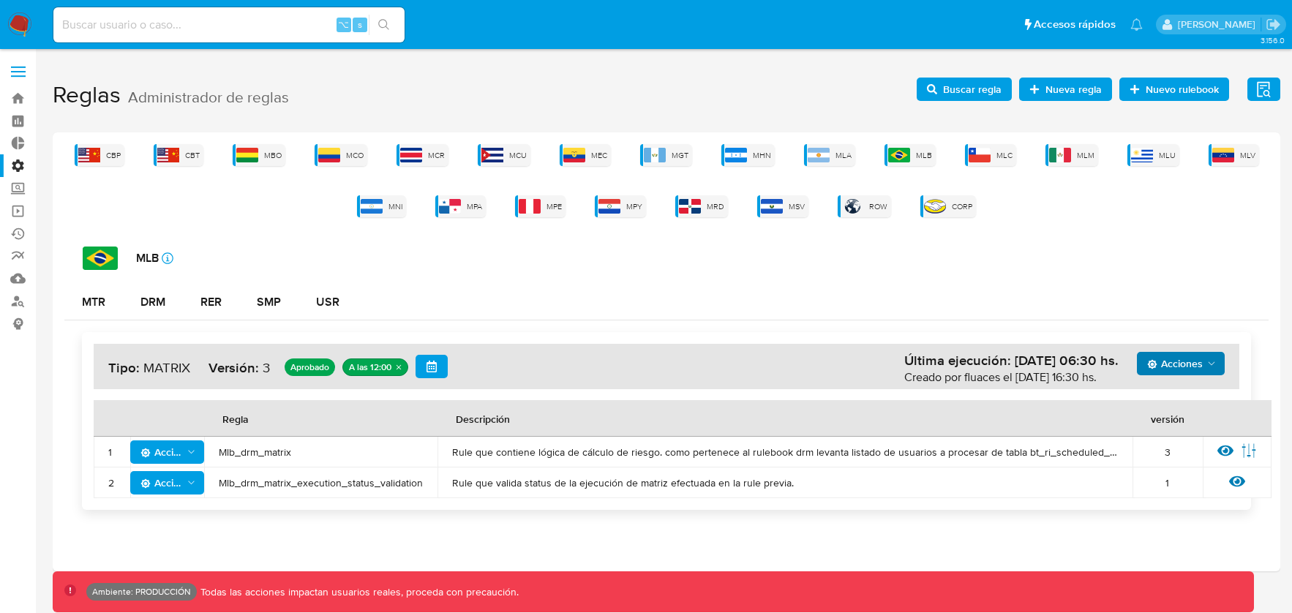
click at [1193, 371] on span "Acciones" at bounding box center [1175, 363] width 56 height 23
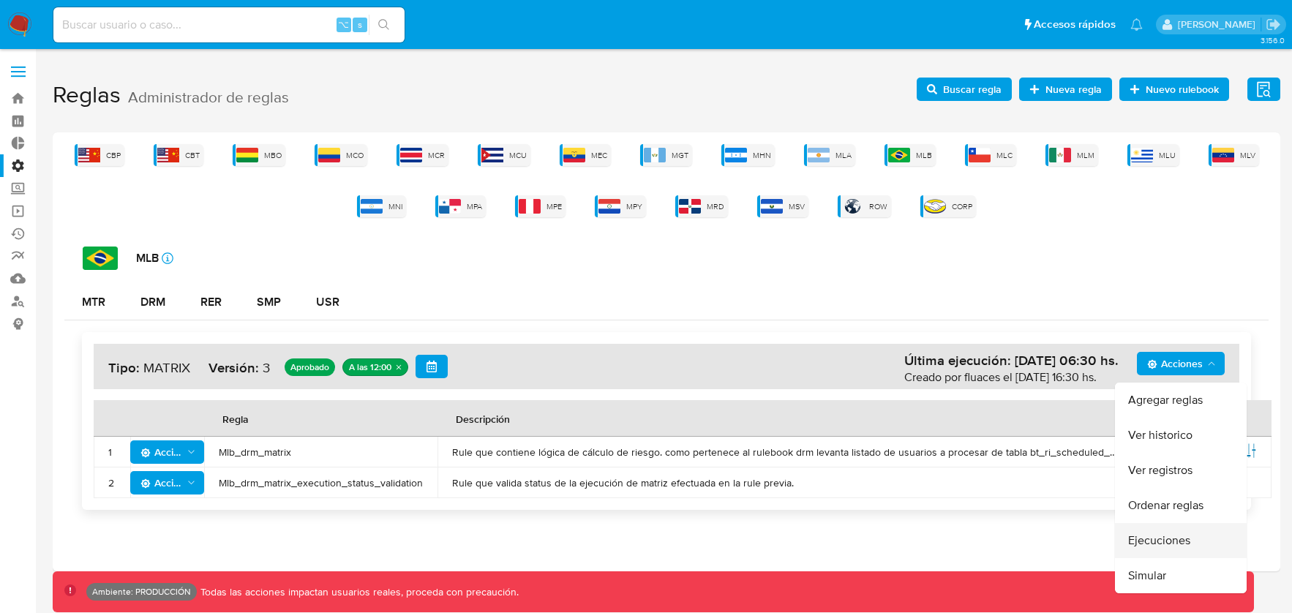
click at [1168, 538] on button "Ejecuciones" at bounding box center [1181, 540] width 132 height 35
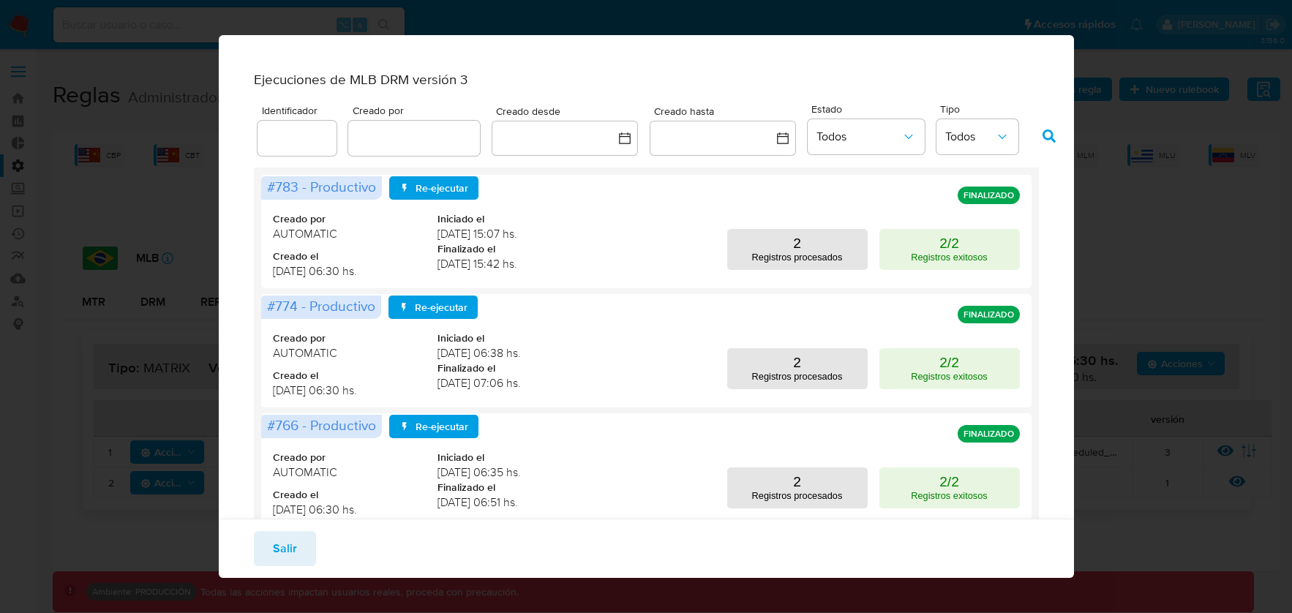
click at [298, 556] on button "Salir" at bounding box center [285, 548] width 62 height 35
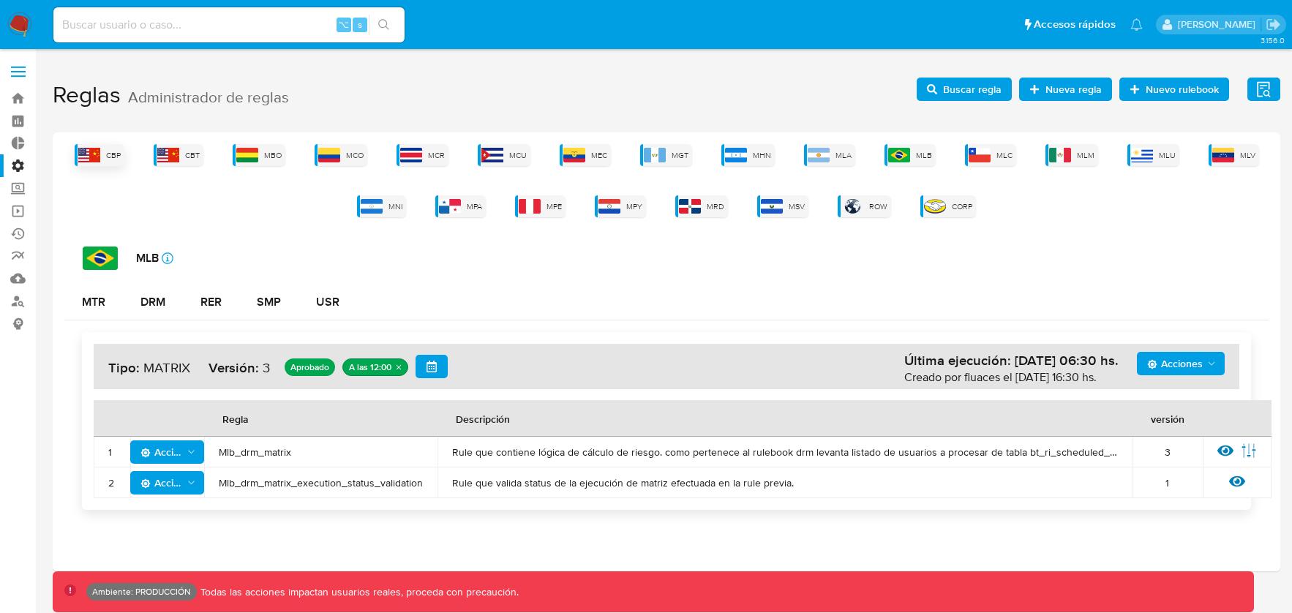
click at [111, 156] on span "CBP" at bounding box center [113, 155] width 15 height 11
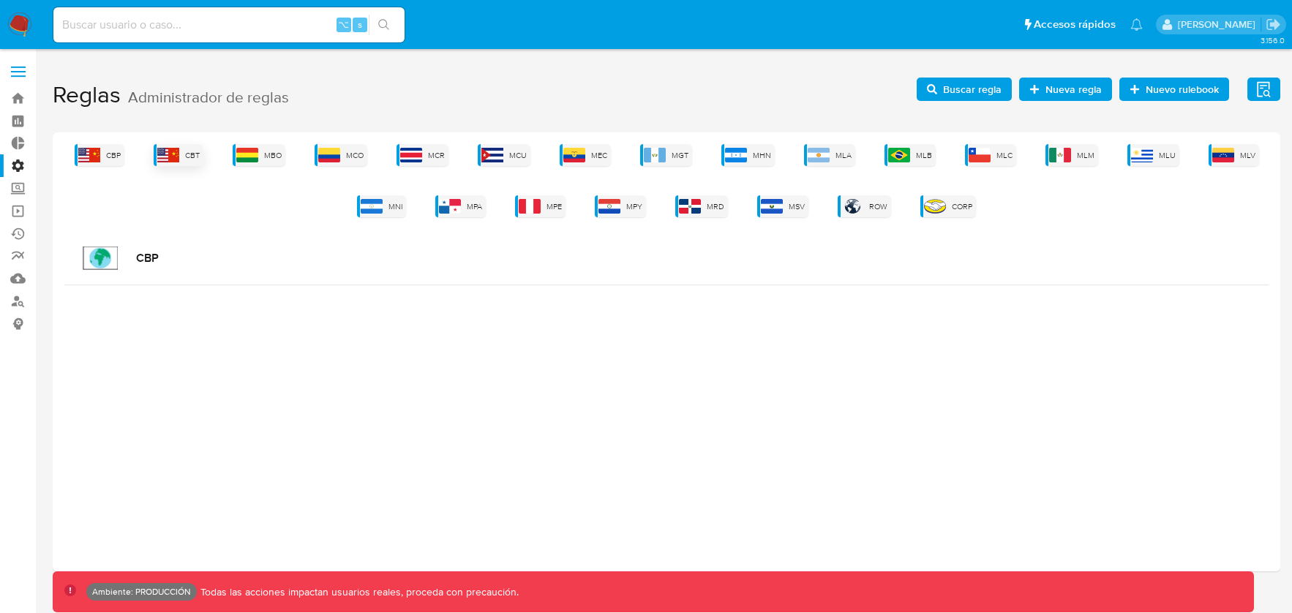
click at [183, 145] on div "CBT" at bounding box center [179, 155] width 50 height 22
click at [921, 159] on span "MLB" at bounding box center [924, 155] width 16 height 11
